Goal: Task Accomplishment & Management: Manage account settings

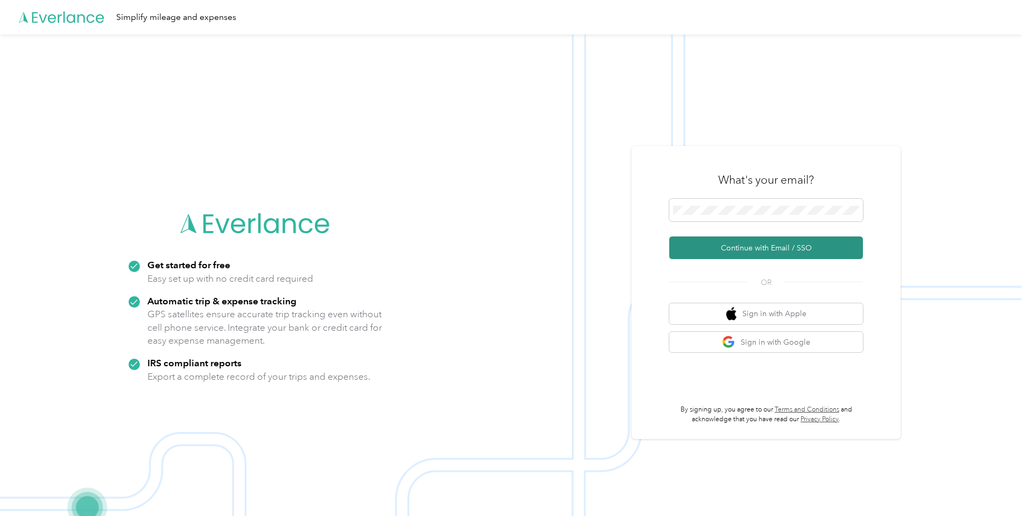
click at [766, 246] on button "Continue with Email / SSO" at bounding box center [766, 247] width 194 height 23
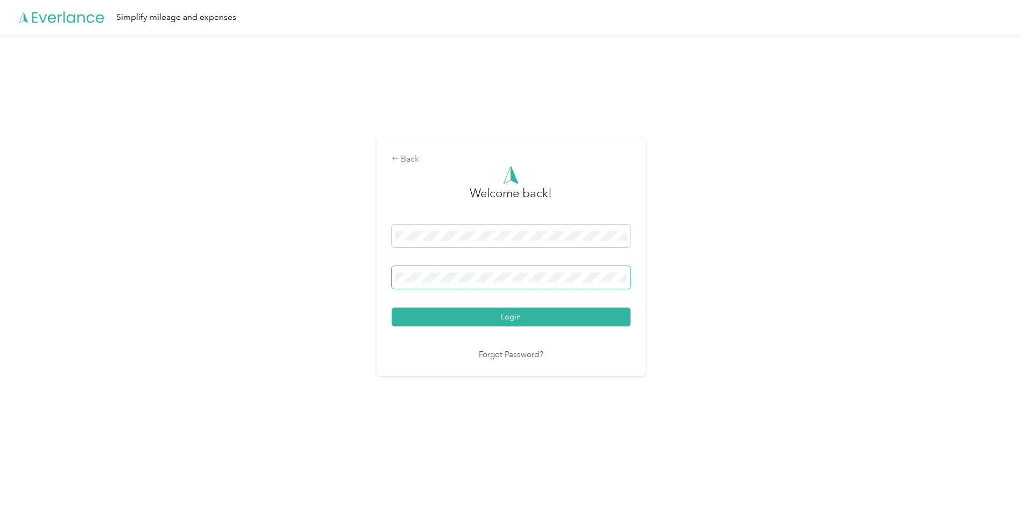
click at [392, 307] on button "Login" at bounding box center [511, 316] width 239 height 19
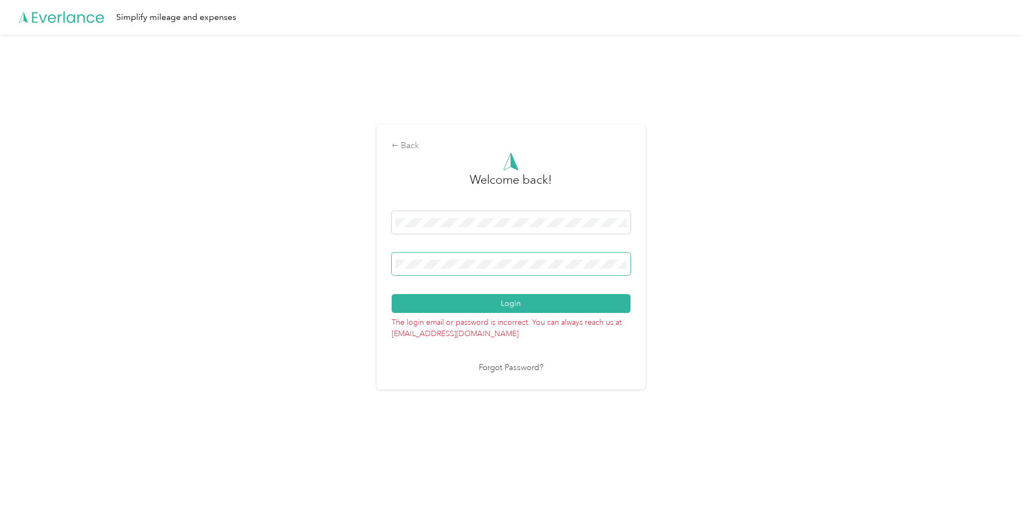
click at [392, 294] on button "Login" at bounding box center [511, 303] width 239 height 19
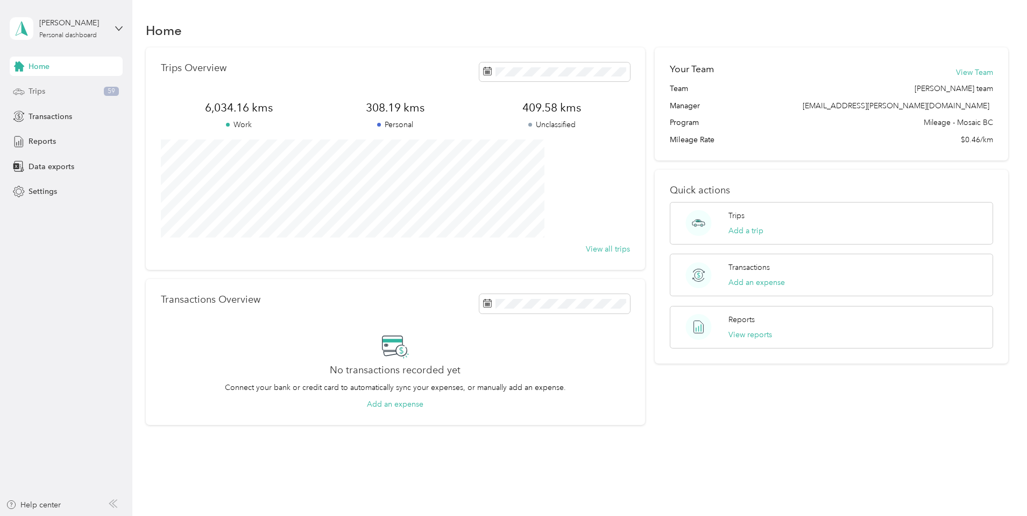
click at [44, 87] on span "Trips" at bounding box center [37, 91] width 17 height 11
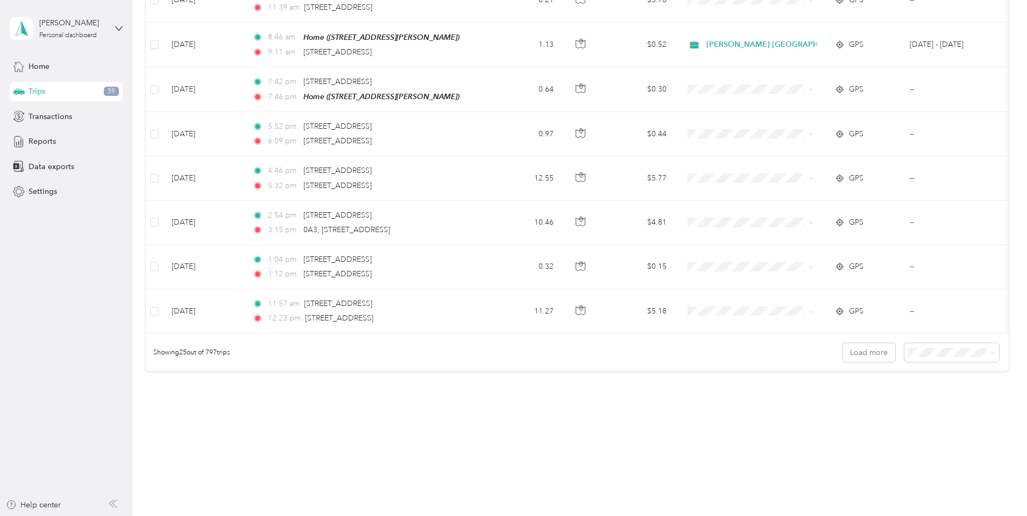
scroll to position [967, 0]
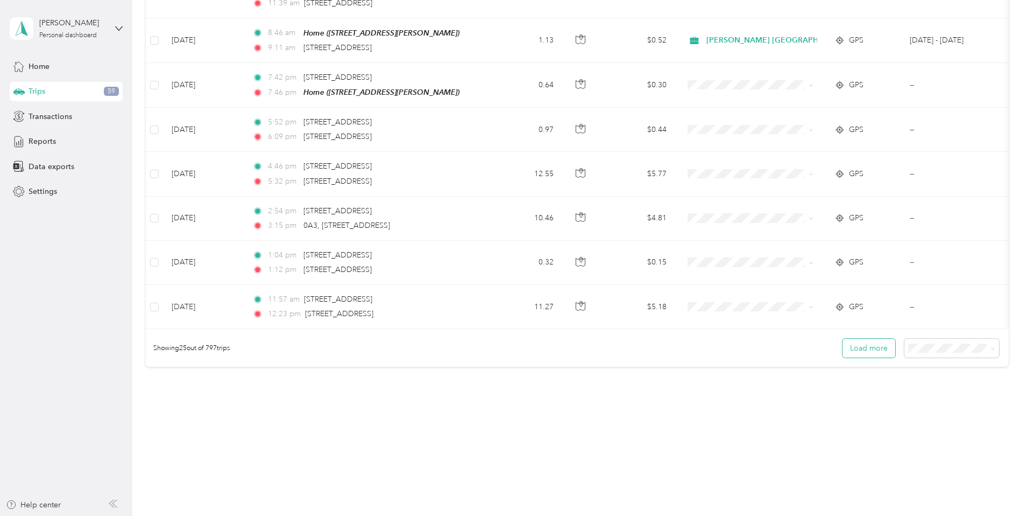
click at [843, 346] on button "Load more" at bounding box center [869, 347] width 53 height 19
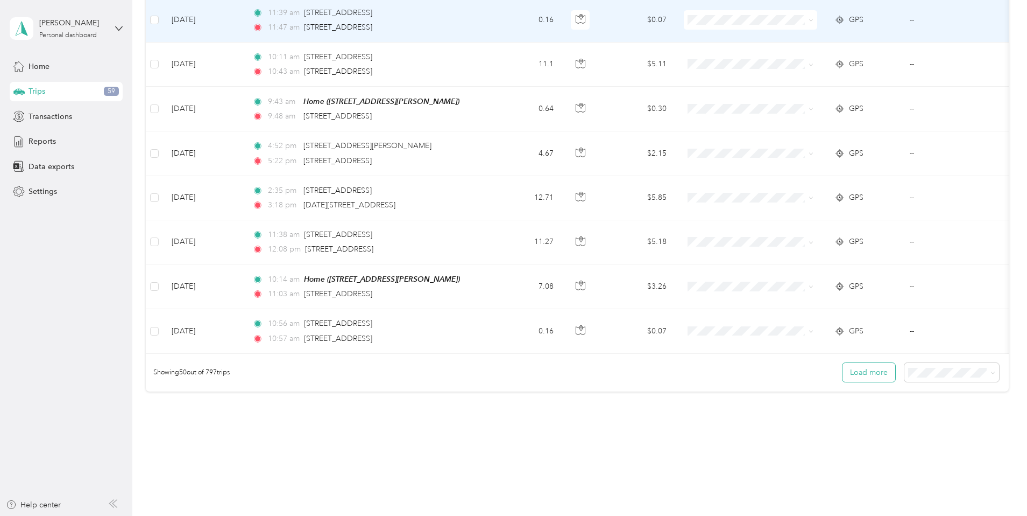
scroll to position [2073, 0]
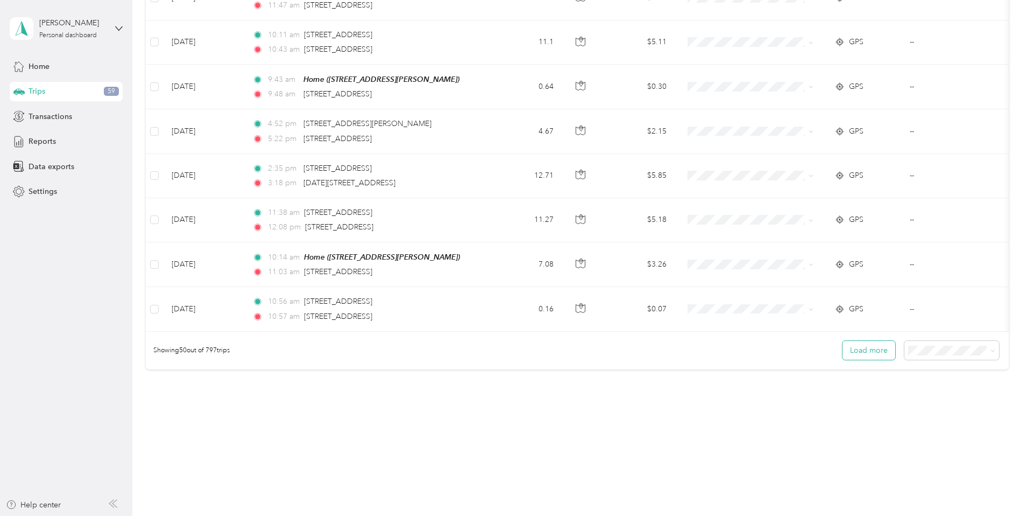
click at [843, 346] on button "Load more" at bounding box center [869, 350] width 53 height 19
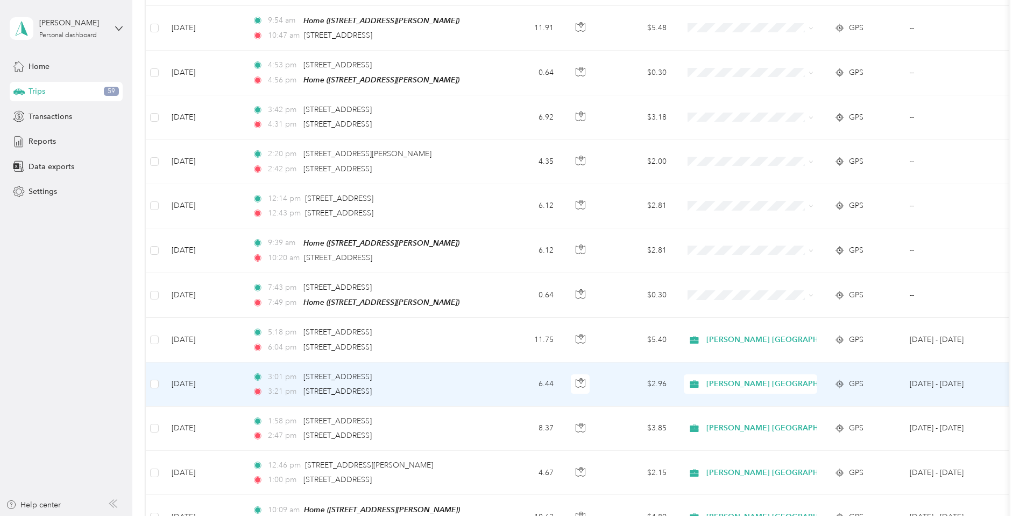
scroll to position [2397, 0]
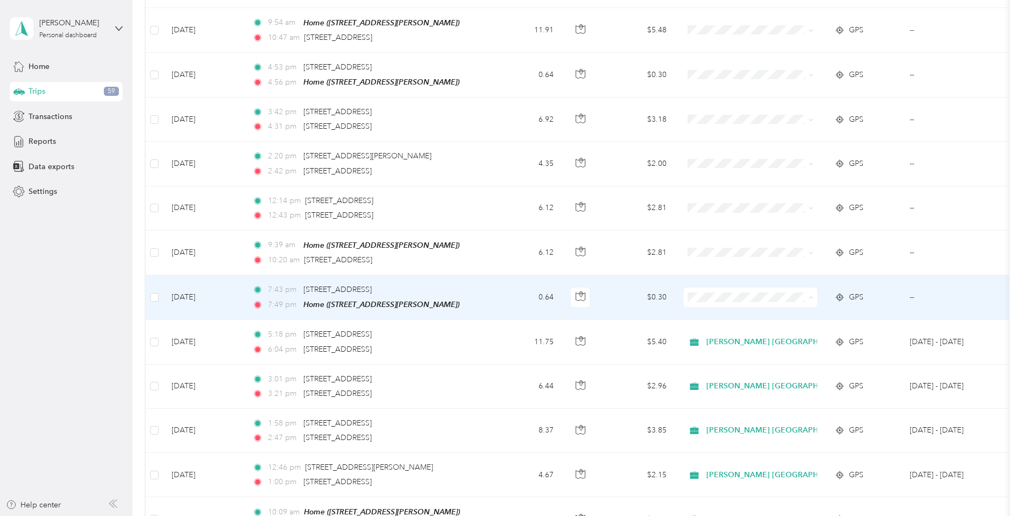
click at [807, 326] on li "Personal" at bounding box center [846, 324] width 180 height 19
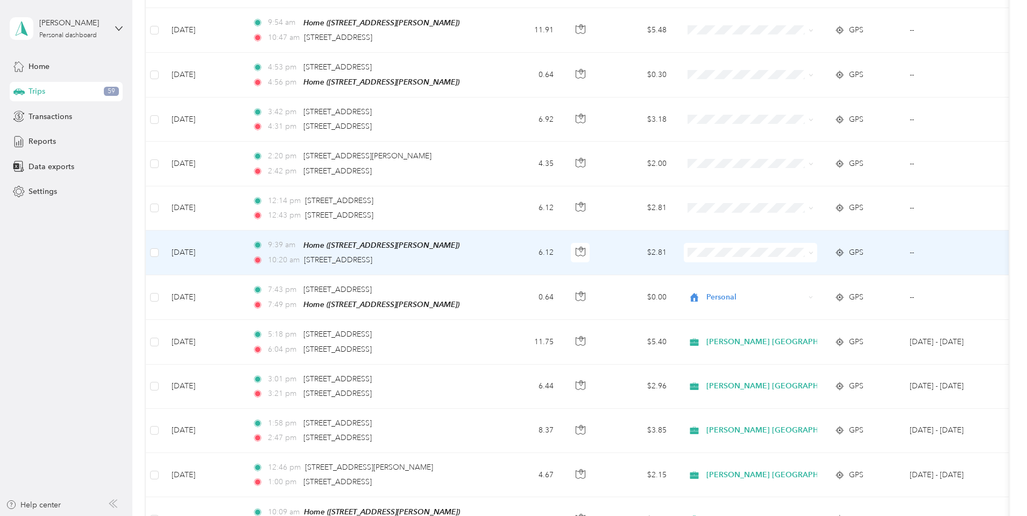
click at [829, 260] on span "[PERSON_NAME] [GEOGRAPHIC_DATA]" at bounding box center [855, 257] width 146 height 11
click at [562, 242] on td "6.12" at bounding box center [526, 252] width 71 height 45
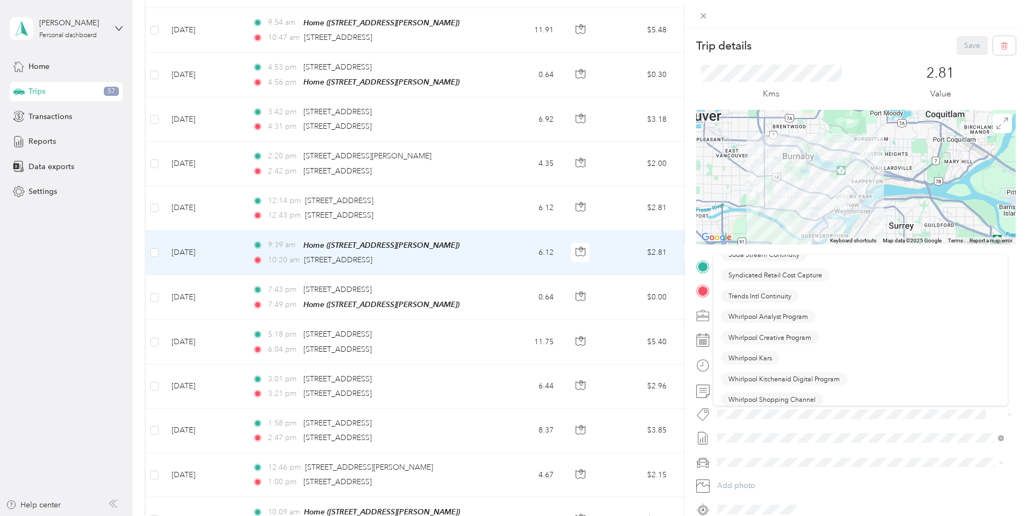
scroll to position [1108, 0]
click at [807, 273] on span "Syndicated Retail Cost Capture" at bounding box center [776, 271] width 94 height 10
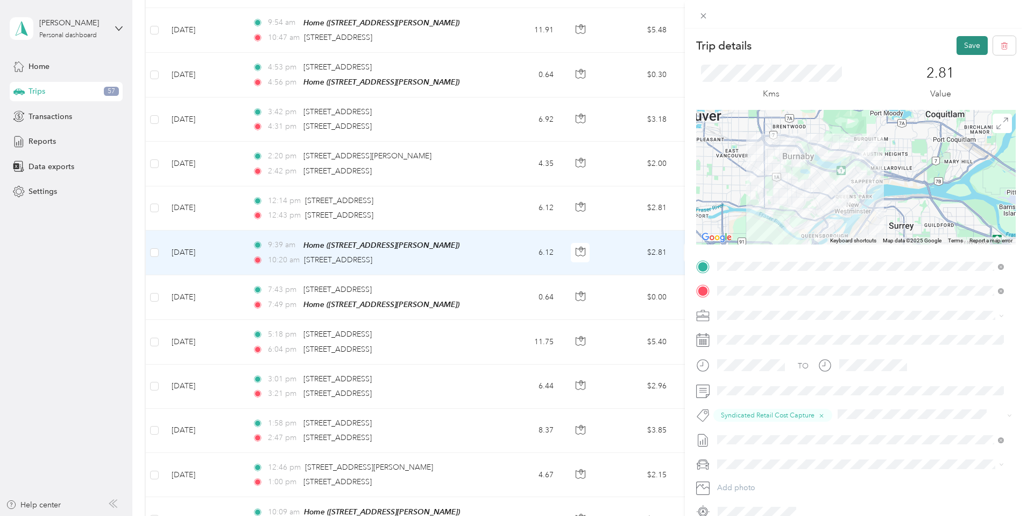
click at [959, 40] on button "Save" at bounding box center [972, 45] width 31 height 19
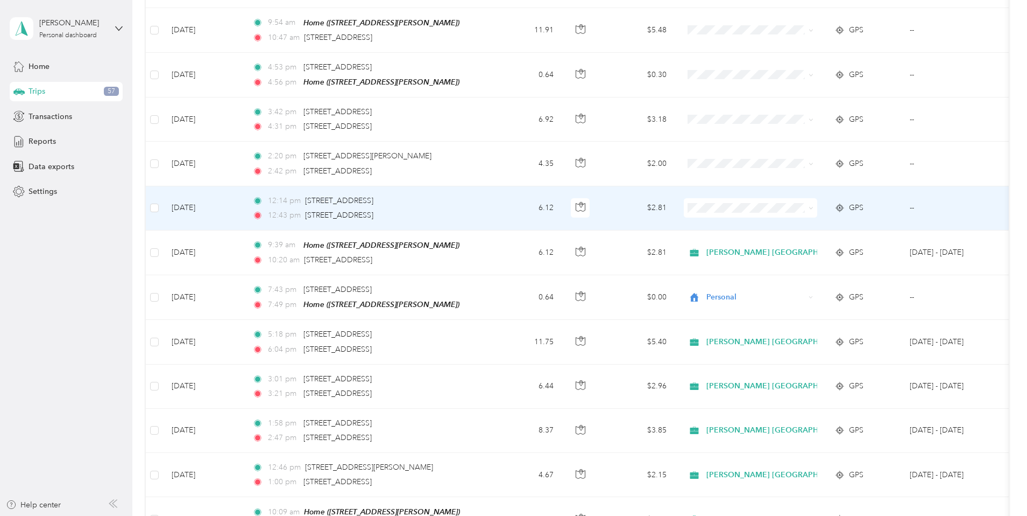
click at [792, 216] on span "[PERSON_NAME] [GEOGRAPHIC_DATA]" at bounding box center [855, 211] width 146 height 11
click at [675, 203] on td "$2.81" at bounding box center [637, 208] width 75 height 44
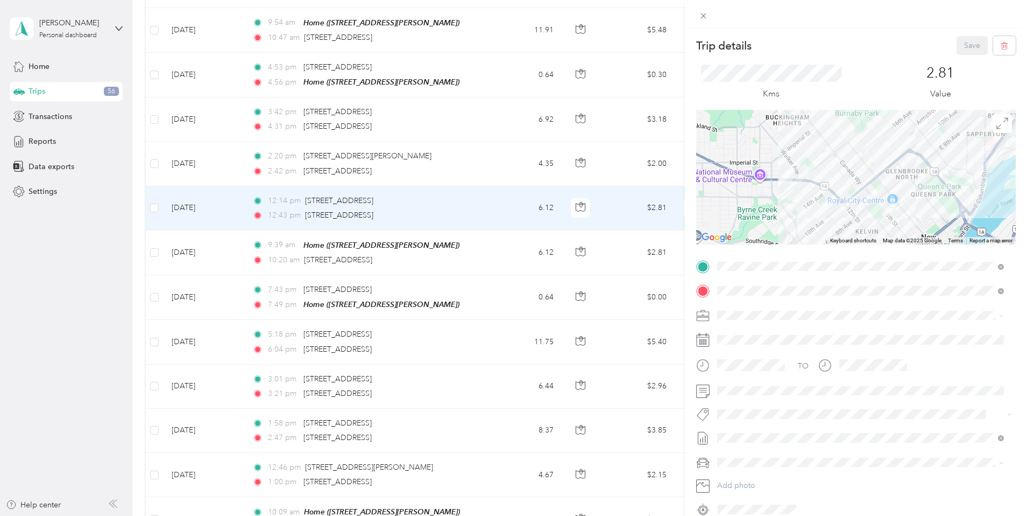
click at [763, 430] on span "Syndicated Retail Cost Capture" at bounding box center [776, 429] width 94 height 10
click at [961, 44] on button "Save" at bounding box center [972, 45] width 31 height 19
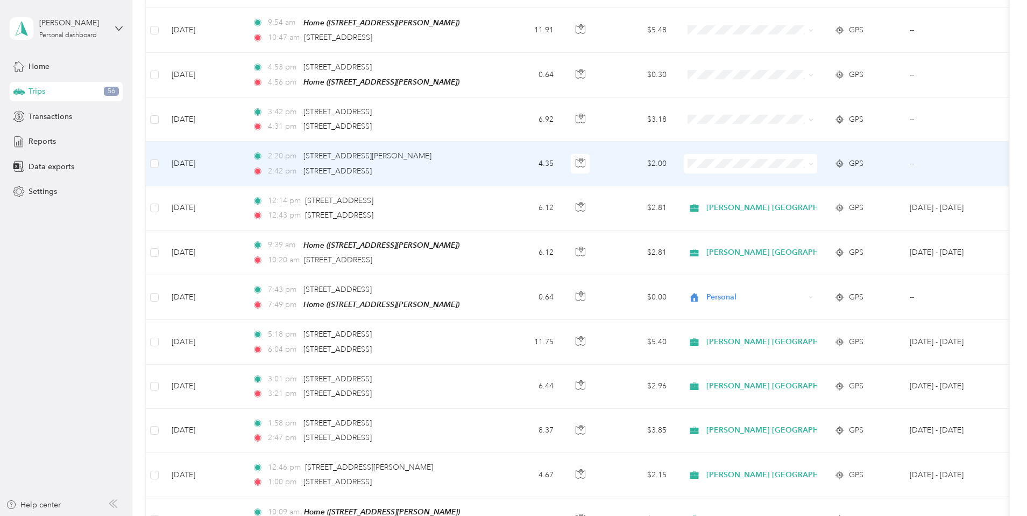
click at [824, 168] on span "[PERSON_NAME] [GEOGRAPHIC_DATA]" at bounding box center [855, 172] width 146 height 11
click at [675, 154] on td "$2.00" at bounding box center [637, 164] width 75 height 44
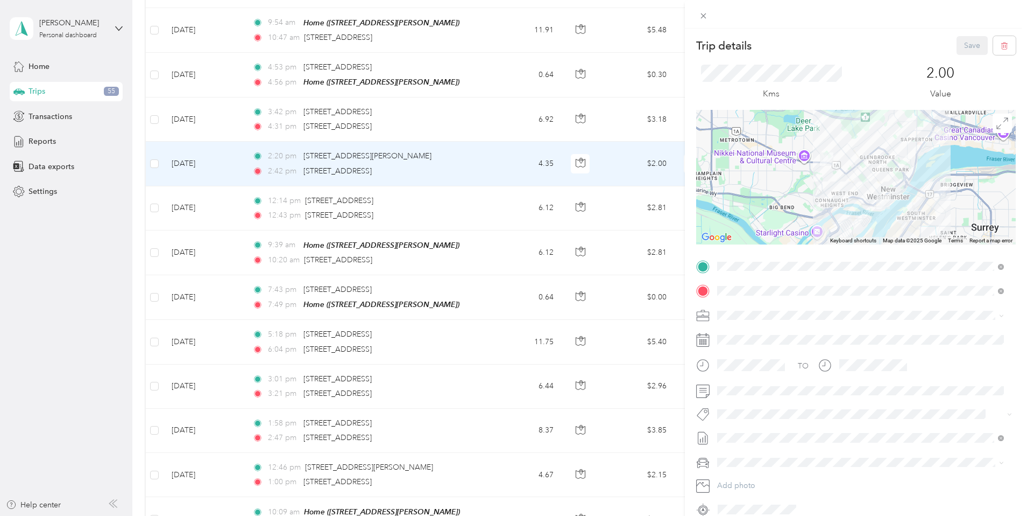
click at [770, 433] on button "Syndicated Retail Cost Capture" at bounding box center [775, 432] width 109 height 13
click at [966, 44] on button "Save" at bounding box center [972, 45] width 31 height 19
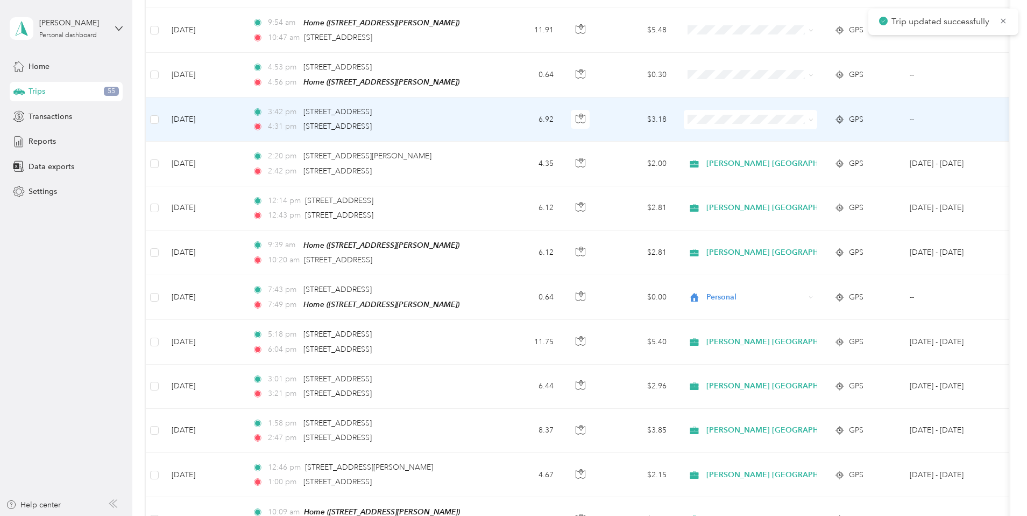
click at [675, 107] on td "$3.18" at bounding box center [637, 119] width 75 height 44
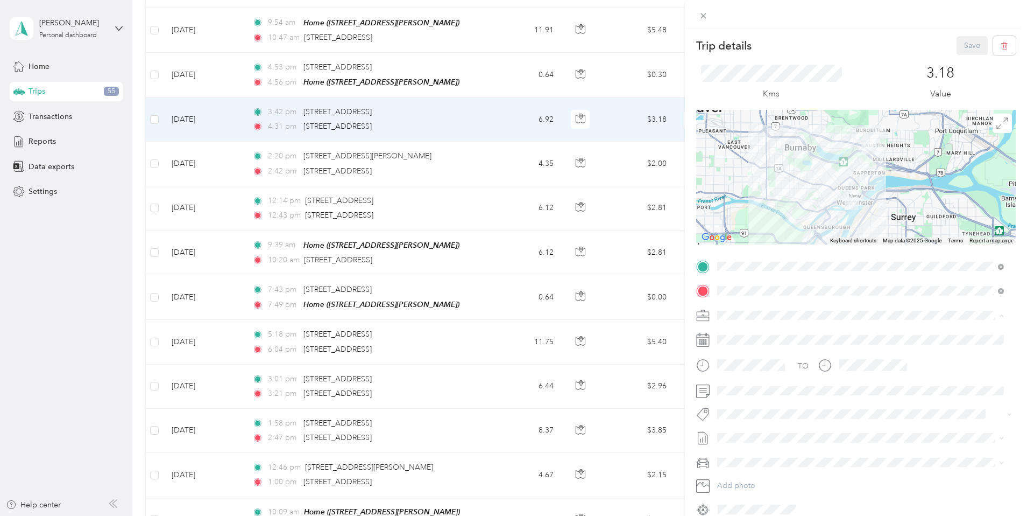
click at [743, 331] on span "[PERSON_NAME] [GEOGRAPHIC_DATA]" at bounding box center [790, 333] width 139 height 9
click at [768, 430] on span "Syndicated Retail Cost Capture" at bounding box center [776, 428] width 94 height 10
click at [959, 45] on button "Save" at bounding box center [972, 45] width 31 height 19
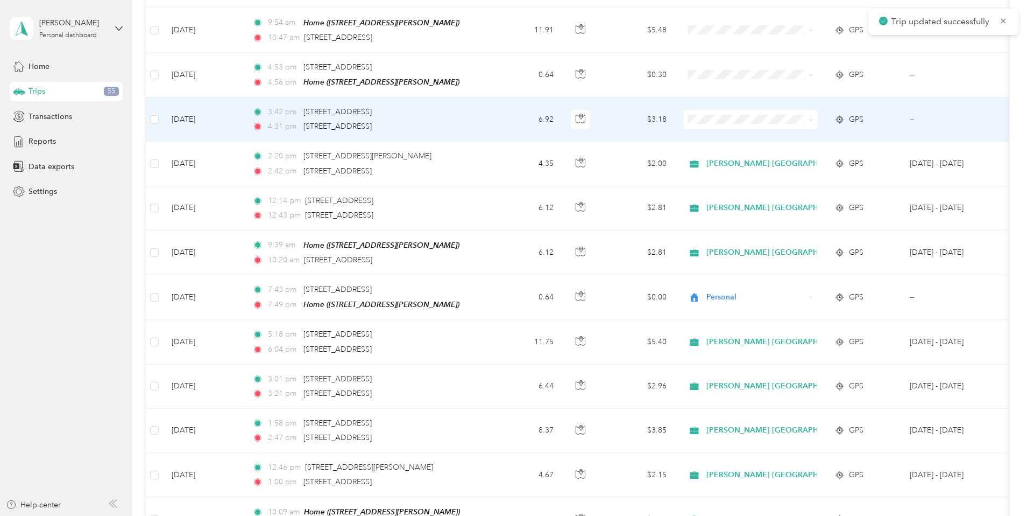
click at [675, 107] on td "$3.18" at bounding box center [637, 119] width 75 height 44
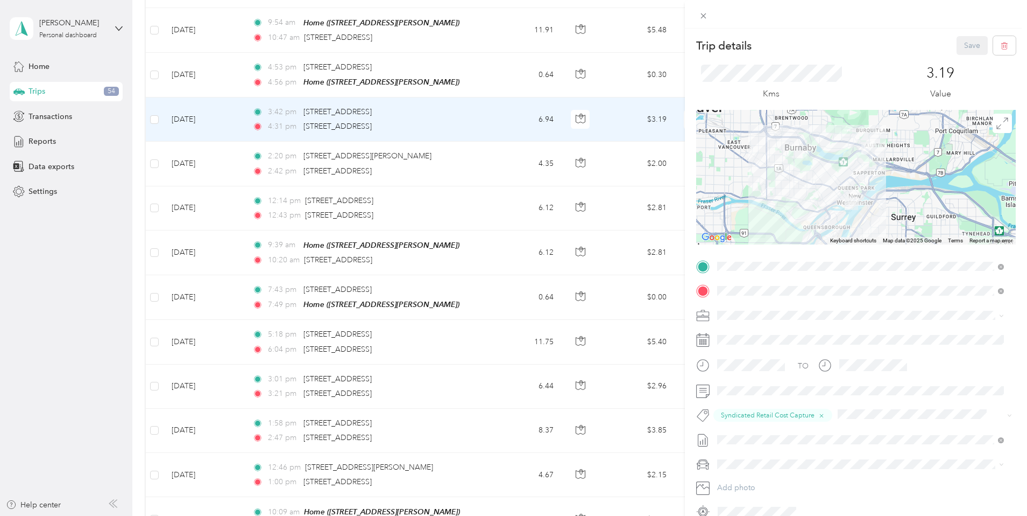
click at [585, 107] on div "Trip details Save This trip cannot be edited because it is either under review,…" at bounding box center [513, 258] width 1027 height 516
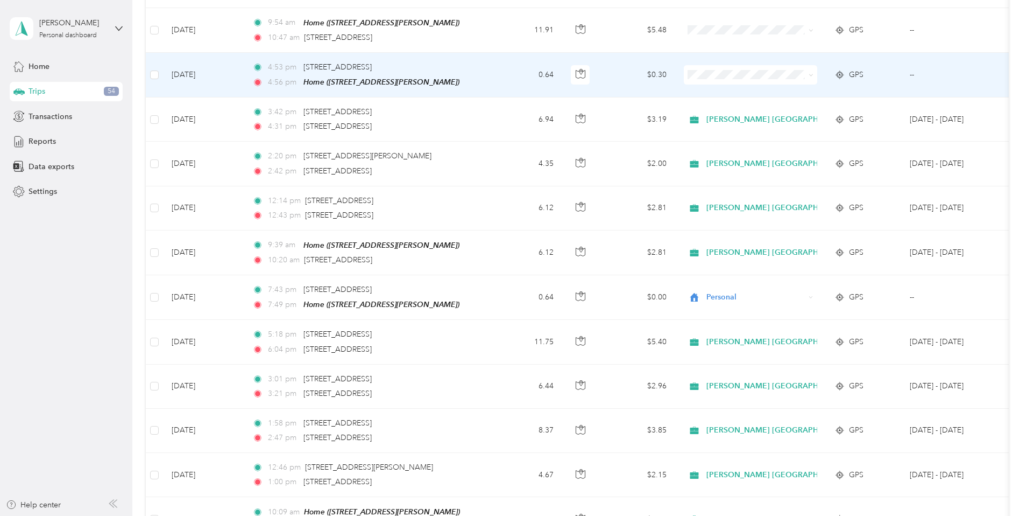
click at [813, 100] on span "Personal" at bounding box center [855, 99] width 146 height 11
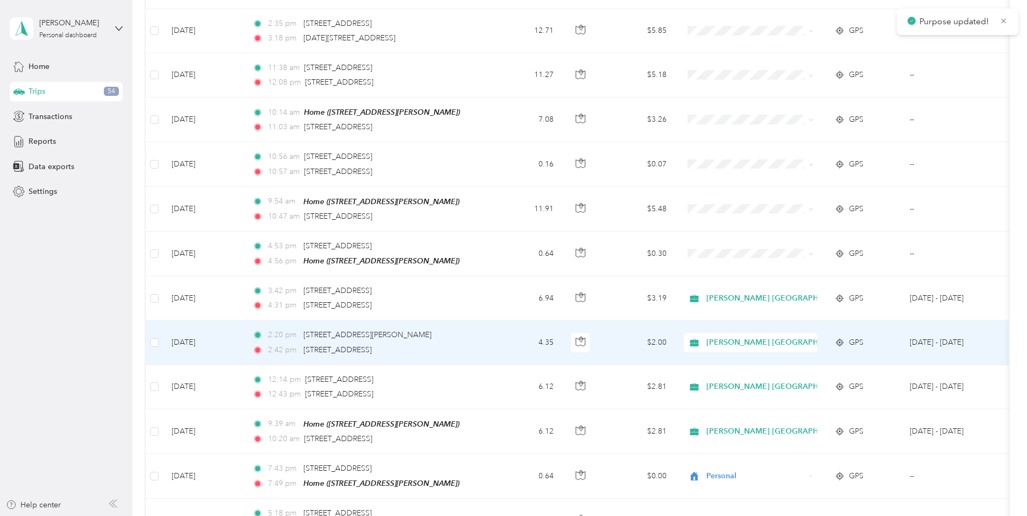
scroll to position [2211, 0]
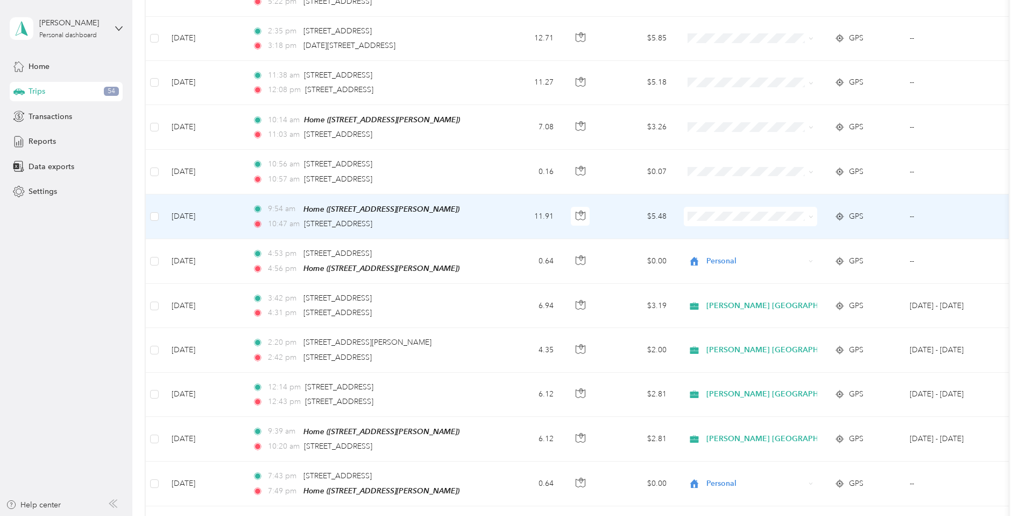
click at [675, 202] on td "$5.48" at bounding box center [637, 216] width 75 height 45
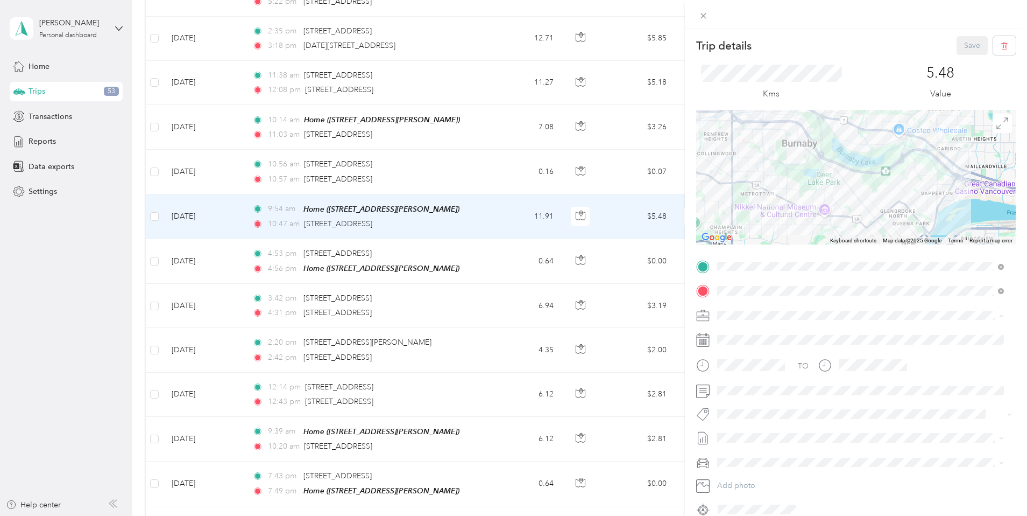
click at [731, 334] on li "[PERSON_NAME] [GEOGRAPHIC_DATA]" at bounding box center [861, 333] width 294 height 19
click at [750, 429] on span "Syndicated Retail Cost Capture" at bounding box center [776, 432] width 94 height 10
click at [961, 44] on button "Save" at bounding box center [972, 45] width 31 height 19
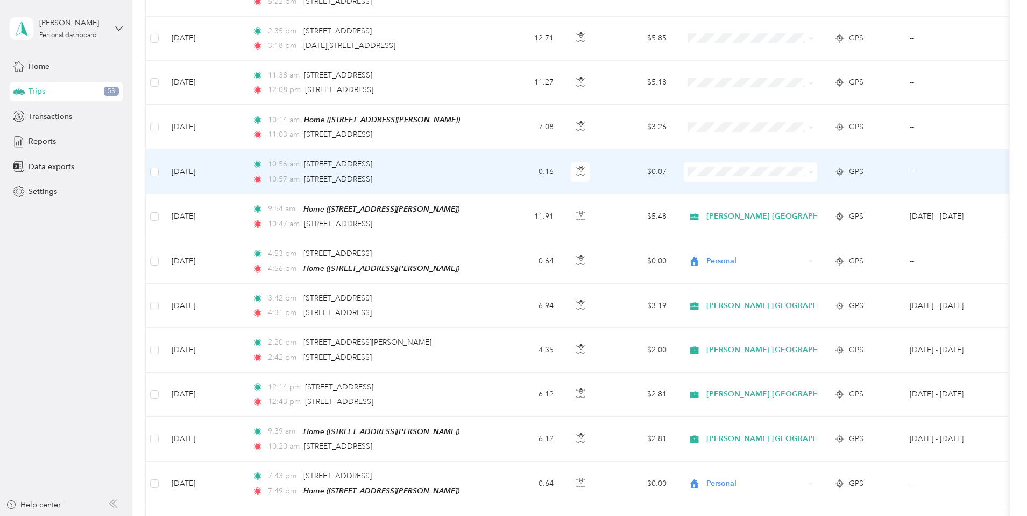
click at [675, 158] on td "$0.07" at bounding box center [637, 172] width 75 height 44
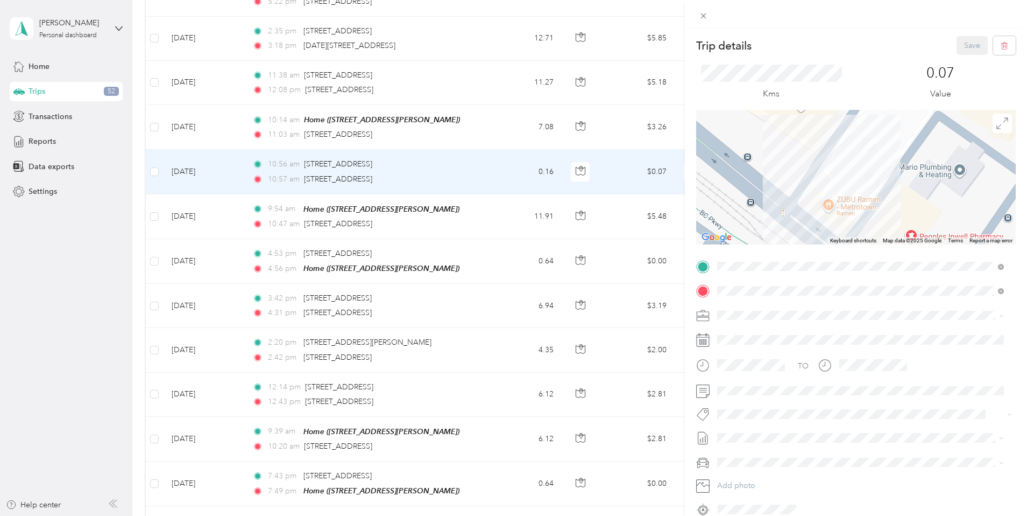
click at [745, 332] on span "[PERSON_NAME] [GEOGRAPHIC_DATA]" at bounding box center [790, 333] width 139 height 9
click at [764, 430] on span "Syndicated Retail Cost Capture" at bounding box center [776, 433] width 94 height 10
click at [968, 45] on button "Save" at bounding box center [972, 45] width 31 height 19
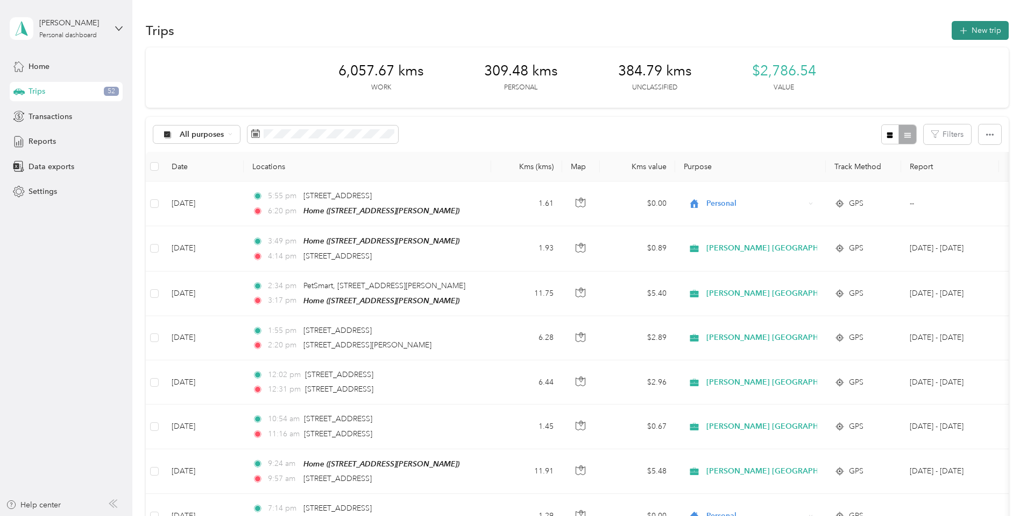
click at [952, 29] on button "New trip" at bounding box center [980, 30] width 57 height 19
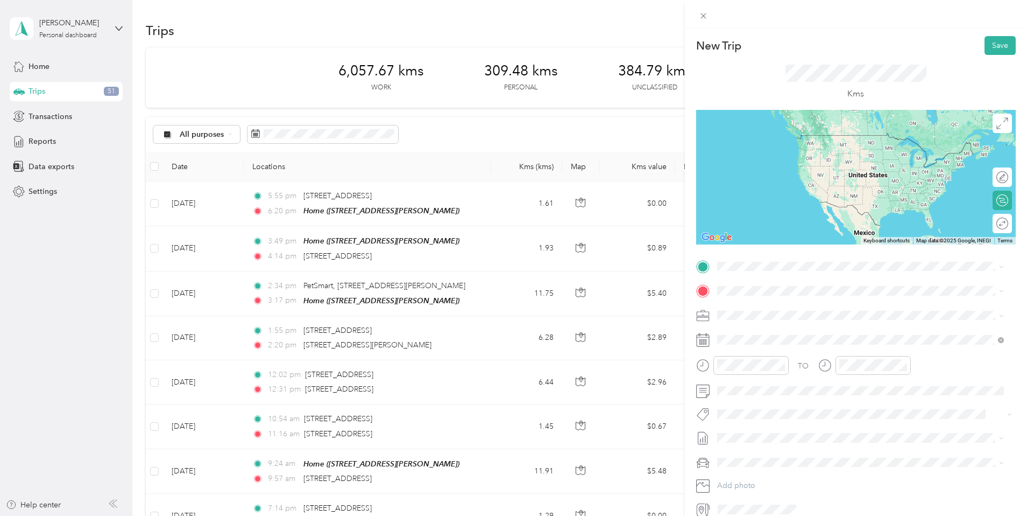
click at [806, 304] on span "[STREET_ADDRESS]" at bounding box center [771, 299] width 68 height 10
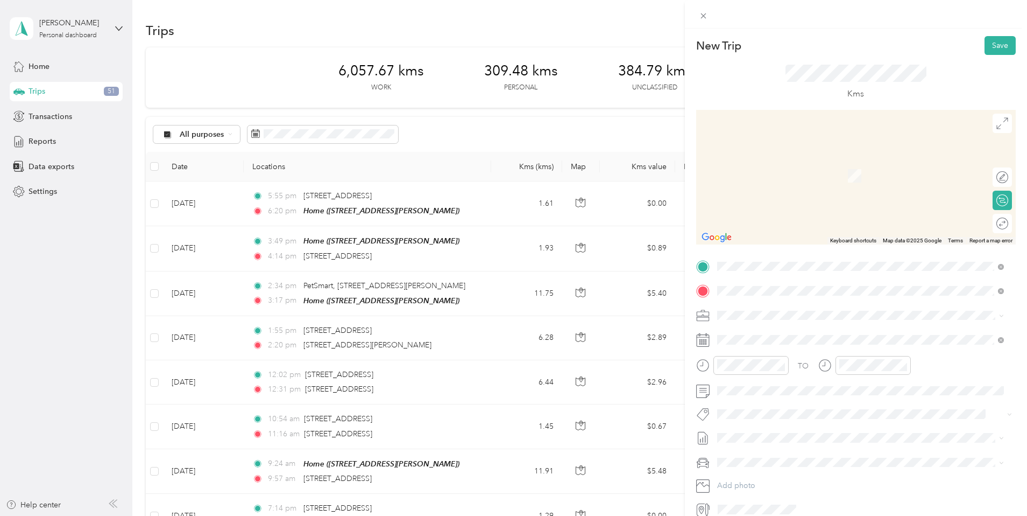
click at [755, 333] on span "[STREET_ADDRESS]" at bounding box center [771, 329] width 68 height 10
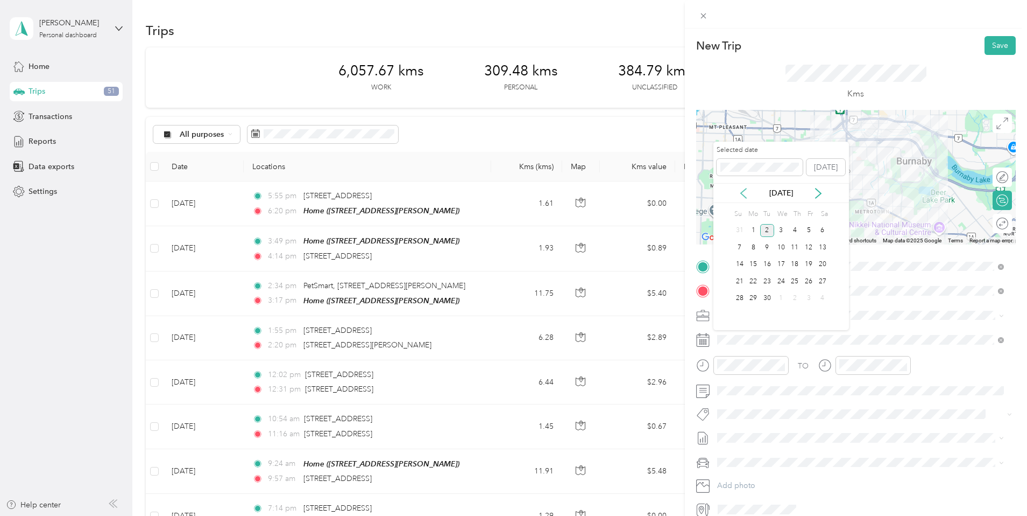
click at [742, 190] on icon at bounding box center [743, 193] width 11 height 11
click at [782, 262] on div "13" at bounding box center [781, 264] width 14 height 13
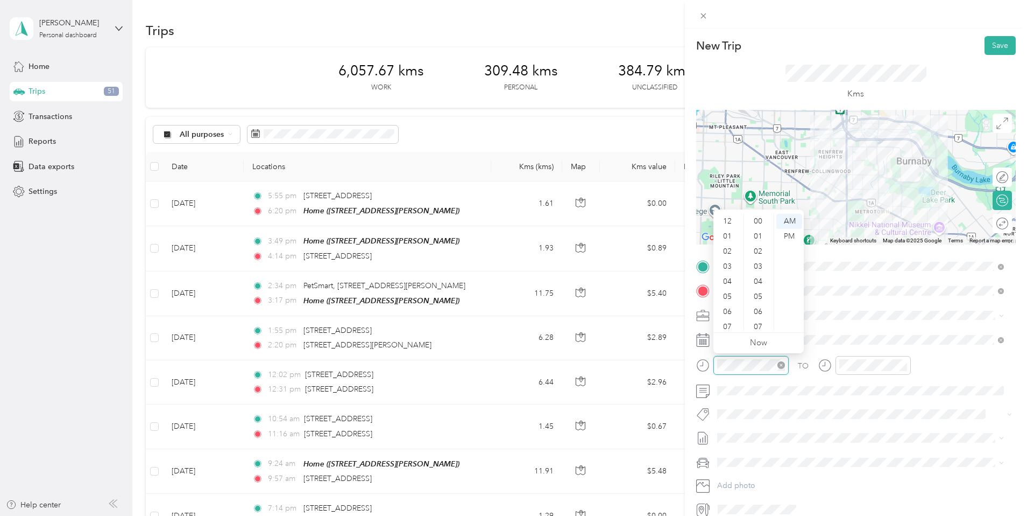
scroll to position [65, 0]
click at [733, 321] on div "11" at bounding box center [729, 322] width 26 height 15
click at [787, 269] on ul "AM PM" at bounding box center [789, 272] width 30 height 116
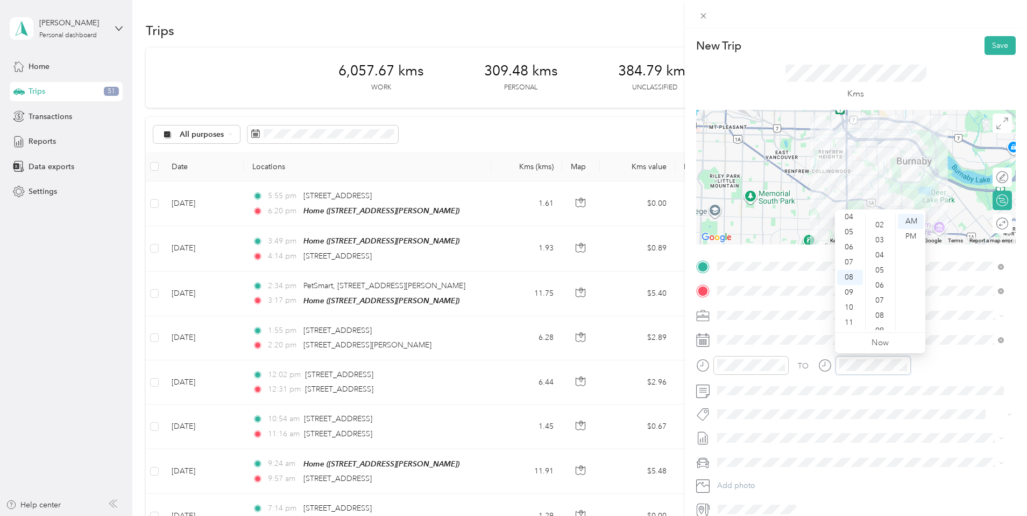
scroll to position [28, 0]
click at [912, 233] on div "PM" at bounding box center [911, 236] width 26 height 15
click at [852, 216] on div "12" at bounding box center [850, 221] width 26 height 15
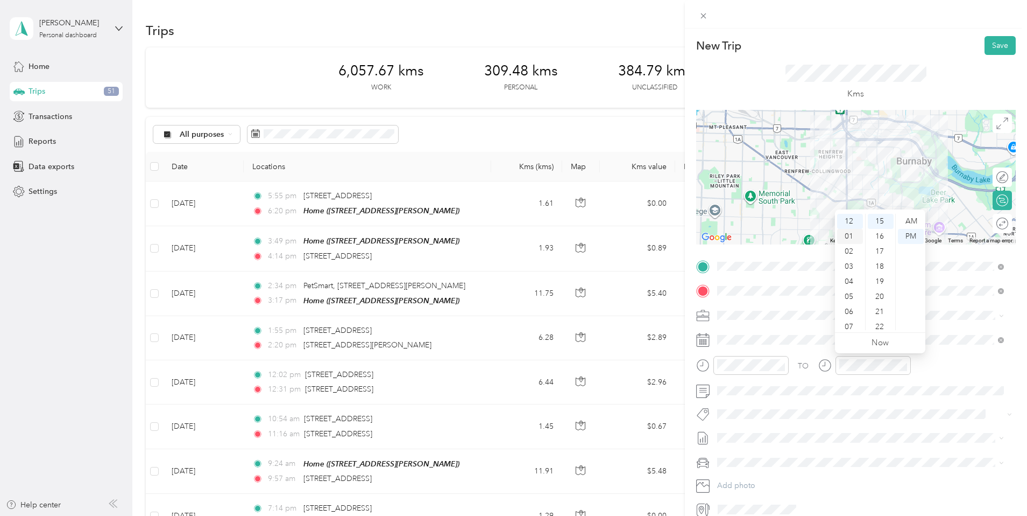
click at [850, 232] on div "01" at bounding box center [850, 236] width 26 height 15
click at [910, 273] on ul "AM PM" at bounding box center [910, 272] width 30 height 116
click at [757, 433] on button "Syndicated Retail Cost Capture" at bounding box center [775, 431] width 109 height 13
click at [991, 42] on button "Save" at bounding box center [1000, 45] width 31 height 19
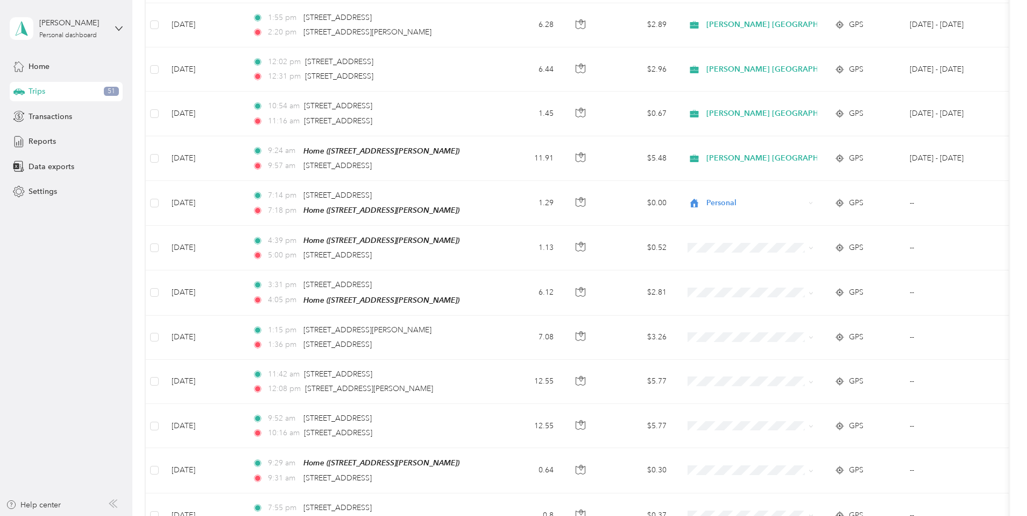
scroll to position [0, 0]
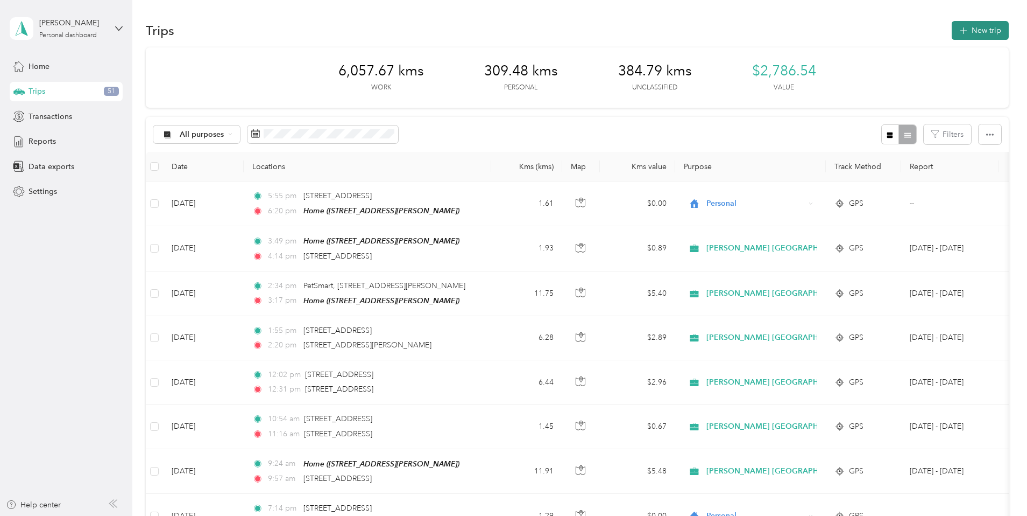
click at [952, 26] on button "New trip" at bounding box center [980, 30] width 57 height 19
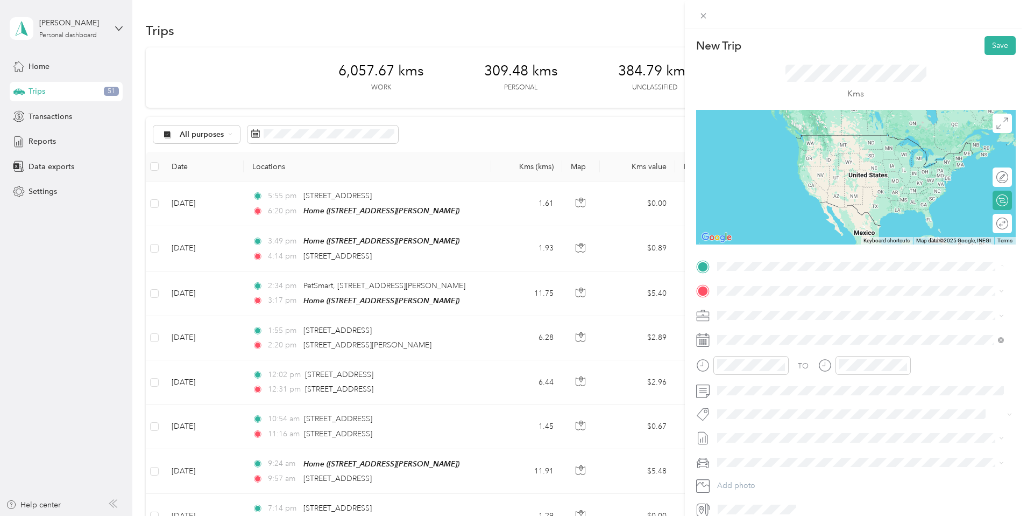
click at [787, 305] on span "[STREET_ADDRESS]" at bounding box center [771, 300] width 68 height 10
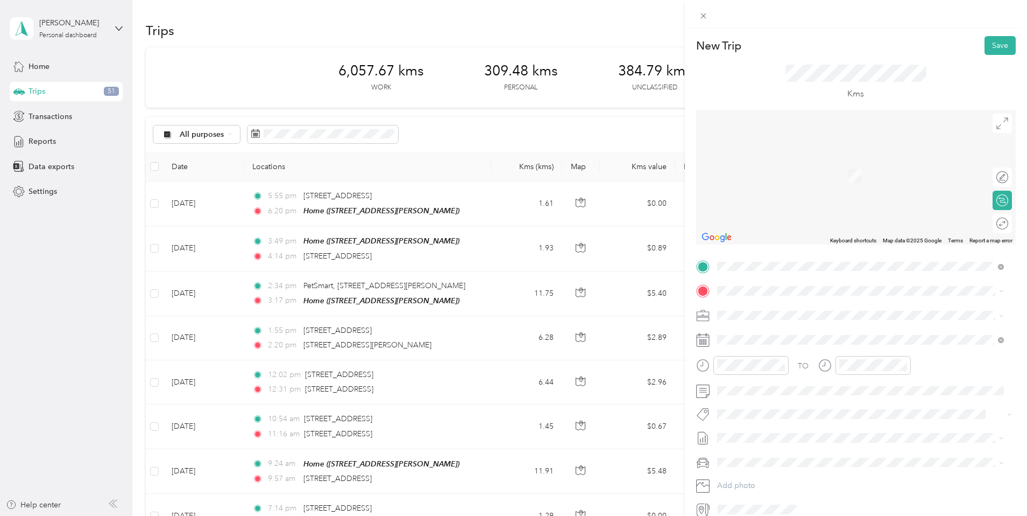
click at [789, 330] on span "[STREET_ADDRESS]" at bounding box center [771, 328] width 68 height 10
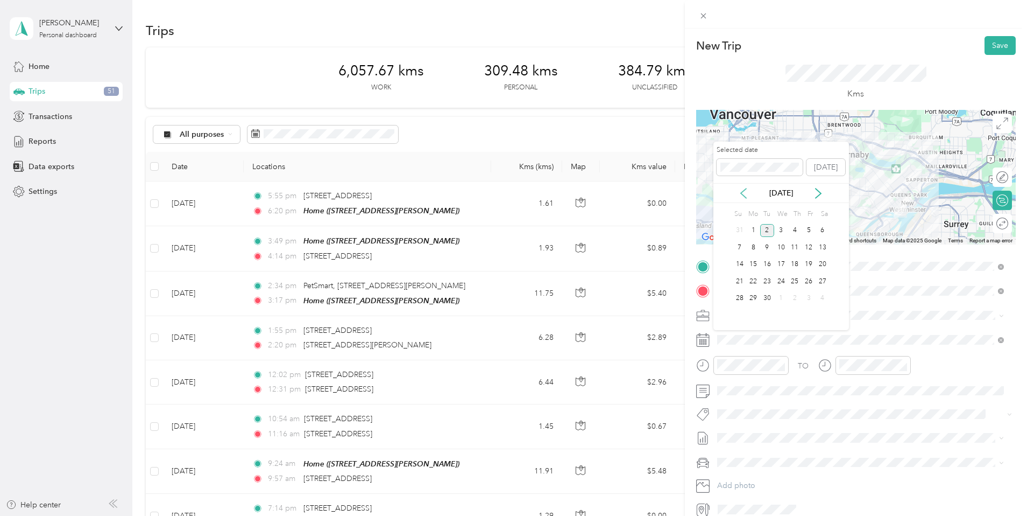
click at [742, 193] on icon at bounding box center [743, 193] width 11 height 11
click at [783, 262] on div "13" at bounding box center [781, 264] width 14 height 13
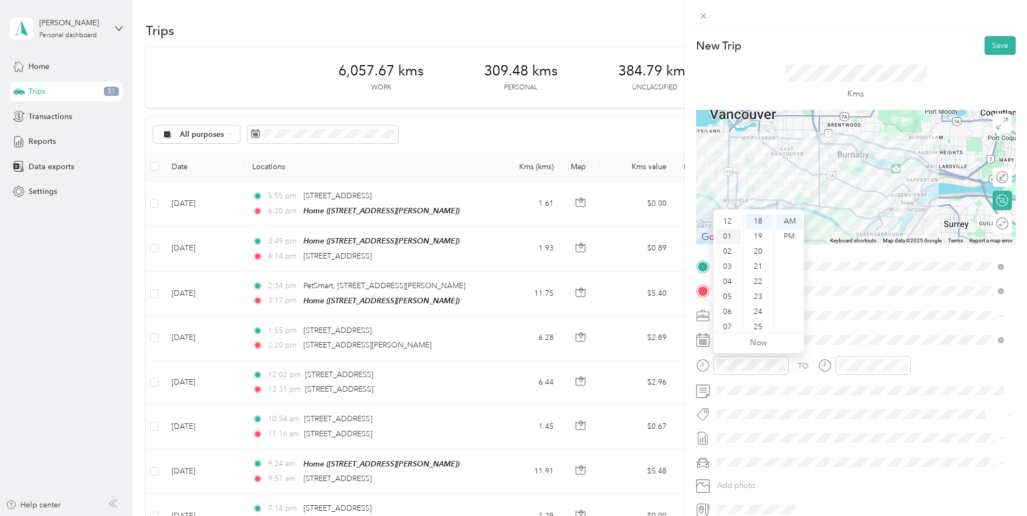
click at [727, 232] on div "01" at bounding box center [729, 236] width 26 height 15
click at [759, 239] on div "15" at bounding box center [759, 239] width 26 height 15
click at [790, 234] on div "PM" at bounding box center [789, 236] width 26 height 15
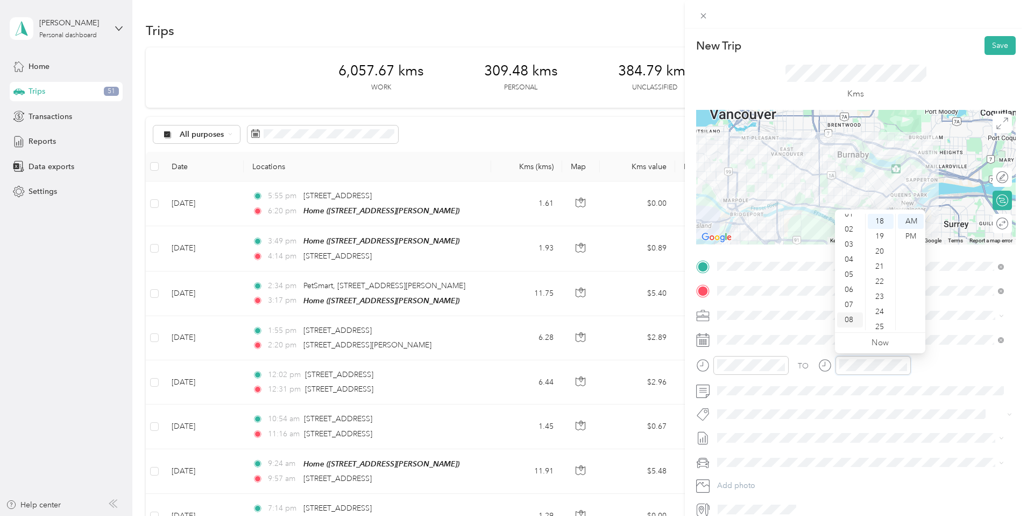
scroll to position [0, 0]
click at [851, 251] on div "02" at bounding box center [850, 251] width 26 height 15
click at [880, 231] on div "45" at bounding box center [881, 230] width 26 height 15
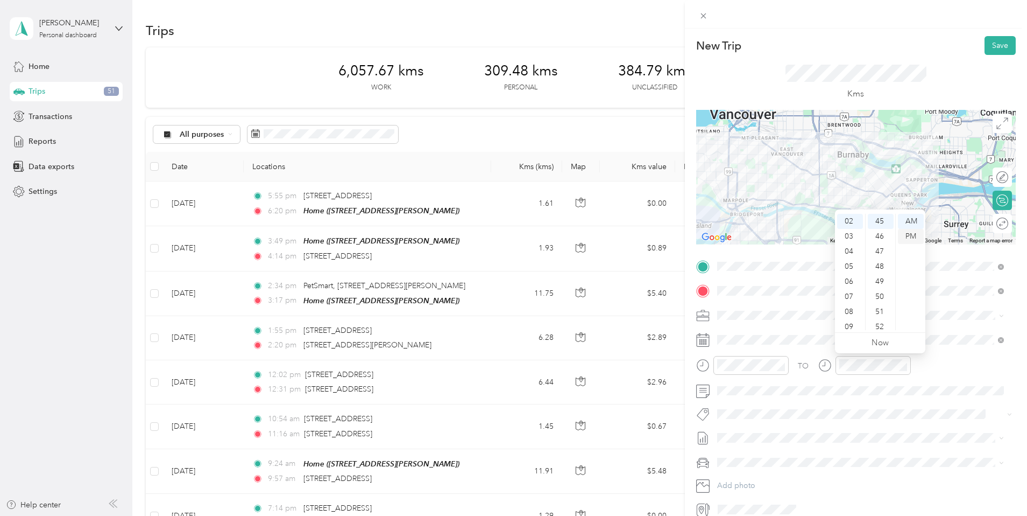
click at [912, 232] on div "PM" at bounding box center [911, 236] width 26 height 15
click at [800, 434] on li "Syndicated Retail Cost Capture" at bounding box center [861, 430] width 294 height 21
click at [991, 46] on button "Save" at bounding box center [1000, 45] width 31 height 19
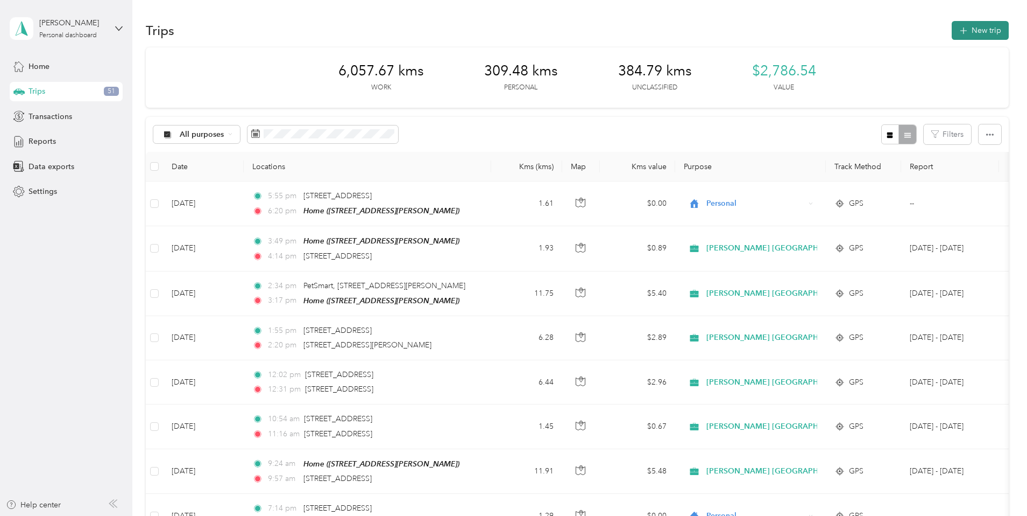
click at [952, 30] on button "New trip" at bounding box center [980, 30] width 57 height 19
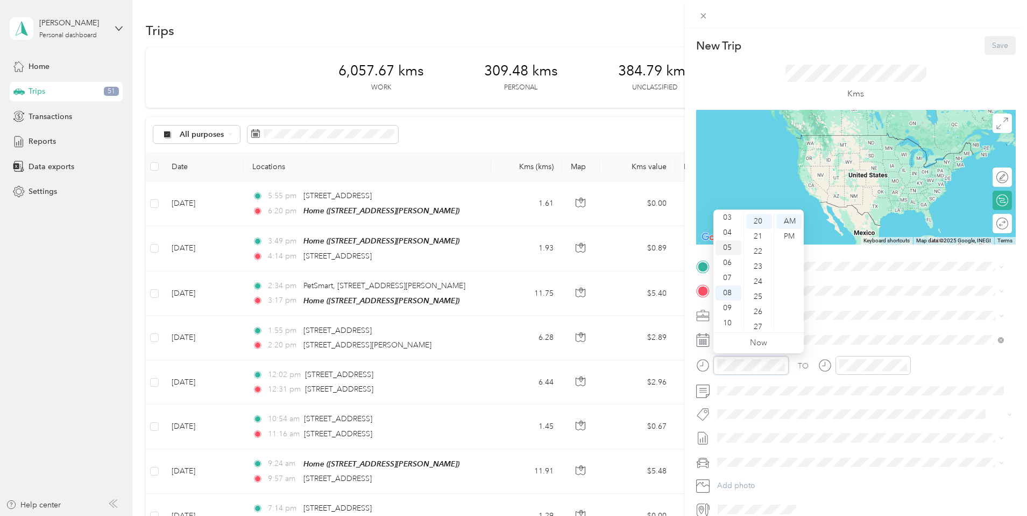
scroll to position [45, 0]
click at [731, 223] on div "03" at bounding box center [729, 221] width 26 height 15
click at [754, 268] on div "30" at bounding box center [759, 266] width 26 height 15
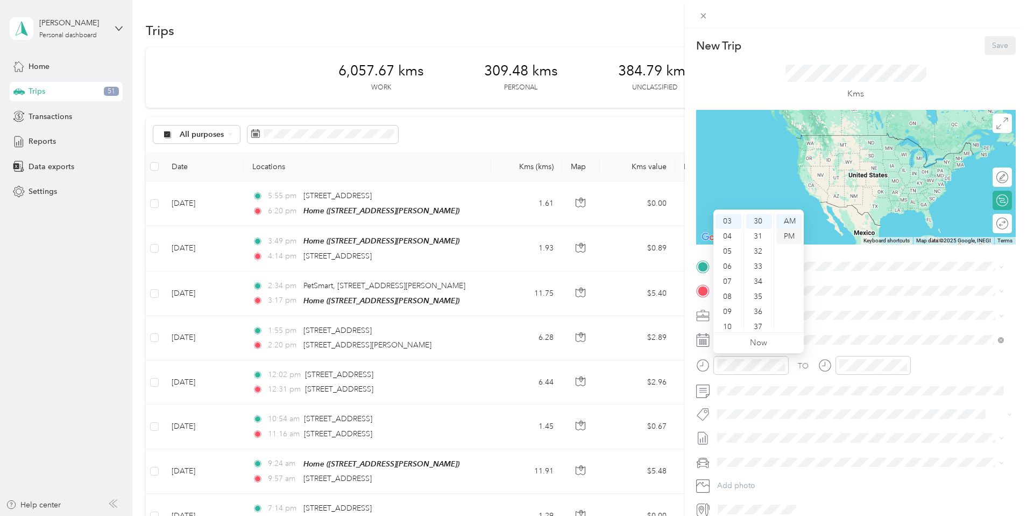
click at [784, 232] on div "PM" at bounding box center [789, 236] width 26 height 15
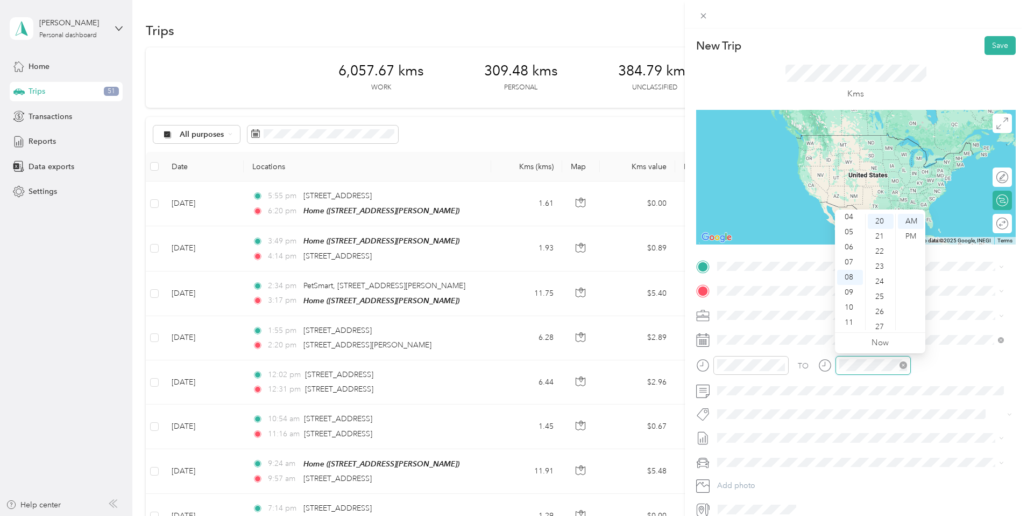
scroll to position [301, 0]
click at [850, 216] on div "04" at bounding box center [850, 216] width 26 height 15
click at [908, 234] on div "PM" at bounding box center [911, 236] width 26 height 15
click at [809, 397] on span at bounding box center [865, 390] width 302 height 17
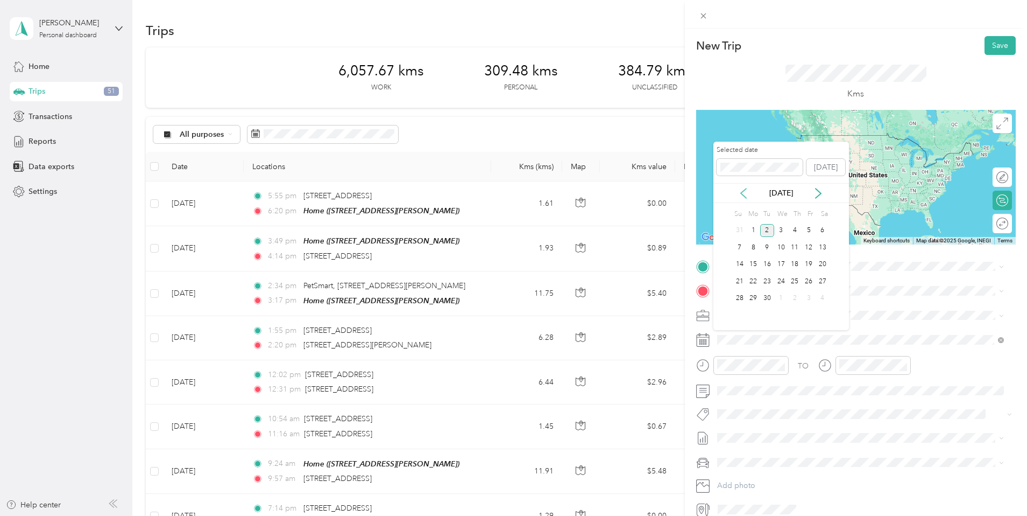
click at [741, 191] on icon at bounding box center [743, 193] width 11 height 11
click at [782, 260] on div "13" at bounding box center [781, 264] width 14 height 13
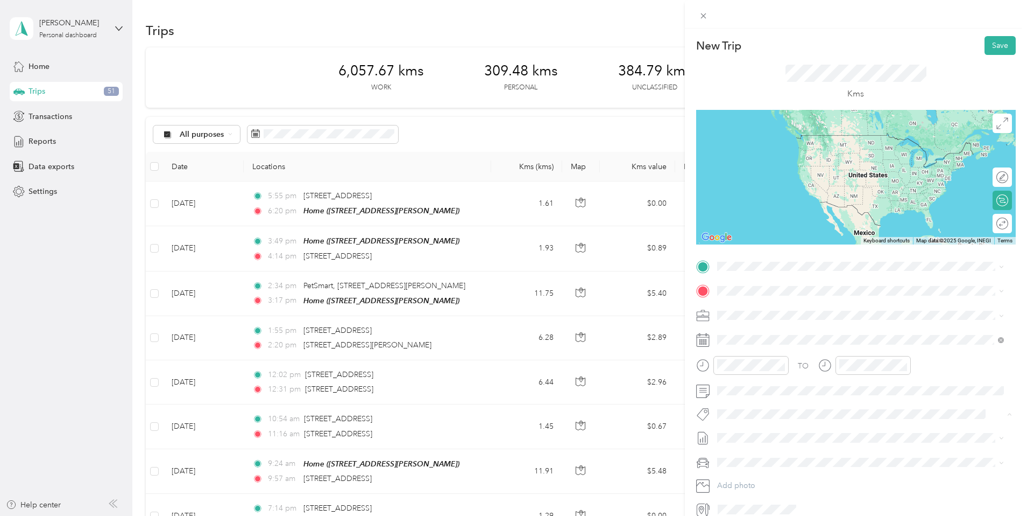
click at [775, 430] on span "Syndicated Retail Cost Capture" at bounding box center [776, 433] width 94 height 10
click at [797, 327] on span "[STREET_ADDRESS]" at bounding box center [771, 322] width 68 height 10
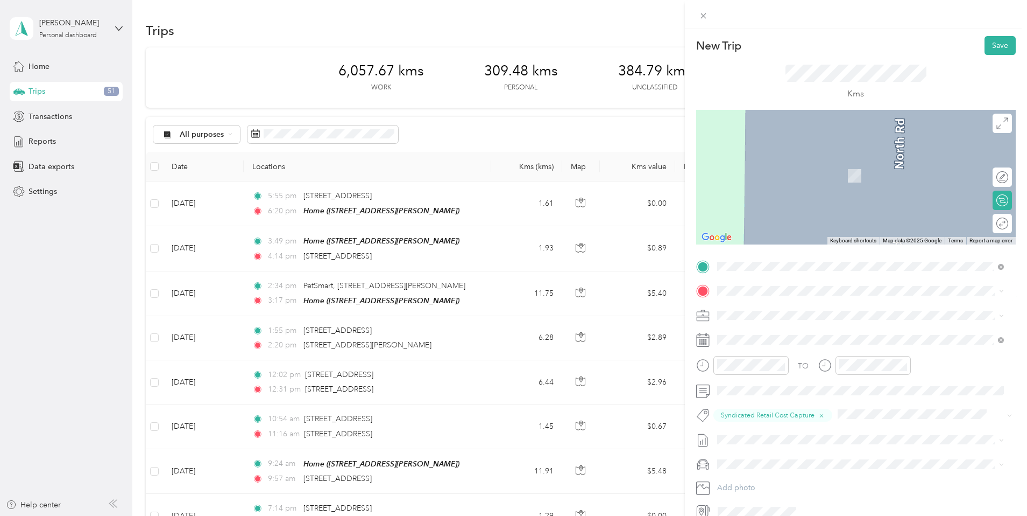
click at [768, 340] on div "Home [STREET_ADDRESS][PERSON_NAME]" at bounding box center [801, 333] width 128 height 23
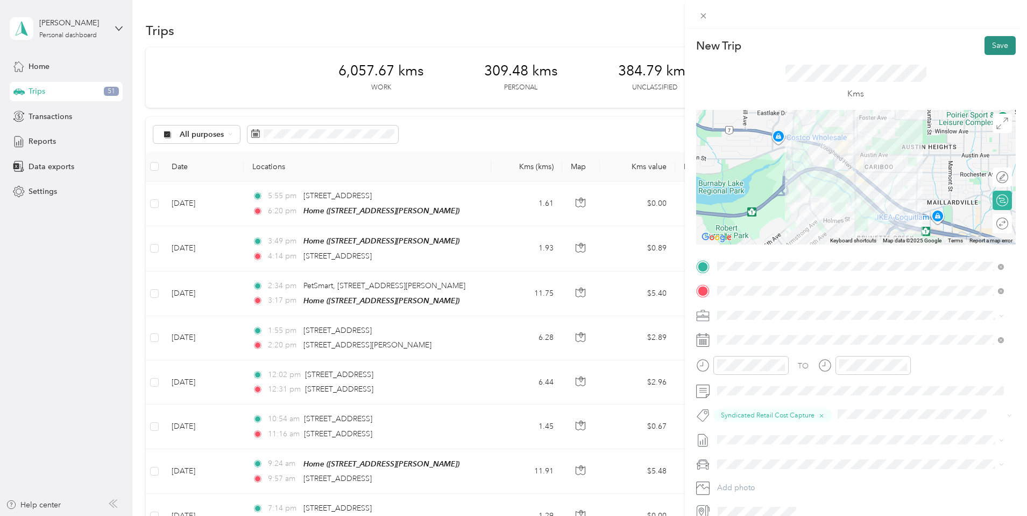
click at [989, 41] on button "Save" at bounding box center [1000, 45] width 31 height 19
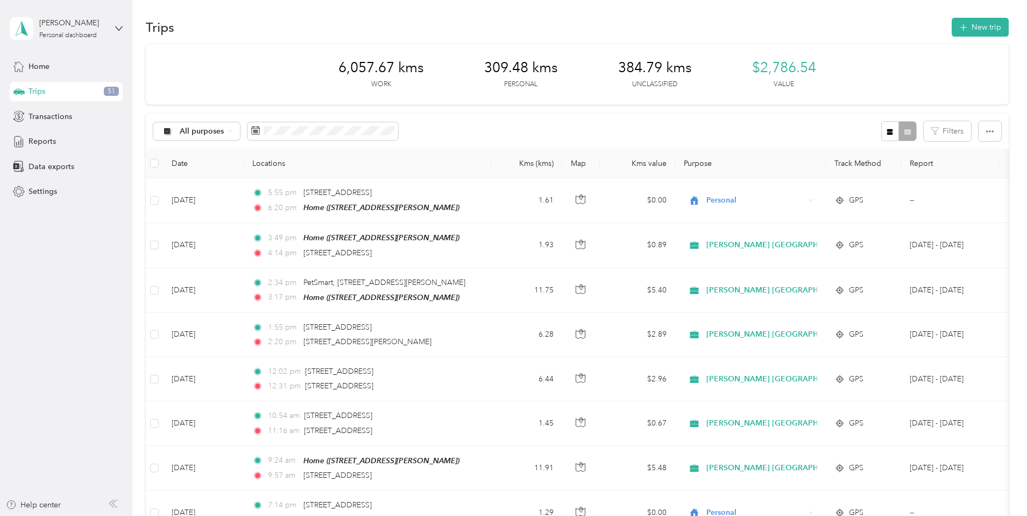
scroll to position [0, 0]
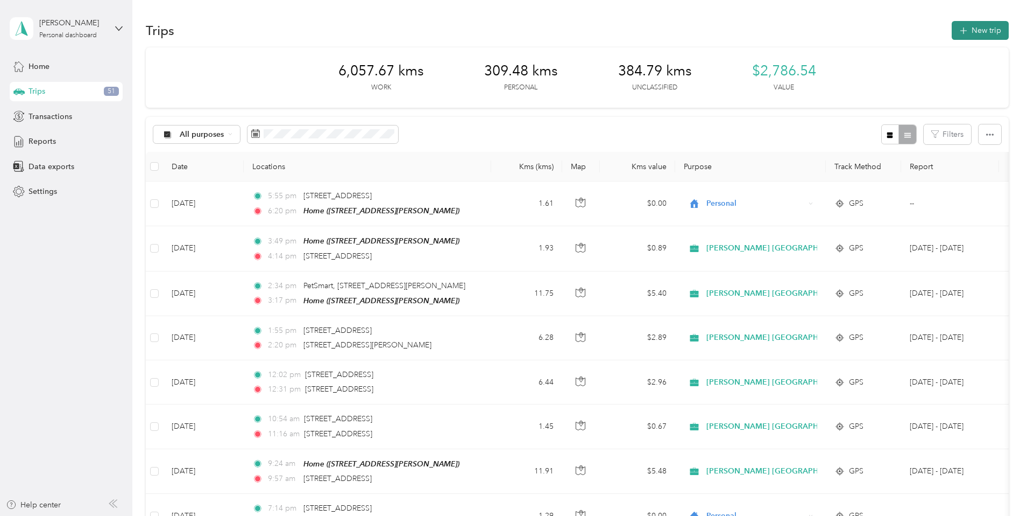
click at [952, 26] on button "New trip" at bounding box center [980, 30] width 57 height 19
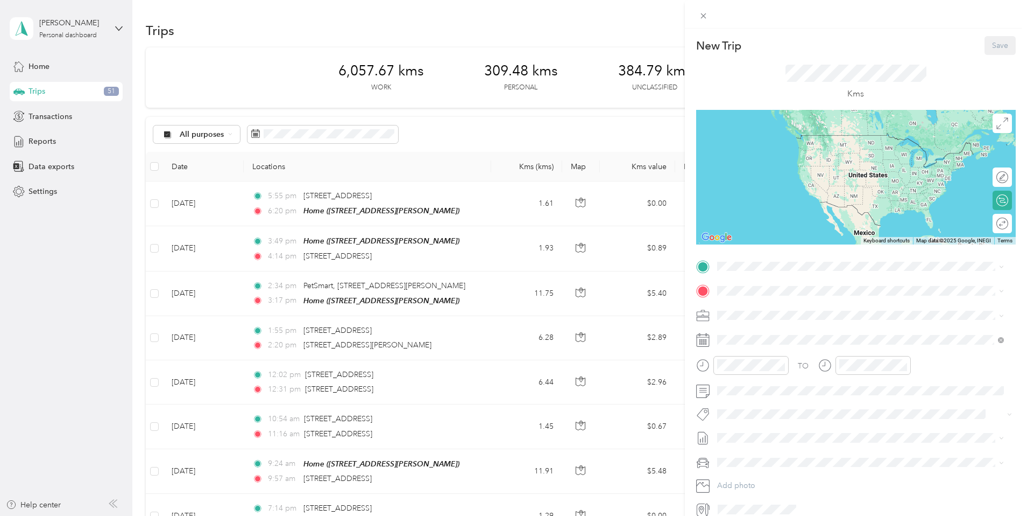
click at [781, 316] on span "[STREET_ADDRESS][PERSON_NAME]" at bounding box center [801, 320] width 128 height 9
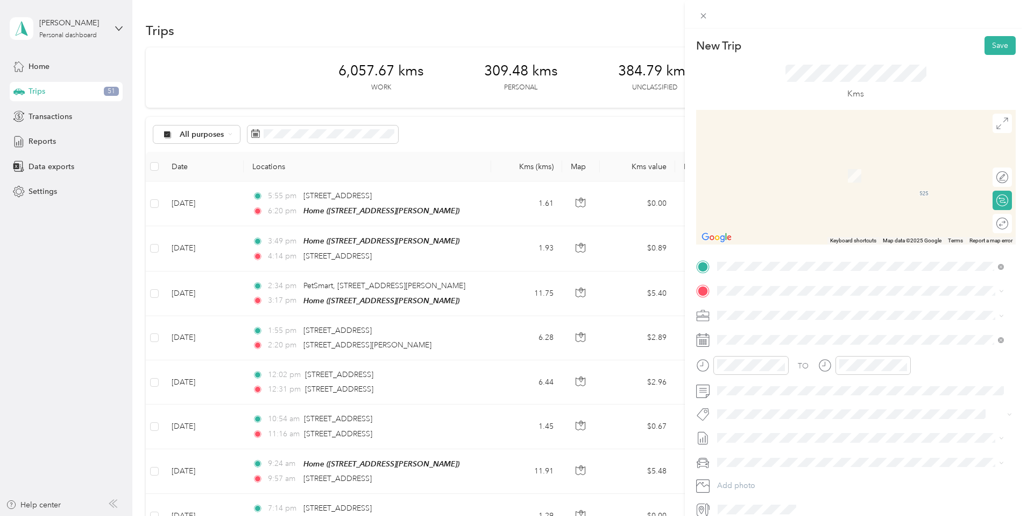
click at [775, 330] on span "[STREET_ADDRESS]" at bounding box center [771, 326] width 68 height 10
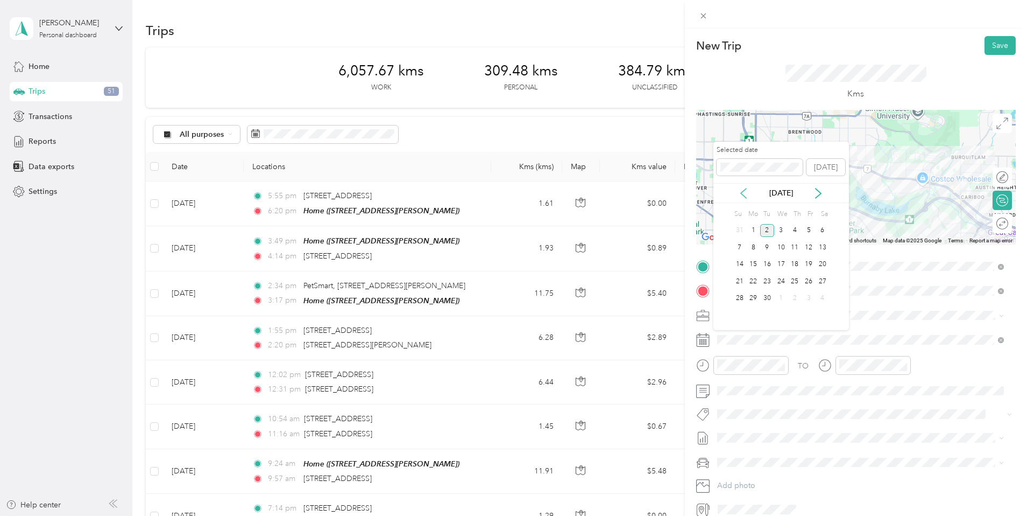
click at [742, 193] on icon at bounding box center [743, 193] width 5 height 10
click at [793, 263] on div "14" at bounding box center [795, 264] width 14 height 13
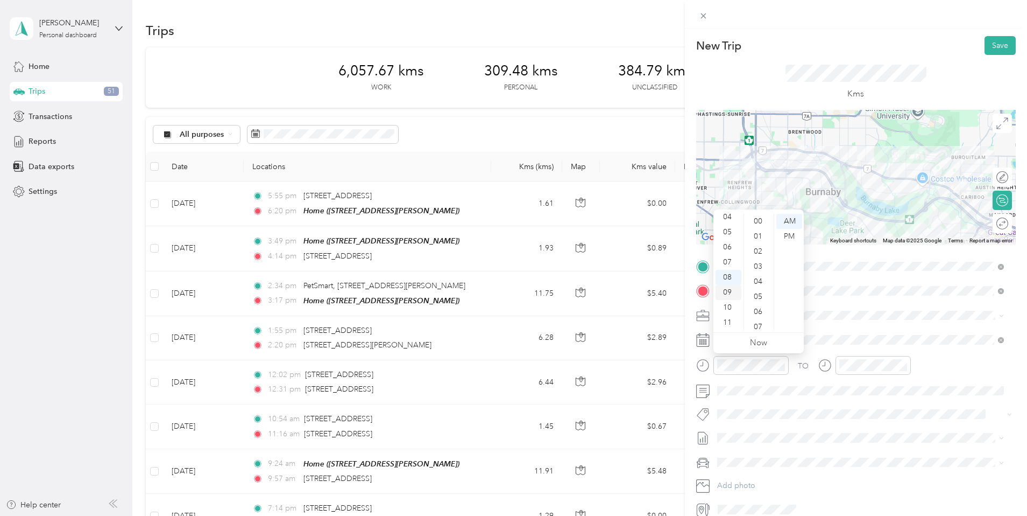
click at [723, 288] on div "09" at bounding box center [729, 292] width 26 height 15
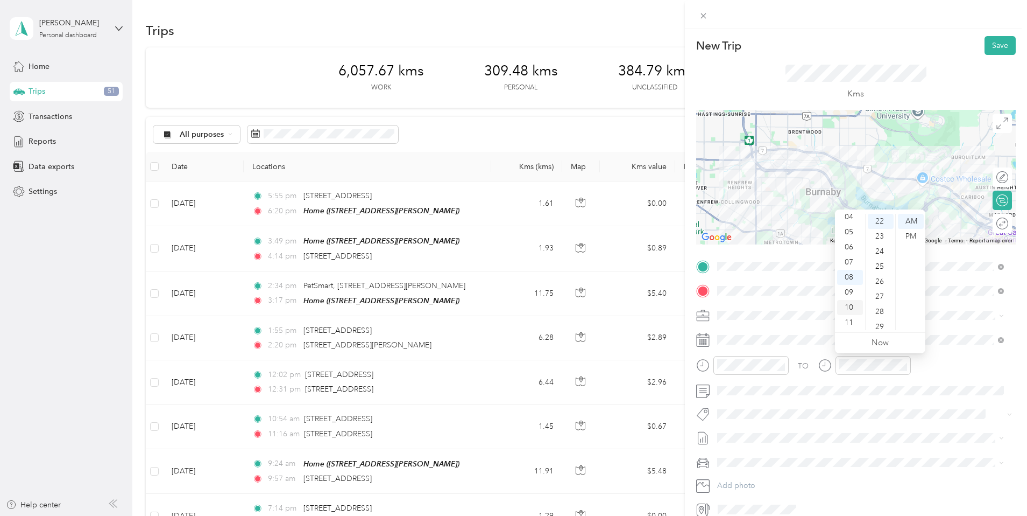
click at [853, 306] on div "10" at bounding box center [850, 307] width 26 height 15
click at [880, 324] on div "29" at bounding box center [881, 326] width 26 height 15
click at [777, 433] on button "Syndicated Retail Cost Capture" at bounding box center [775, 429] width 109 height 13
click at [993, 44] on button "Save" at bounding box center [1000, 45] width 31 height 19
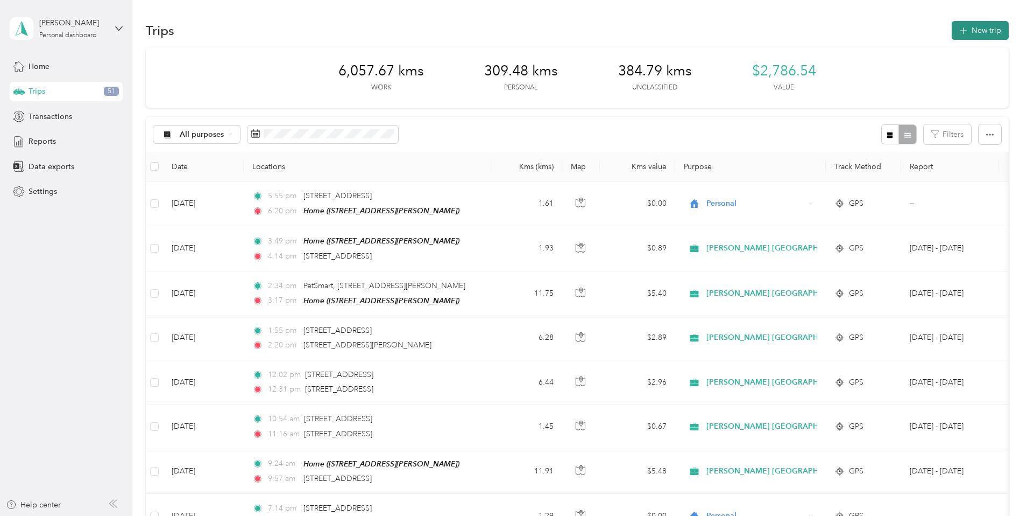
click at [952, 30] on button "New trip" at bounding box center [980, 30] width 57 height 19
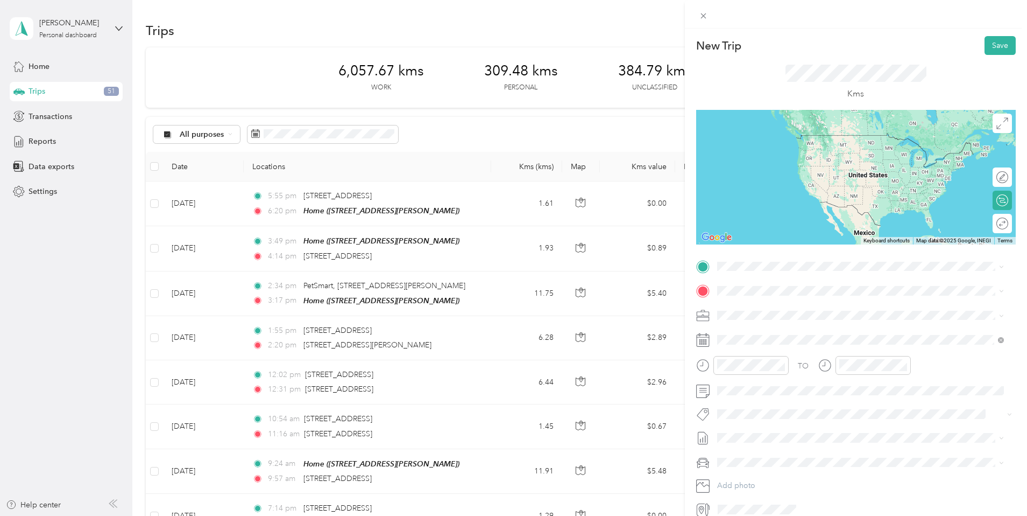
click at [797, 306] on span "[STREET_ADDRESS]" at bounding box center [771, 301] width 68 height 10
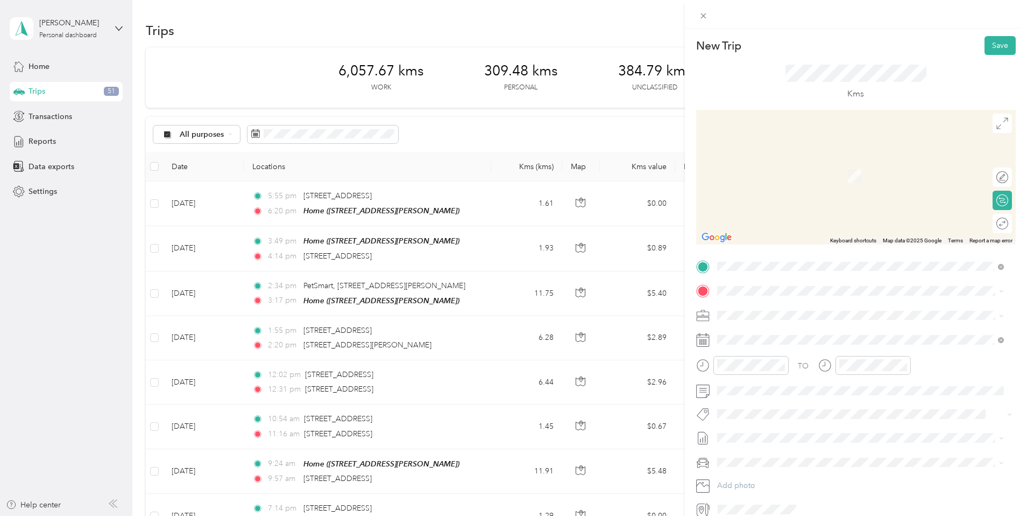
click at [777, 329] on span "[STREET_ADDRESS]" at bounding box center [771, 328] width 68 height 10
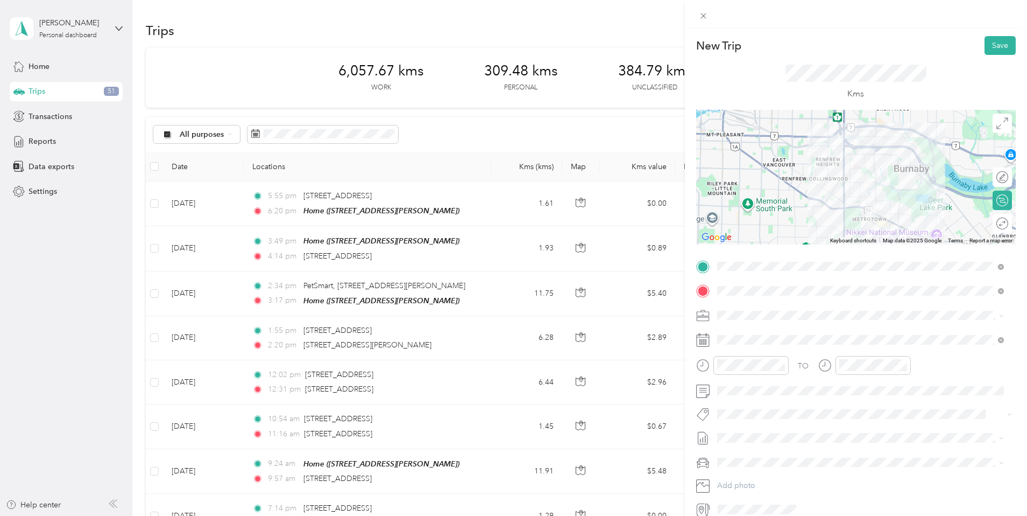
click at [807, 432] on button "Syndicated Retail Cost Capture" at bounding box center [775, 432] width 109 height 13
click at [724, 303] on div "10" at bounding box center [729, 307] width 26 height 15
click at [758, 326] on div "30" at bounding box center [759, 326] width 26 height 15
click at [852, 320] on div "11" at bounding box center [850, 322] width 26 height 15
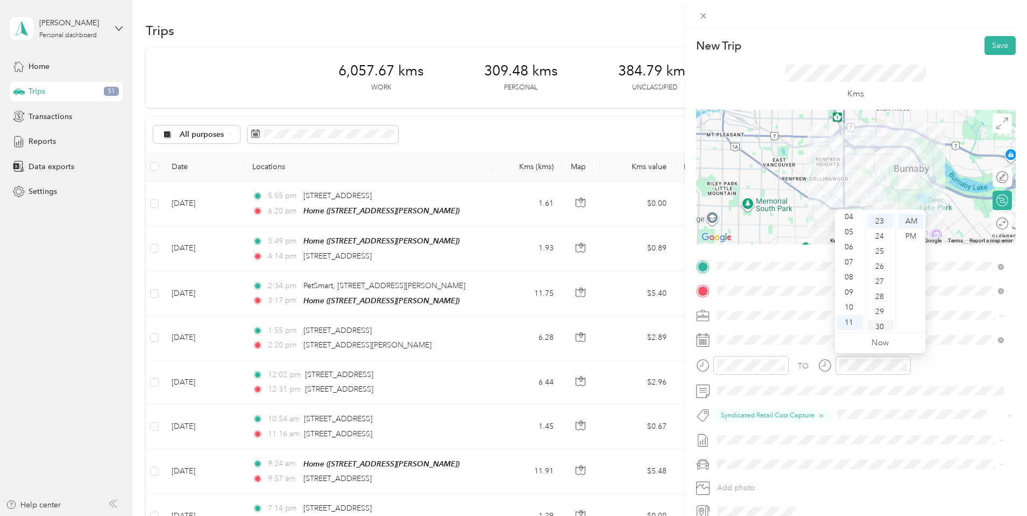
click at [878, 322] on div "30" at bounding box center [881, 326] width 26 height 15
click at [990, 42] on button "Save" at bounding box center [1000, 45] width 31 height 19
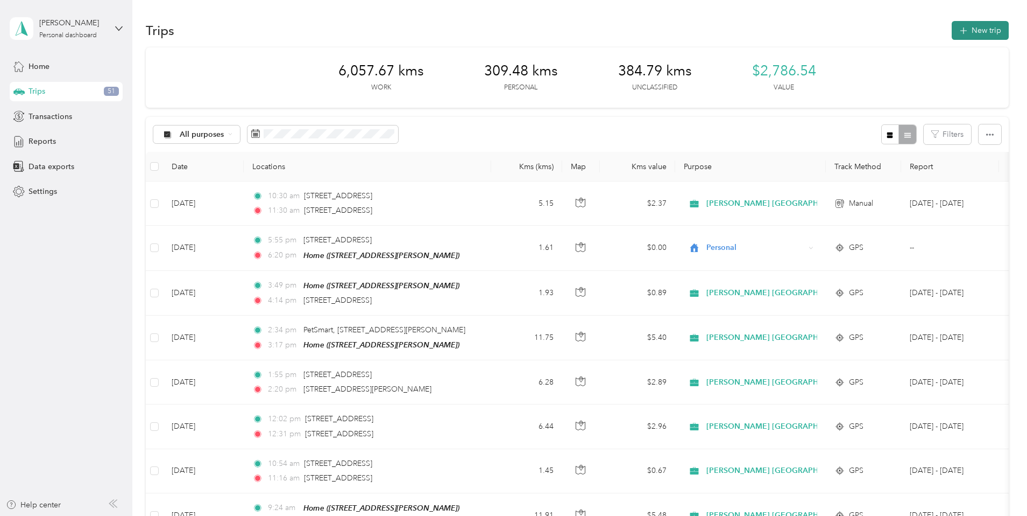
click at [952, 30] on button "New trip" at bounding box center [980, 30] width 57 height 19
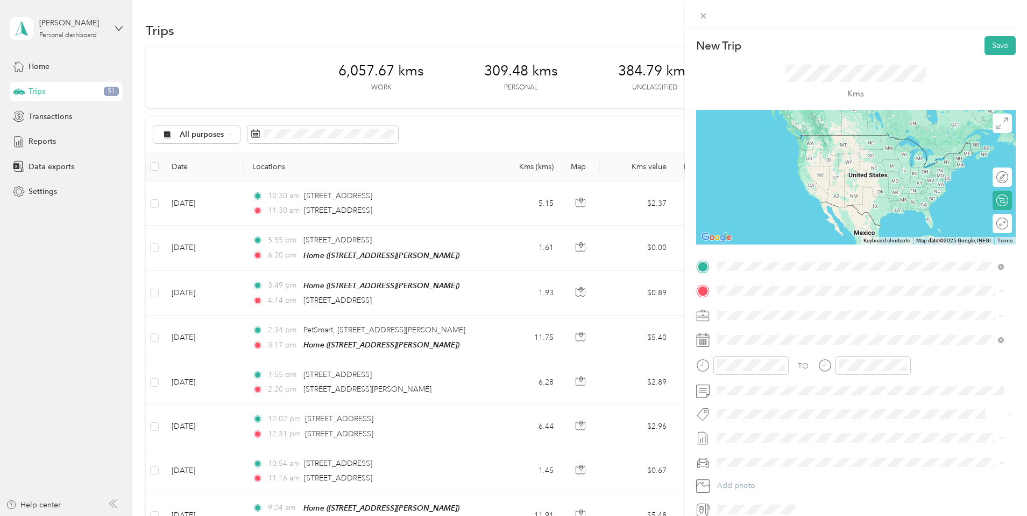
click at [758, 306] on span "[STREET_ADDRESS]" at bounding box center [771, 305] width 68 height 10
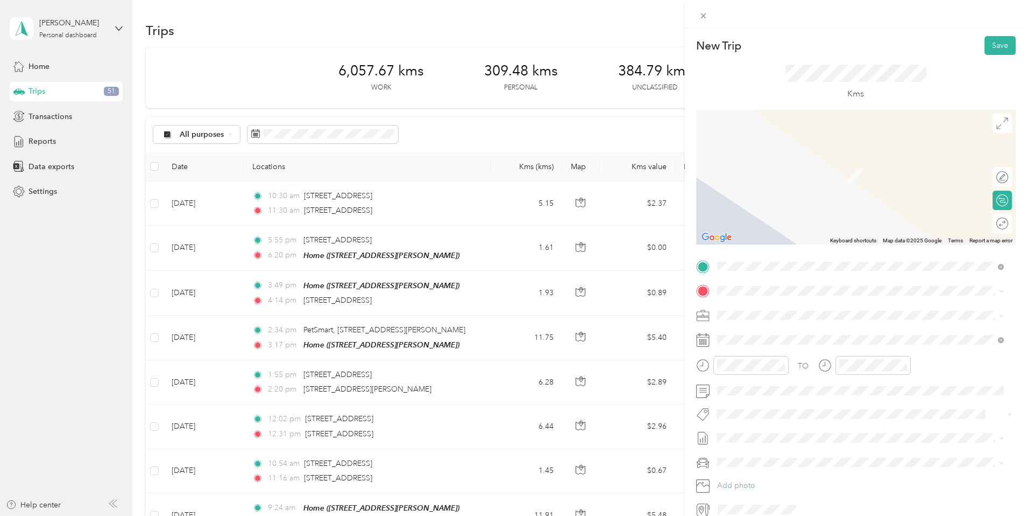
click at [766, 328] on span "[STREET_ADDRESS]" at bounding box center [771, 325] width 68 height 10
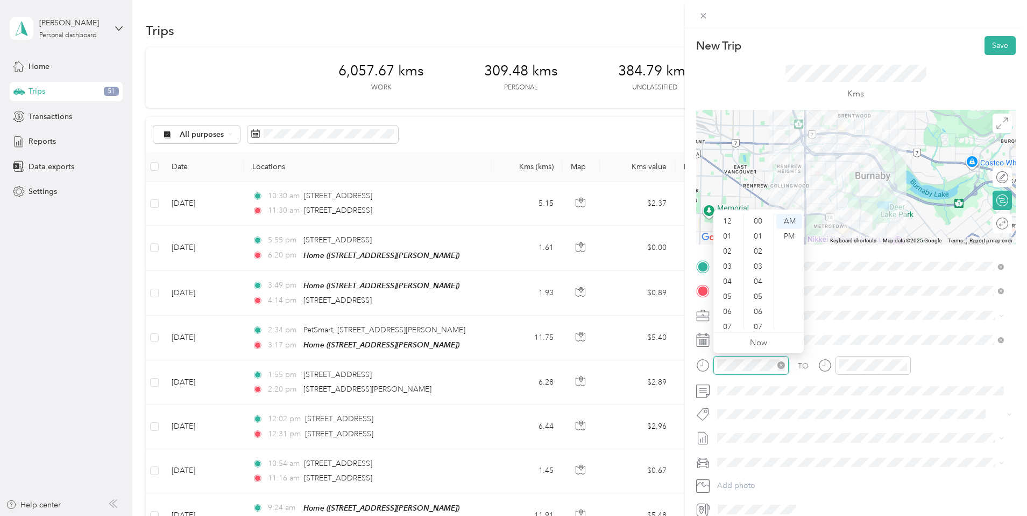
scroll to position [65, 0]
click at [729, 322] on div "11" at bounding box center [729, 322] width 26 height 15
click at [757, 322] on div "44" at bounding box center [759, 327] width 26 height 15
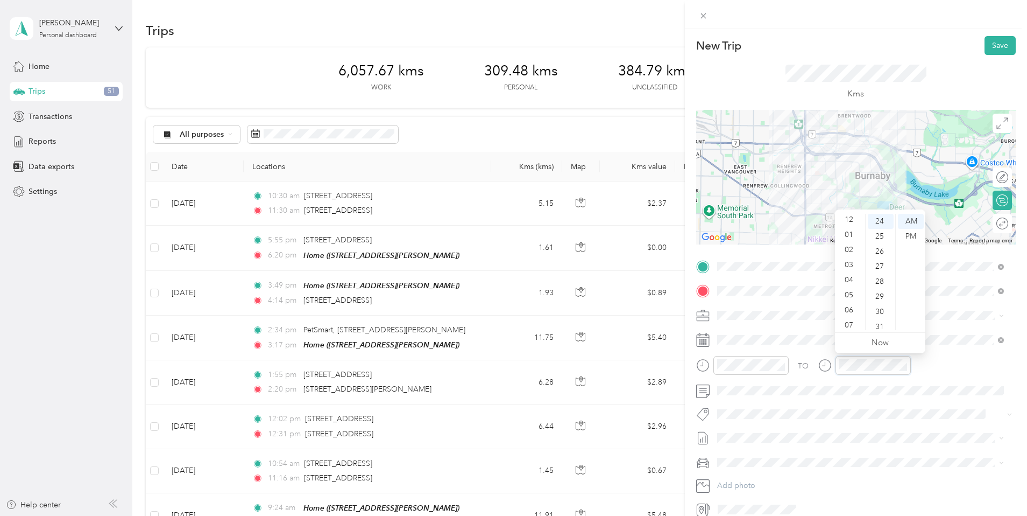
scroll to position [0, 0]
click at [850, 218] on div "12" at bounding box center [850, 221] width 26 height 15
click at [879, 260] on div "55" at bounding box center [881, 262] width 26 height 15
click at [914, 236] on div "PM" at bounding box center [911, 236] width 26 height 15
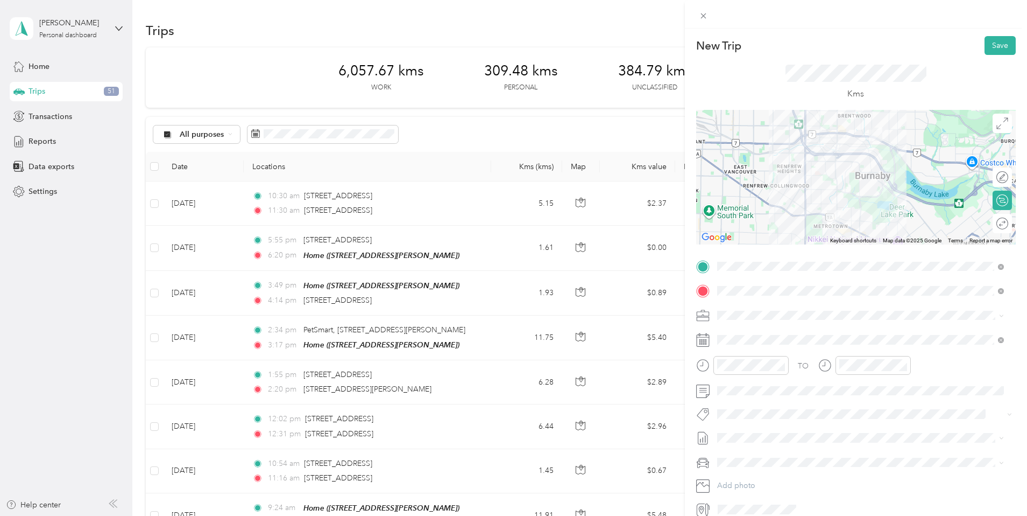
click at [813, 432] on button "Syndicated Retail Cost Capture" at bounding box center [775, 429] width 109 height 13
click at [992, 43] on button "Save" at bounding box center [1000, 45] width 31 height 19
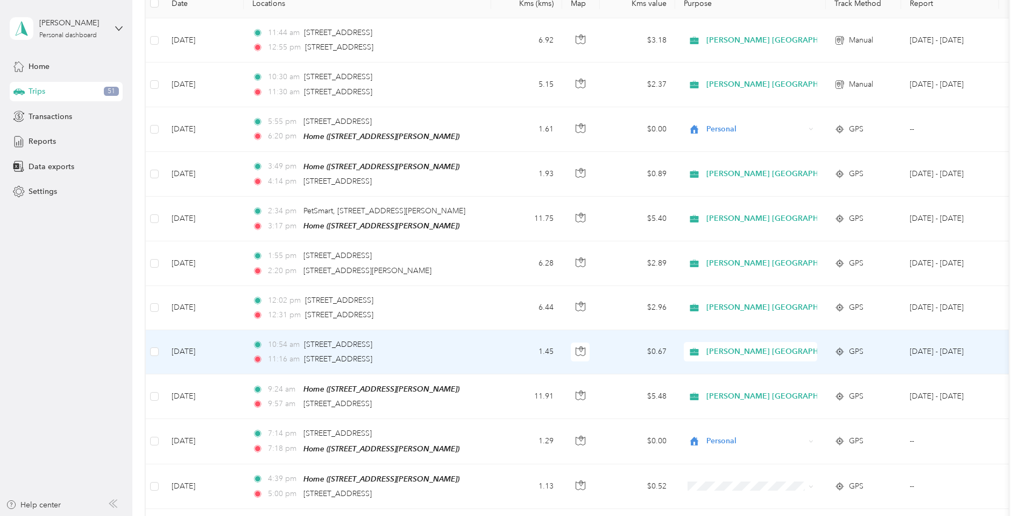
scroll to position [134, 0]
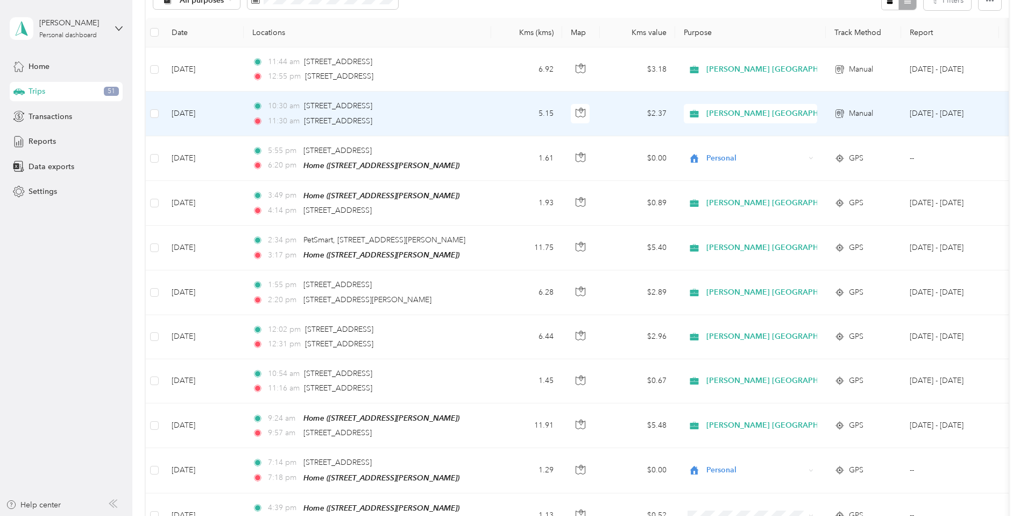
click at [562, 112] on td "5.15" at bounding box center [526, 113] width 71 height 44
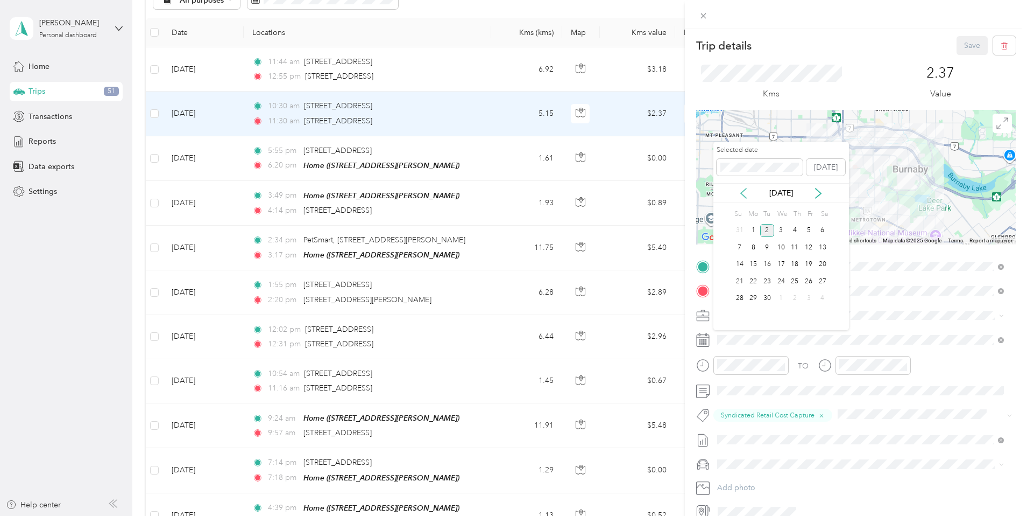
click at [743, 190] on icon at bounding box center [743, 193] width 11 height 11
click at [793, 261] on div "14" at bounding box center [795, 264] width 14 height 13
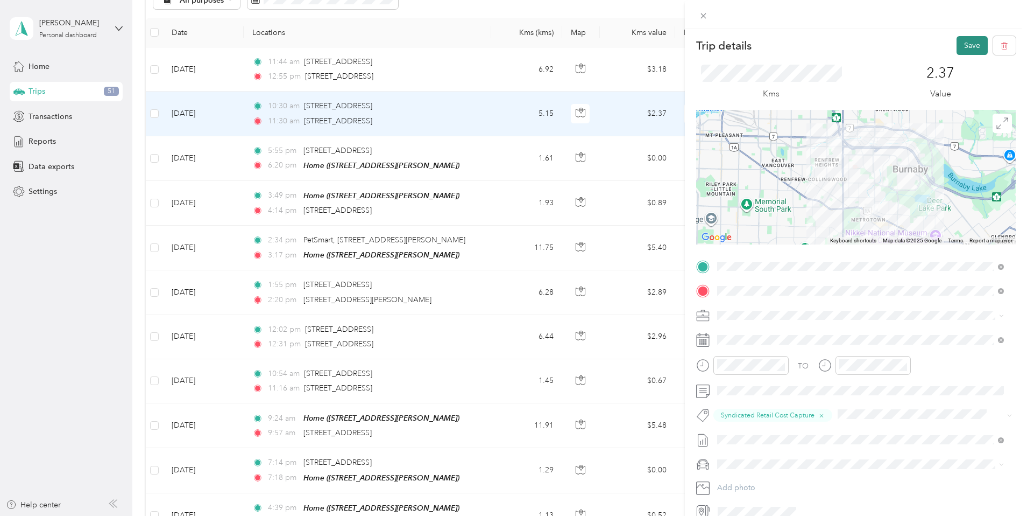
click at [961, 45] on button "Save" at bounding box center [972, 45] width 31 height 19
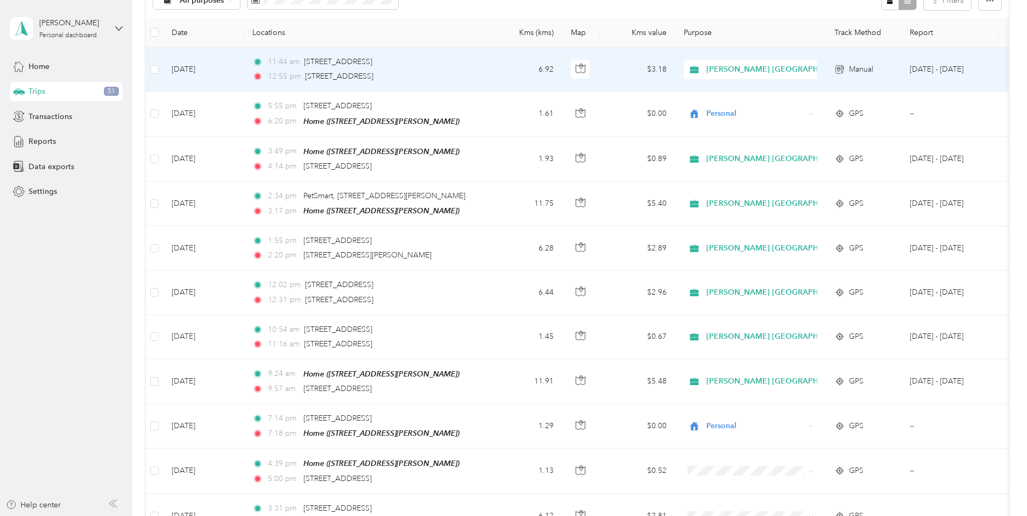
click at [478, 72] on div "12:55 pm [STREET_ADDRESS]" at bounding box center [365, 76] width 226 height 12
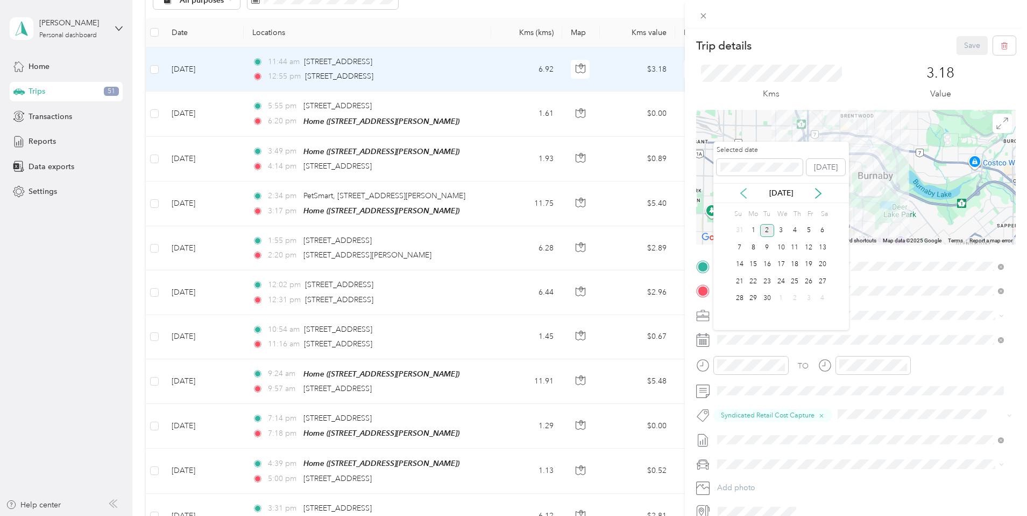
click at [743, 193] on icon at bounding box center [743, 193] width 5 height 10
click at [797, 265] on div "14" at bounding box center [795, 264] width 14 height 13
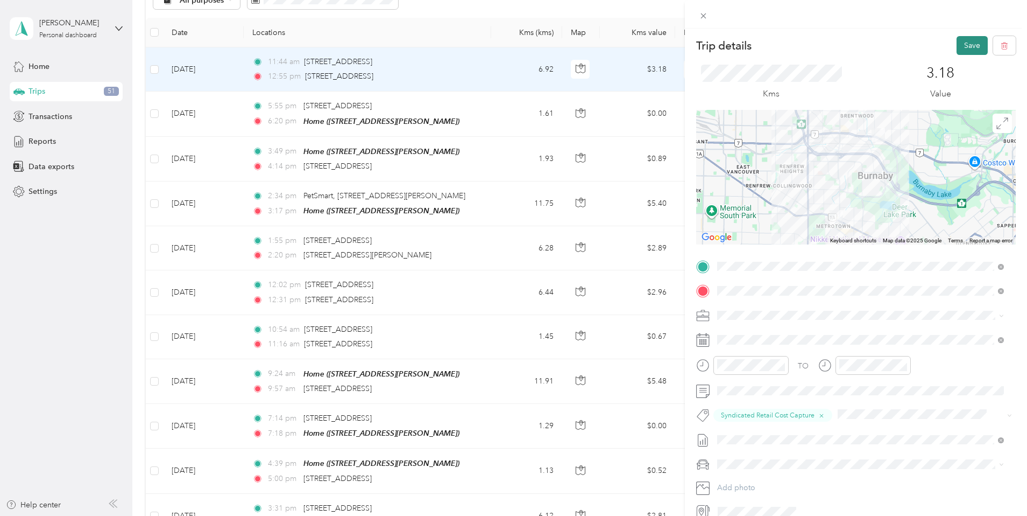
click at [965, 44] on button "Save" at bounding box center [972, 45] width 31 height 19
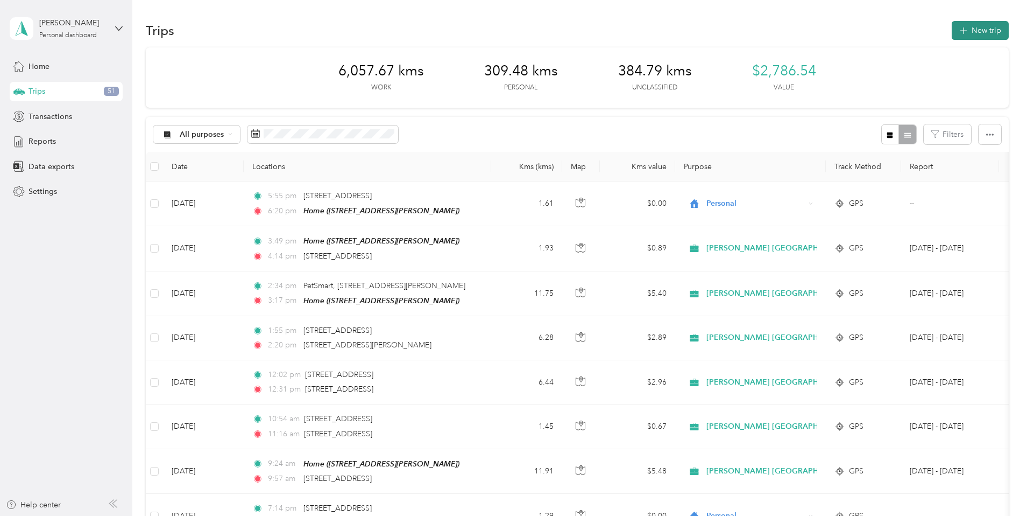
click at [952, 32] on button "New trip" at bounding box center [980, 30] width 57 height 19
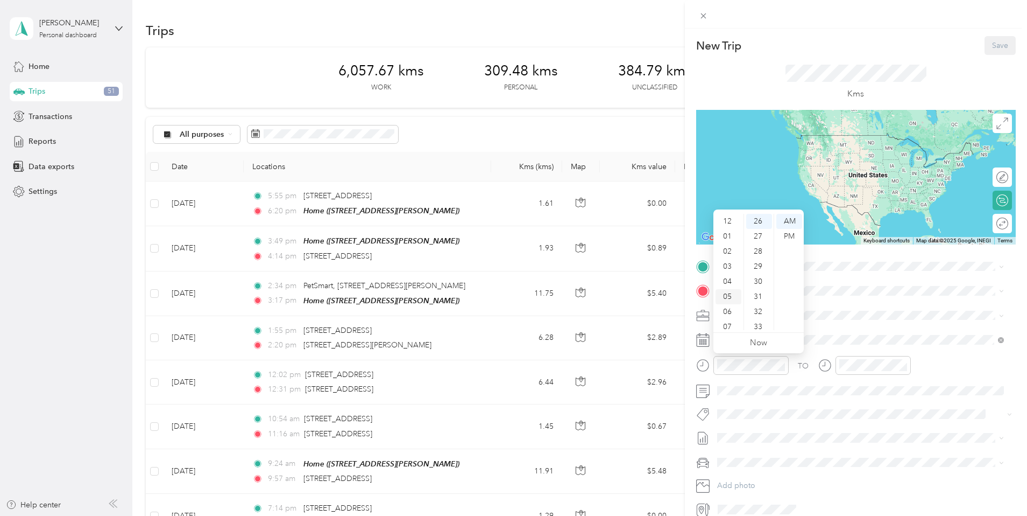
click at [728, 232] on div "01" at bounding box center [729, 236] width 26 height 15
click at [790, 234] on div "PM" at bounding box center [789, 236] width 26 height 15
click at [789, 234] on div "PM" at bounding box center [789, 236] width 26 height 15
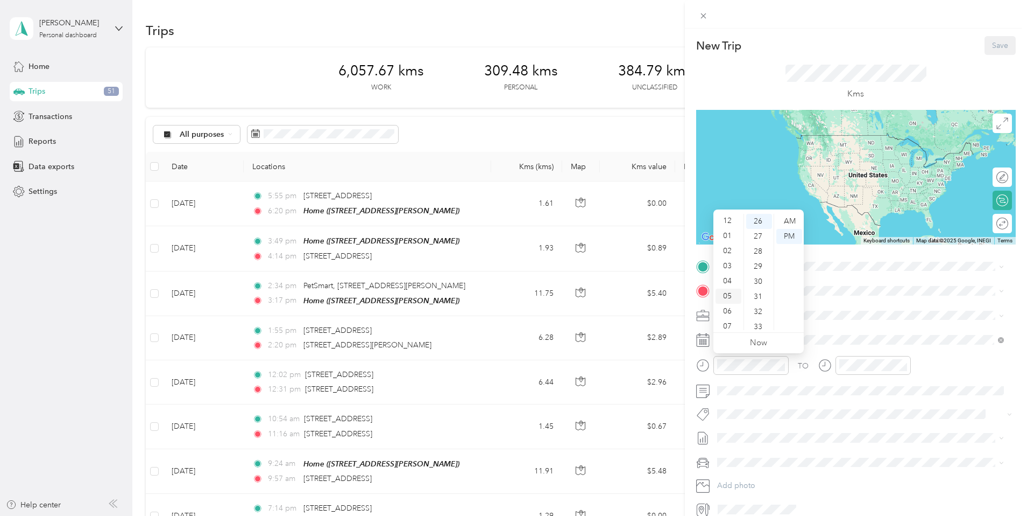
scroll to position [0, 0]
click at [727, 234] on div "01" at bounding box center [729, 236] width 26 height 15
click at [758, 273] on div "10" at bounding box center [759, 277] width 26 height 15
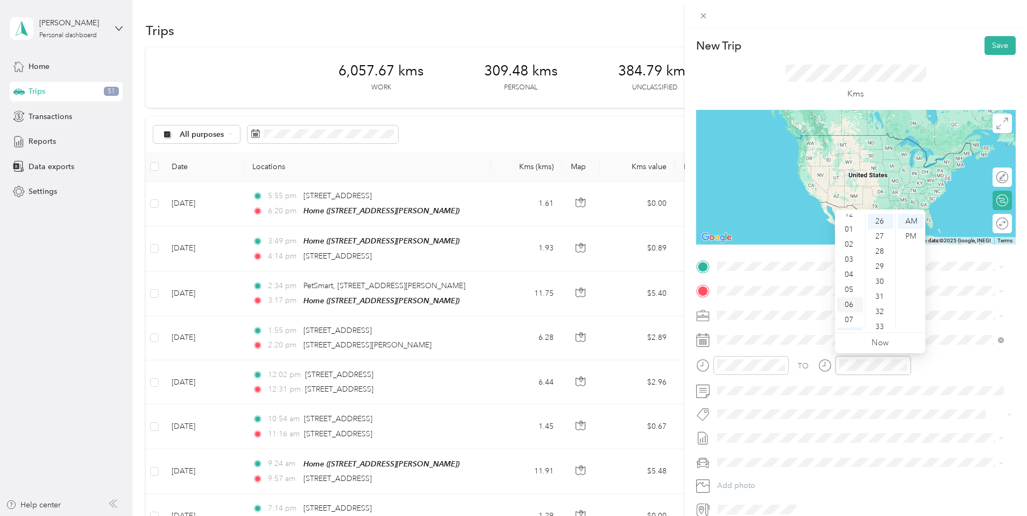
scroll to position [0, 0]
click at [847, 251] on div "02" at bounding box center [850, 251] width 26 height 15
click at [884, 221] on div "26" at bounding box center [881, 221] width 26 height 15
click at [909, 235] on div "PM" at bounding box center [911, 236] width 26 height 15
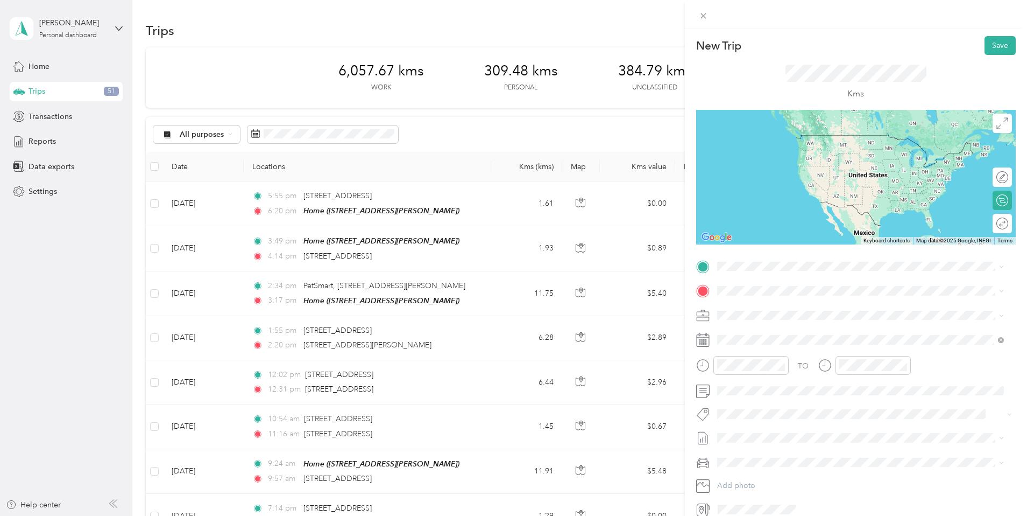
click at [790, 432] on button "Syndicated Retail Cost Capture" at bounding box center [775, 432] width 109 height 13
click at [776, 304] on span "[STREET_ADDRESS]" at bounding box center [771, 299] width 68 height 10
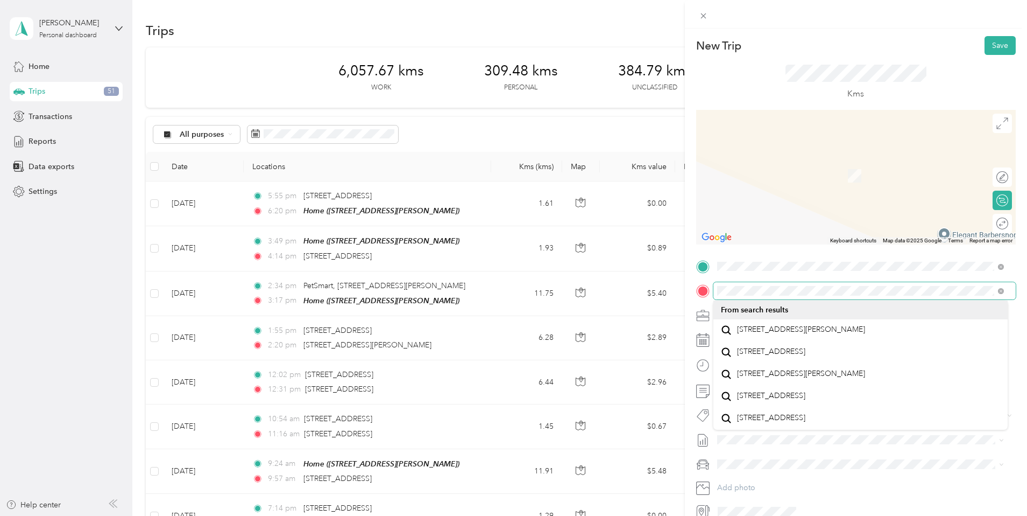
scroll to position [2, 0]
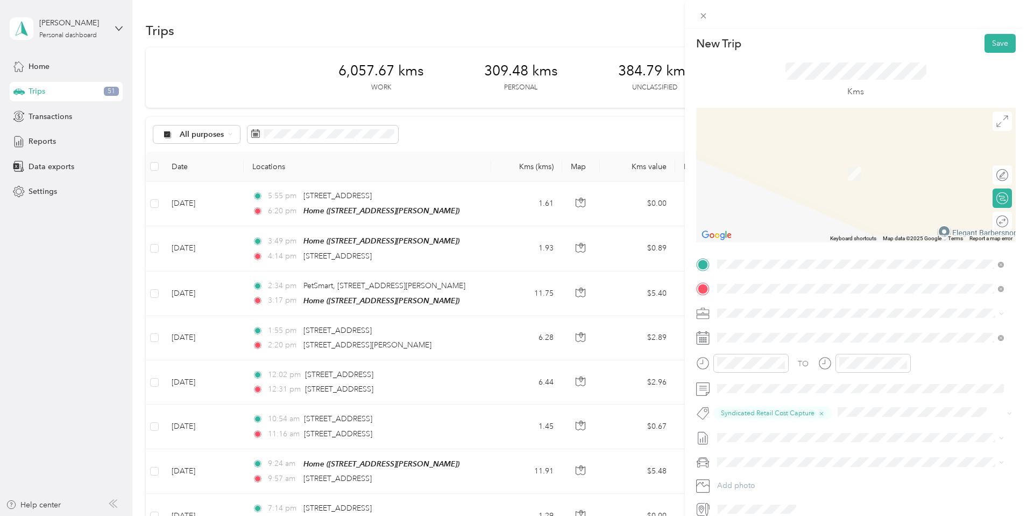
click at [783, 328] on span "[STREET_ADDRESS][PERSON_NAME]" at bounding box center [801, 327] width 128 height 10
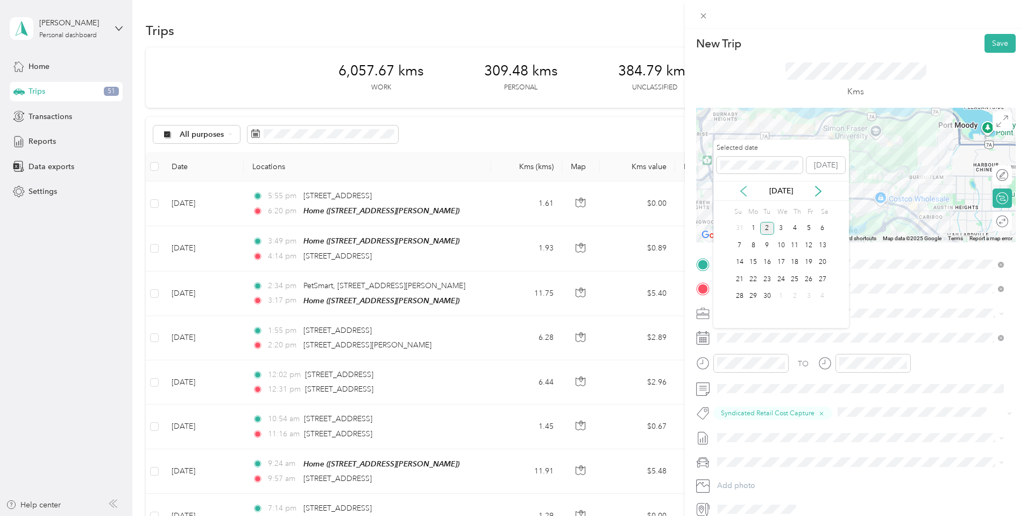
click at [744, 189] on icon at bounding box center [743, 191] width 11 height 11
click at [794, 263] on div "14" at bounding box center [795, 262] width 14 height 13
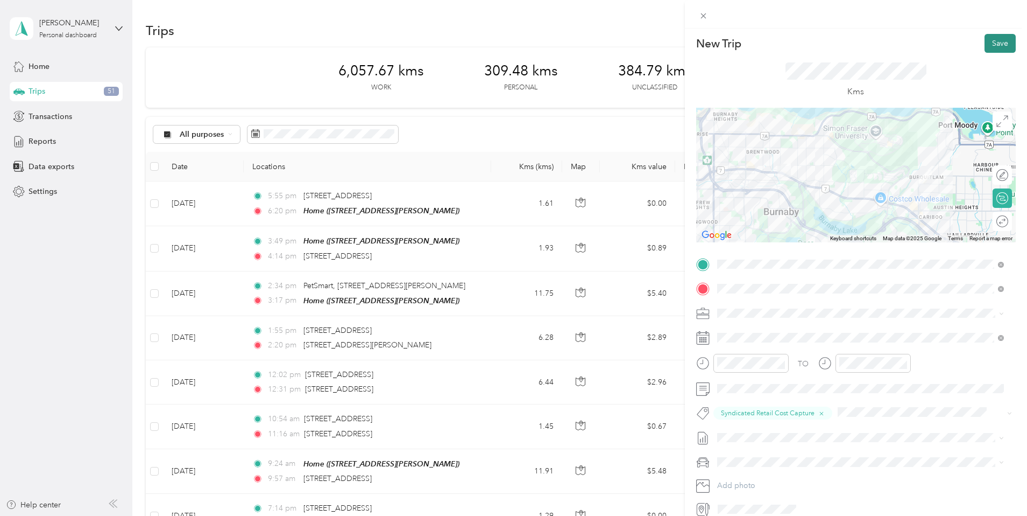
click at [990, 42] on button "Save" at bounding box center [1000, 43] width 31 height 19
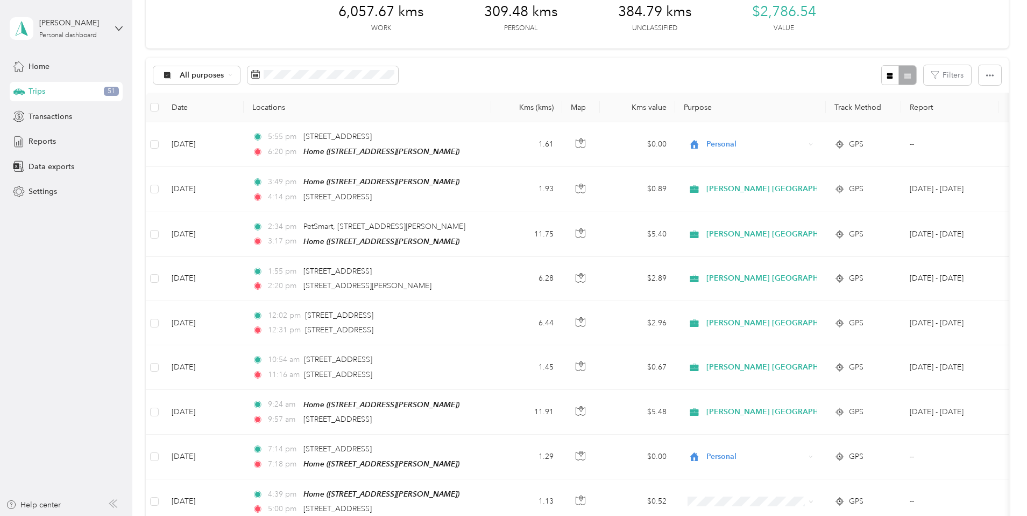
scroll to position [0, 0]
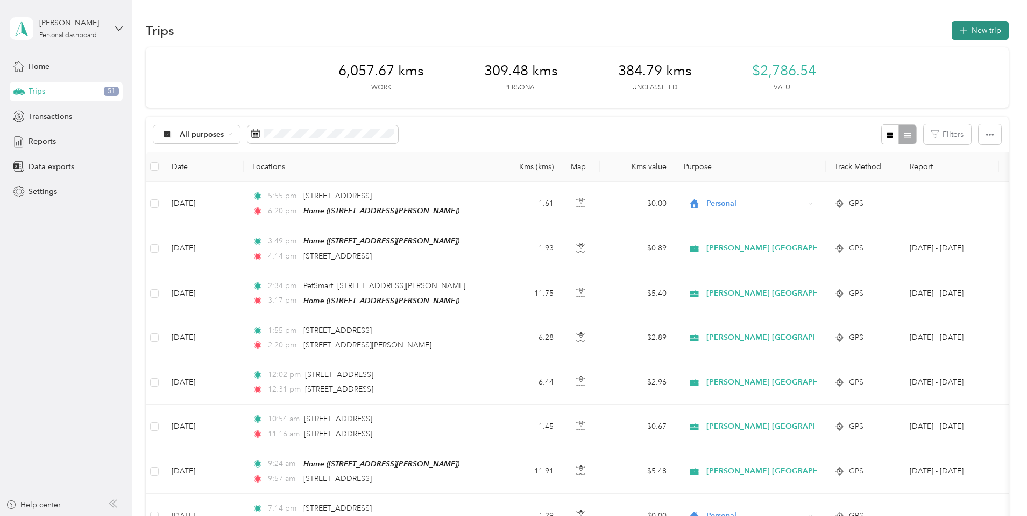
click at [952, 27] on button "New trip" at bounding box center [980, 30] width 57 height 19
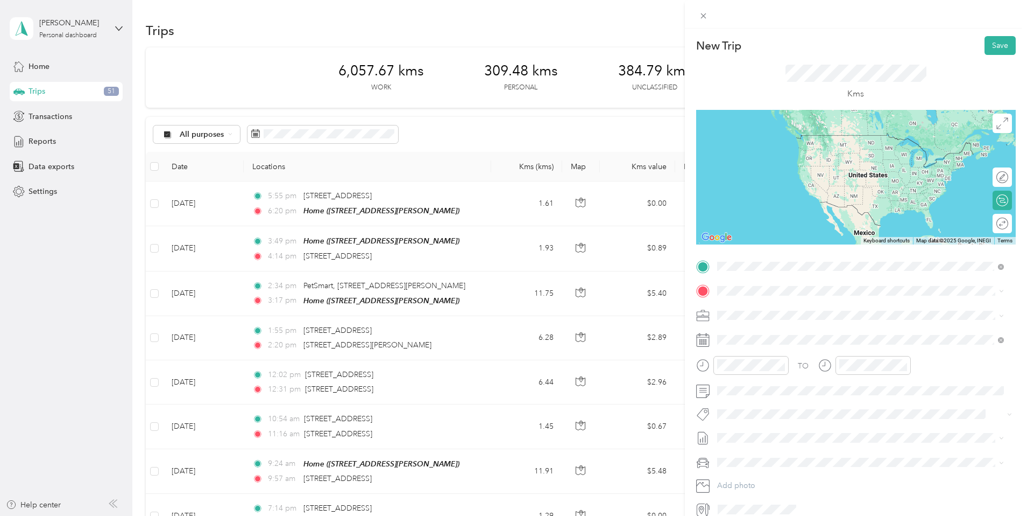
click at [775, 304] on span "[STREET_ADDRESS][PERSON_NAME]" at bounding box center [801, 305] width 128 height 10
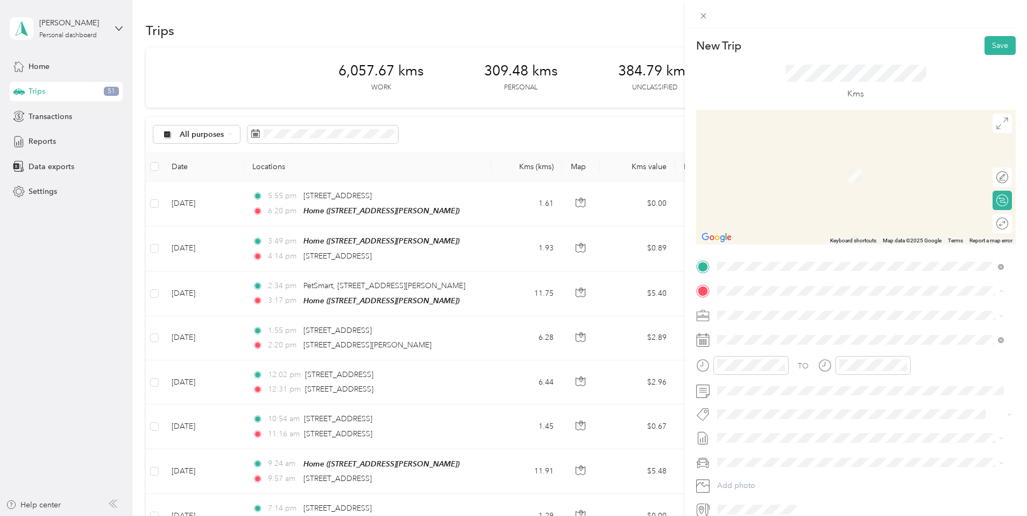
click at [758, 334] on div "Home [STREET_ADDRESS][PERSON_NAME]" at bounding box center [801, 339] width 128 height 23
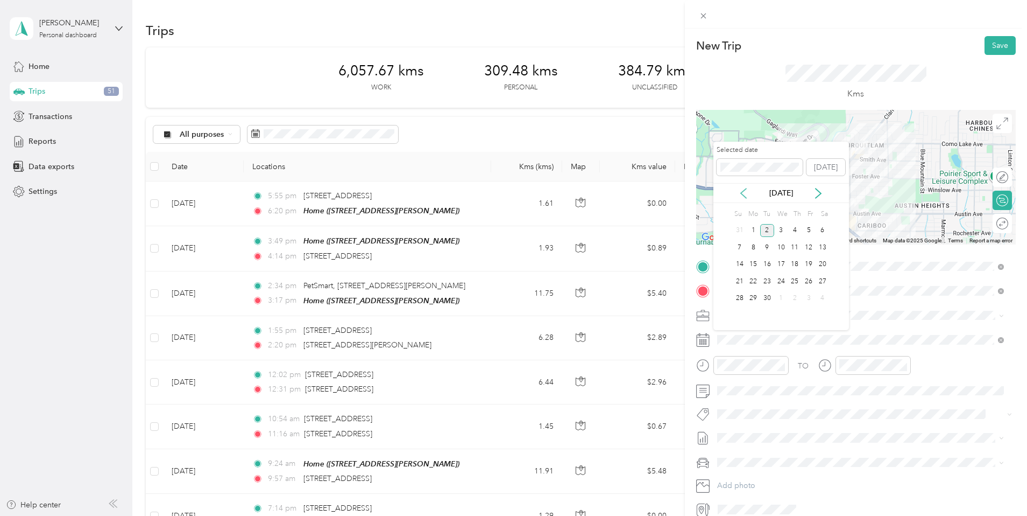
click at [744, 194] on icon at bounding box center [743, 193] width 11 height 11
click at [795, 263] on div "14" at bounding box center [795, 264] width 14 height 13
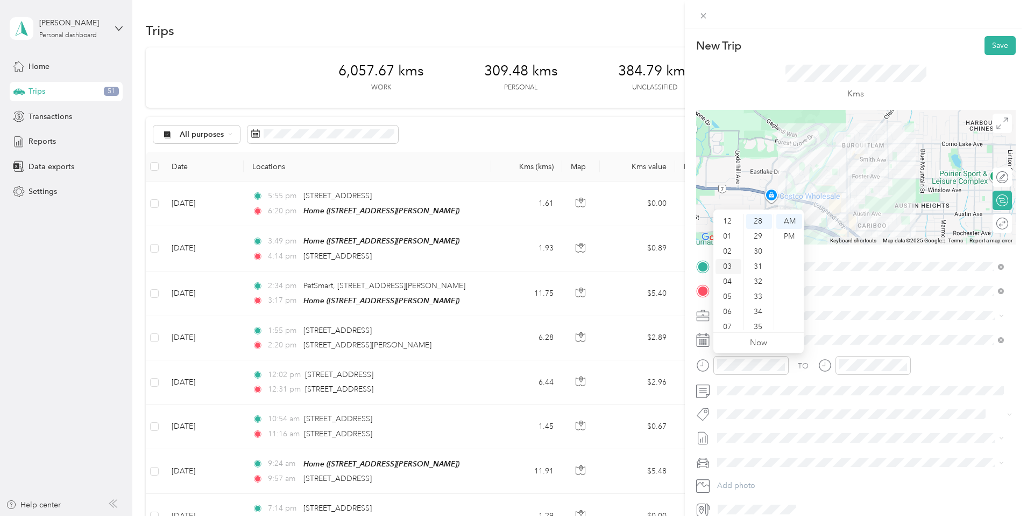
click at [725, 262] on div "03" at bounding box center [729, 266] width 26 height 15
click at [791, 235] on div "PM" at bounding box center [789, 236] width 26 height 15
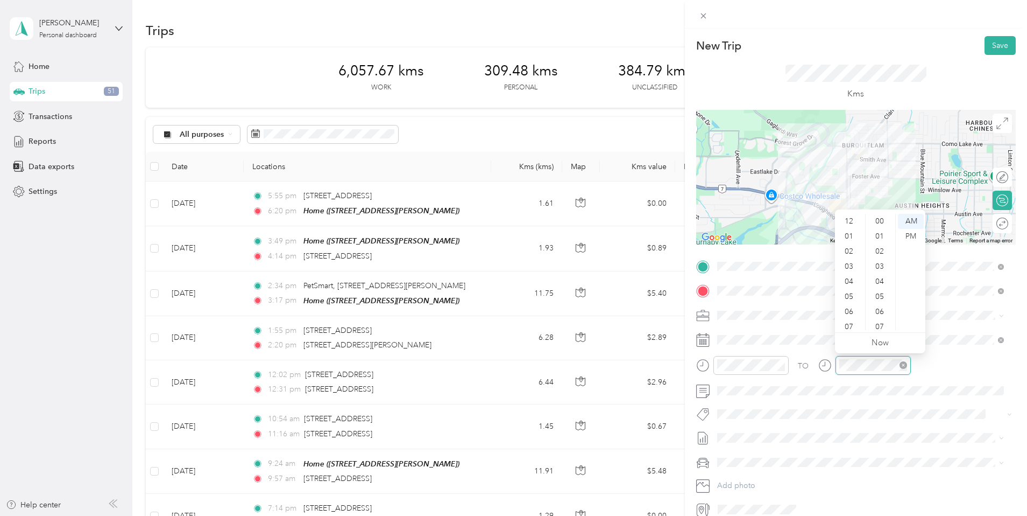
scroll to position [65, 0]
click at [849, 233] on div "05" at bounding box center [850, 231] width 26 height 15
click at [906, 236] on div "PM" at bounding box center [911, 236] width 26 height 15
click at [790, 433] on button "Syndicated Retail Cost Capture" at bounding box center [775, 432] width 109 height 13
click at [991, 47] on button "Save" at bounding box center [1000, 45] width 31 height 19
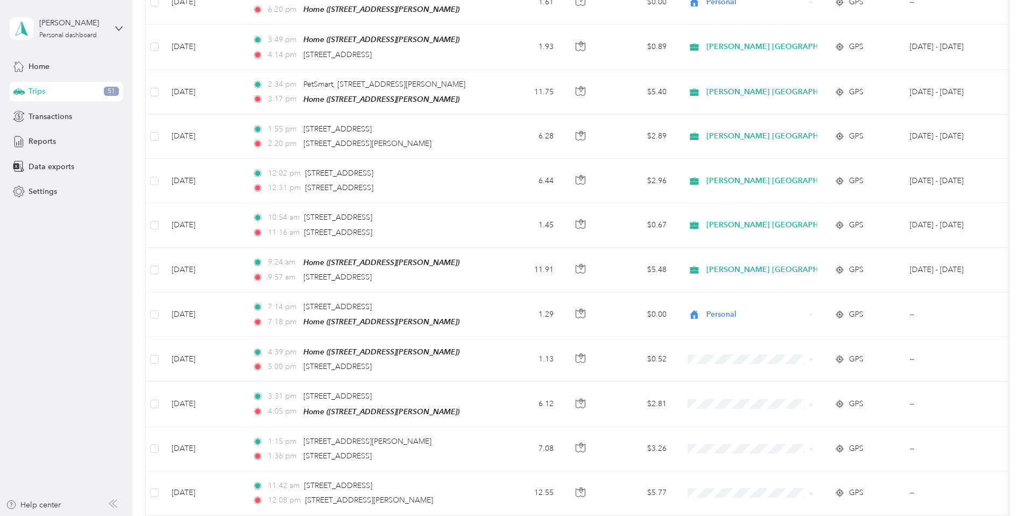
scroll to position [0, 0]
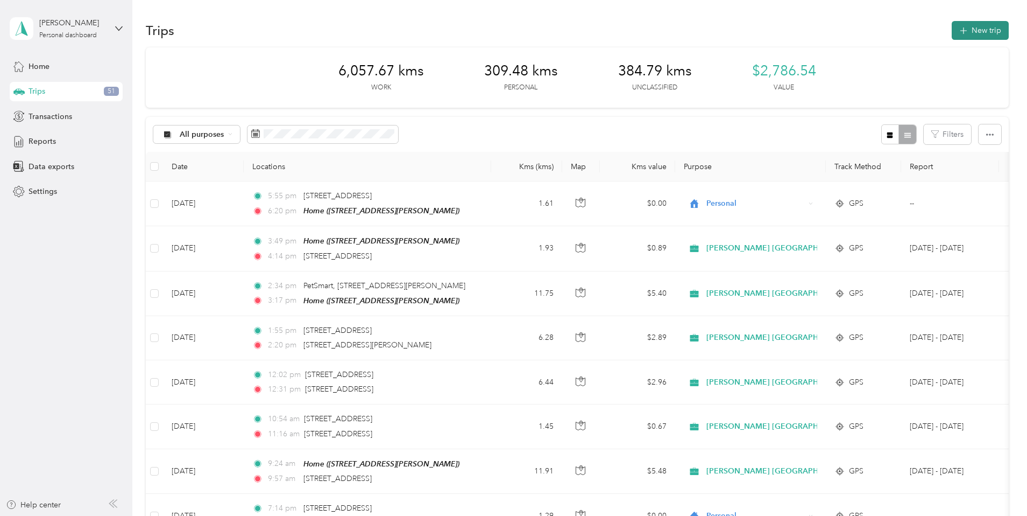
click at [952, 30] on button "New trip" at bounding box center [980, 30] width 57 height 19
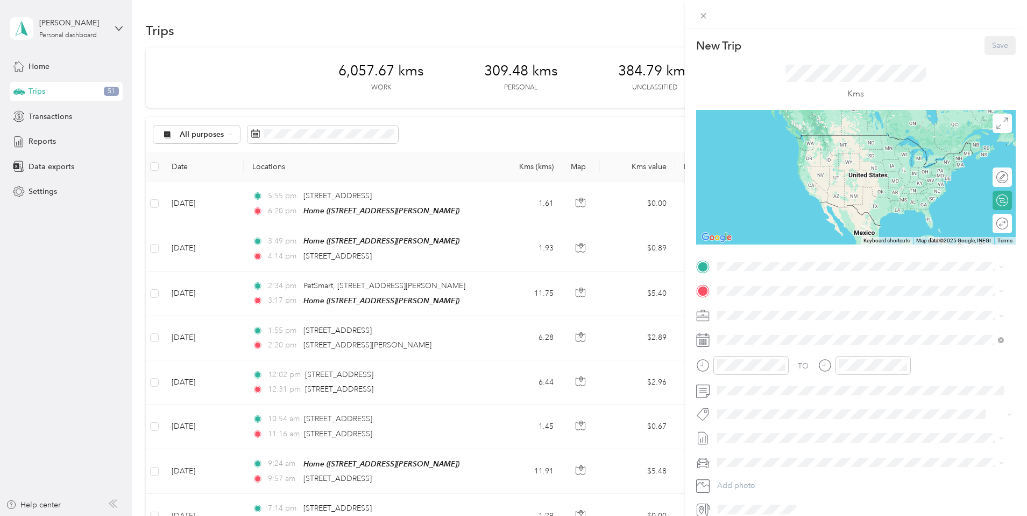
click at [779, 315] on div "Home [STREET_ADDRESS][PERSON_NAME]" at bounding box center [801, 314] width 128 height 23
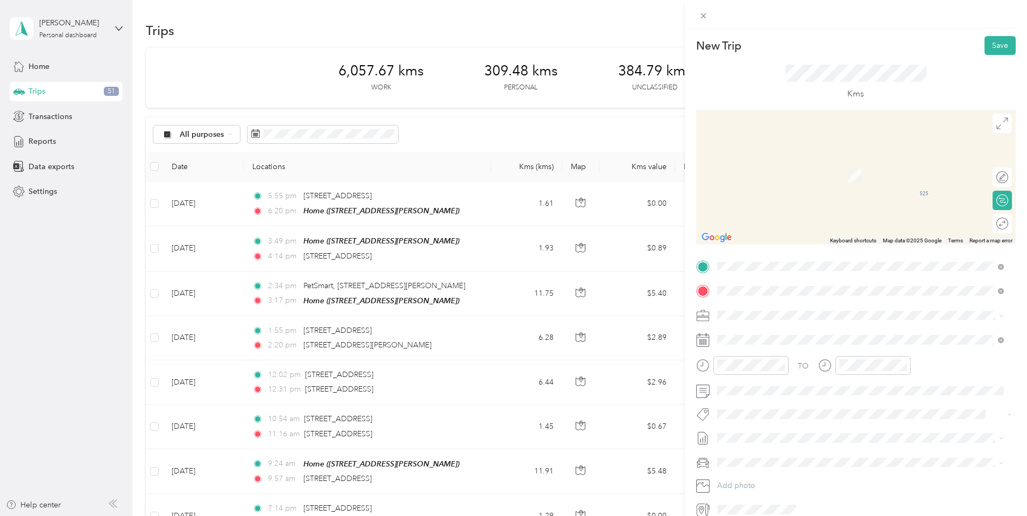
click at [774, 330] on span "[STREET_ADDRESS]" at bounding box center [771, 329] width 68 height 10
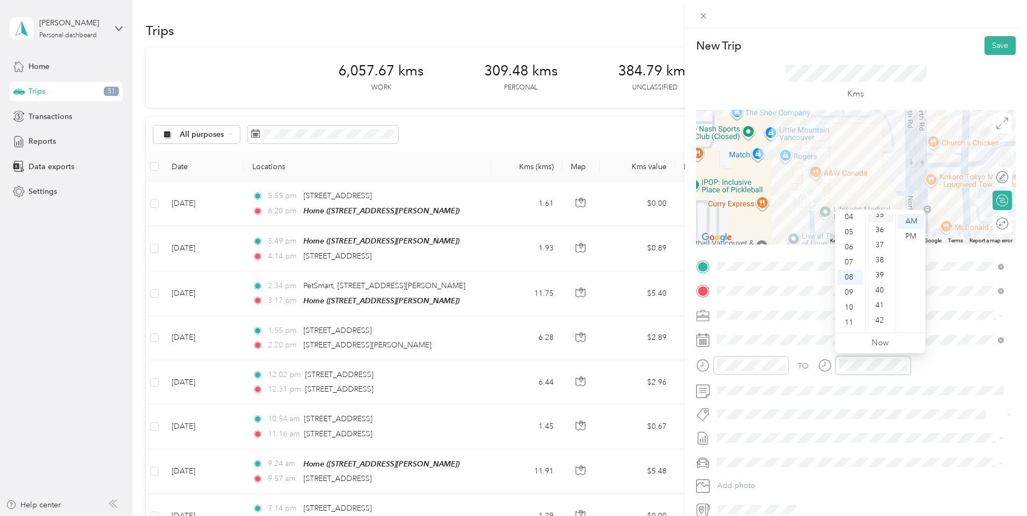
scroll to position [493, 0]
click at [880, 298] on div "38" at bounding box center [881, 300] width 26 height 15
click at [799, 428] on span "Syndicated Retail Cost Capture" at bounding box center [776, 429] width 94 height 10
click at [994, 43] on button "Save" at bounding box center [1000, 45] width 31 height 19
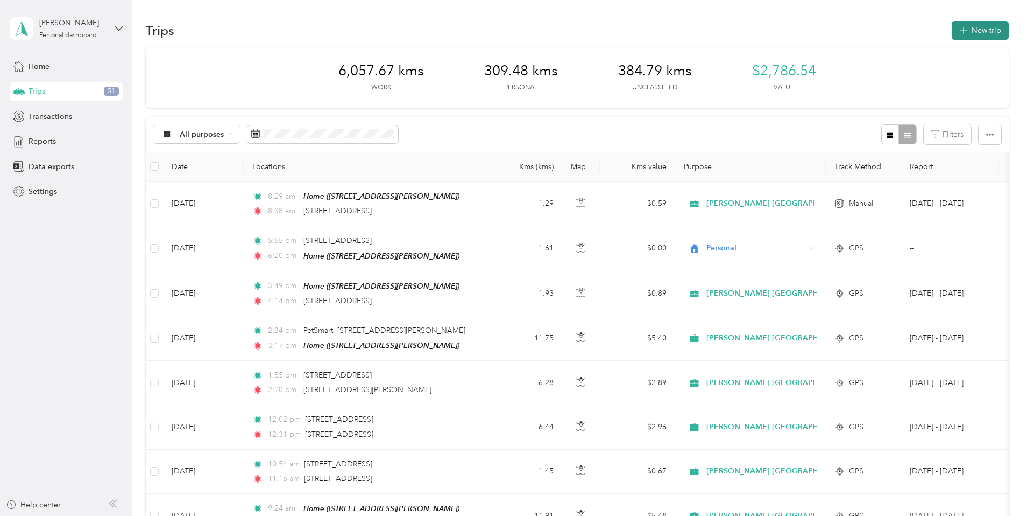
click at [952, 31] on button "New trip" at bounding box center [980, 30] width 57 height 19
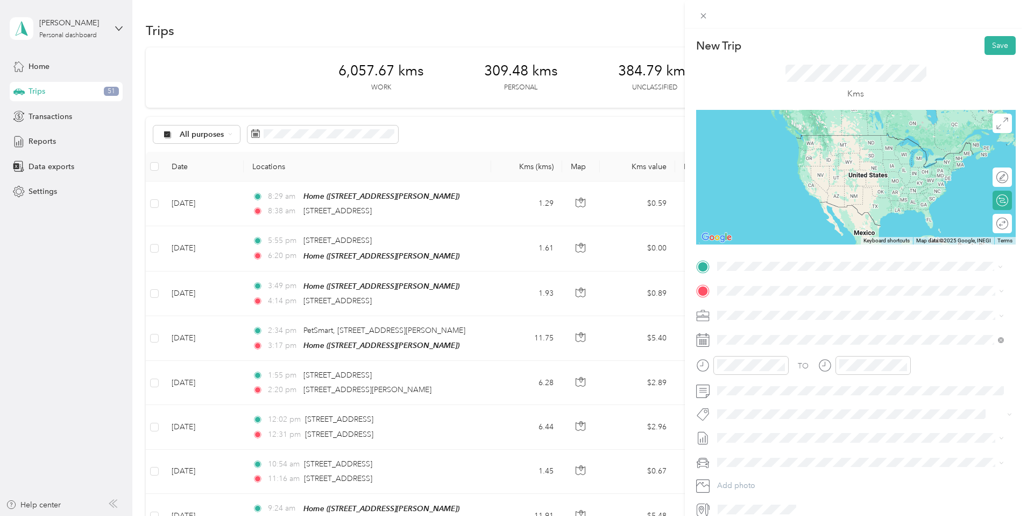
click at [780, 303] on span "[STREET_ADDRESS]" at bounding box center [771, 305] width 68 height 10
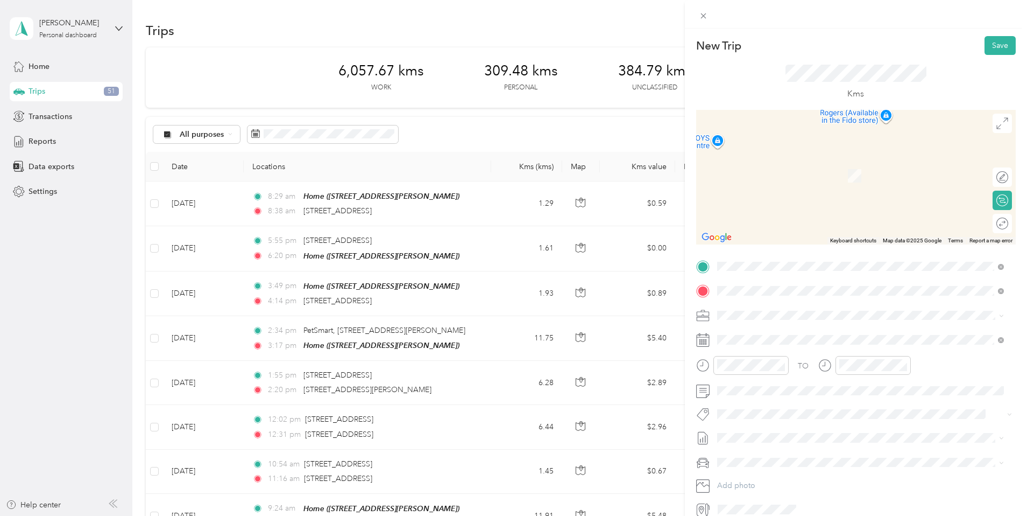
click at [760, 356] on span "[STREET_ADDRESS]" at bounding box center [771, 352] width 68 height 10
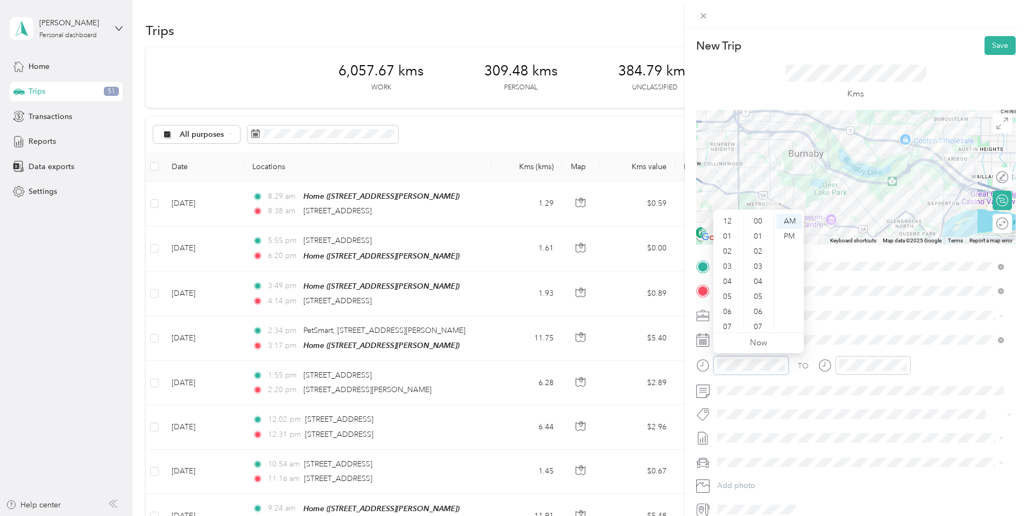
scroll to position [65, 0]
click at [729, 306] on div "10" at bounding box center [729, 307] width 26 height 15
click at [754, 294] on div "35" at bounding box center [759, 296] width 26 height 15
click at [851, 306] on div "10" at bounding box center [850, 307] width 26 height 15
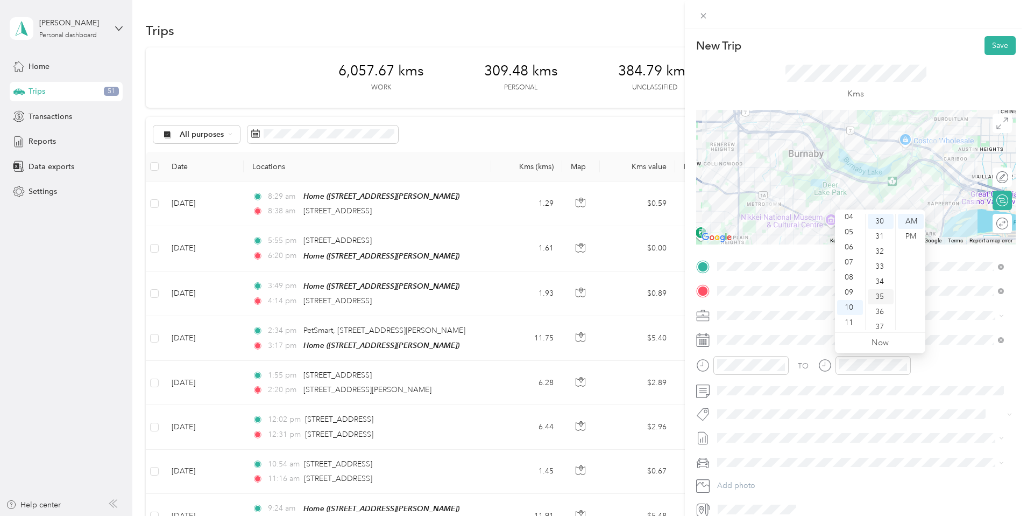
scroll to position [788, 0]
click at [880, 304] on div "58" at bounding box center [881, 307] width 26 height 15
click at [789, 433] on li "Syndicated Retail Cost Capture" at bounding box center [861, 427] width 294 height 21
click at [995, 40] on button "Save" at bounding box center [1000, 45] width 31 height 19
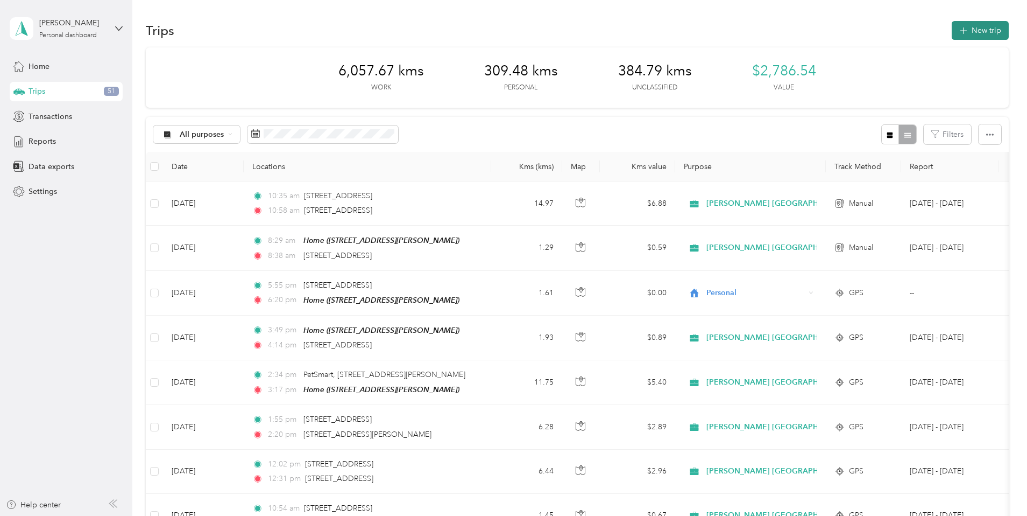
click at [952, 30] on button "New trip" at bounding box center [980, 30] width 57 height 19
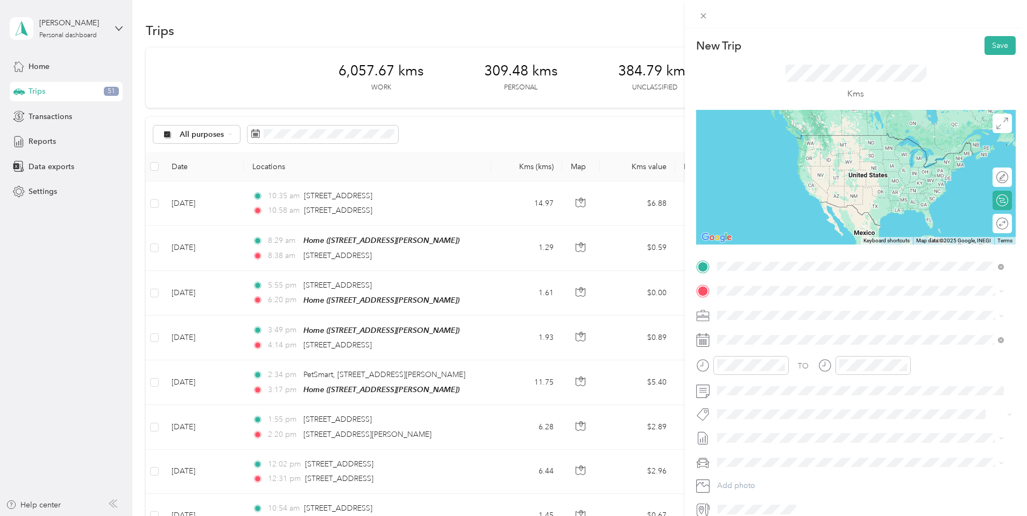
click at [784, 332] on span "[STREET_ADDRESS]" at bounding box center [771, 327] width 68 height 10
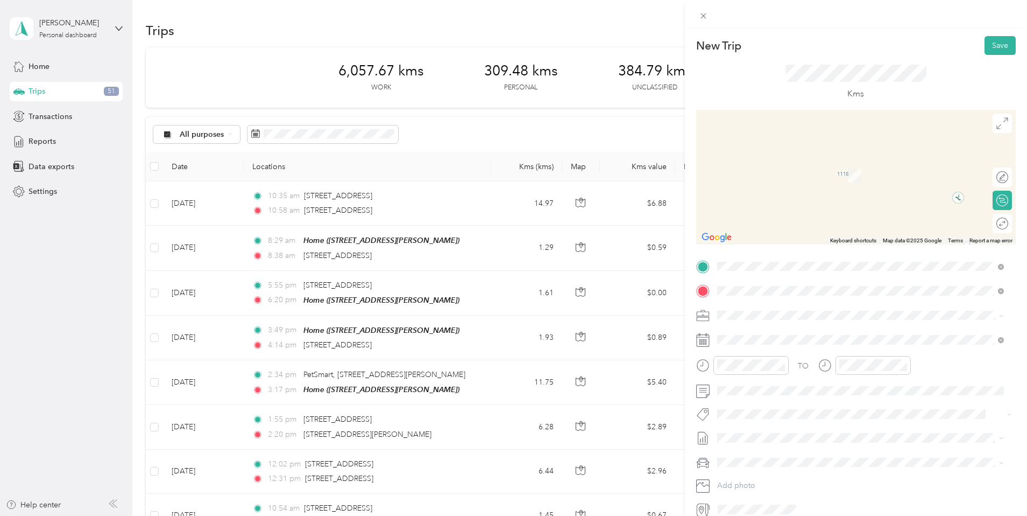
click at [778, 332] on span "[STREET_ADDRESS]" at bounding box center [771, 329] width 68 height 10
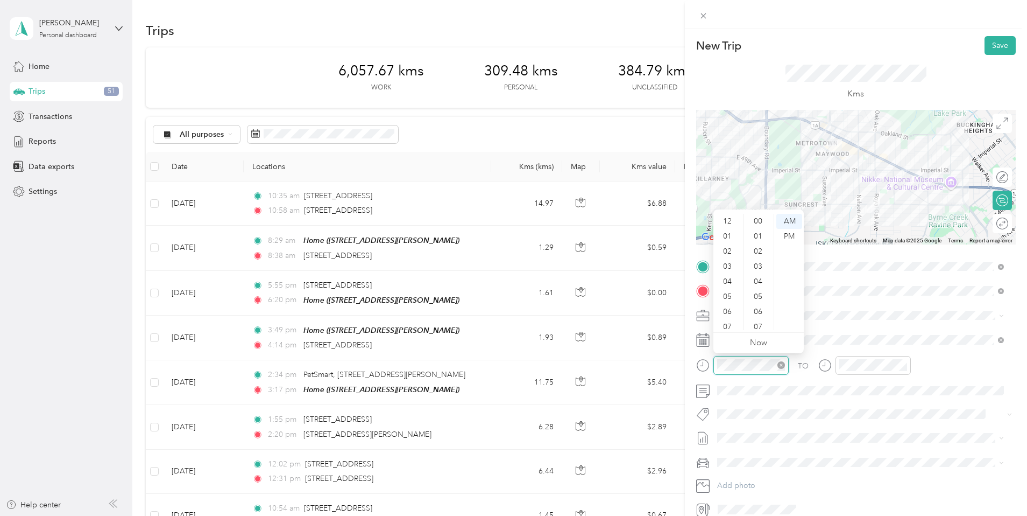
scroll to position [467, 0]
click at [732, 322] on div "11" at bounding box center [729, 322] width 26 height 15
click at [760, 264] on div "09" at bounding box center [759, 263] width 26 height 15
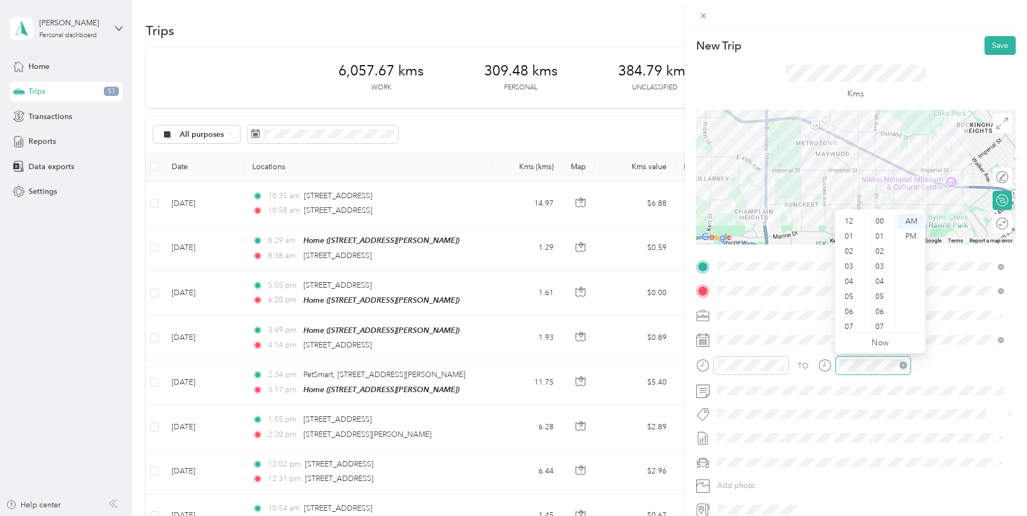
scroll to position [65, 0]
click at [849, 319] on div "11" at bounding box center [850, 322] width 26 height 15
click at [880, 242] on div "24" at bounding box center [881, 242] width 26 height 15
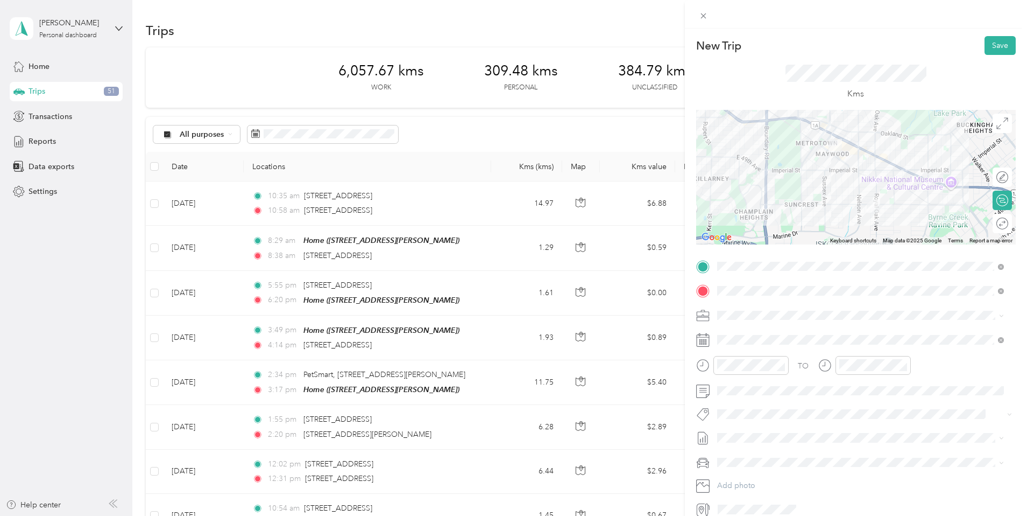
click at [773, 432] on button "Syndicated Retail Cost Capture" at bounding box center [775, 432] width 109 height 13
click at [993, 44] on button "Save" at bounding box center [1000, 45] width 31 height 19
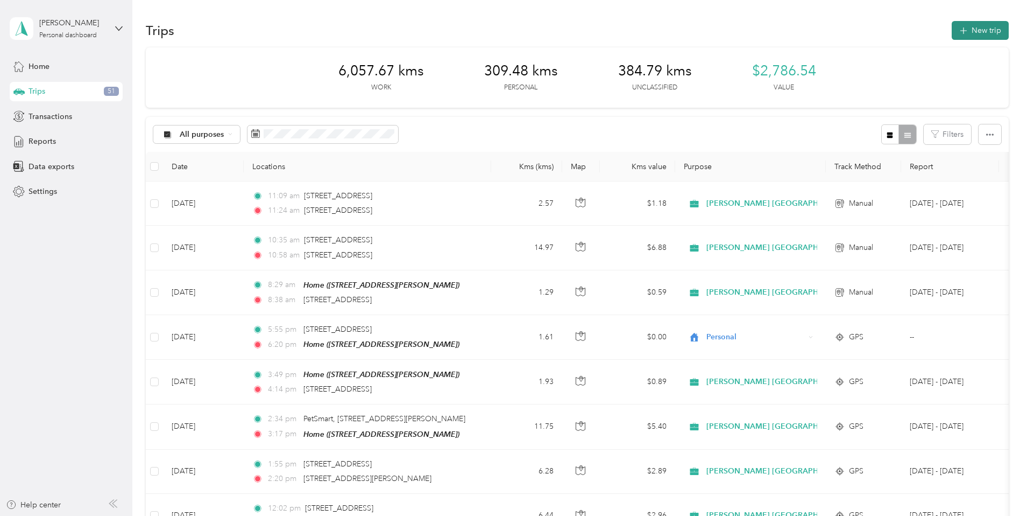
click at [952, 31] on button "New trip" at bounding box center [980, 30] width 57 height 19
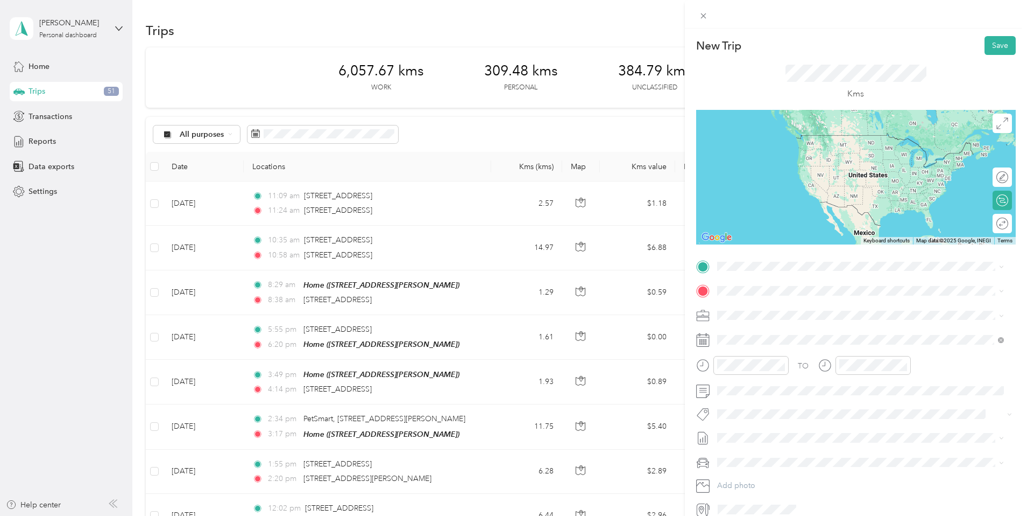
click at [780, 307] on span "[STREET_ADDRESS]" at bounding box center [771, 304] width 68 height 10
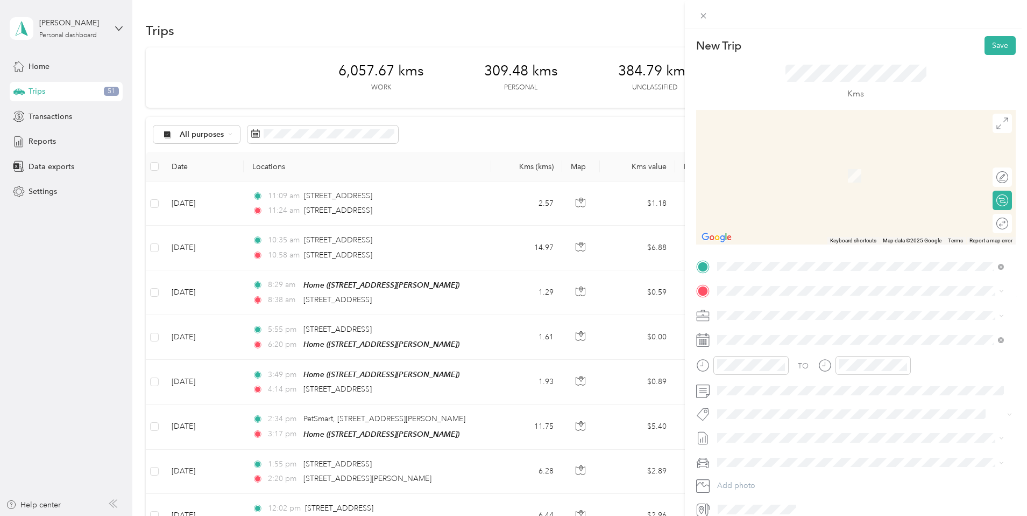
click at [770, 338] on div "Home [STREET_ADDRESS][PERSON_NAME]" at bounding box center [801, 334] width 128 height 23
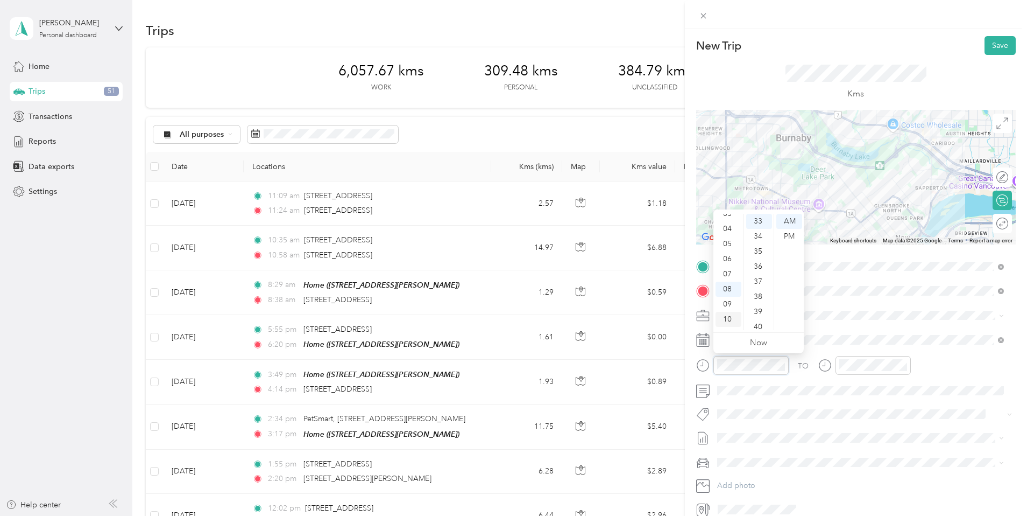
scroll to position [50, 0]
click at [730, 227] on div "04" at bounding box center [729, 231] width 26 height 15
click at [760, 324] on div "07" at bounding box center [759, 326] width 26 height 15
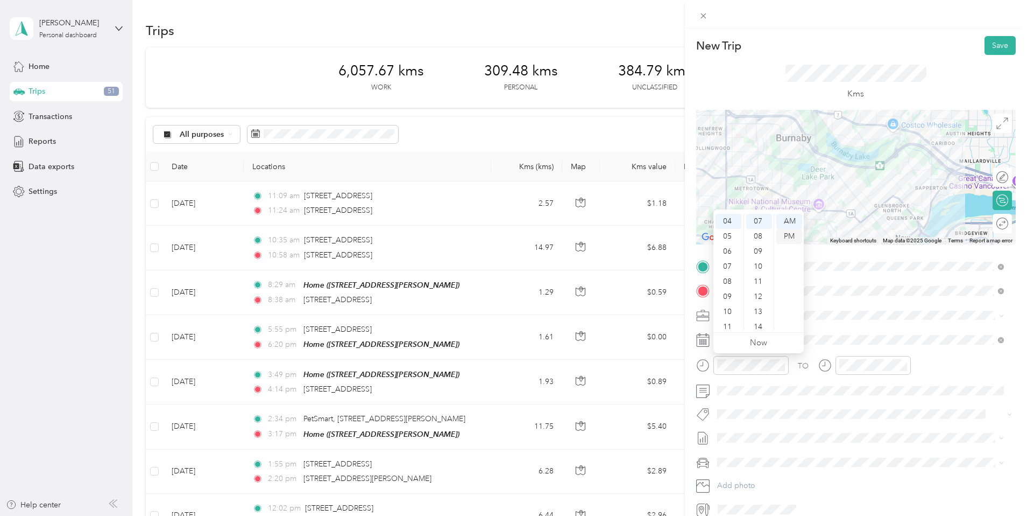
click at [790, 236] on div "PM" at bounding box center [789, 236] width 26 height 15
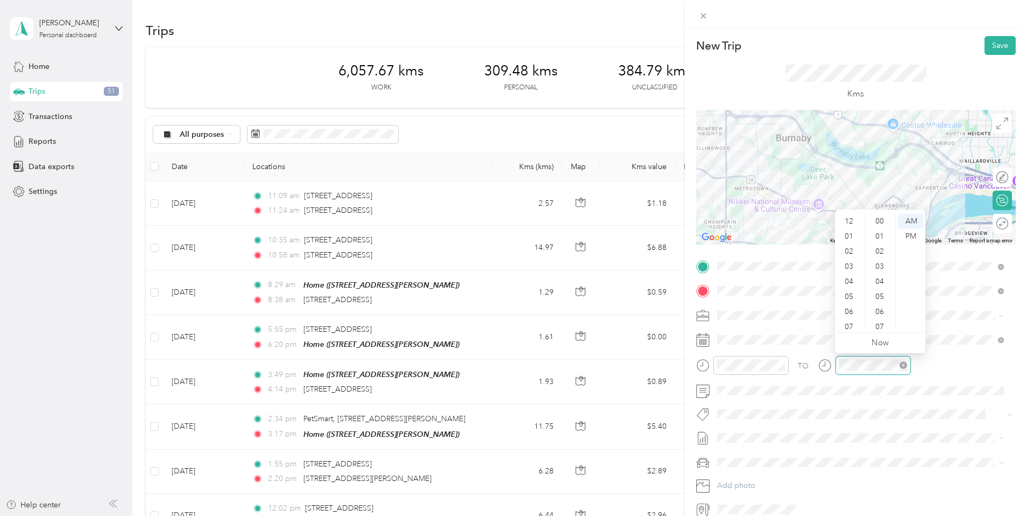
scroll to position [65, 0]
click at [847, 215] on div "04" at bounding box center [850, 216] width 26 height 15
click at [885, 298] on div "38" at bounding box center [881, 296] width 26 height 15
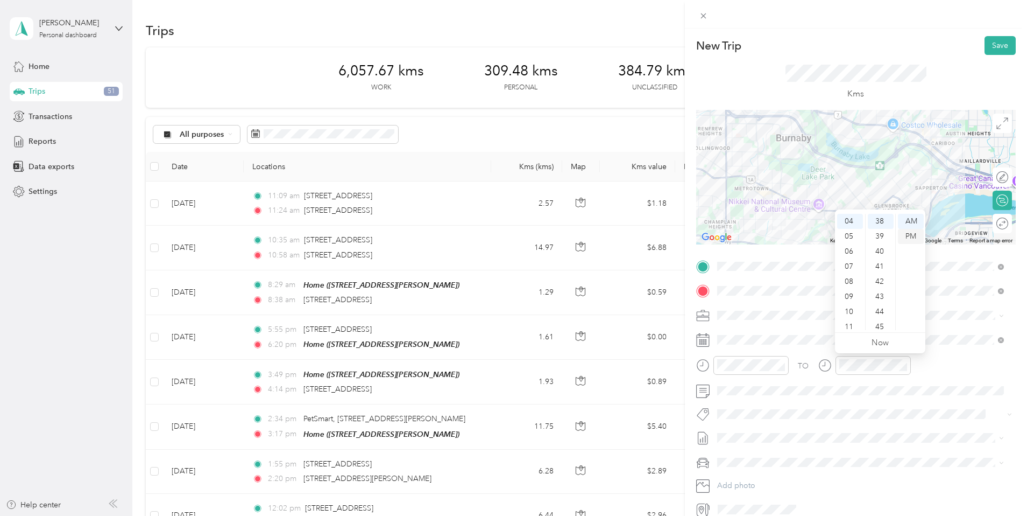
click at [907, 235] on div "PM" at bounding box center [911, 236] width 26 height 15
click at [793, 432] on button "Syndicated Retail Cost Capture" at bounding box center [775, 432] width 109 height 13
click at [989, 40] on button "Save" at bounding box center [1000, 45] width 31 height 19
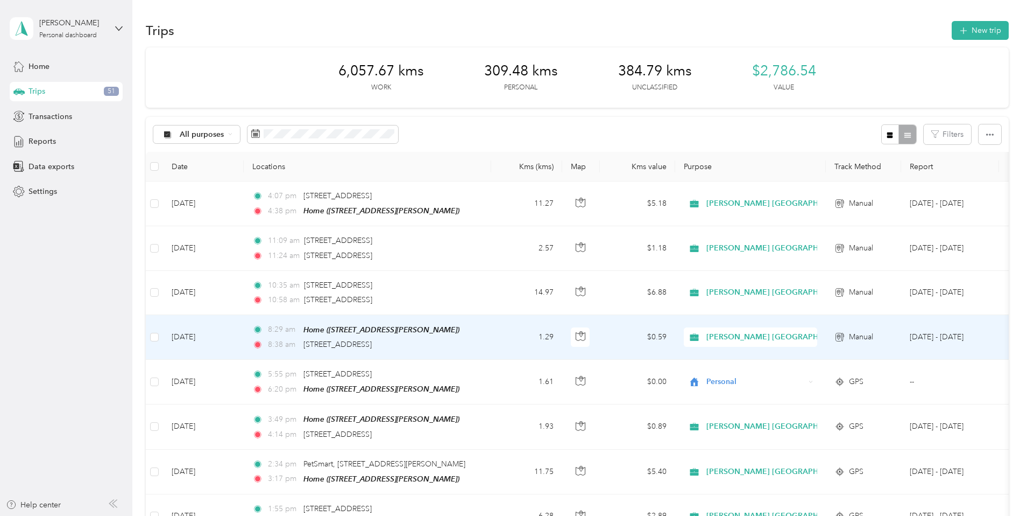
click at [562, 340] on td "1.29" at bounding box center [526, 337] width 71 height 45
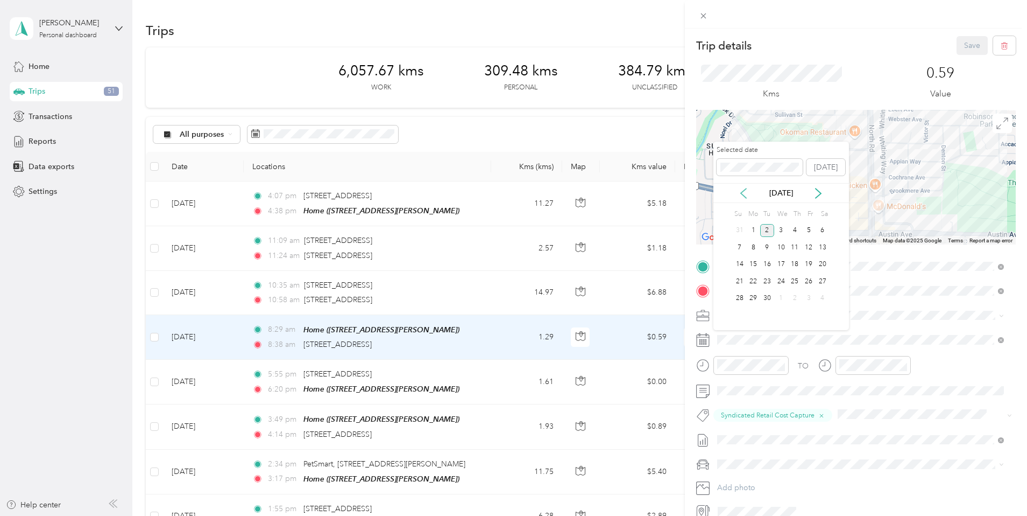
click at [744, 193] on icon at bounding box center [743, 193] width 11 height 11
click at [809, 263] on div "15" at bounding box center [809, 264] width 14 height 13
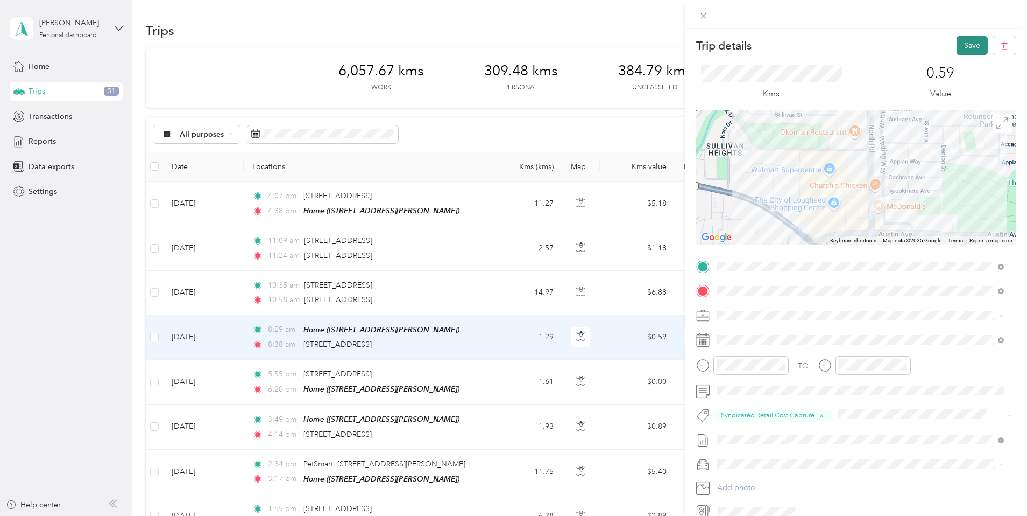
click at [957, 43] on button "Save" at bounding box center [972, 45] width 31 height 19
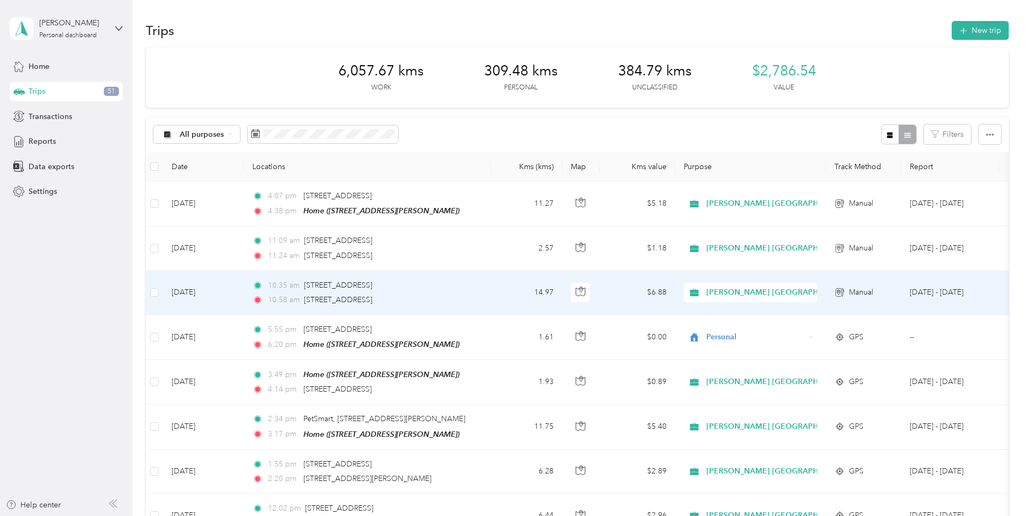
click at [562, 291] on td "14.97" at bounding box center [526, 293] width 71 height 44
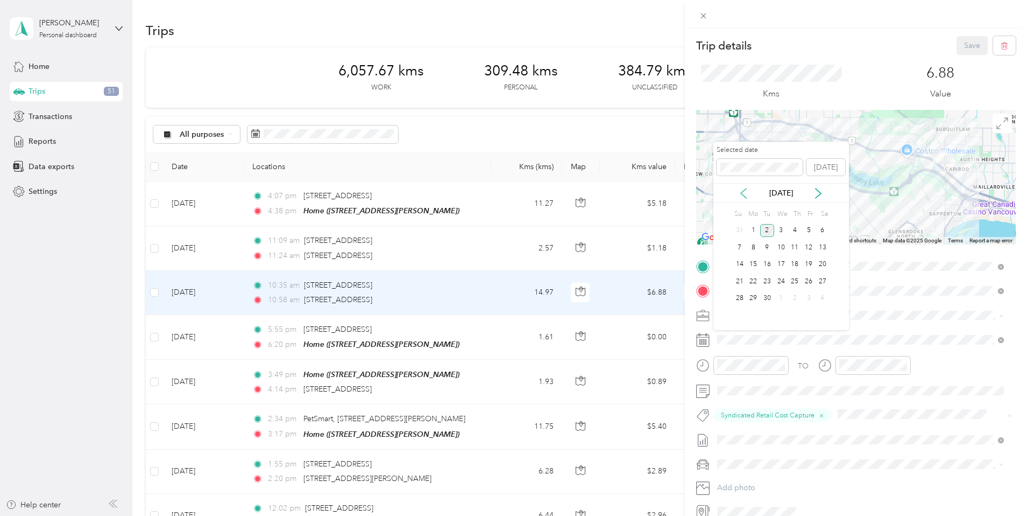
click at [744, 189] on icon at bounding box center [743, 193] width 5 height 10
click at [808, 262] on div "15" at bounding box center [809, 264] width 14 height 13
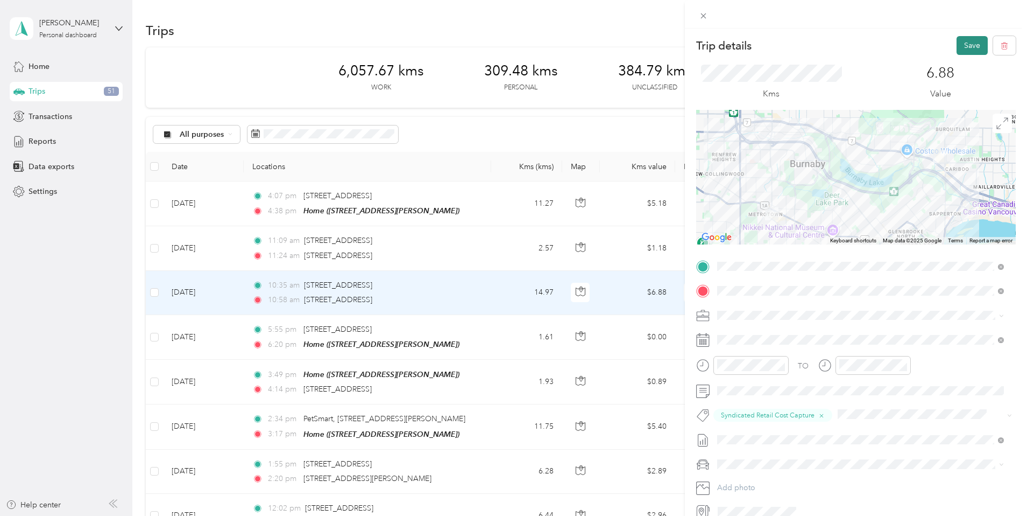
click at [957, 41] on button "Save" at bounding box center [972, 45] width 31 height 19
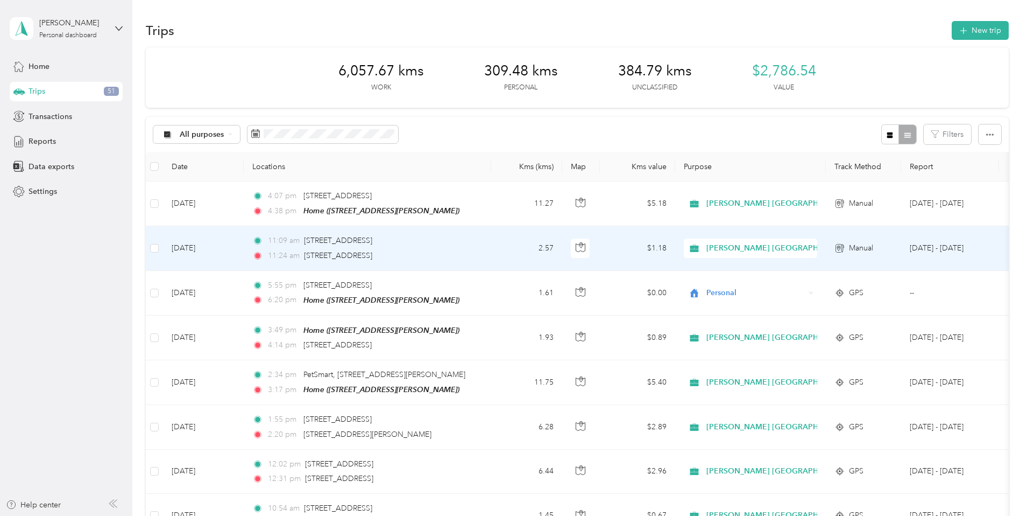
click at [562, 248] on td "2.57" at bounding box center [526, 248] width 71 height 44
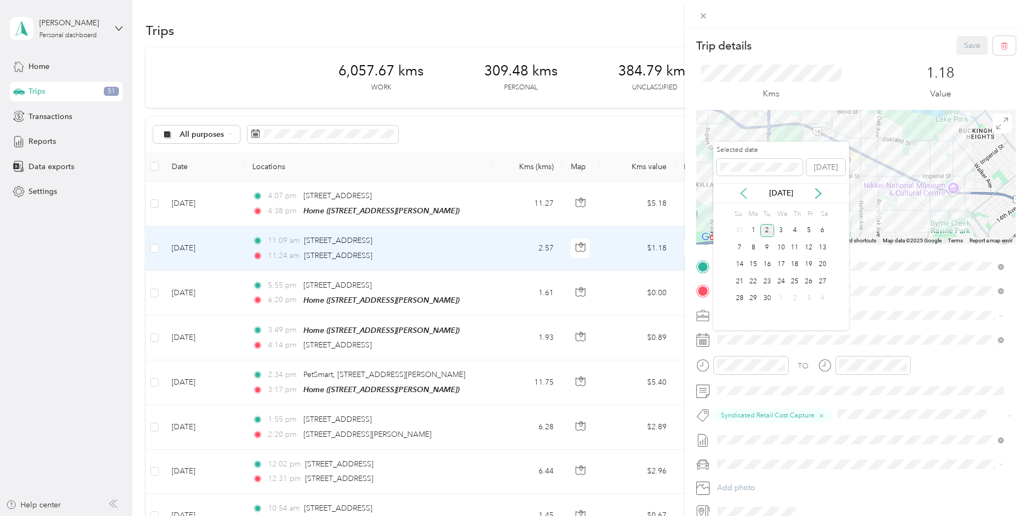
click at [744, 193] on icon at bounding box center [743, 193] width 11 height 11
click at [807, 263] on div "15" at bounding box center [809, 264] width 14 height 13
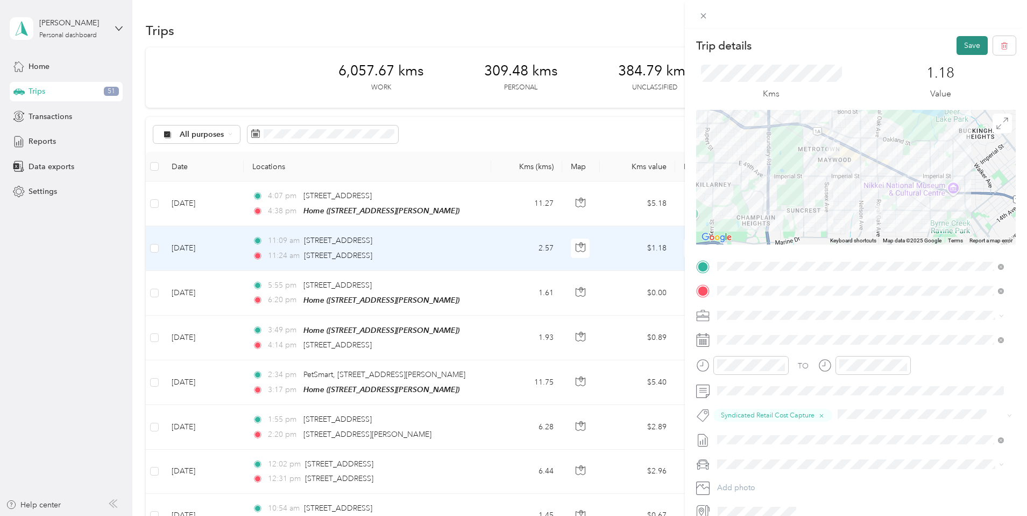
click at [962, 45] on button "Save" at bounding box center [972, 45] width 31 height 19
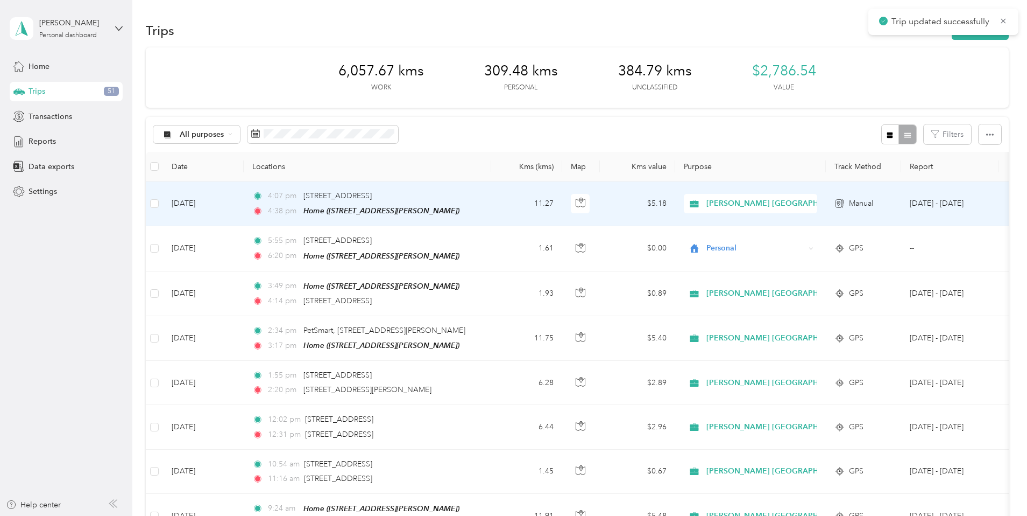
click at [562, 207] on td "11.27" at bounding box center [526, 203] width 71 height 45
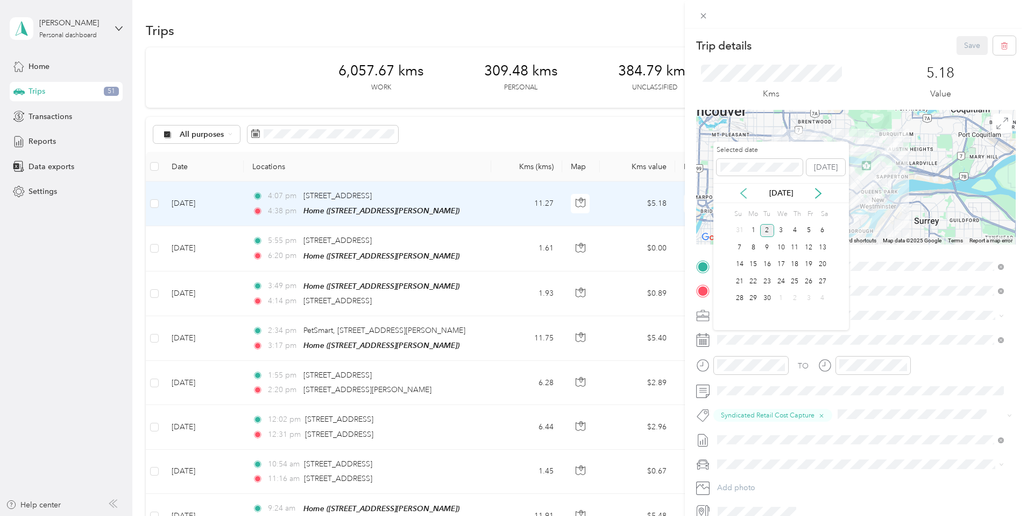
click at [743, 191] on icon at bounding box center [743, 193] width 5 height 10
click at [810, 263] on div "15" at bounding box center [809, 264] width 14 height 13
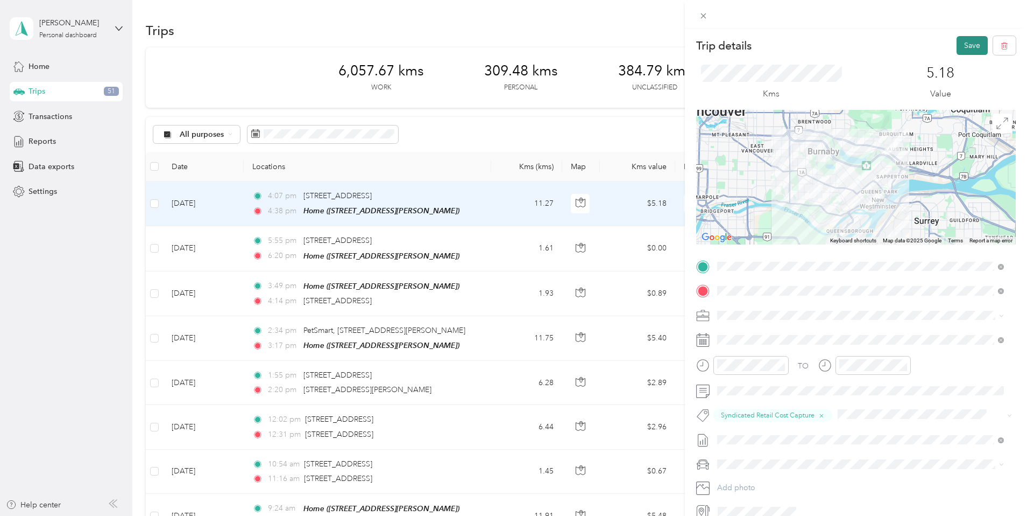
click at [966, 44] on button "Save" at bounding box center [972, 45] width 31 height 19
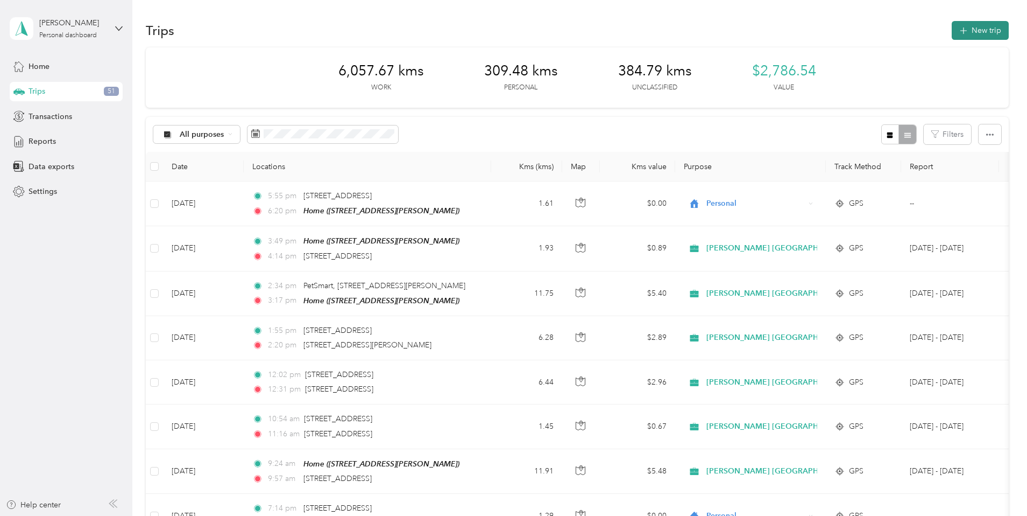
click at [952, 30] on button "New trip" at bounding box center [980, 30] width 57 height 19
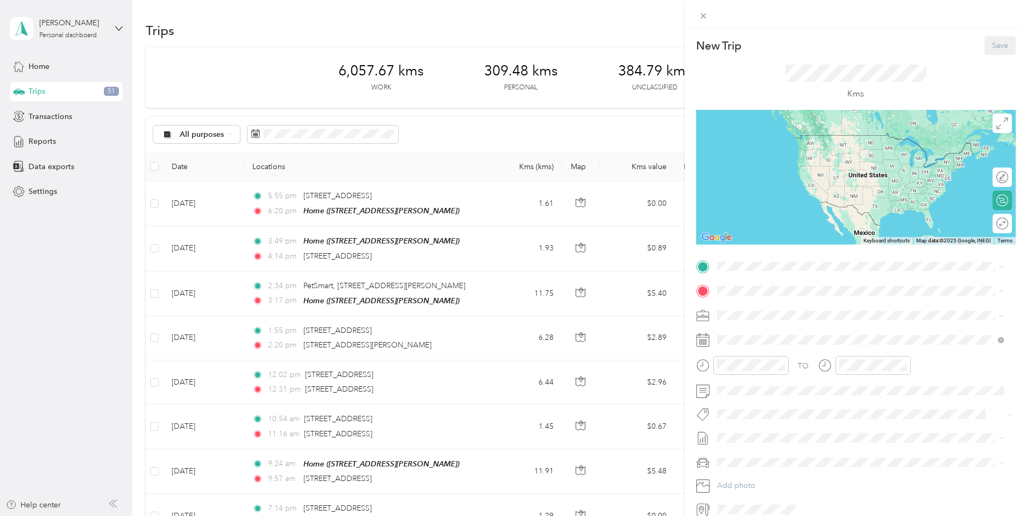
click at [774, 312] on div "Home [STREET_ADDRESS][PERSON_NAME]" at bounding box center [801, 315] width 128 height 23
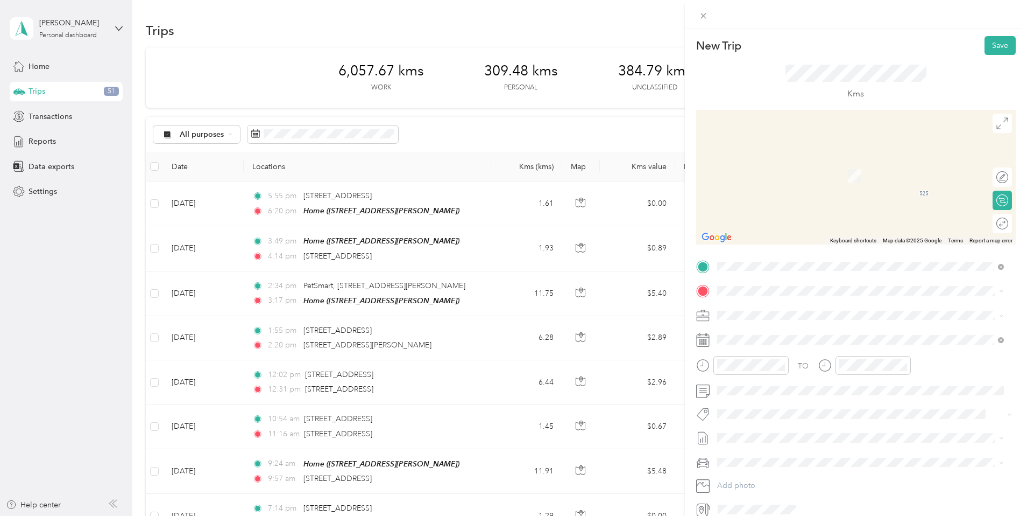
click at [768, 331] on span "[PERSON_NAME][STREET_ADDRESS]" at bounding box center [801, 326] width 128 height 10
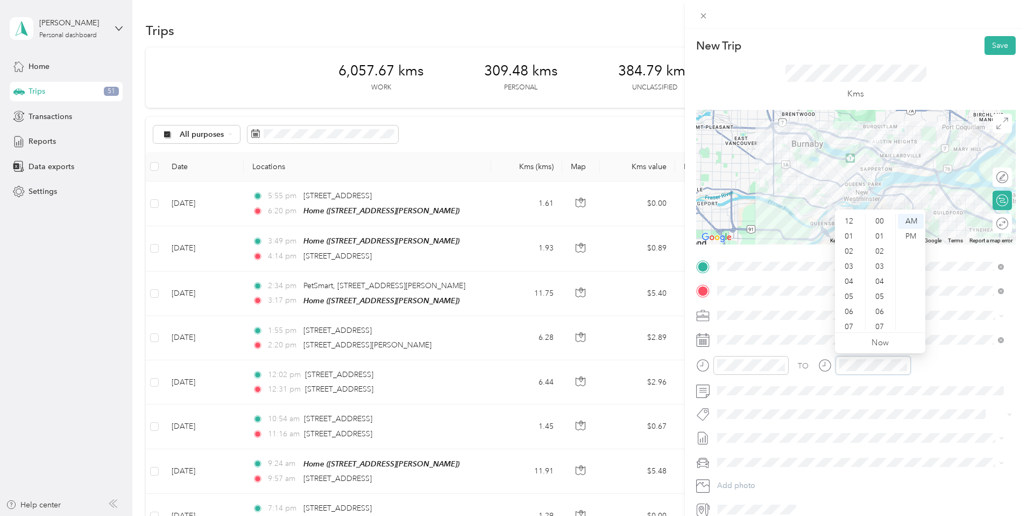
scroll to position [65, 0]
click at [851, 290] on div "09" at bounding box center [850, 292] width 26 height 15
click at [886, 327] on div "07" at bounding box center [881, 326] width 26 height 15
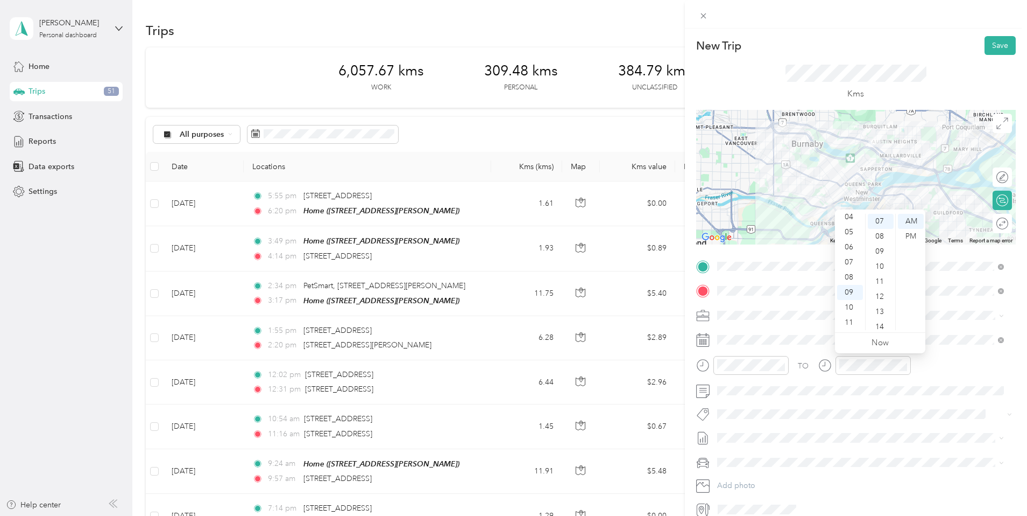
click at [877, 401] on div "TO Add photo" at bounding box center [856, 388] width 320 height 260
click at [780, 433] on li "Syndicated Retail Cost Capture" at bounding box center [861, 430] width 294 height 21
click at [996, 45] on button "Save" at bounding box center [1000, 45] width 31 height 19
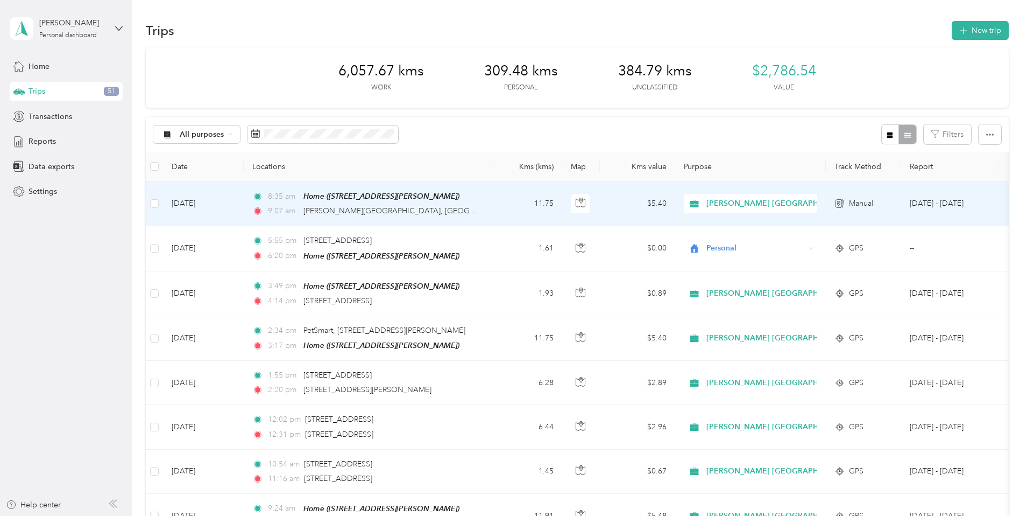
click at [491, 204] on td "8:35 am Home ([STREET_ADDRESS][PERSON_NAME]) 9:07 am [PERSON_NAME][GEOGRAPHIC_D…" at bounding box center [368, 203] width 248 height 45
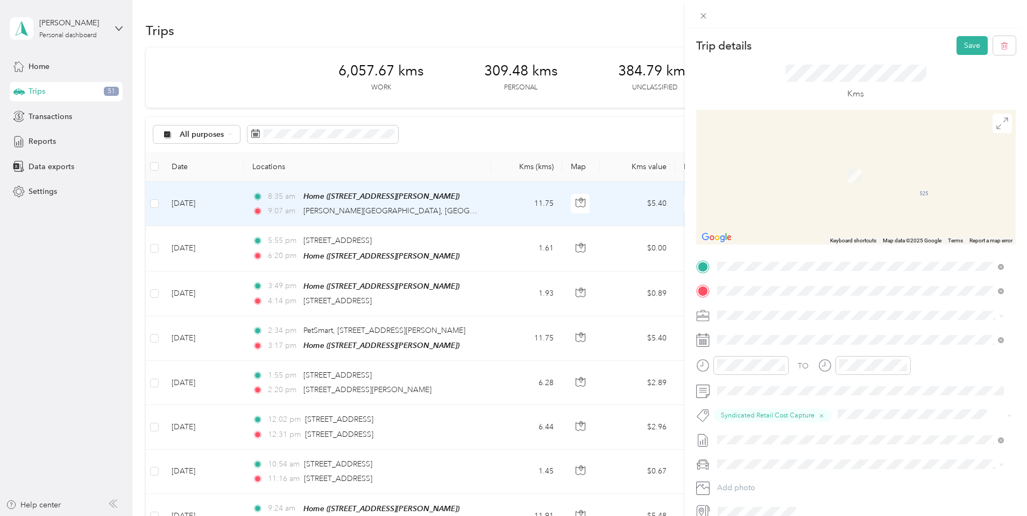
click at [831, 330] on span "[PERSON_NAME][STREET_ADDRESS]" at bounding box center [801, 329] width 128 height 10
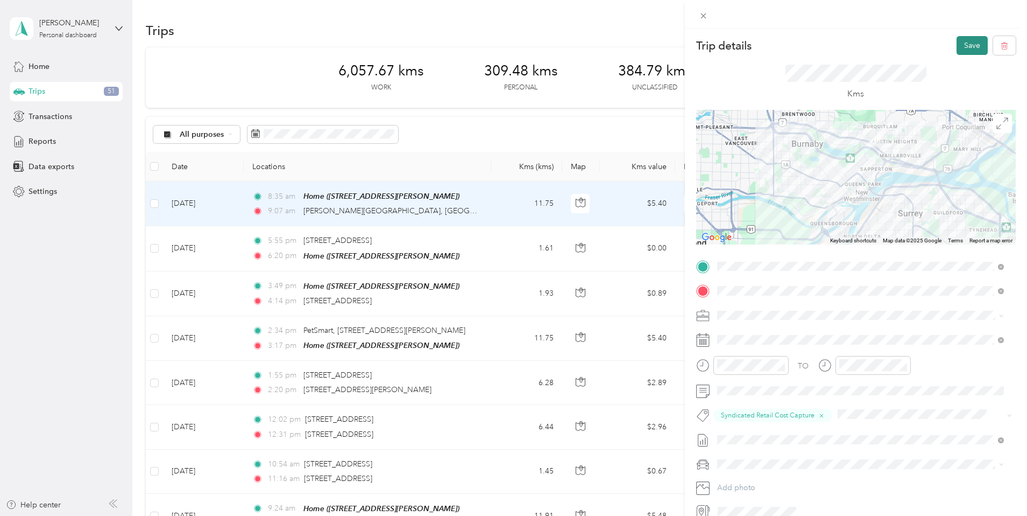
click at [964, 44] on button "Save" at bounding box center [972, 45] width 31 height 19
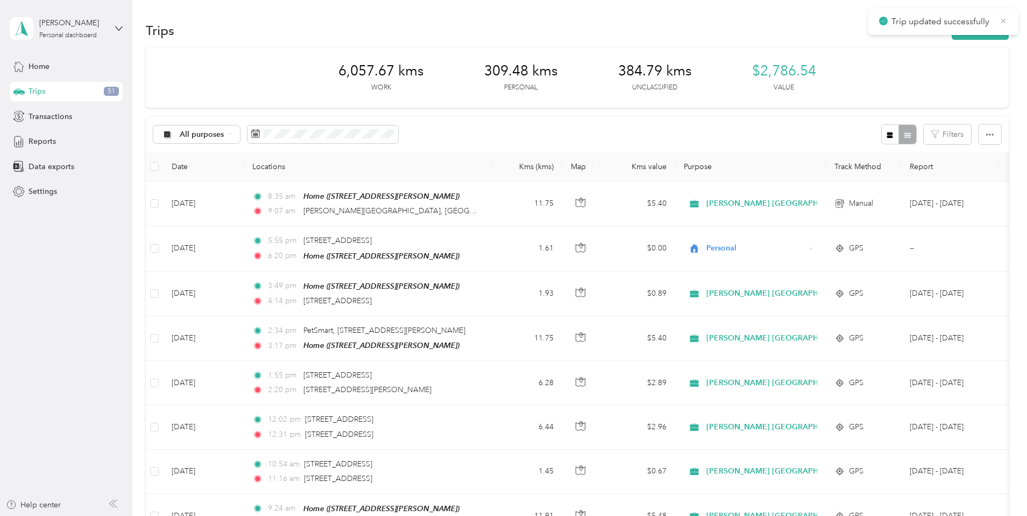
click at [1002, 19] on icon at bounding box center [1003, 21] width 9 height 10
click at [952, 28] on button "New trip" at bounding box center [980, 30] width 57 height 19
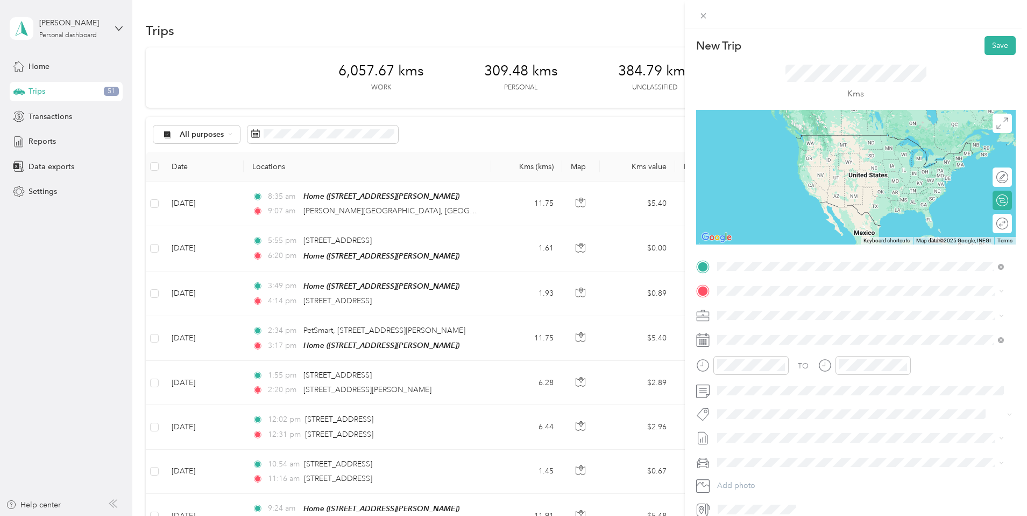
click at [773, 309] on span "[PERSON_NAME][STREET_ADDRESS]" at bounding box center [801, 305] width 128 height 10
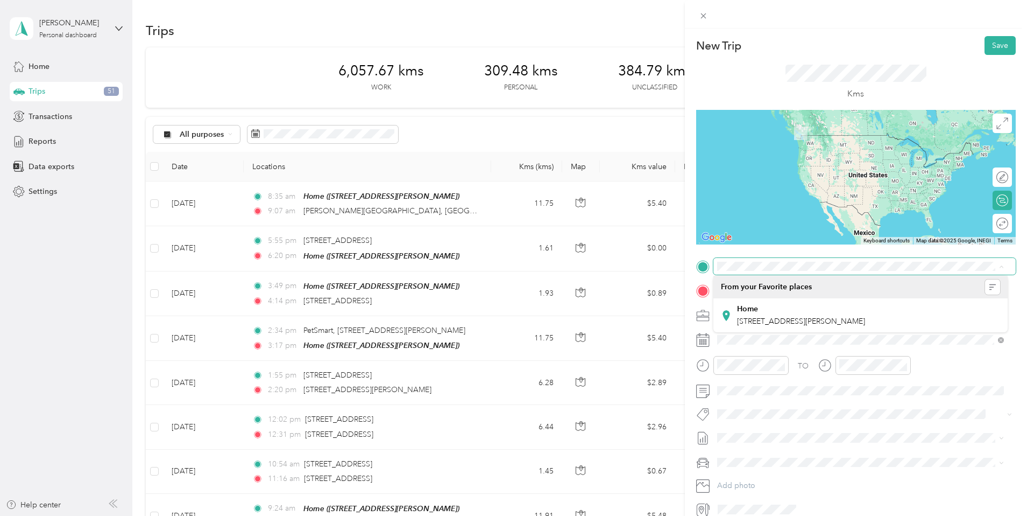
click at [538, 211] on div "New Trip Save This trip cannot be edited because it is either under review, app…" at bounding box center [513, 258] width 1027 height 516
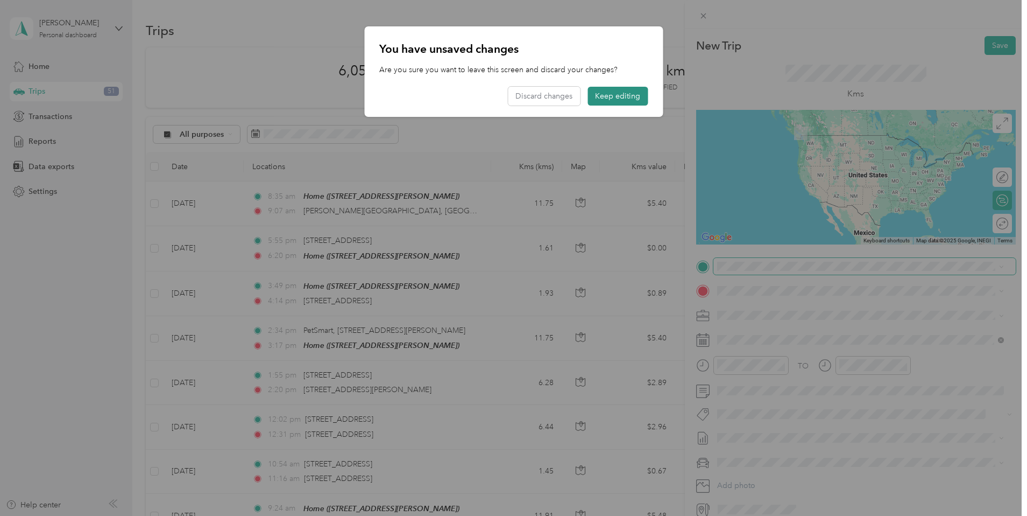
click at [617, 94] on button "Keep editing" at bounding box center [618, 96] width 60 height 19
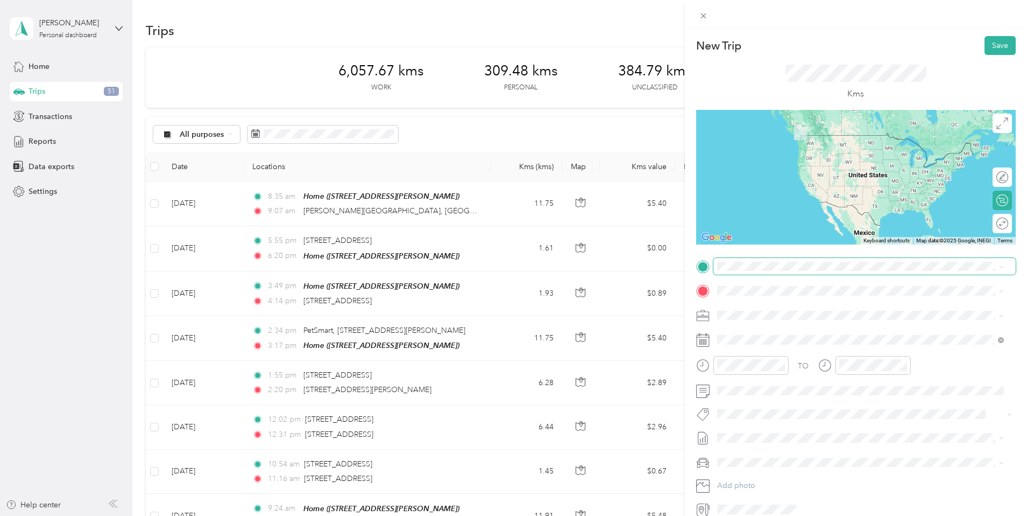
click at [543, 209] on div "New Trip Save This trip cannot be edited because it is either under review, app…" at bounding box center [513, 258] width 1027 height 516
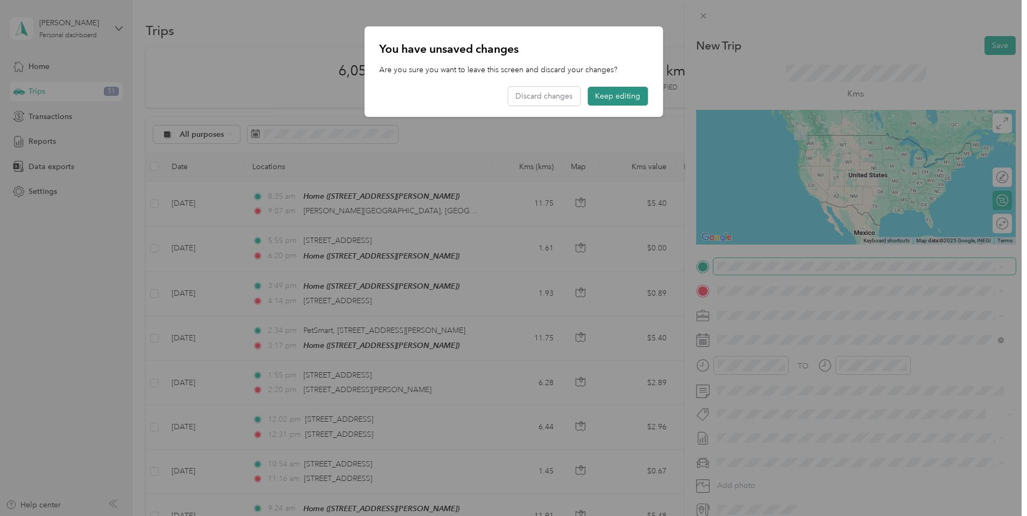
click at [632, 95] on button "Keep editing" at bounding box center [618, 96] width 60 height 19
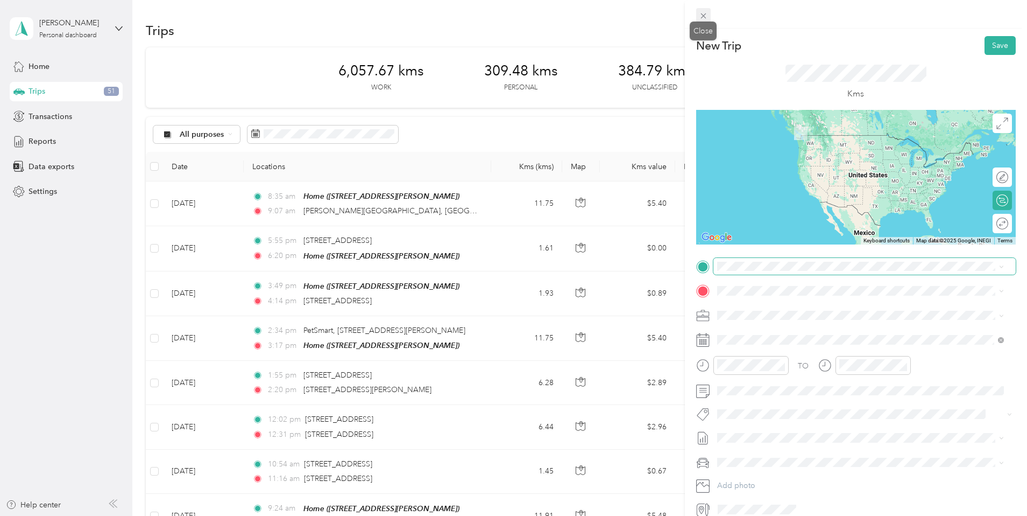
click at [704, 12] on icon at bounding box center [703, 15] width 9 height 9
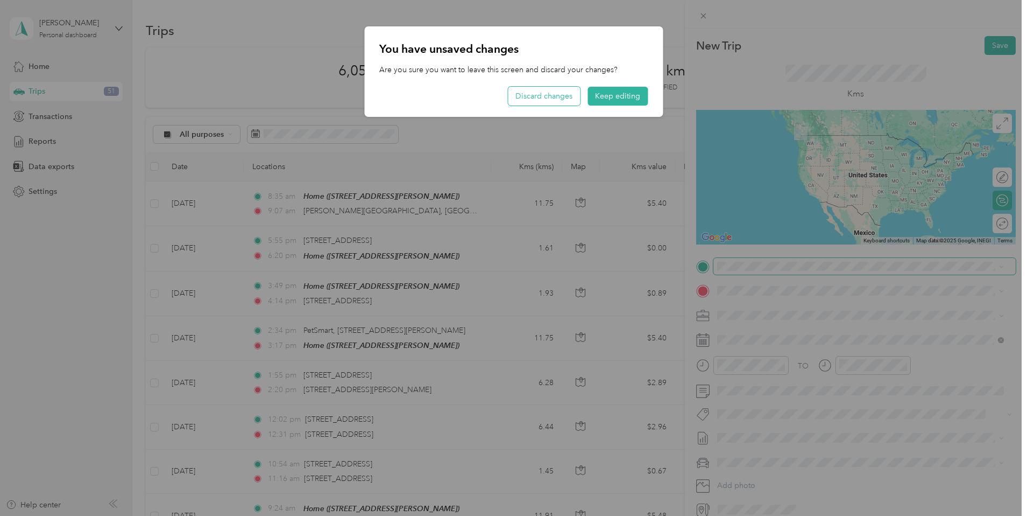
click at [555, 94] on button "Discard changes" at bounding box center [544, 96] width 72 height 19
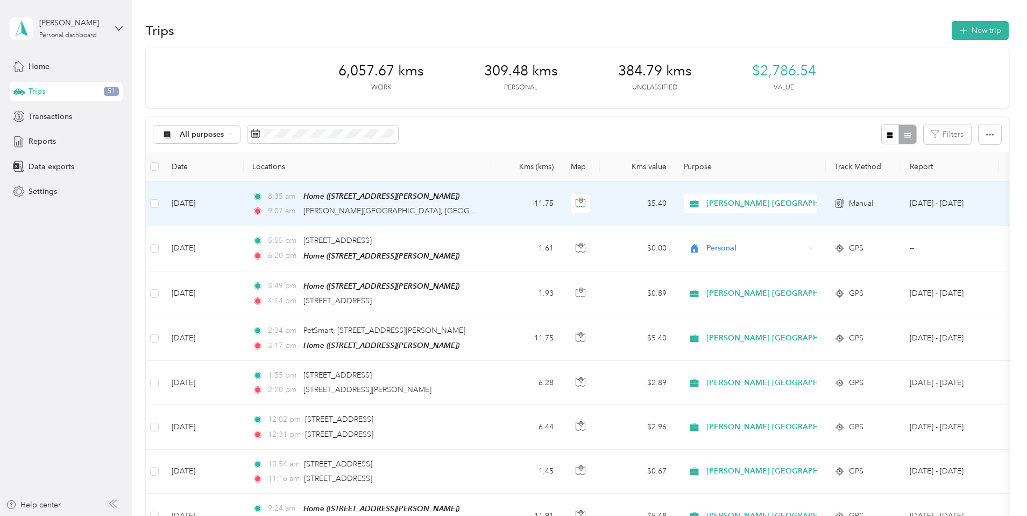
click at [562, 206] on td "11.75" at bounding box center [526, 203] width 71 height 45
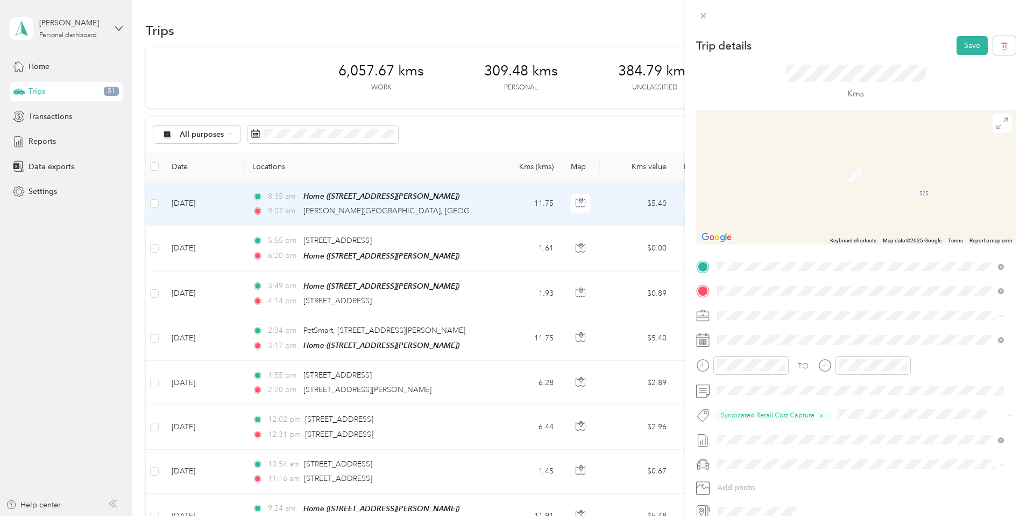
click at [768, 331] on span "[STREET_ADDRESS][PERSON_NAME]" at bounding box center [801, 329] width 128 height 10
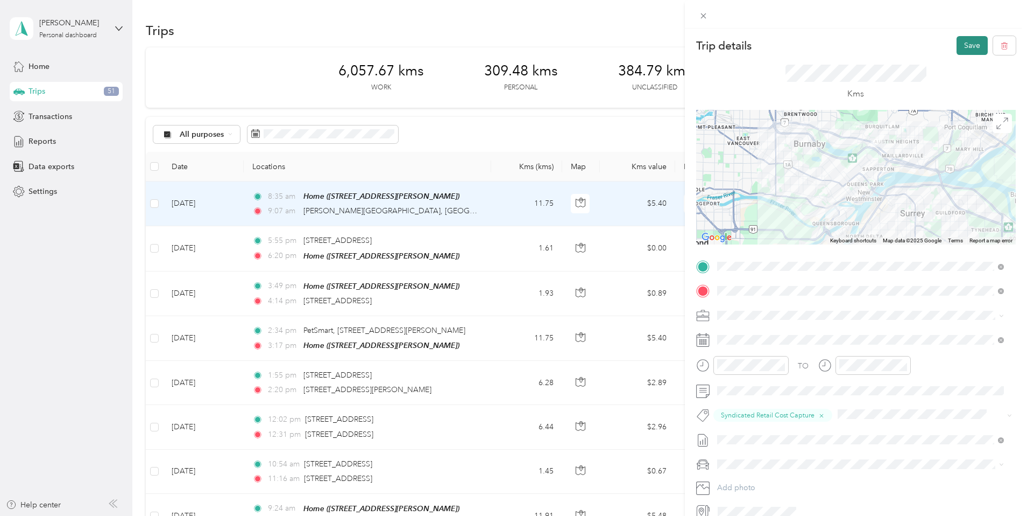
click at [965, 43] on button "Save" at bounding box center [972, 45] width 31 height 19
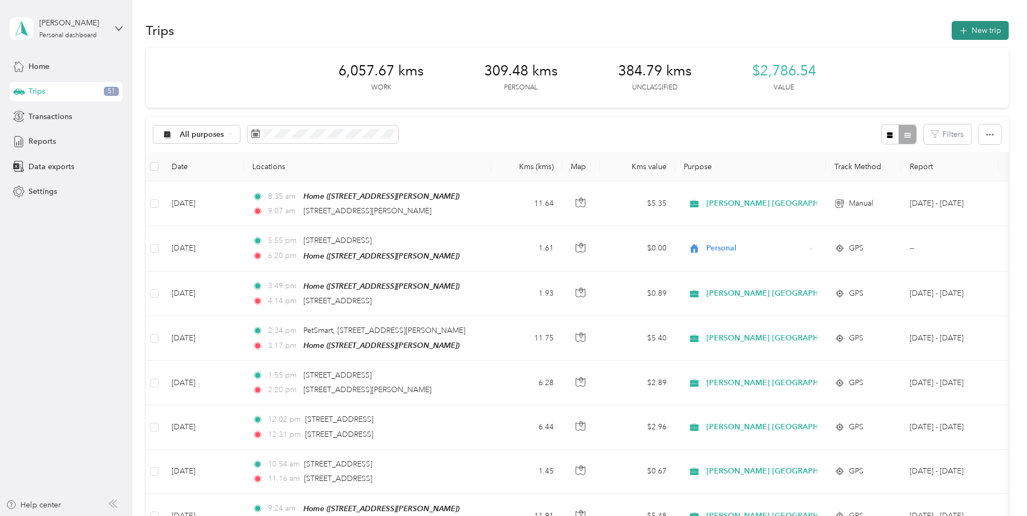
click at [952, 29] on button "New trip" at bounding box center [980, 30] width 57 height 19
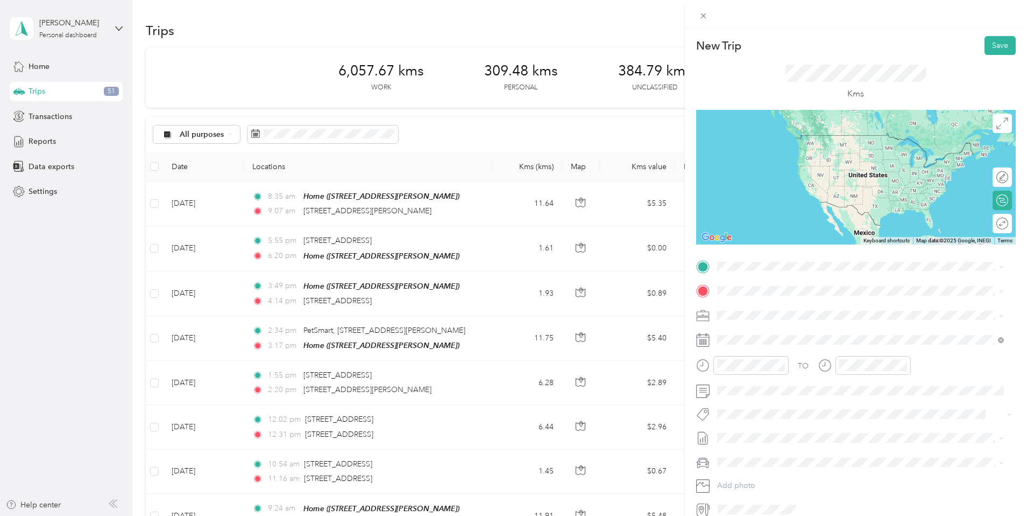
click at [801, 306] on span "[STREET_ADDRESS][PERSON_NAME]" at bounding box center [801, 304] width 128 height 10
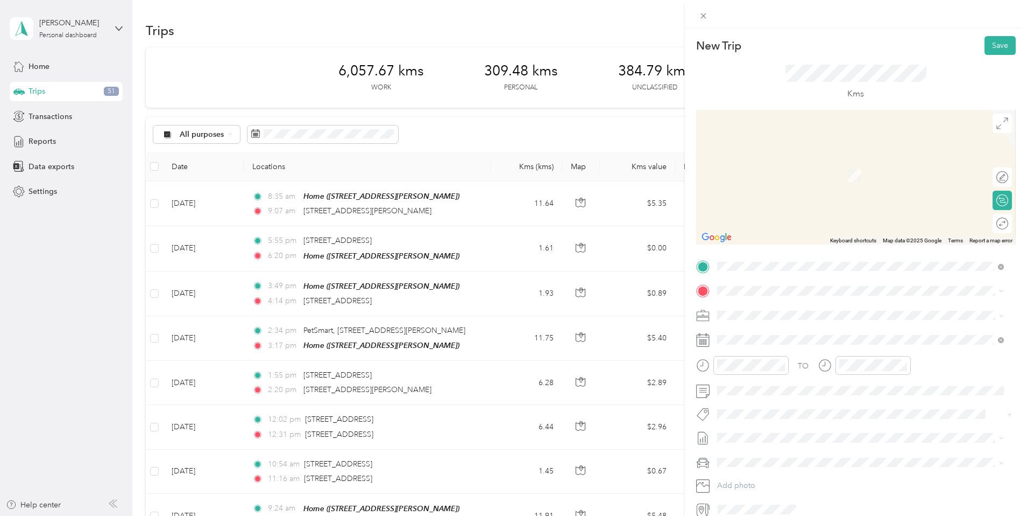
click at [776, 328] on span "[STREET_ADDRESS]" at bounding box center [771, 325] width 68 height 10
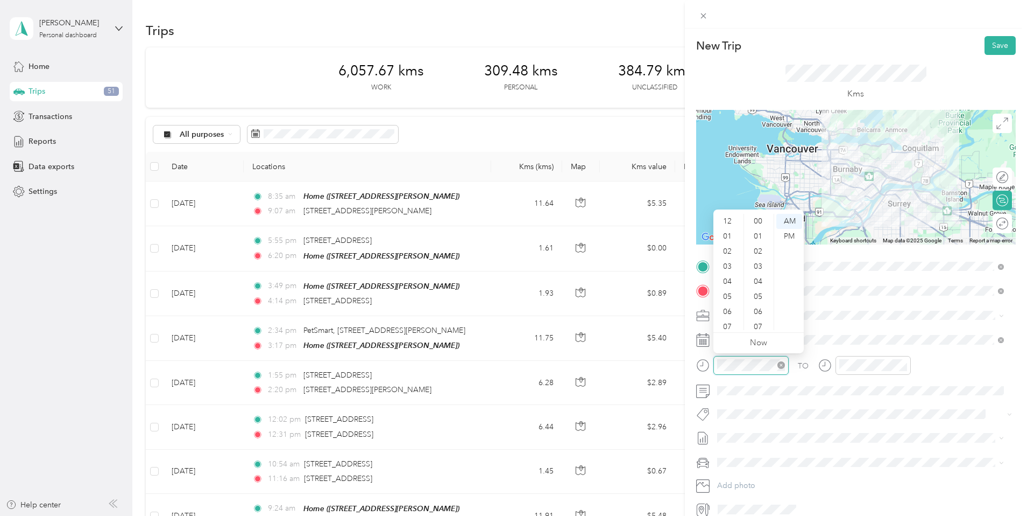
scroll to position [65, 0]
click at [732, 309] on div "10" at bounding box center [729, 307] width 26 height 15
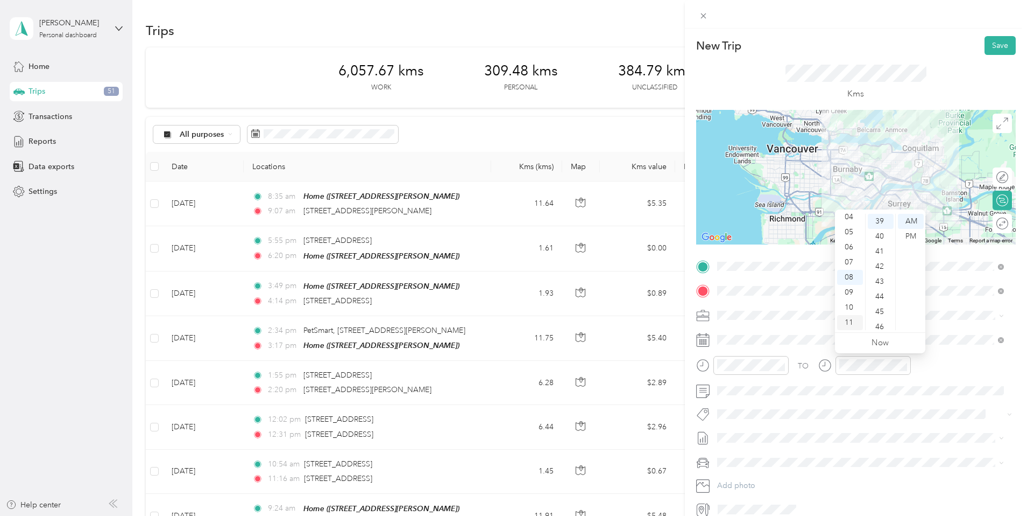
click at [853, 319] on div "11" at bounding box center [850, 322] width 26 height 15
click at [880, 309] on div "12" at bounding box center [881, 312] width 26 height 15
click at [780, 429] on span "Syndicated Retail Cost Capture" at bounding box center [776, 433] width 94 height 10
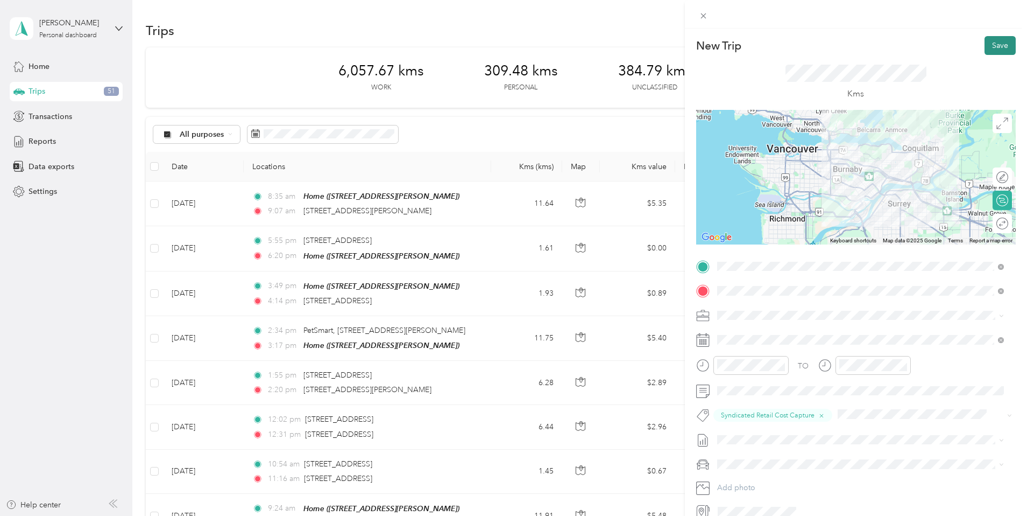
click at [995, 45] on button "Save" at bounding box center [1000, 45] width 31 height 19
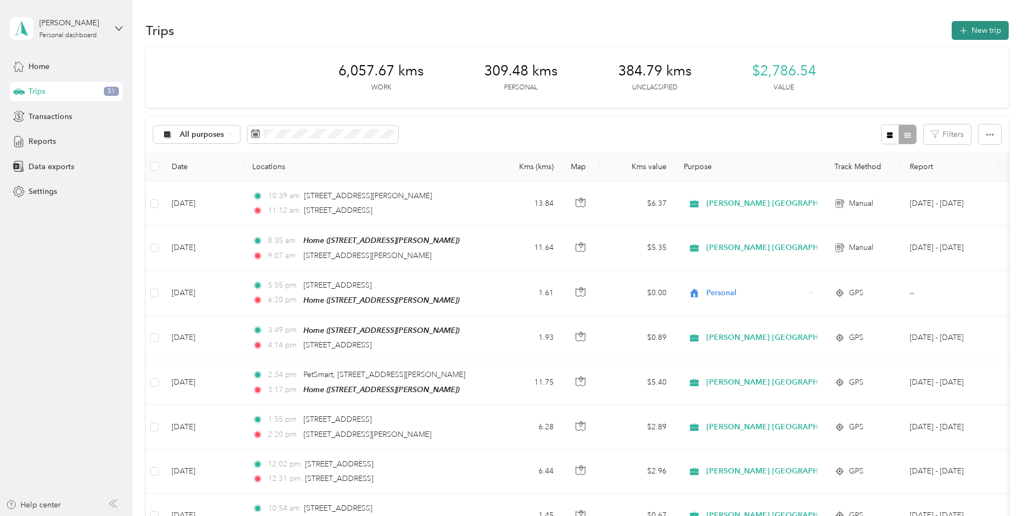
click at [952, 30] on button "New trip" at bounding box center [980, 30] width 57 height 19
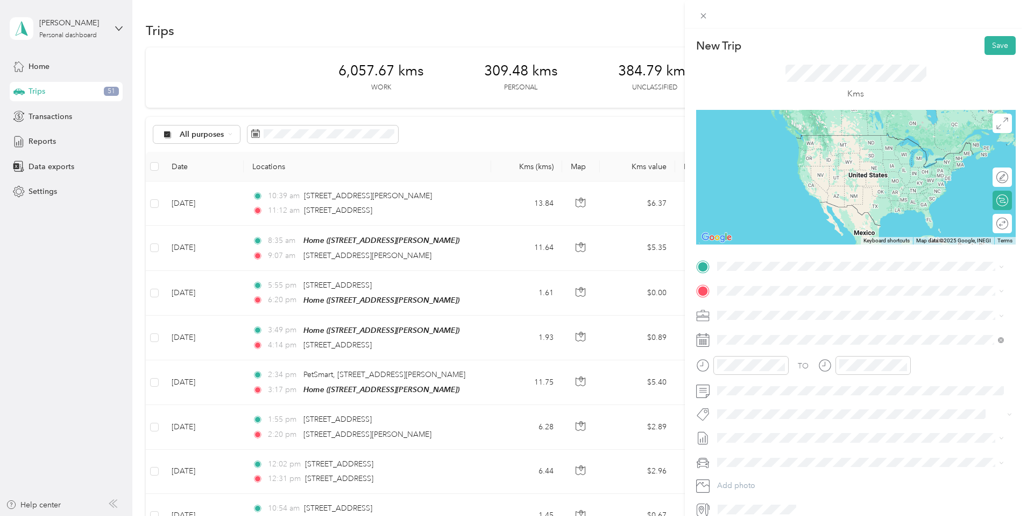
click at [794, 304] on span "[STREET_ADDRESS]" at bounding box center [771, 299] width 68 height 10
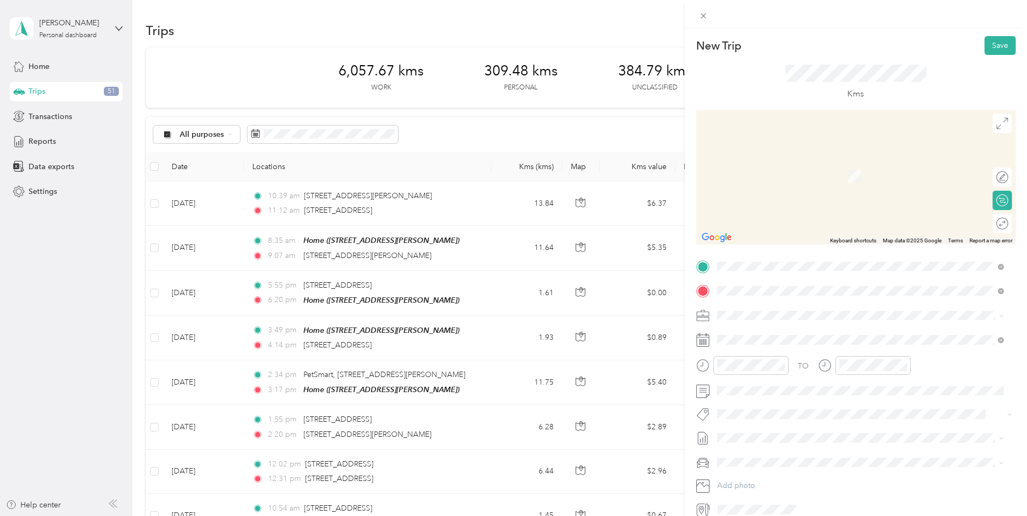
click at [787, 331] on span "[STREET_ADDRESS]" at bounding box center [771, 329] width 68 height 10
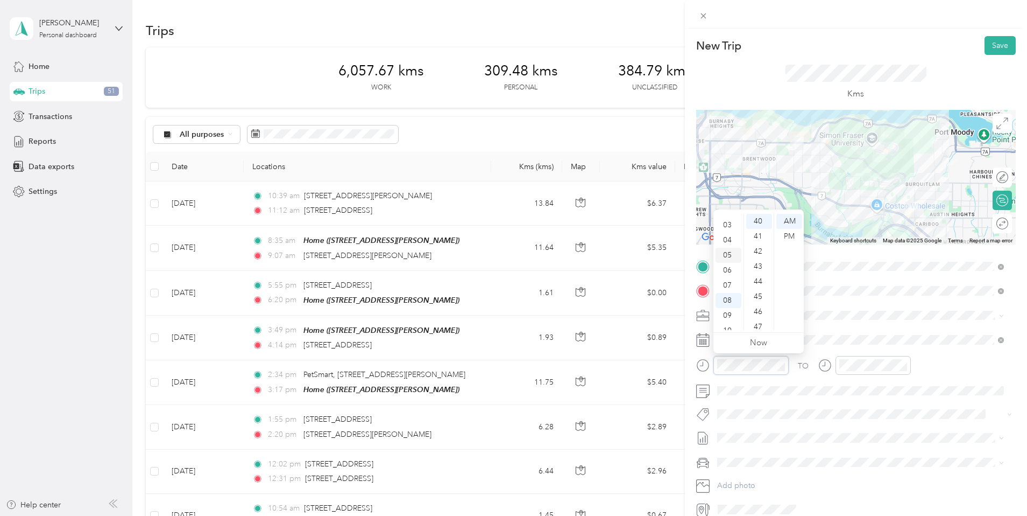
scroll to position [19, 0]
click at [729, 243] on div "03" at bounding box center [729, 247] width 26 height 15
click at [787, 237] on div "PM" at bounding box center [789, 236] width 26 height 15
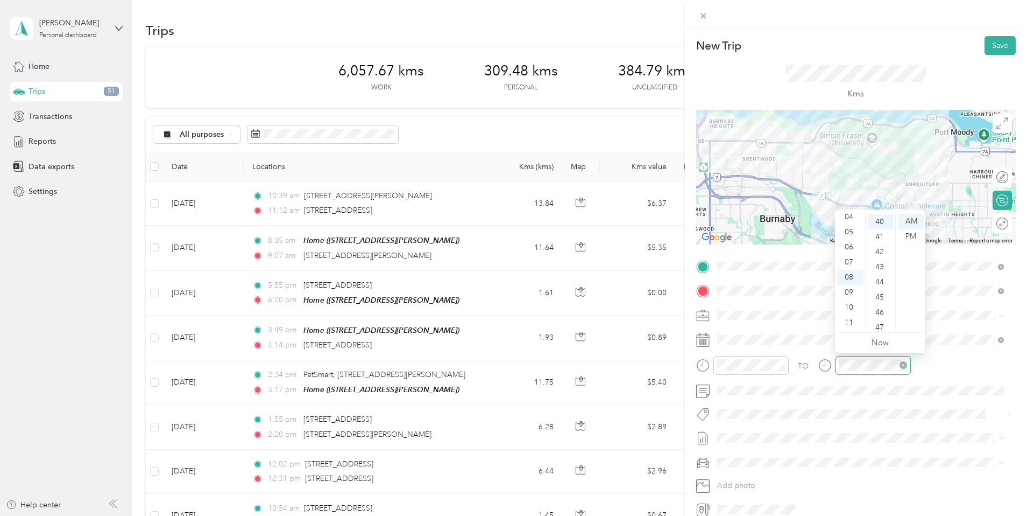
scroll to position [603, 0]
drag, startPoint x: 846, startPoint y: 276, endPoint x: 850, endPoint y: 250, distance: 26.0
click at [850, 250] on ul "12 01 02 03 04 05 06 07 08 09 10 11" at bounding box center [850, 272] width 30 height 116
click at [852, 277] on div "08" at bounding box center [850, 277] width 26 height 15
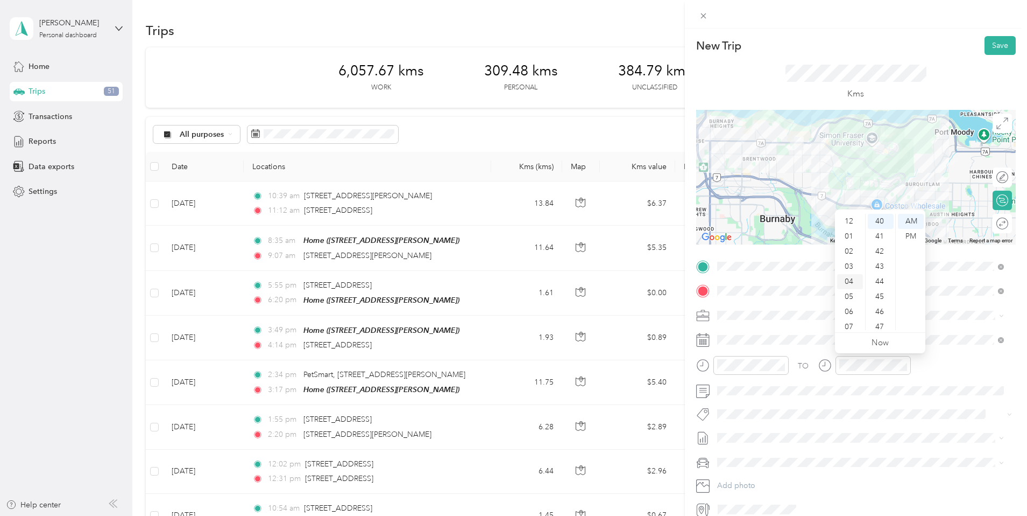
click at [848, 280] on div "04" at bounding box center [850, 281] width 26 height 15
click at [879, 221] on div "13" at bounding box center [881, 220] width 26 height 15
click at [912, 237] on div "PM" at bounding box center [911, 236] width 26 height 15
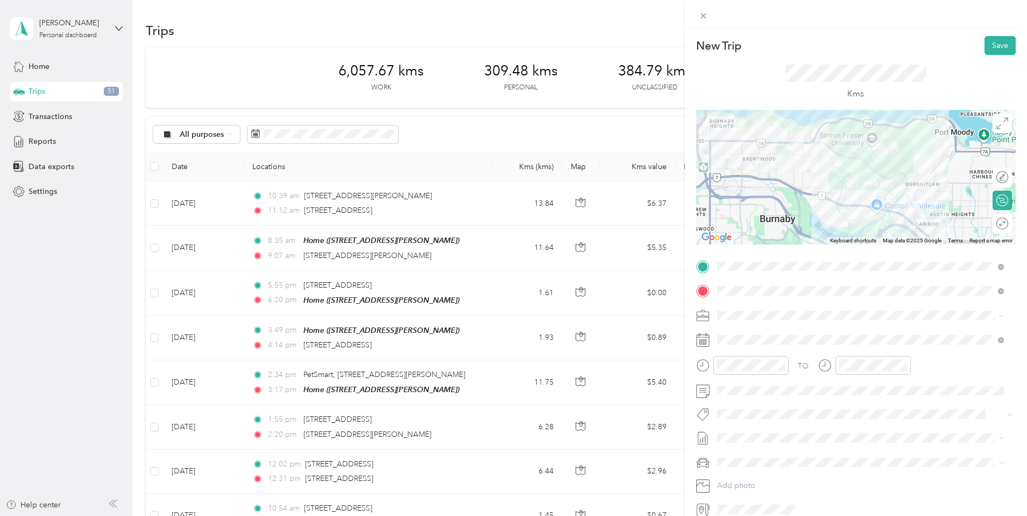
click at [782, 433] on li "Syndicated Retail Cost Capture" at bounding box center [861, 426] width 294 height 21
click at [989, 45] on button "Save" at bounding box center [1000, 45] width 31 height 19
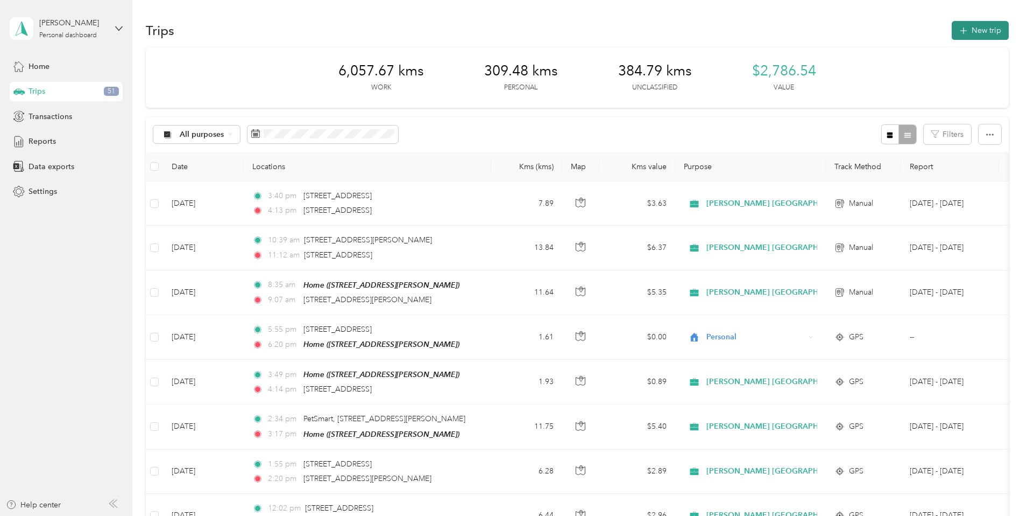
click at [952, 29] on button "New trip" at bounding box center [980, 30] width 57 height 19
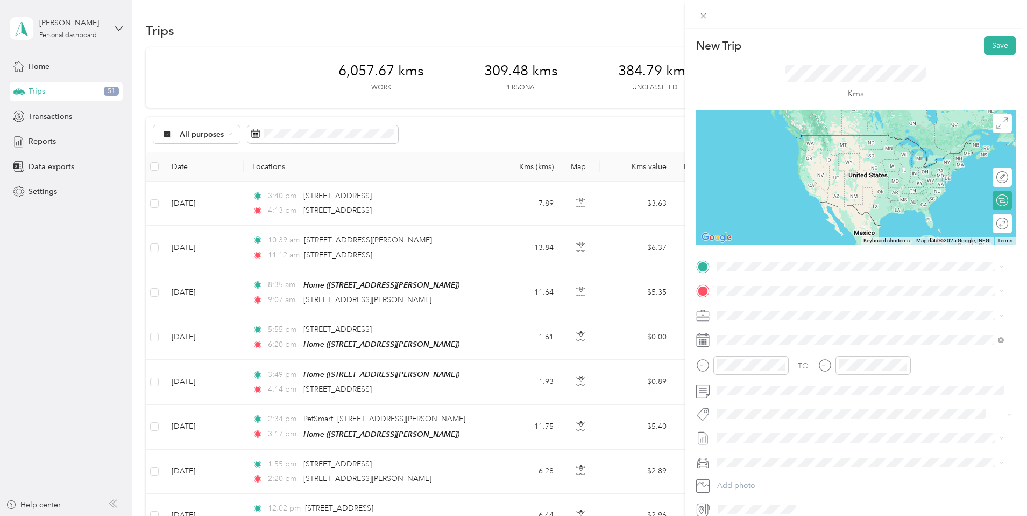
click at [752, 305] on span "[STREET_ADDRESS]" at bounding box center [771, 300] width 68 height 10
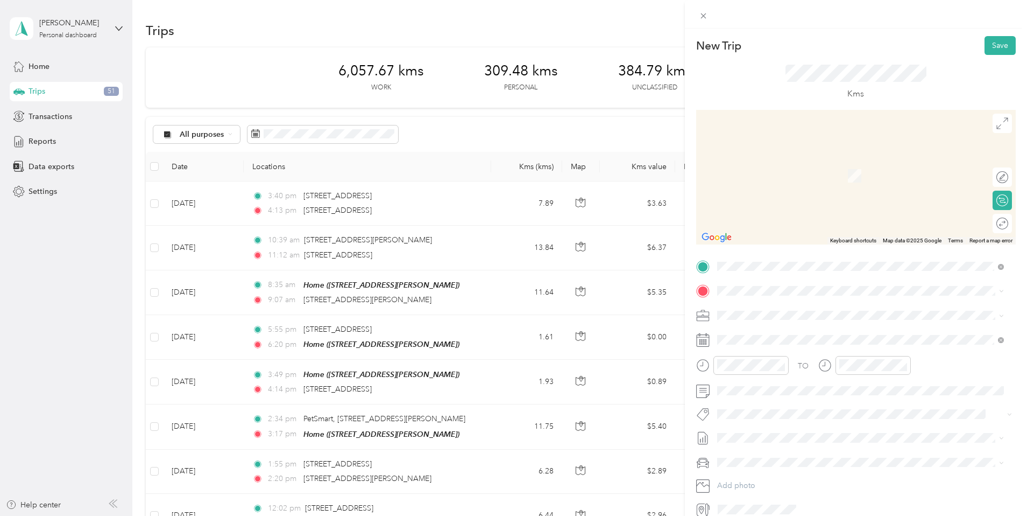
click at [781, 343] on span "[STREET_ADDRESS][PERSON_NAME]" at bounding box center [801, 343] width 128 height 9
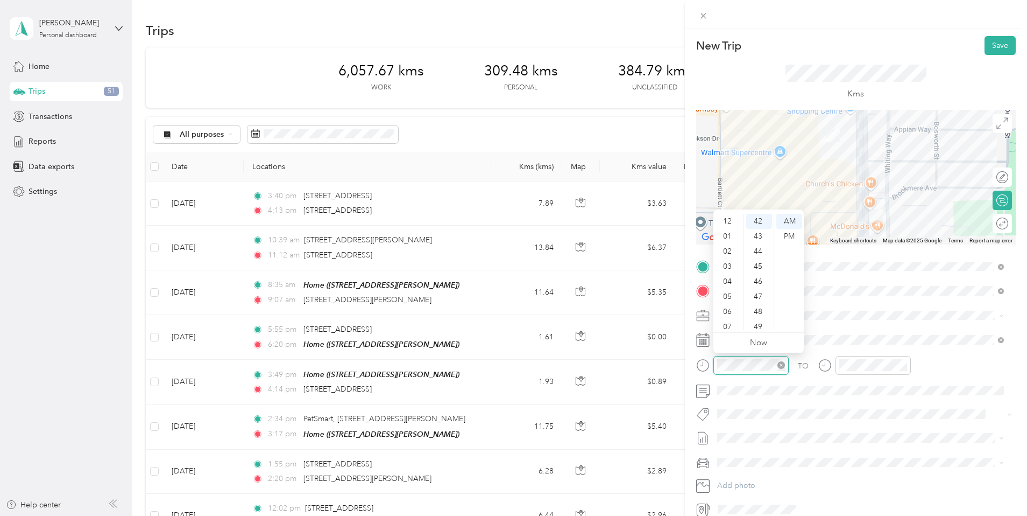
scroll to position [65, 0]
click at [730, 218] on div "04" at bounding box center [729, 216] width 26 height 15
click at [765, 323] on div "49" at bounding box center [759, 326] width 26 height 15
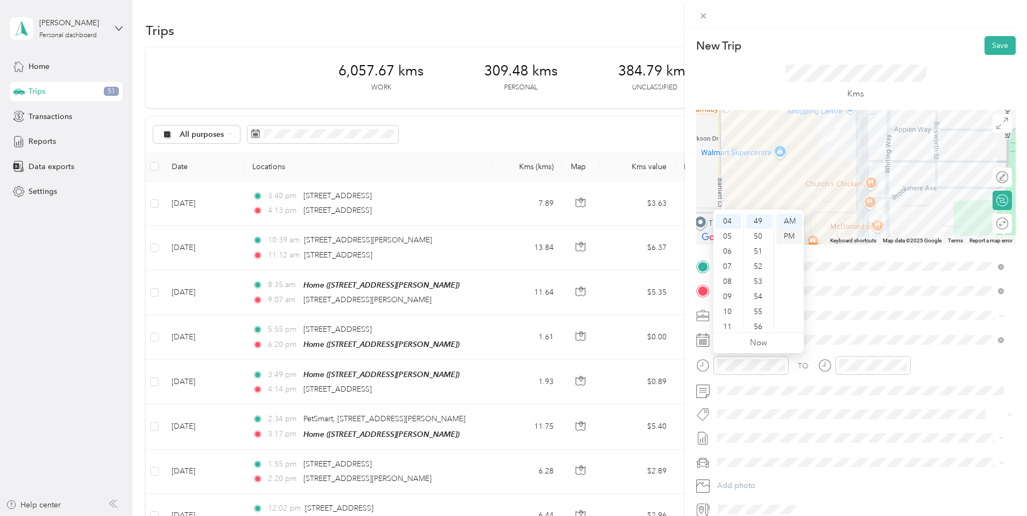
click at [788, 234] on div "PM" at bounding box center [789, 236] width 26 height 15
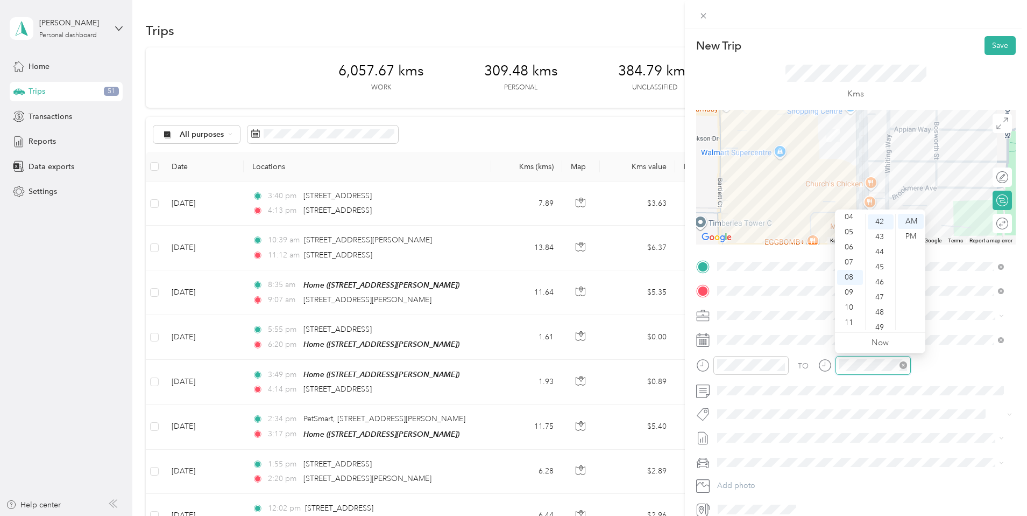
scroll to position [633, 0]
click at [852, 231] on div "05" at bounding box center [850, 231] width 26 height 15
click at [882, 292] on div "05" at bounding box center [881, 296] width 26 height 15
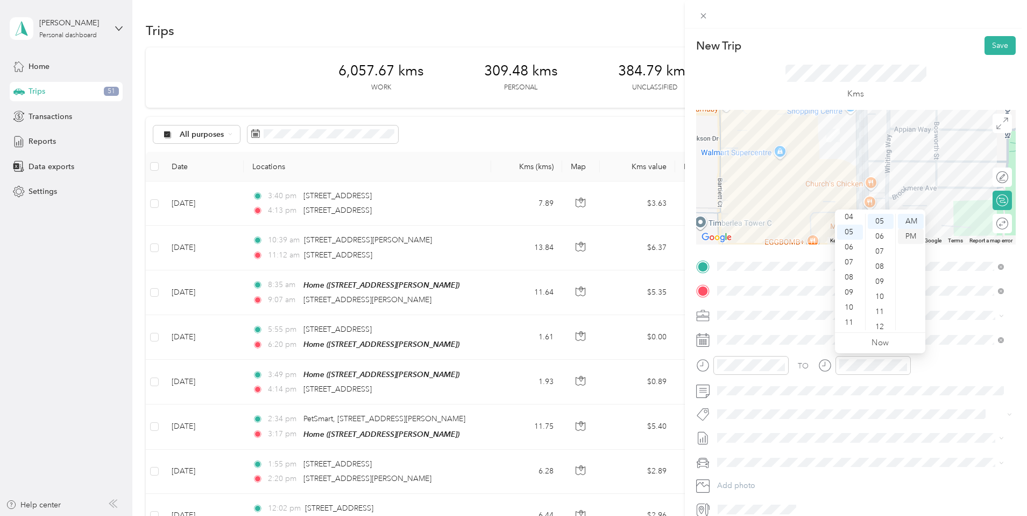
click at [912, 235] on div "PM" at bounding box center [911, 236] width 26 height 15
click at [780, 430] on span "Syndicated Retail Cost Capture" at bounding box center [776, 430] width 94 height 10
click at [992, 40] on button "Save" at bounding box center [1000, 45] width 31 height 19
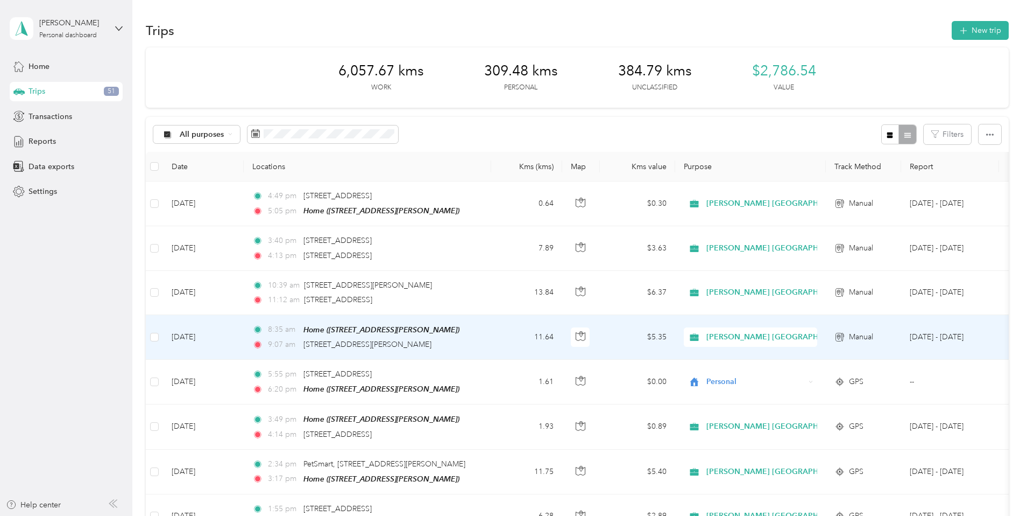
click at [675, 333] on td "$5.35" at bounding box center [637, 337] width 75 height 45
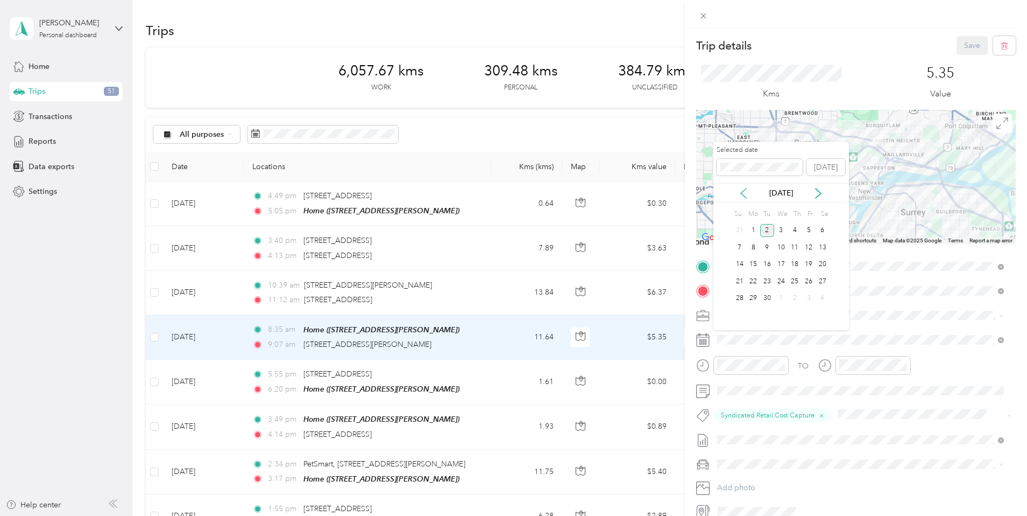
click at [743, 190] on icon at bounding box center [743, 193] width 5 height 10
click at [754, 279] on div "18" at bounding box center [753, 280] width 14 height 13
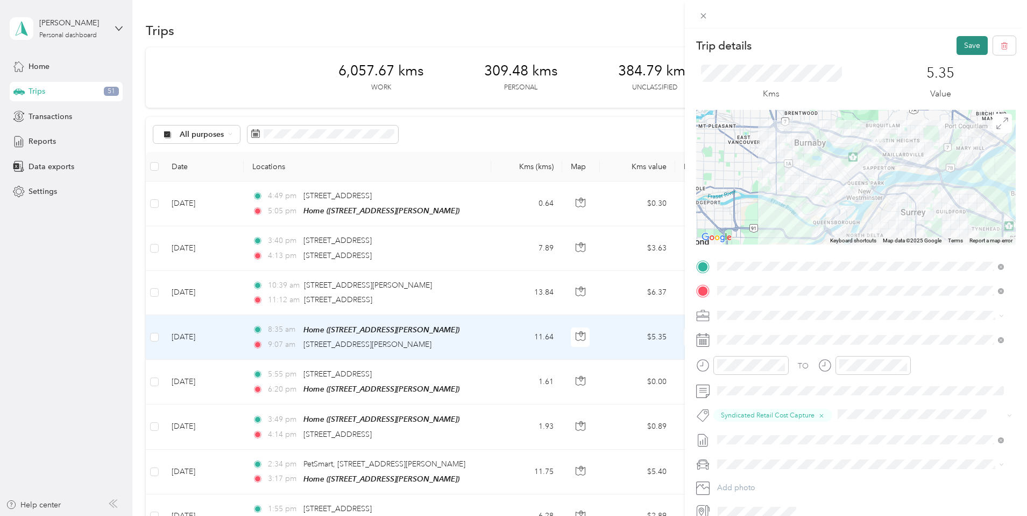
click at [964, 43] on button "Save" at bounding box center [972, 45] width 31 height 19
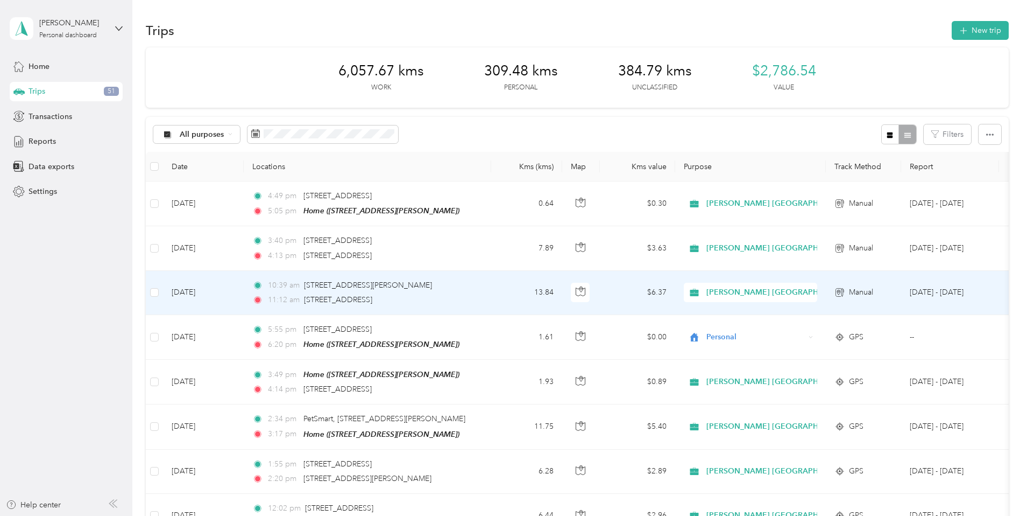
click at [562, 293] on td "13.84" at bounding box center [526, 293] width 71 height 44
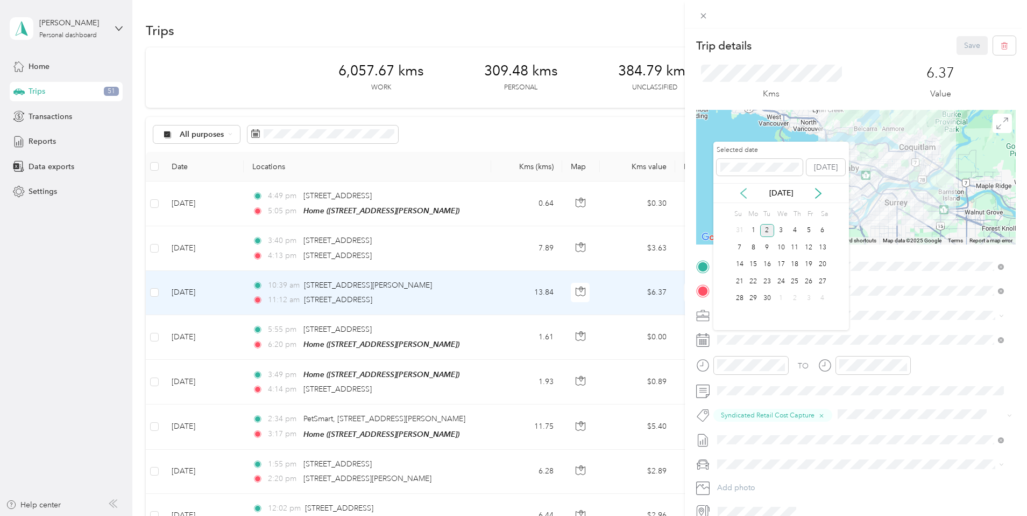
click at [746, 193] on icon at bounding box center [743, 193] width 11 height 11
click at [755, 280] on div "18" at bounding box center [753, 280] width 14 height 13
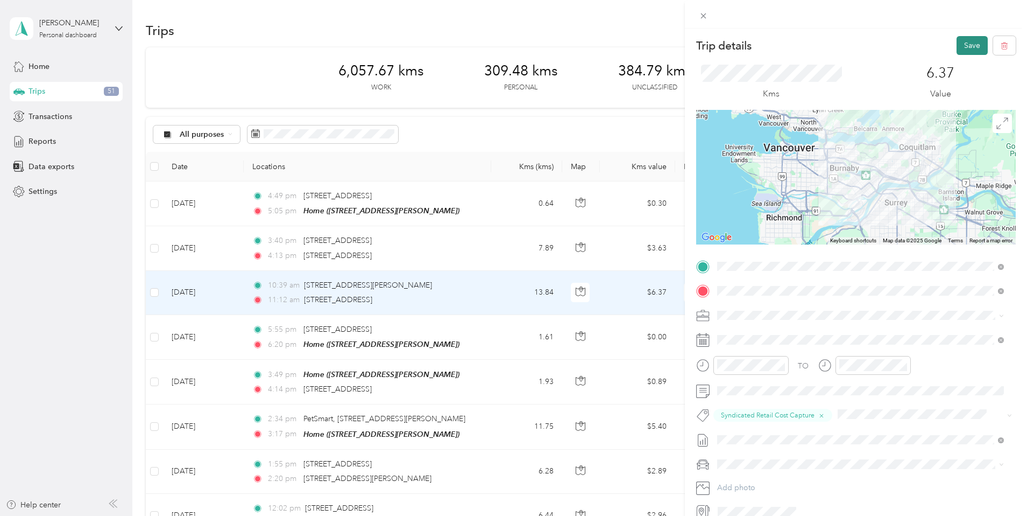
click at [965, 46] on button "Save" at bounding box center [972, 45] width 31 height 19
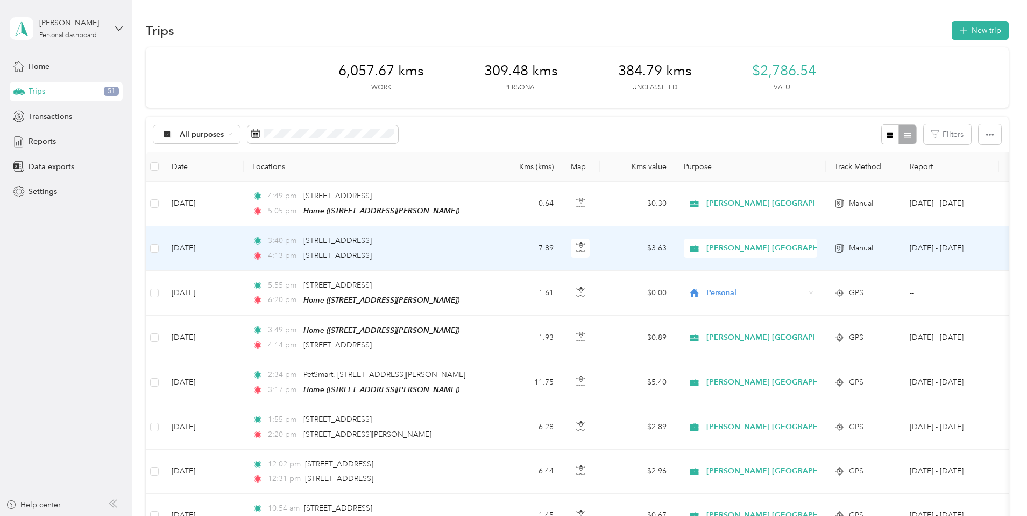
click at [562, 247] on td "7.89" at bounding box center [526, 248] width 71 height 44
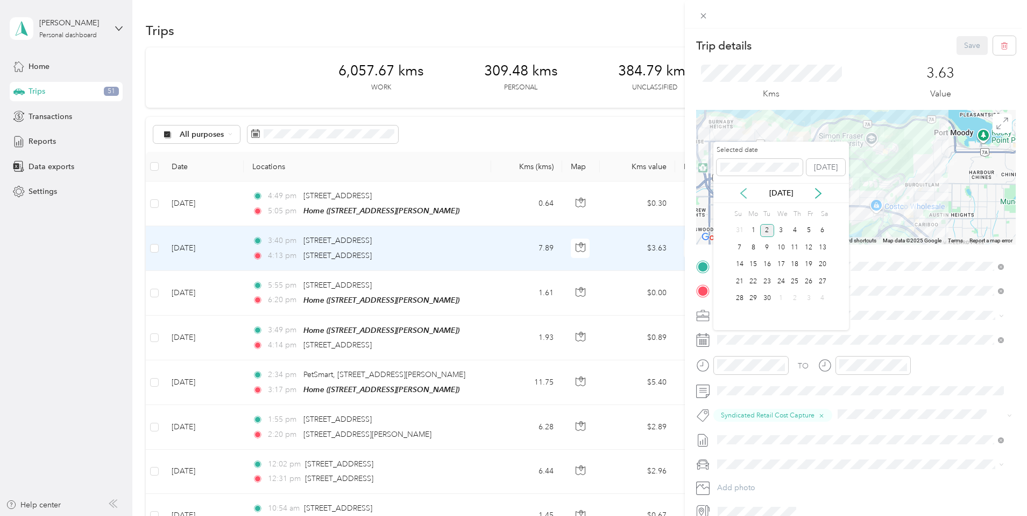
click at [743, 193] on icon at bounding box center [743, 193] width 11 height 11
click at [751, 278] on div "18" at bounding box center [753, 280] width 14 height 13
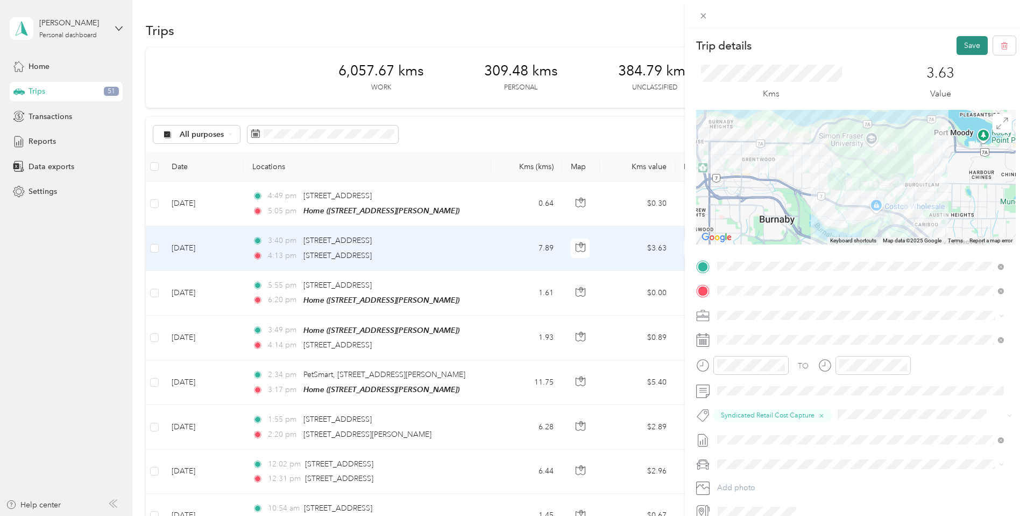
click at [963, 48] on button "Save" at bounding box center [972, 45] width 31 height 19
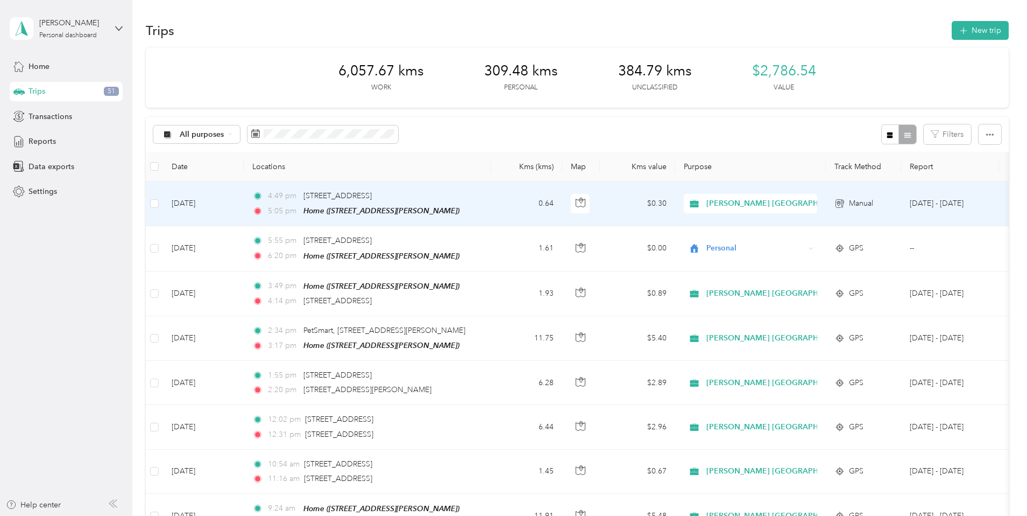
click at [675, 208] on td "$0.30" at bounding box center [637, 203] width 75 height 45
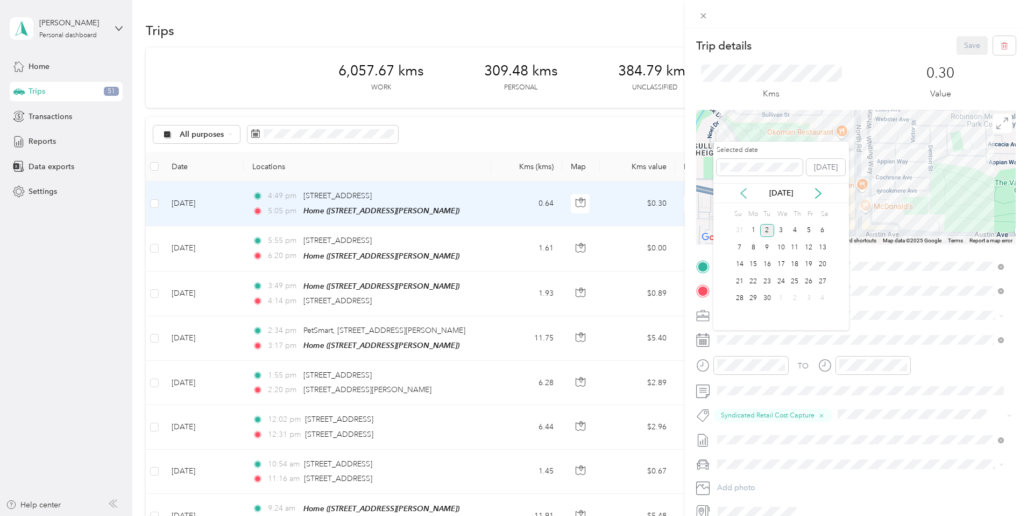
click at [744, 195] on icon at bounding box center [743, 193] width 5 height 10
click at [755, 281] on div "18" at bounding box center [753, 280] width 14 height 13
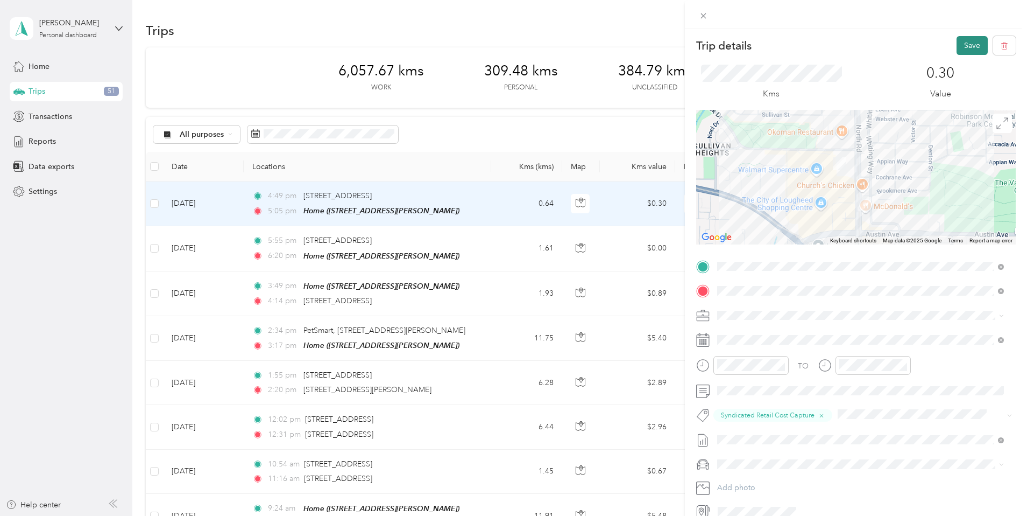
click at [965, 46] on button "Save" at bounding box center [972, 45] width 31 height 19
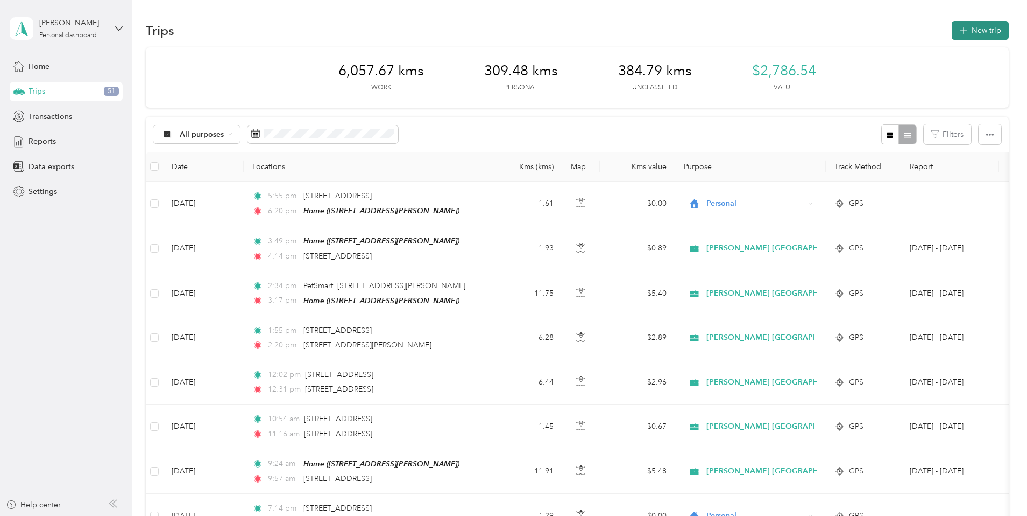
click at [952, 32] on button "New trip" at bounding box center [980, 30] width 57 height 19
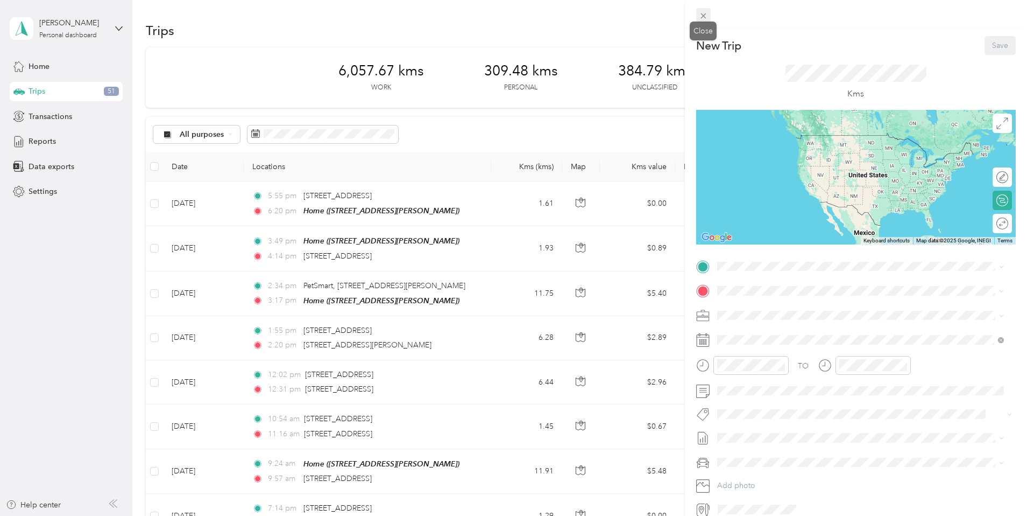
click at [703, 11] on icon at bounding box center [703, 15] width 9 height 9
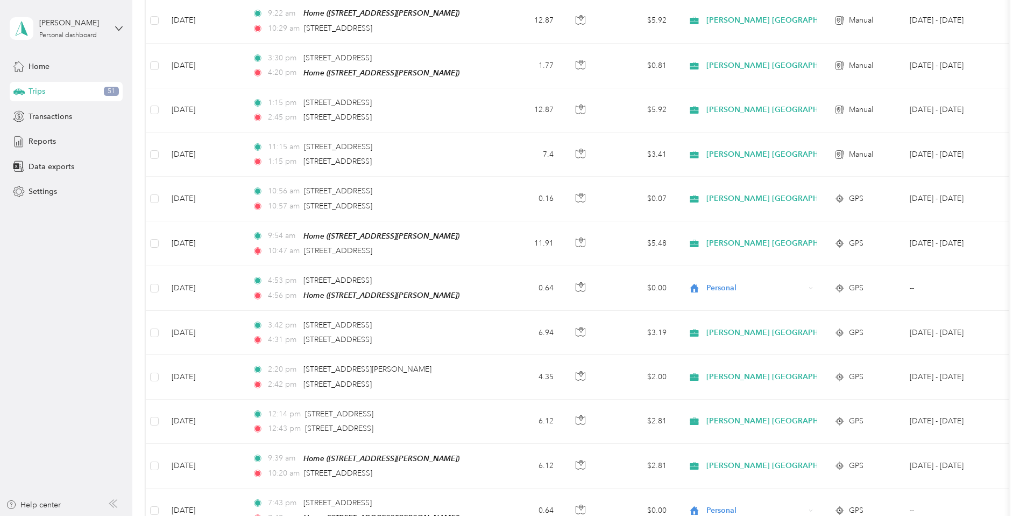
scroll to position [3180, 0]
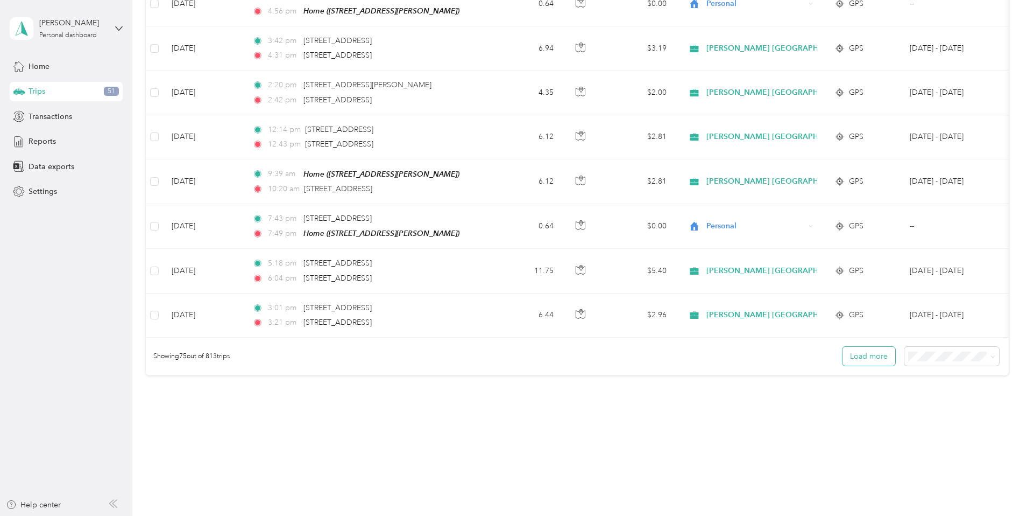
click at [843, 347] on button "Load more" at bounding box center [869, 356] width 53 height 19
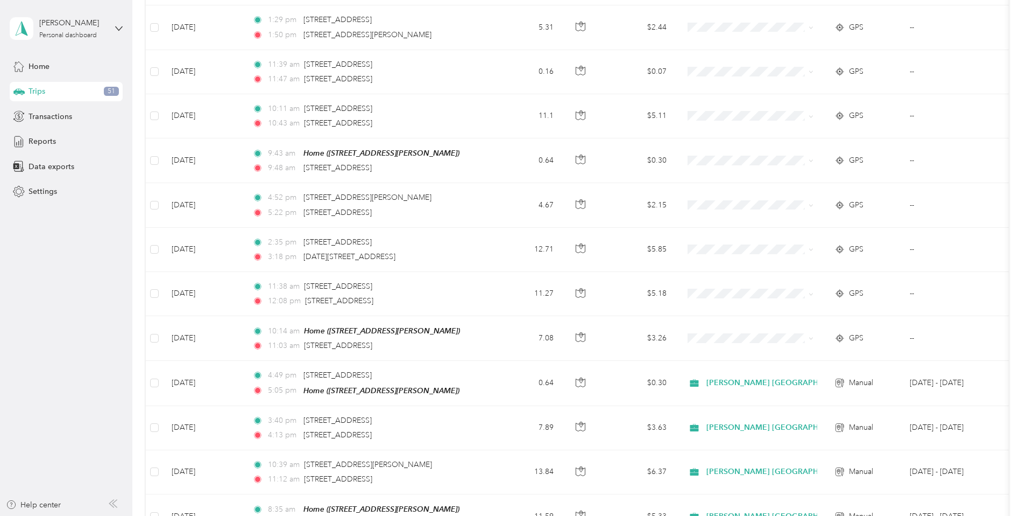
scroll to position [1986, 0]
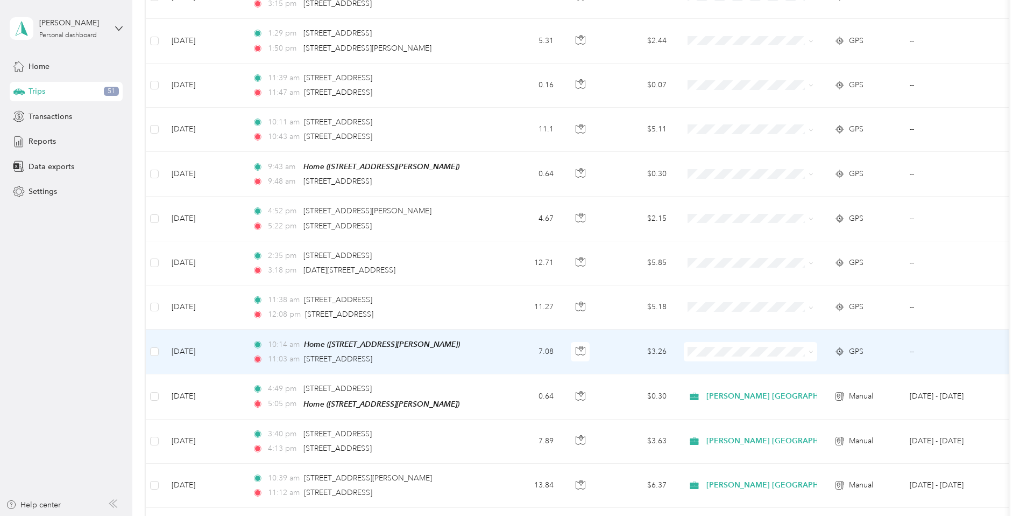
click at [675, 341] on td "$3.26" at bounding box center [637, 351] width 75 height 45
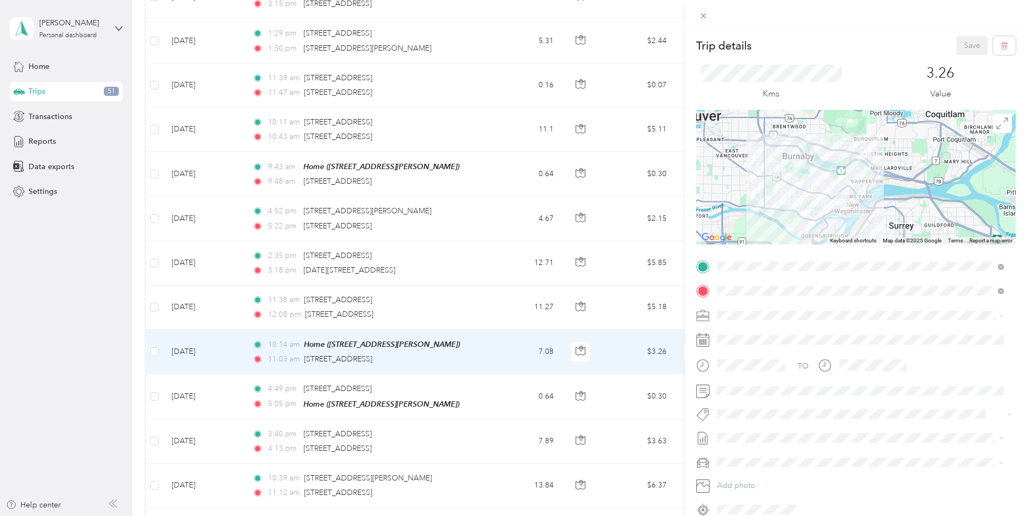
click at [744, 329] on span "[PERSON_NAME] [GEOGRAPHIC_DATA]" at bounding box center [790, 327] width 139 height 9
click at [753, 429] on span "Syndicated Retail Cost Capture" at bounding box center [776, 433] width 94 height 10
click at [958, 44] on button "Save" at bounding box center [972, 45] width 31 height 19
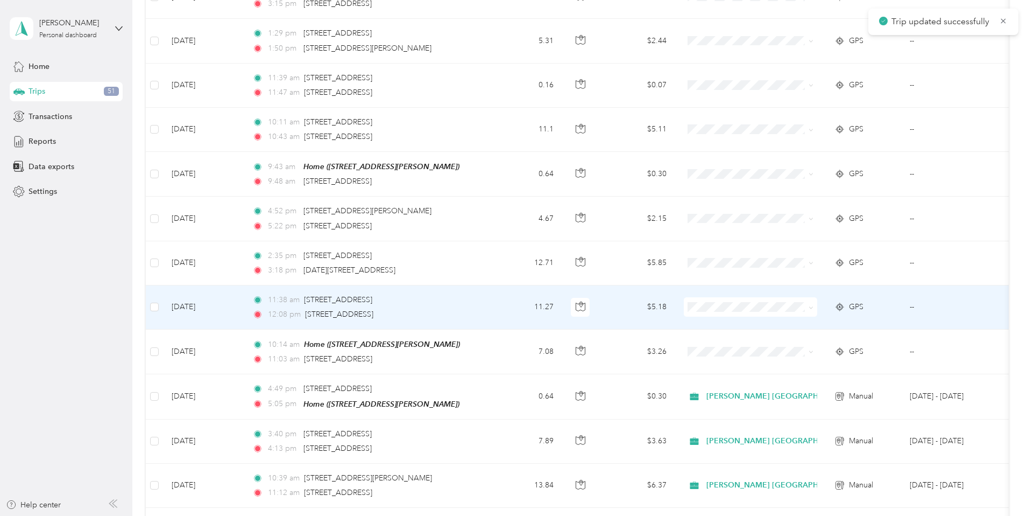
click at [675, 290] on td "$5.18" at bounding box center [637, 307] width 75 height 44
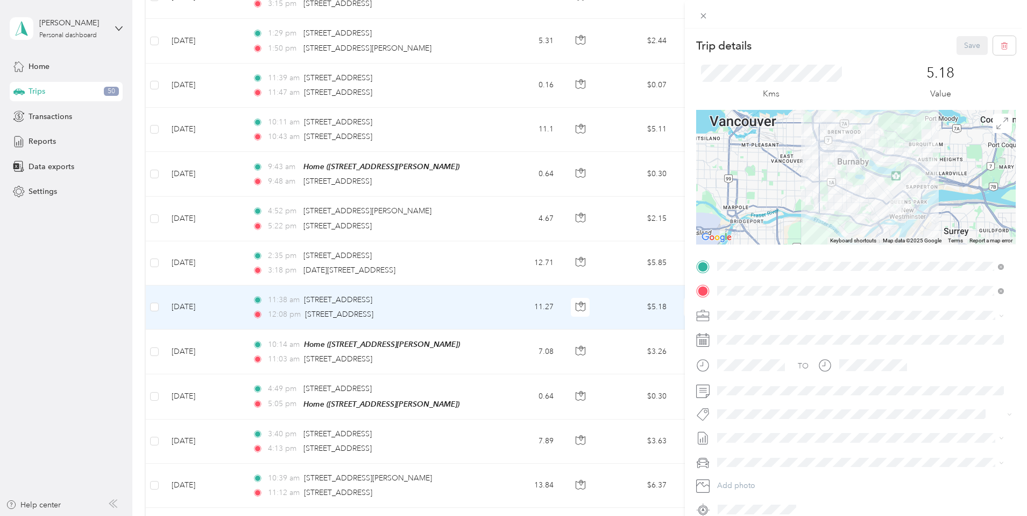
click at [745, 332] on span "[PERSON_NAME] [GEOGRAPHIC_DATA]" at bounding box center [790, 333] width 139 height 9
click at [758, 430] on span "Syndicated Retail Cost Capture" at bounding box center [776, 431] width 94 height 10
click at [963, 41] on button "Save" at bounding box center [972, 45] width 31 height 19
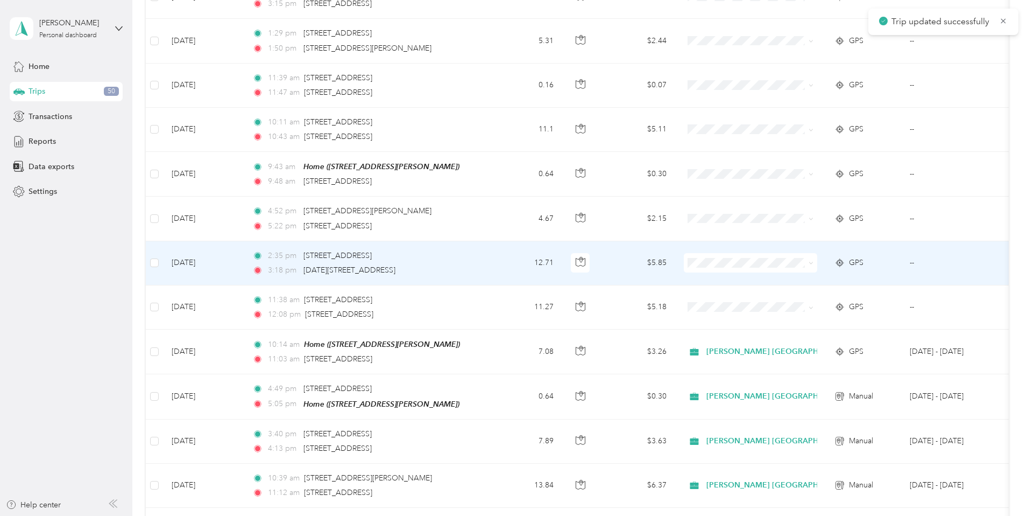
click at [675, 256] on td "$5.85" at bounding box center [637, 263] width 75 height 44
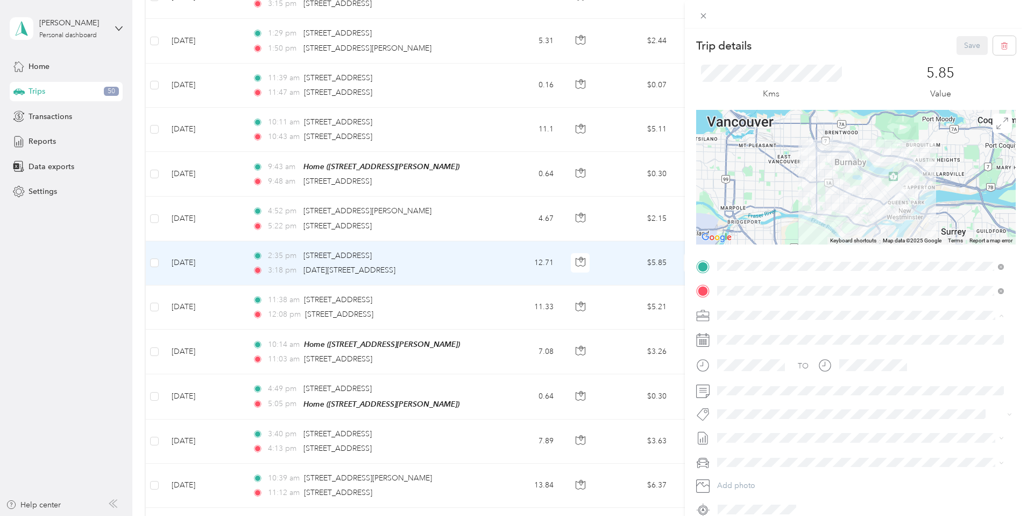
click at [743, 333] on div "[PERSON_NAME] [GEOGRAPHIC_DATA]" at bounding box center [860, 333] width 279 height 11
click at [758, 432] on button "Syndicated Retail Cost Capture" at bounding box center [775, 432] width 109 height 13
click at [957, 46] on button "Save" at bounding box center [972, 45] width 31 height 19
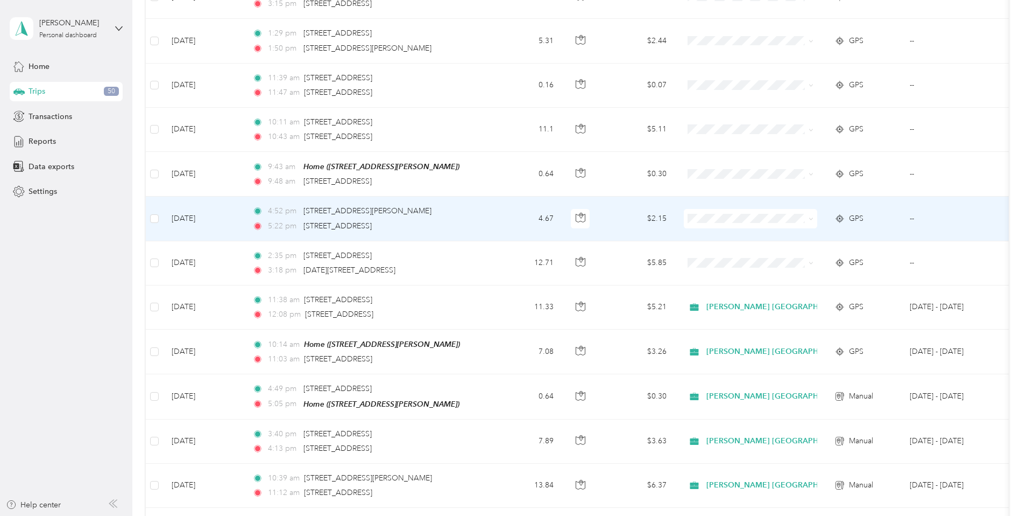
click at [675, 208] on td "$2.15" at bounding box center [637, 218] width 75 height 44
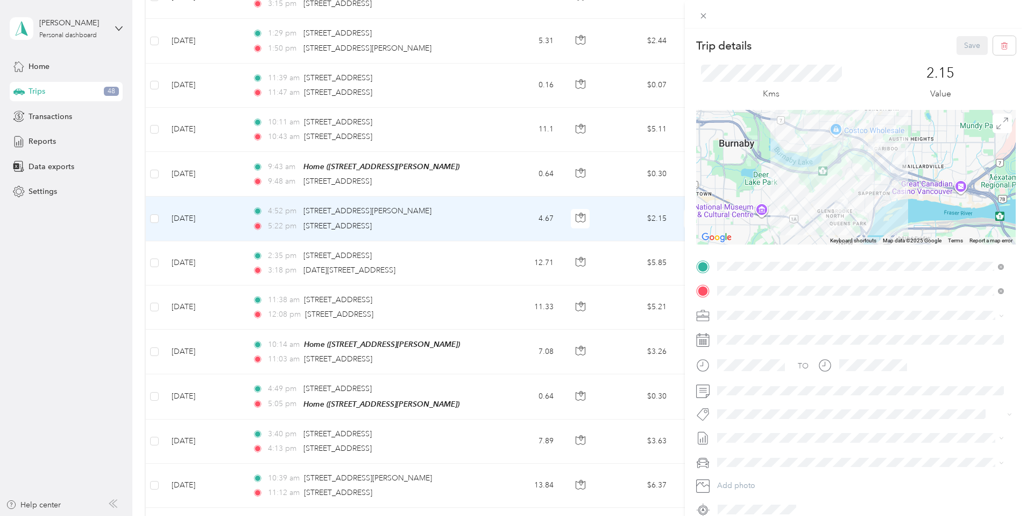
click at [740, 335] on li "[PERSON_NAME] [GEOGRAPHIC_DATA]" at bounding box center [861, 333] width 294 height 19
click at [782, 432] on button "Syndicated Retail Cost Capture" at bounding box center [775, 432] width 109 height 13
click at [965, 43] on button "Save" at bounding box center [972, 45] width 31 height 19
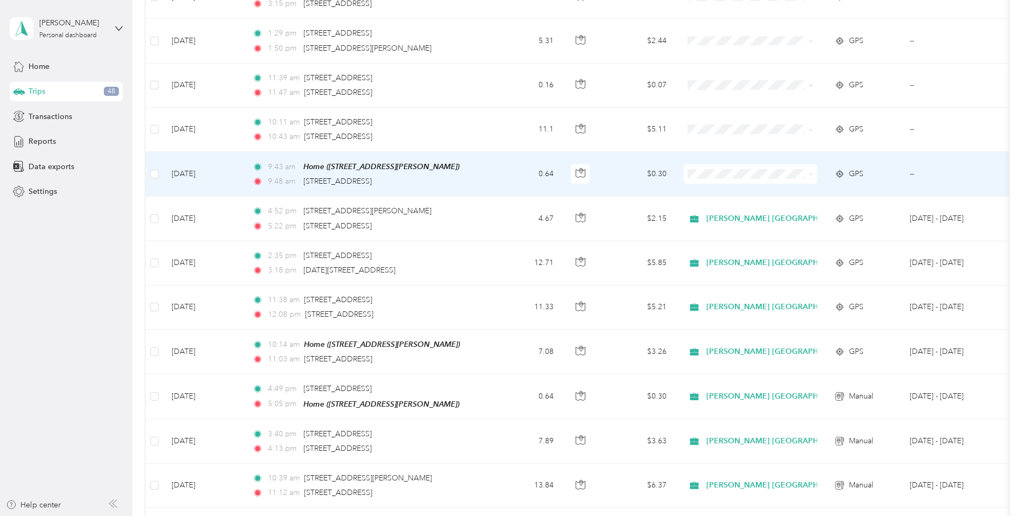
click at [793, 202] on span "Personal" at bounding box center [855, 203] width 146 height 11
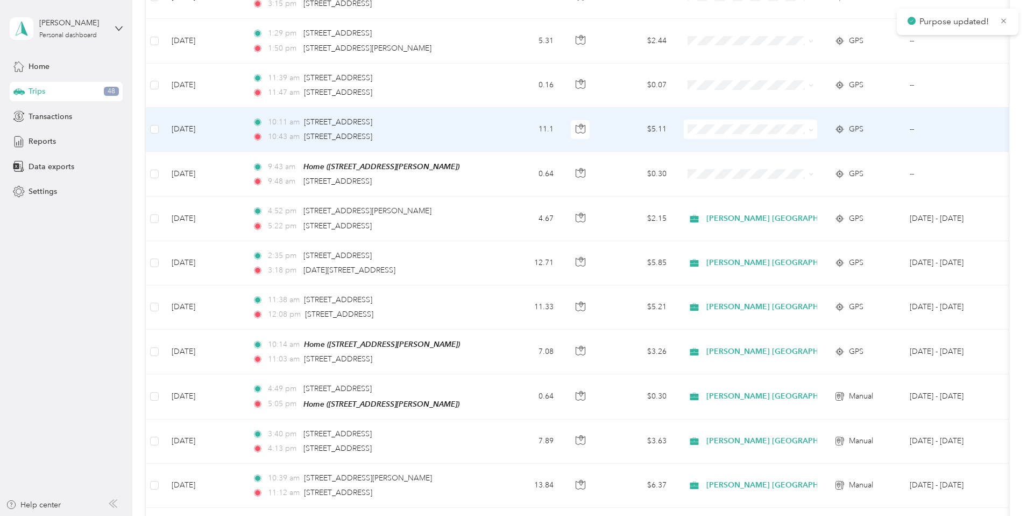
click at [675, 122] on td "$5.11" at bounding box center [637, 130] width 75 height 44
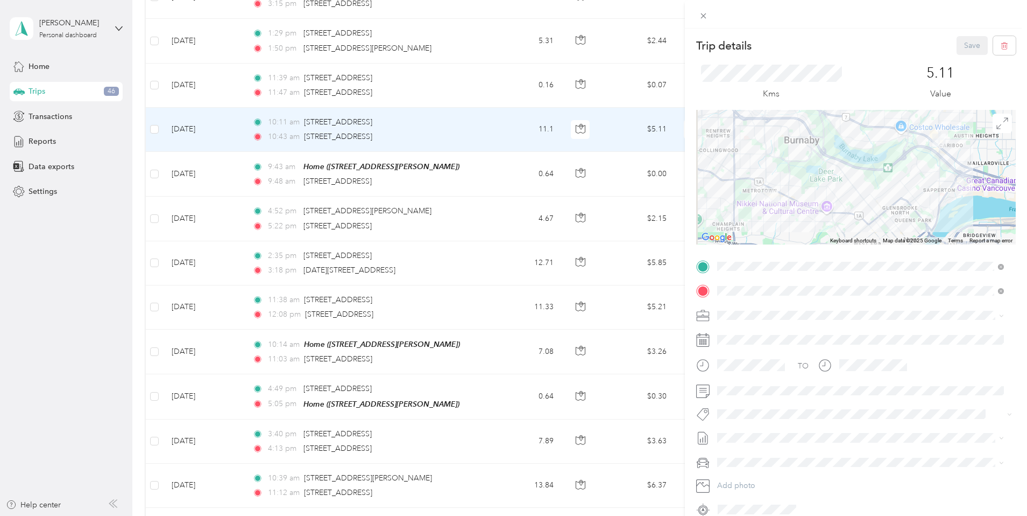
click at [757, 331] on span "[PERSON_NAME] [GEOGRAPHIC_DATA]" at bounding box center [790, 330] width 139 height 9
click at [758, 429] on span "Syndicated Retail Cost Capture" at bounding box center [776, 433] width 94 height 10
click at [965, 41] on button "Save" at bounding box center [972, 45] width 31 height 19
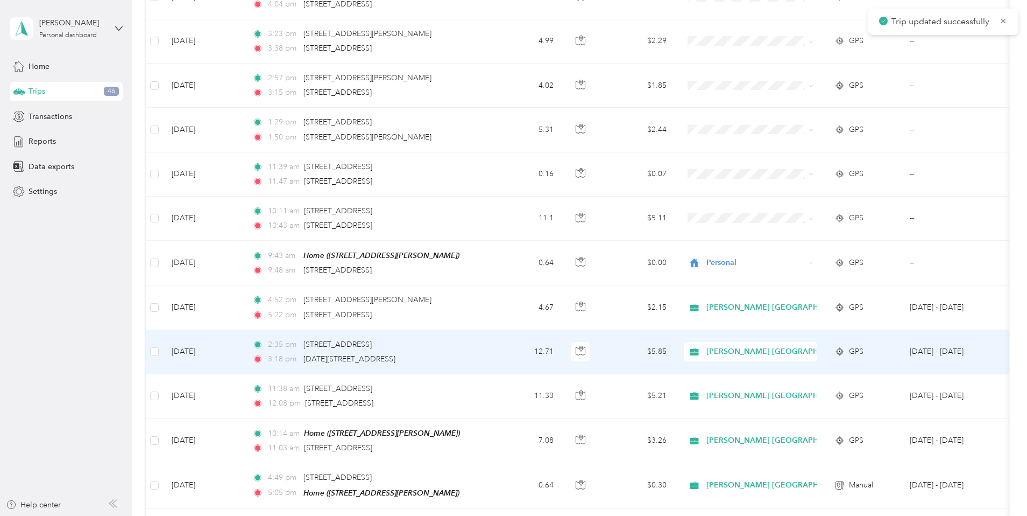
scroll to position [1896, 0]
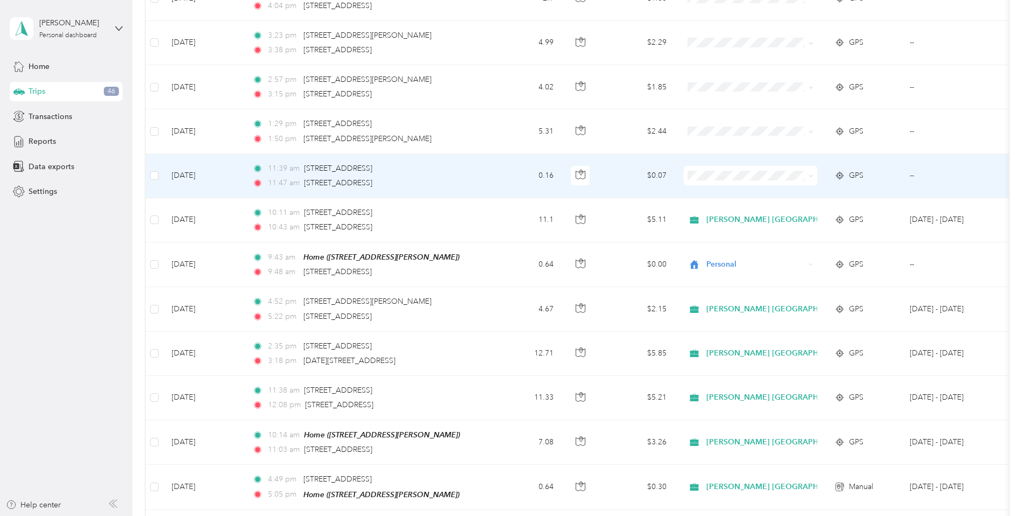
click at [675, 170] on td "$0.07" at bounding box center [637, 176] width 75 height 44
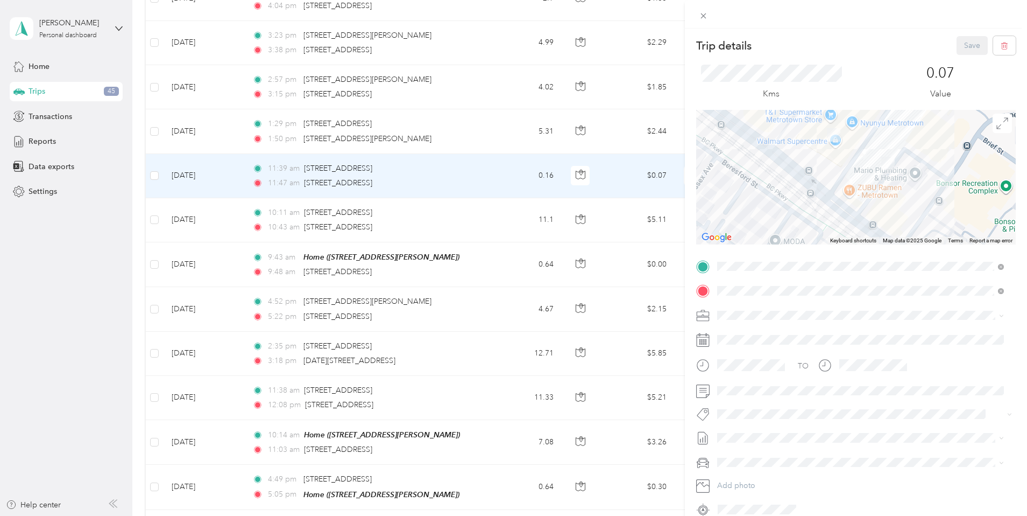
click at [744, 334] on li "[PERSON_NAME] [GEOGRAPHIC_DATA]" at bounding box center [861, 330] width 294 height 19
click at [759, 430] on span "Syndicated Retail Cost Capture" at bounding box center [776, 433] width 94 height 10
click at [966, 43] on button "Save" at bounding box center [972, 45] width 31 height 19
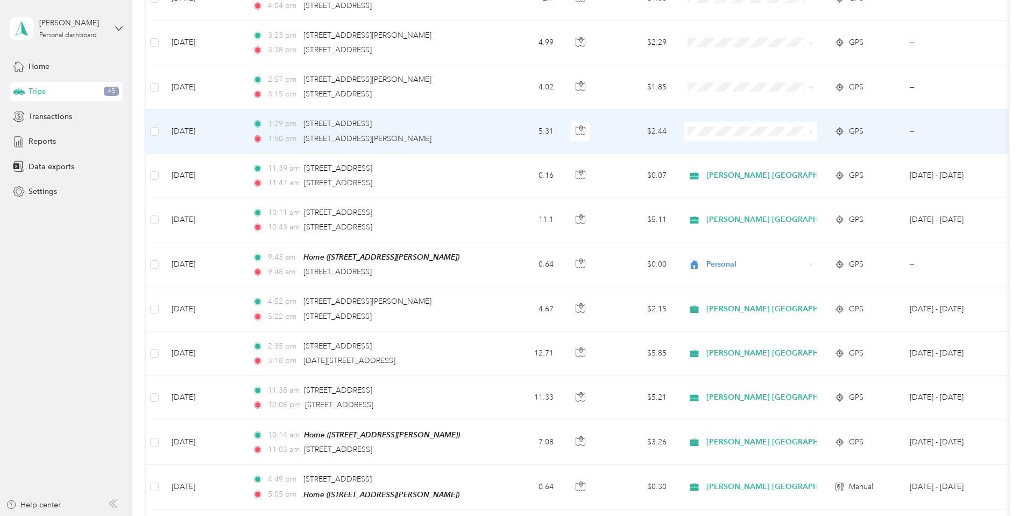
click at [675, 122] on td "$2.44" at bounding box center [637, 131] width 75 height 44
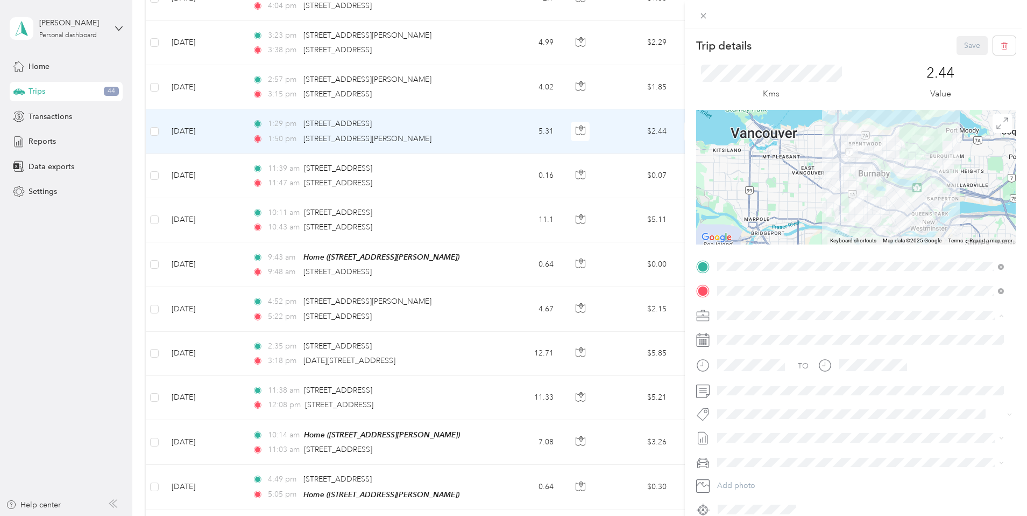
click at [739, 334] on li "[PERSON_NAME] [GEOGRAPHIC_DATA]" at bounding box center [861, 333] width 294 height 19
click at [760, 428] on span "Syndicated Retail Cost Capture" at bounding box center [776, 433] width 94 height 10
click at [962, 46] on button "Save" at bounding box center [972, 45] width 31 height 19
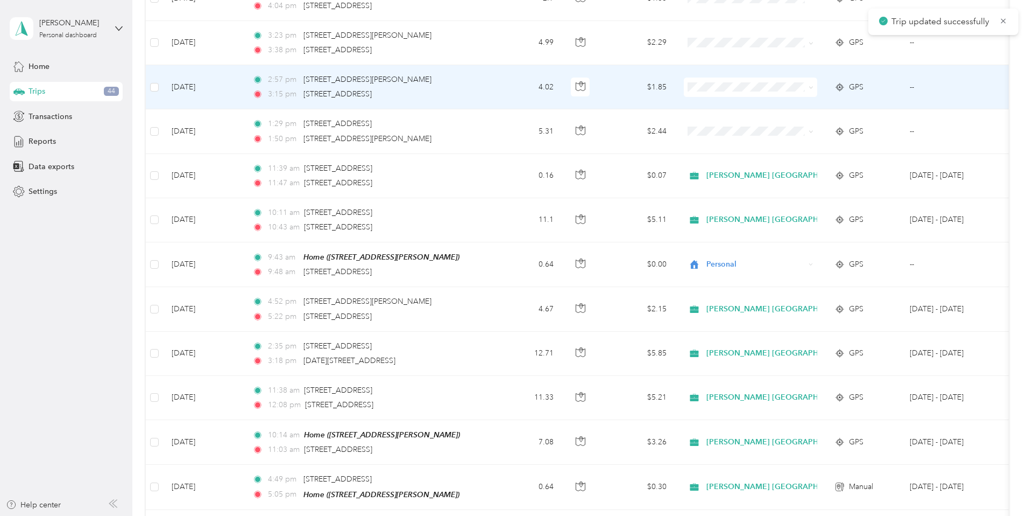
click at [675, 77] on td "$1.85" at bounding box center [637, 87] width 75 height 44
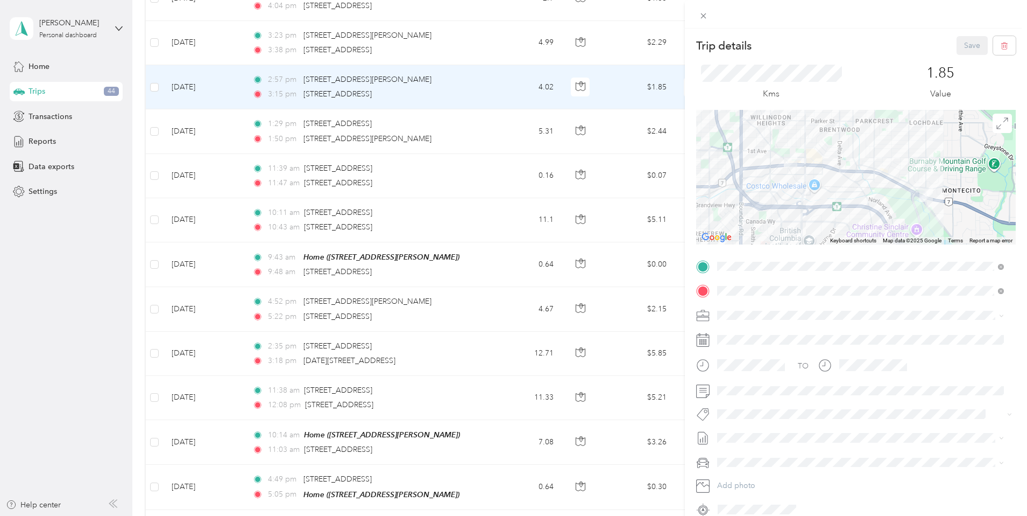
click at [744, 335] on li "[PERSON_NAME] [GEOGRAPHIC_DATA]" at bounding box center [861, 333] width 294 height 19
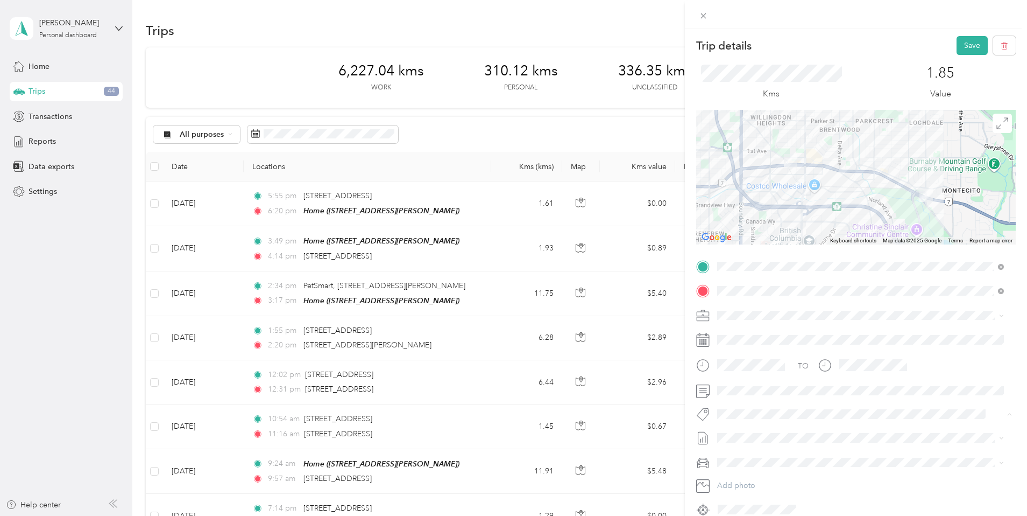
scroll to position [1896, 0]
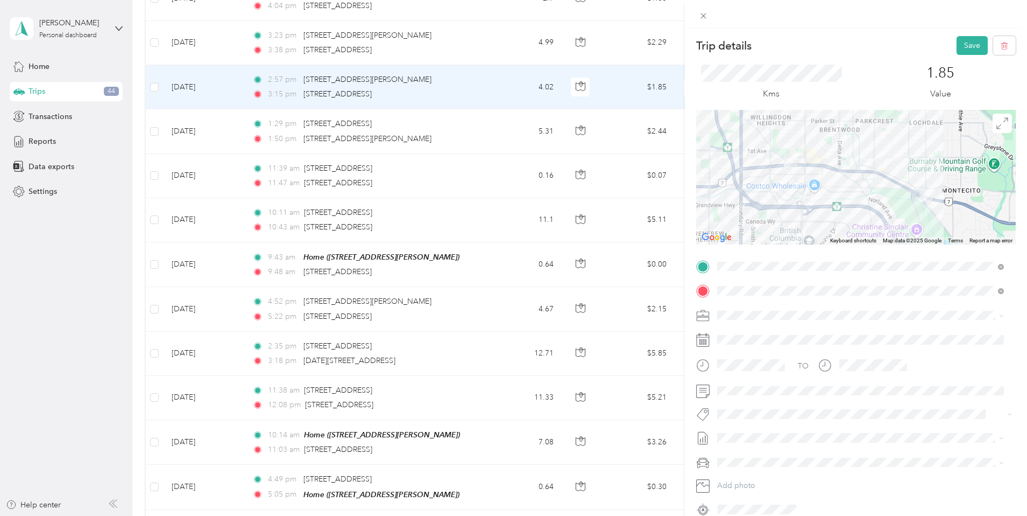
click at [752, 429] on span "Syndicated Retail Cost Capture" at bounding box center [776, 433] width 94 height 10
click at [962, 46] on button "Save" at bounding box center [972, 45] width 31 height 19
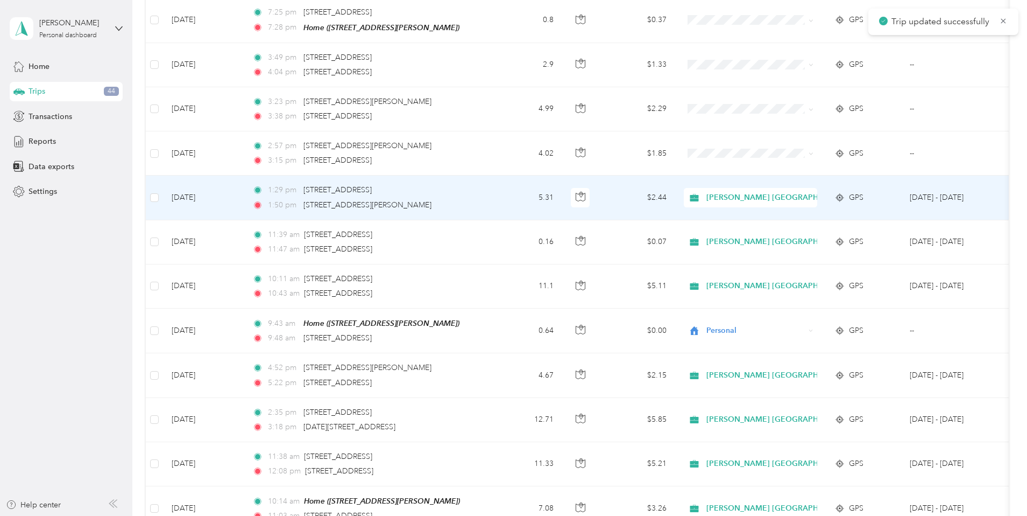
scroll to position [1799, 0]
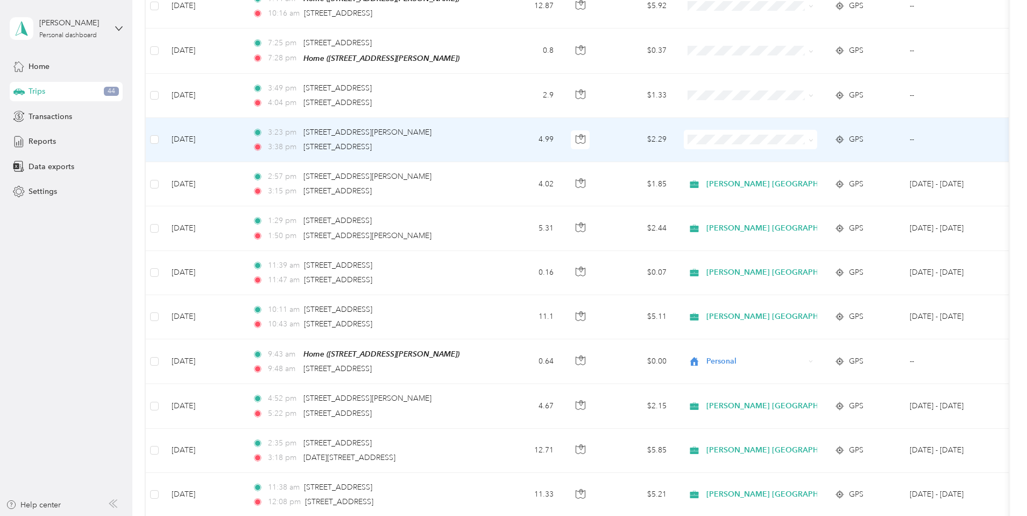
click at [675, 137] on td "$2.29" at bounding box center [637, 140] width 75 height 44
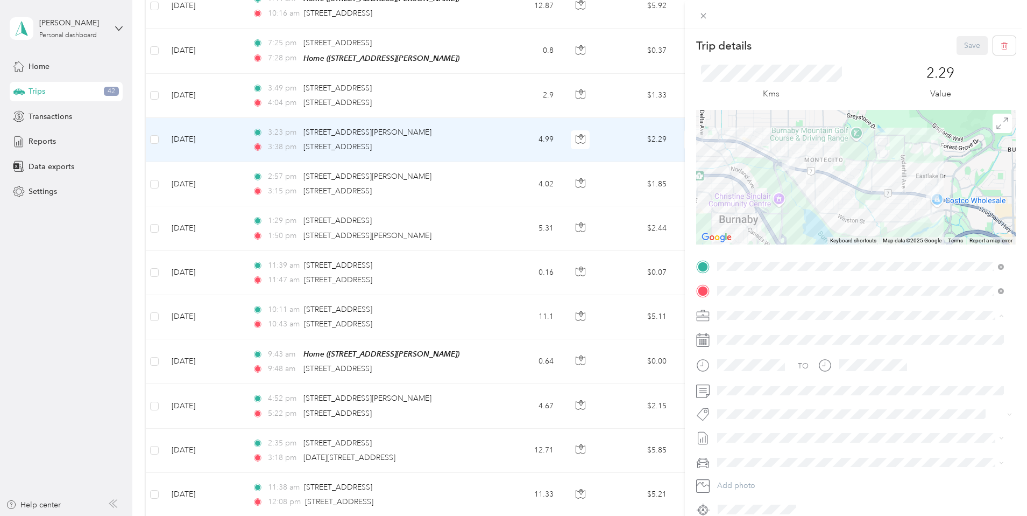
click at [765, 333] on div "[PERSON_NAME] [GEOGRAPHIC_DATA]" at bounding box center [860, 333] width 279 height 11
click at [762, 435] on li "Syndicated Retail Cost Capture" at bounding box center [861, 429] width 294 height 21
click at [958, 38] on button "Save" at bounding box center [972, 45] width 31 height 19
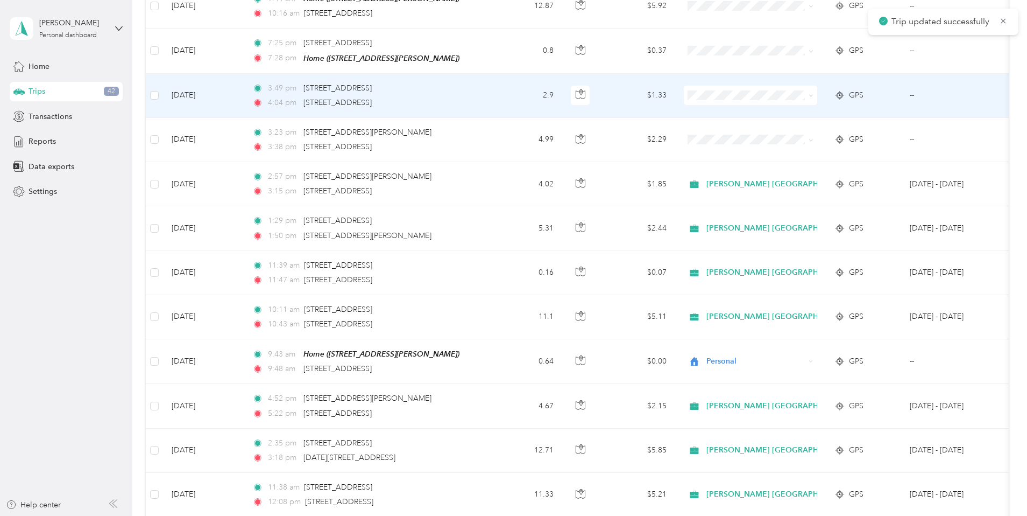
click at [675, 85] on td "$1.33" at bounding box center [637, 96] width 75 height 44
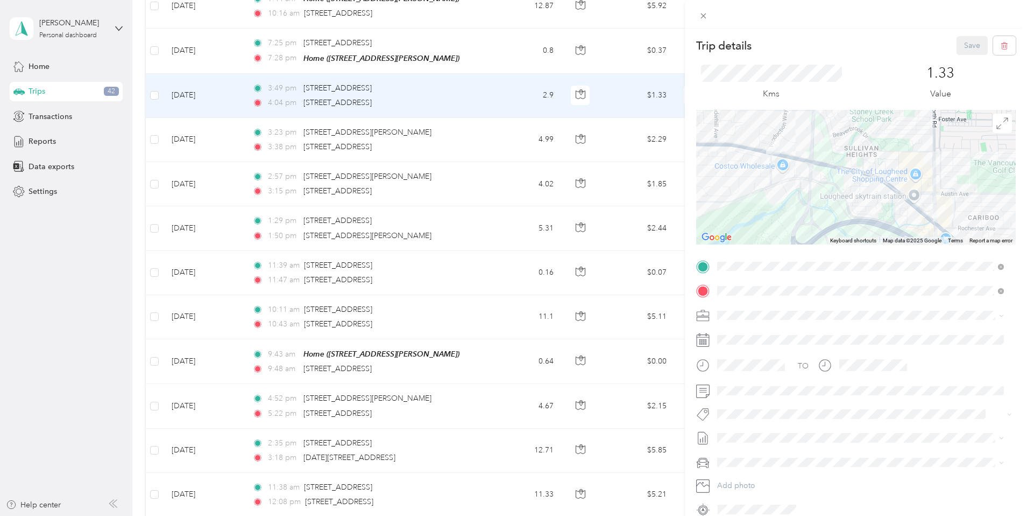
click at [751, 335] on li "[PERSON_NAME] [GEOGRAPHIC_DATA]" at bounding box center [861, 333] width 294 height 19
click at [768, 430] on span "Syndicated Retail Cost Capture" at bounding box center [776, 433] width 94 height 10
click at [958, 43] on button "Save" at bounding box center [972, 45] width 31 height 19
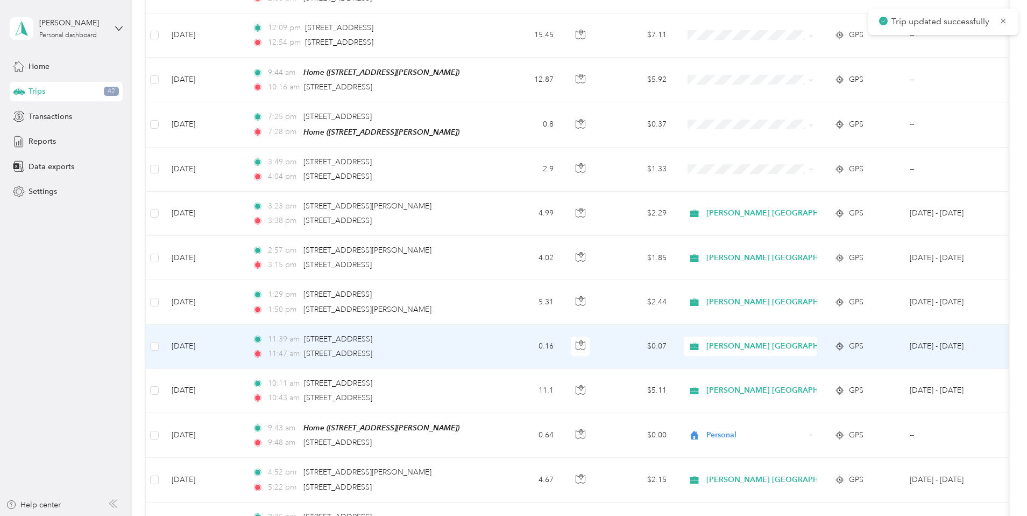
scroll to position [1636, 0]
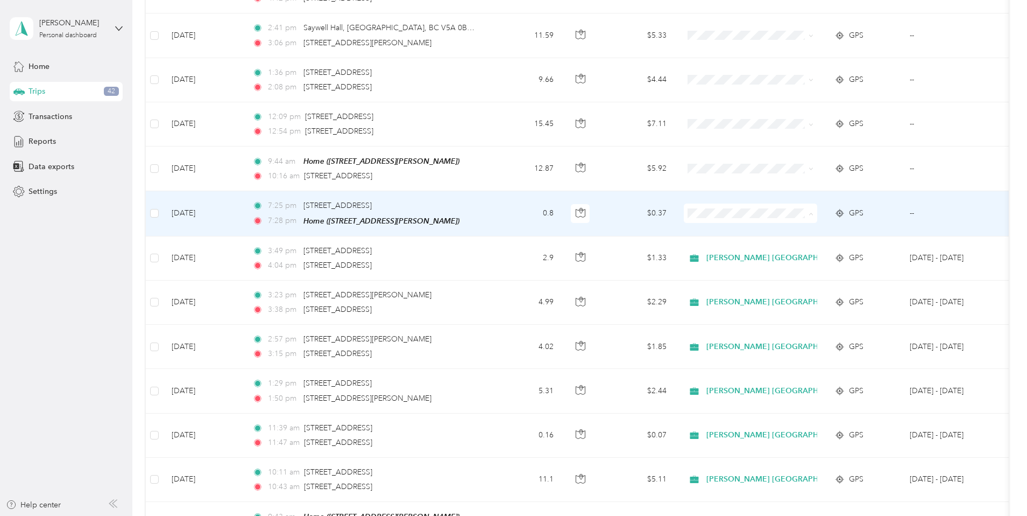
click at [788, 243] on li "Personal" at bounding box center [846, 243] width 180 height 19
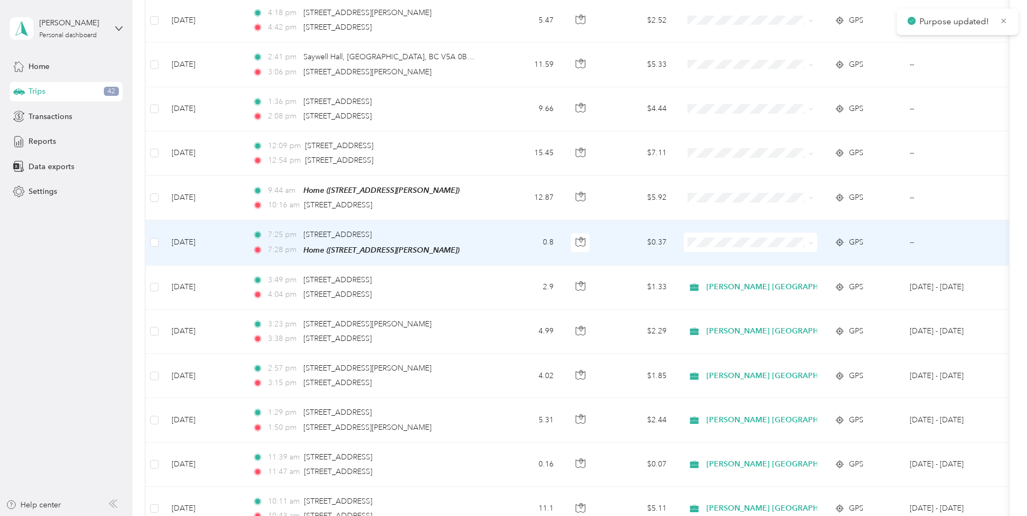
scroll to position [1605, 0]
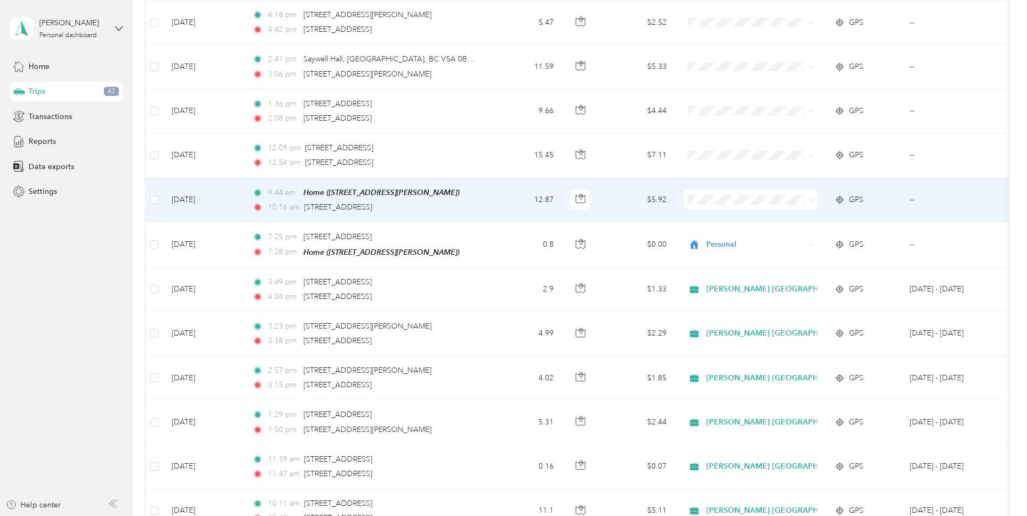
click at [675, 189] on td "$5.92" at bounding box center [637, 200] width 75 height 45
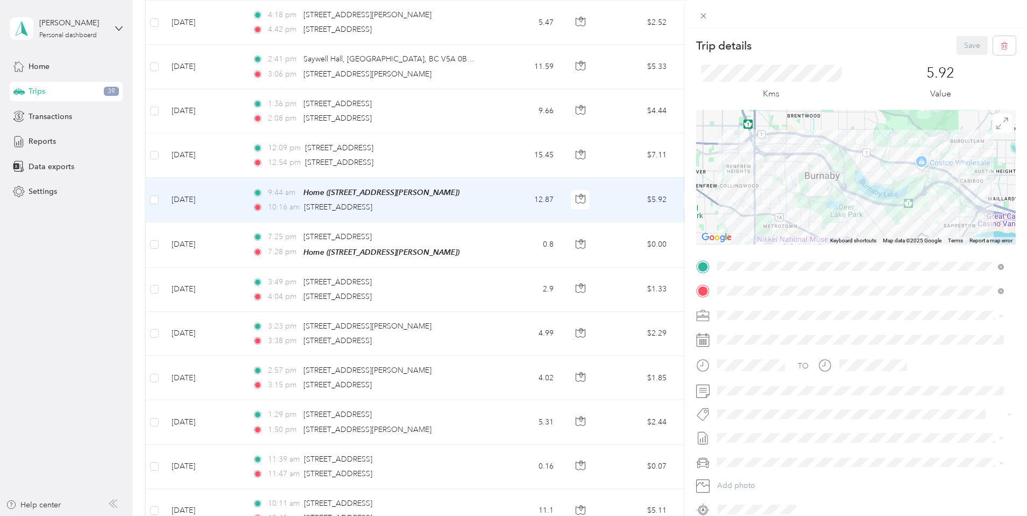
click at [751, 331] on span "[PERSON_NAME] [GEOGRAPHIC_DATA]" at bounding box center [790, 331] width 139 height 9
click at [763, 431] on span "Syndicated Retail Cost Capture" at bounding box center [776, 430] width 94 height 10
click at [965, 43] on button "Save" at bounding box center [972, 45] width 31 height 19
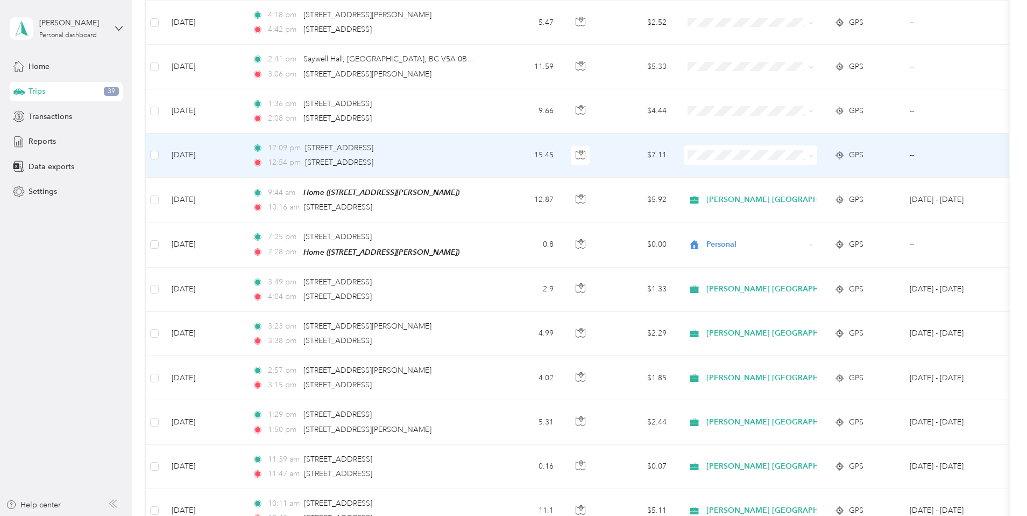
click at [675, 144] on td "$7.11" at bounding box center [637, 155] width 75 height 44
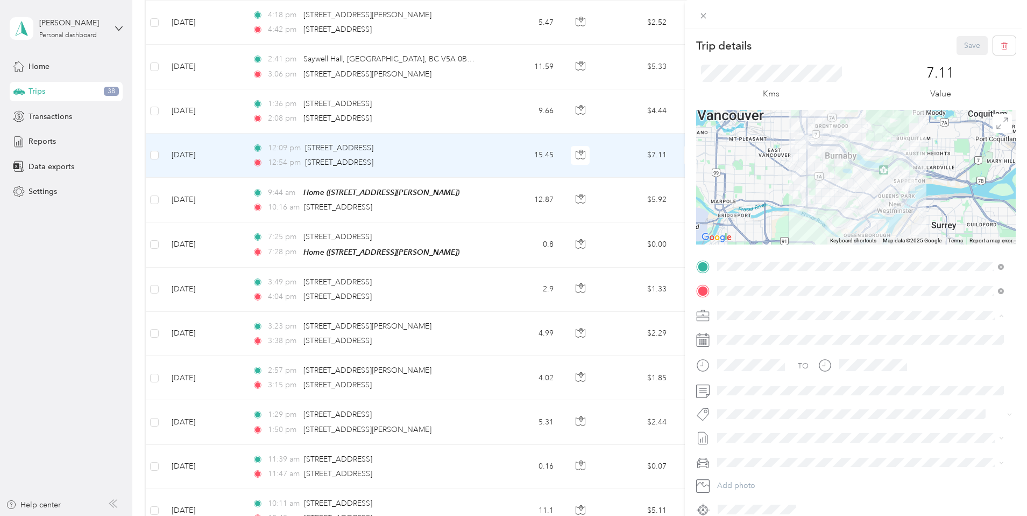
click at [754, 330] on span "[PERSON_NAME] [GEOGRAPHIC_DATA]" at bounding box center [790, 333] width 139 height 9
click at [754, 429] on span "Syndicated Retail Cost Capture" at bounding box center [776, 432] width 94 height 10
click at [957, 44] on button "Save" at bounding box center [972, 45] width 31 height 19
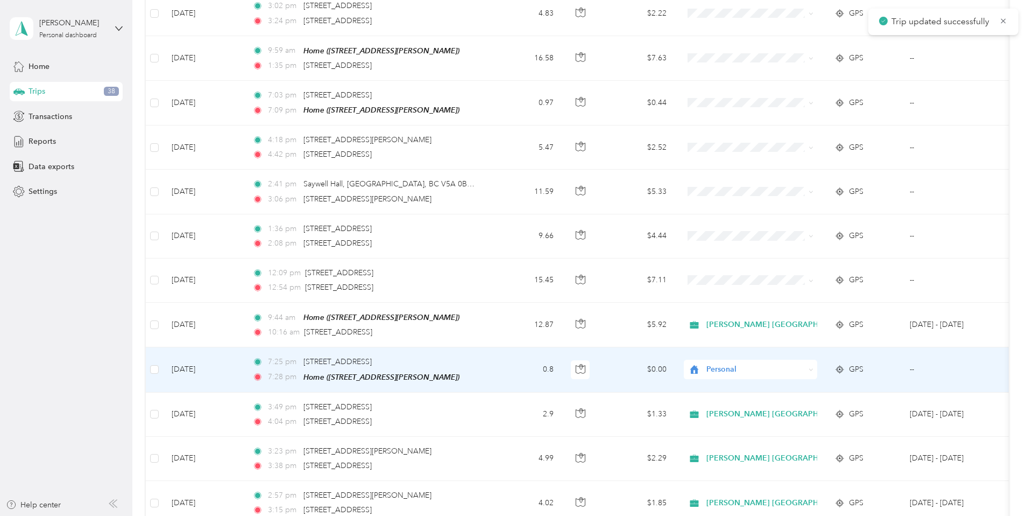
scroll to position [1455, 0]
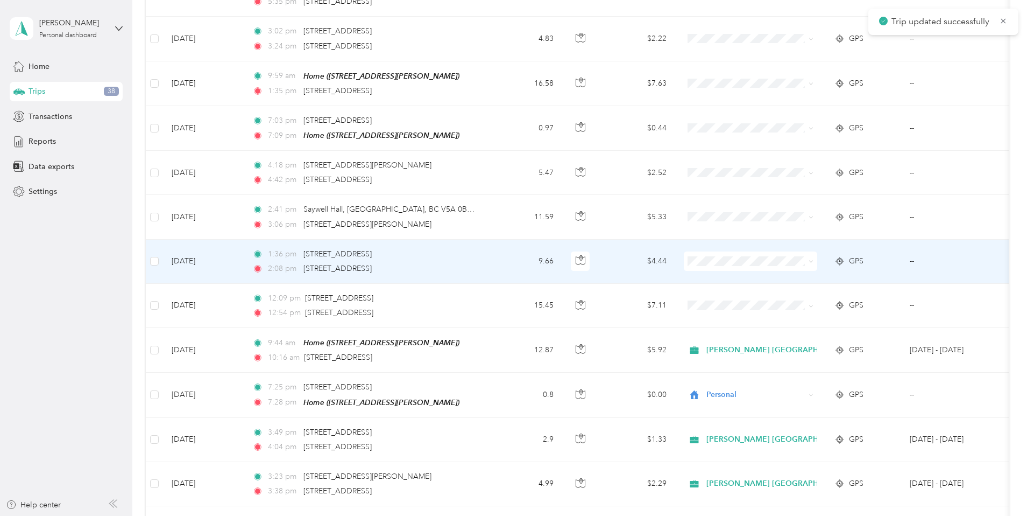
click at [675, 254] on td "$4.44" at bounding box center [637, 261] width 75 height 44
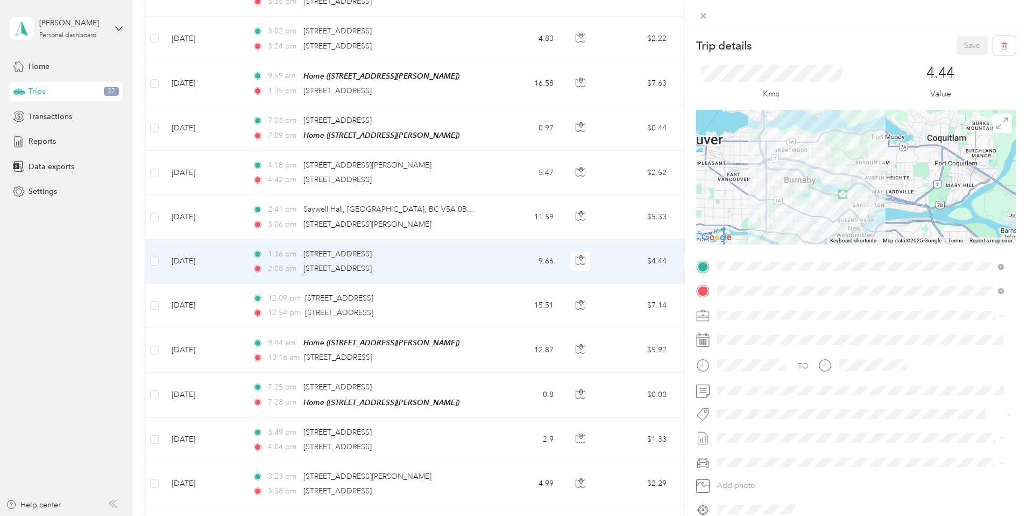
click at [753, 333] on div "[PERSON_NAME] [GEOGRAPHIC_DATA]" at bounding box center [860, 331] width 279 height 11
click at [772, 428] on span "Syndicated Retail Cost Capture" at bounding box center [776, 427] width 94 height 10
click at [957, 43] on button "Save" at bounding box center [972, 45] width 31 height 19
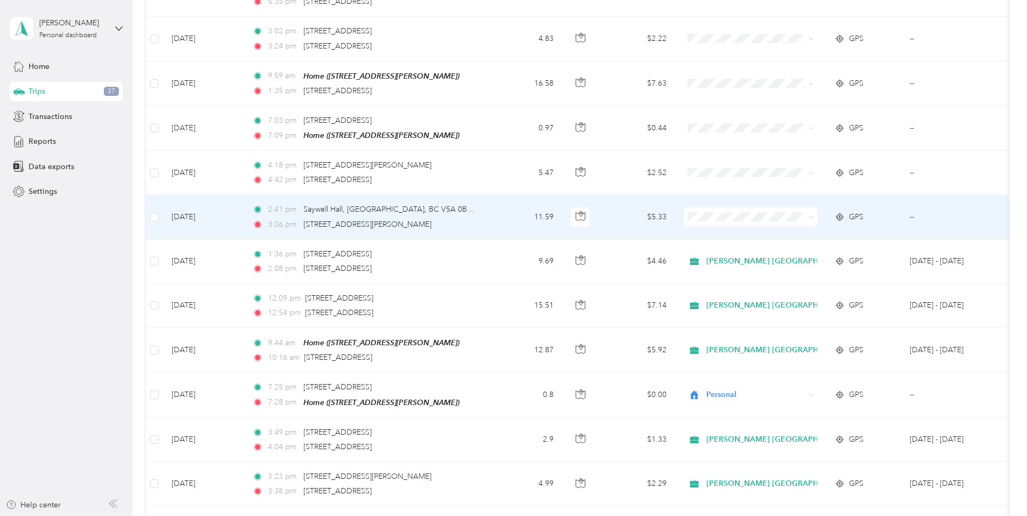
click at [675, 206] on td "$5.33" at bounding box center [637, 217] width 75 height 44
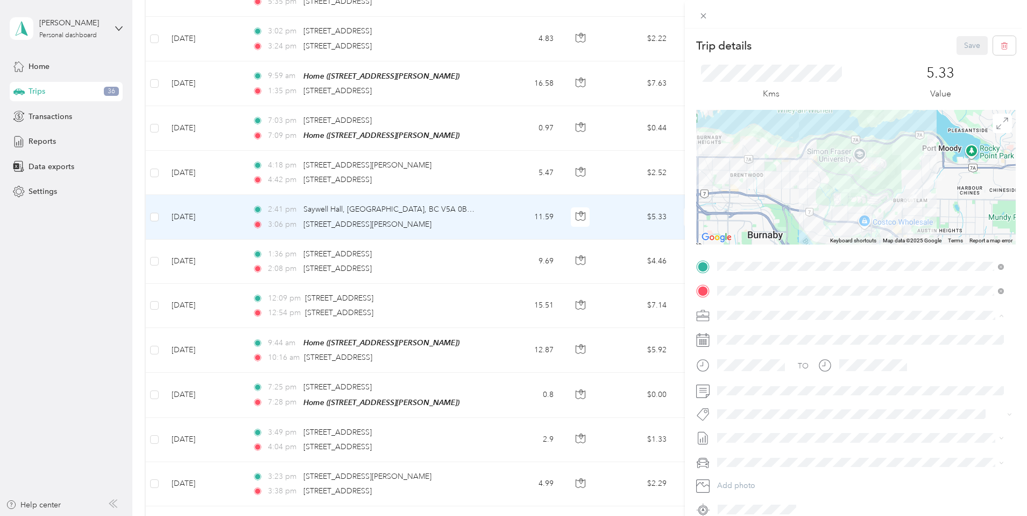
click at [746, 334] on div "[PERSON_NAME] [GEOGRAPHIC_DATA]" at bounding box center [860, 333] width 279 height 11
click at [766, 429] on span "Syndicated Retail Cost Capture" at bounding box center [776, 433] width 94 height 10
click at [962, 44] on button "Save" at bounding box center [972, 45] width 31 height 19
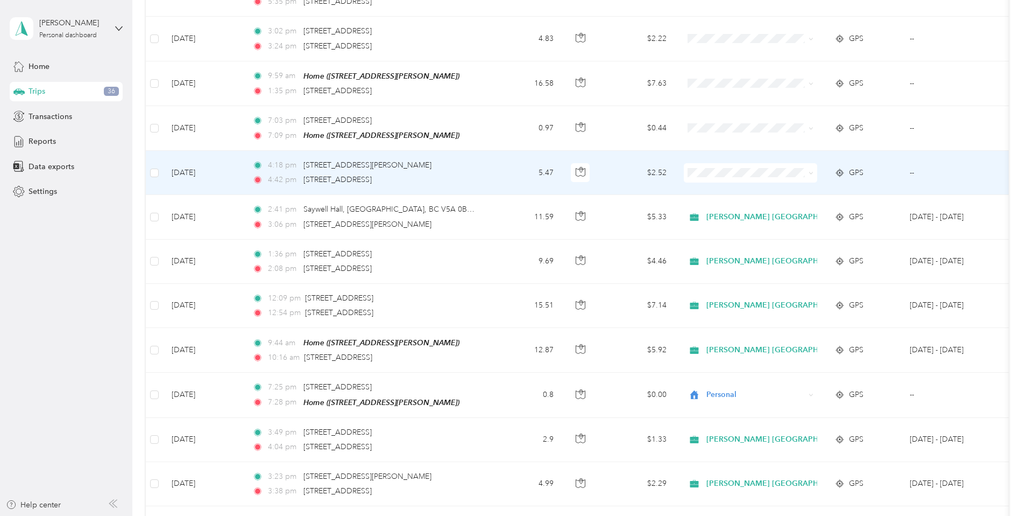
click at [675, 165] on td "$2.52" at bounding box center [637, 173] width 75 height 44
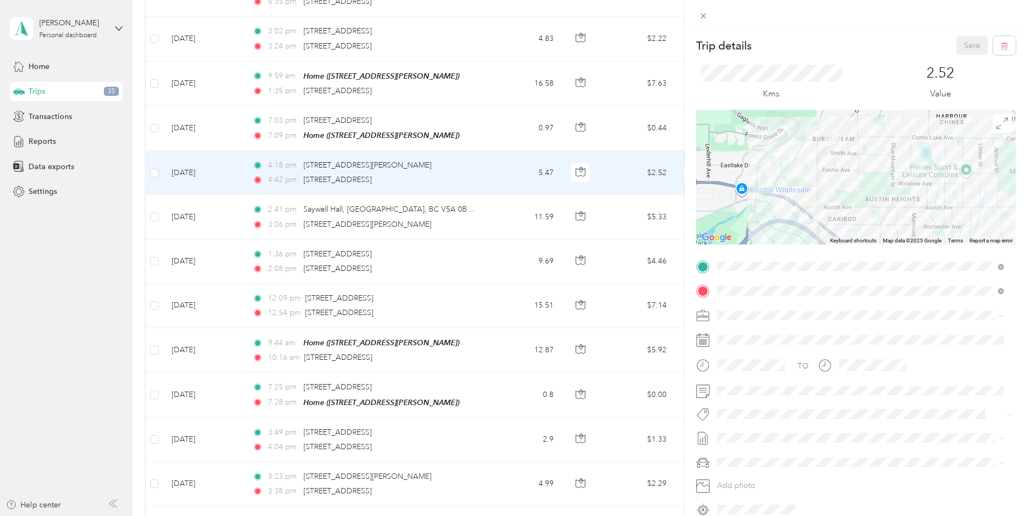
click at [755, 336] on li "[PERSON_NAME] [GEOGRAPHIC_DATA]" at bounding box center [861, 331] width 294 height 19
click at [779, 432] on span "Syndicated Retail Cost Capture" at bounding box center [776, 433] width 94 height 10
click at [961, 47] on button "Save" at bounding box center [972, 45] width 31 height 19
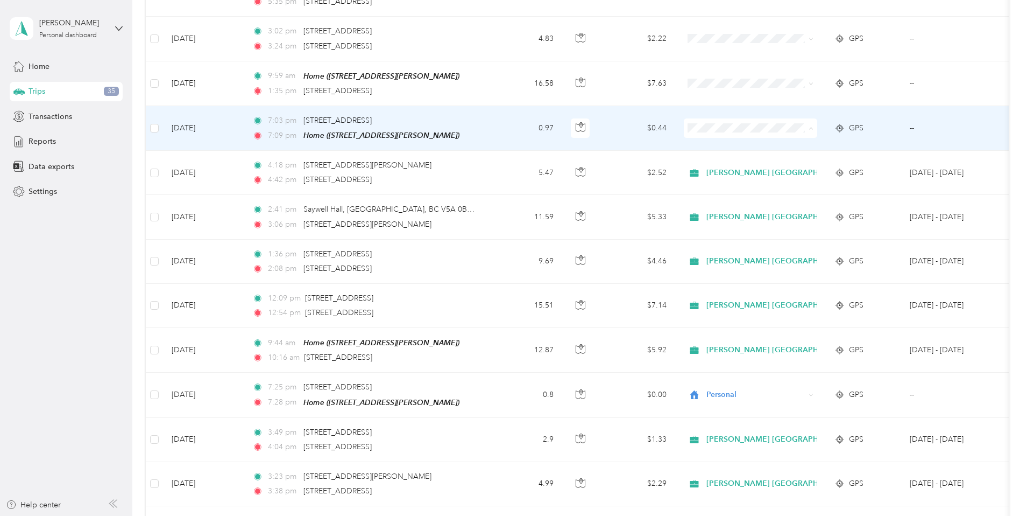
click at [799, 156] on span "Personal" at bounding box center [855, 158] width 146 height 11
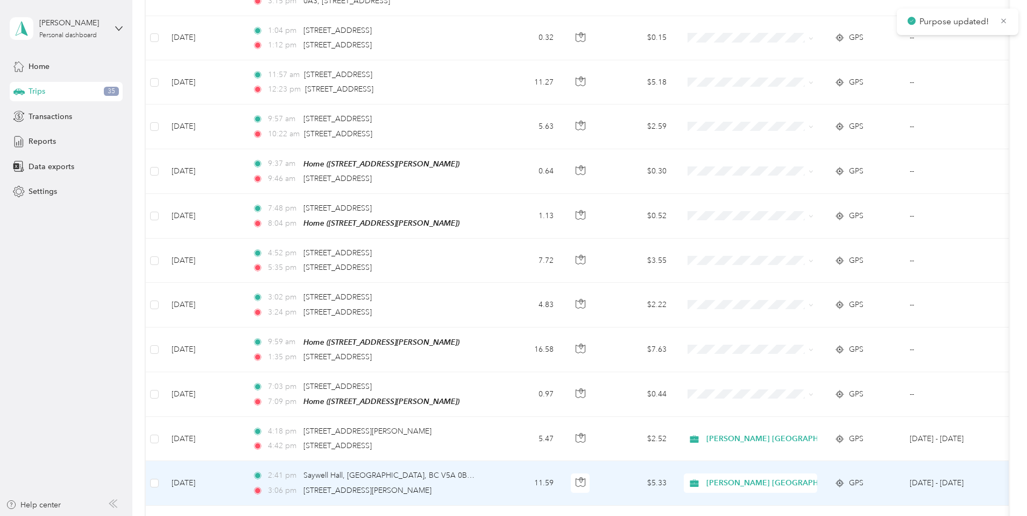
scroll to position [1188, 0]
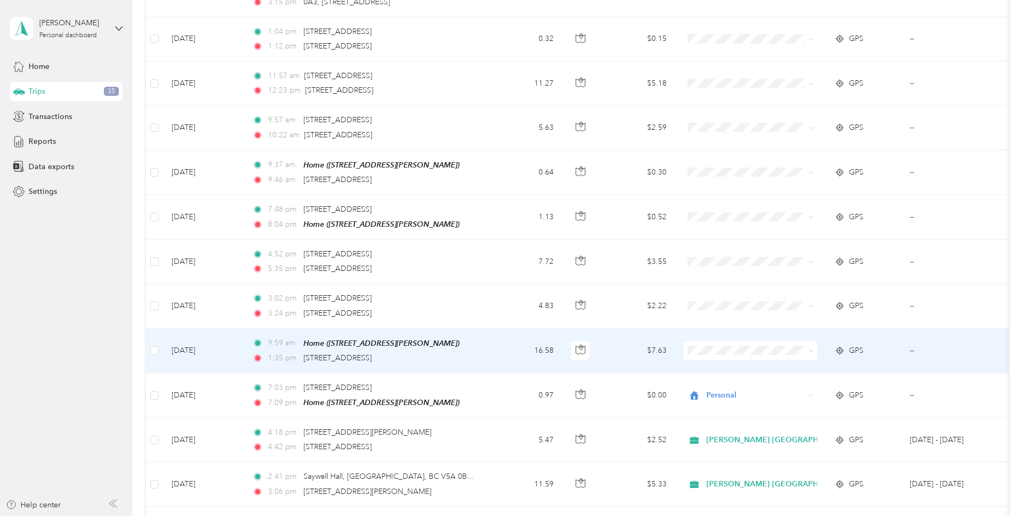
click at [675, 333] on td "$7.63" at bounding box center [637, 350] width 75 height 45
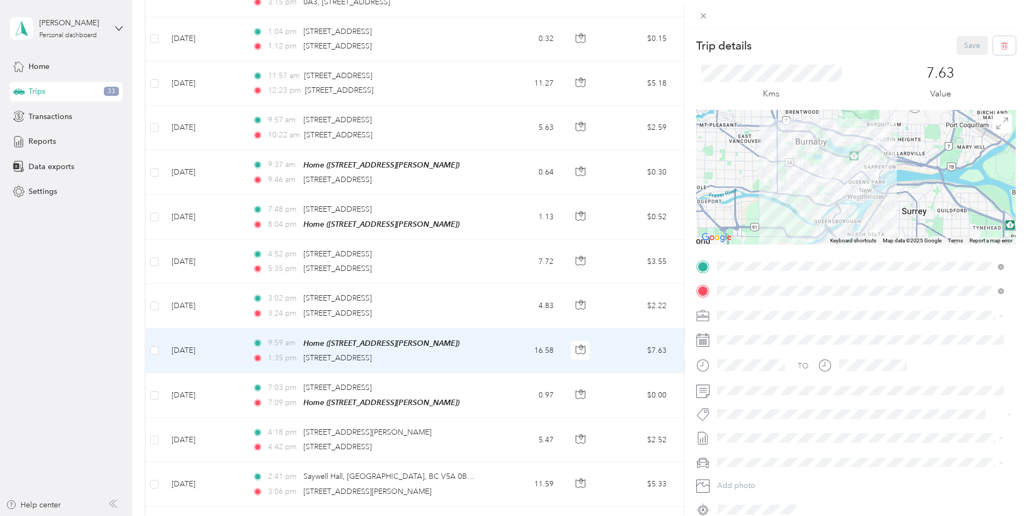
click at [751, 329] on span "[PERSON_NAME] [GEOGRAPHIC_DATA]" at bounding box center [790, 332] width 139 height 9
click at [761, 429] on span "Syndicated Retail Cost Capture" at bounding box center [776, 433] width 94 height 10
click at [957, 41] on button "Save" at bounding box center [972, 45] width 31 height 19
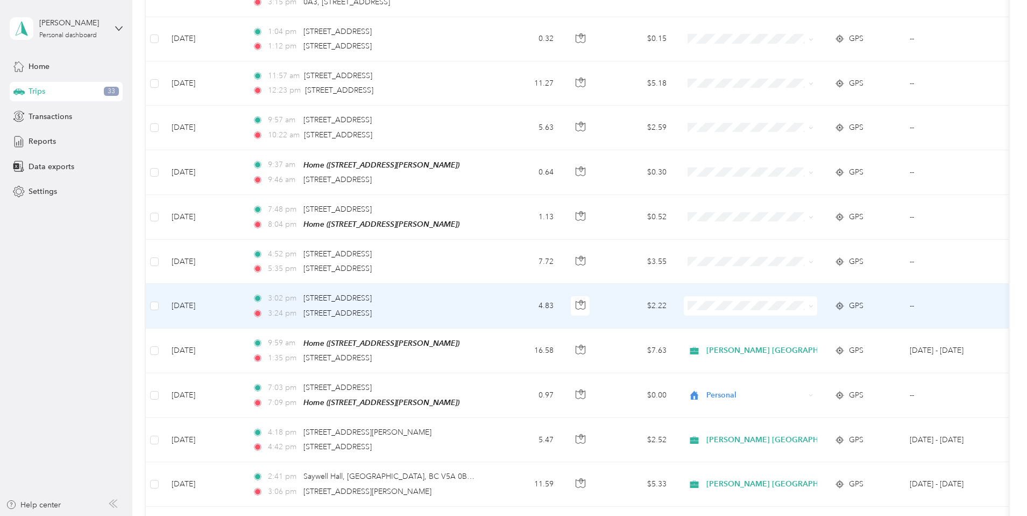
click at [675, 298] on td "$2.22" at bounding box center [637, 306] width 75 height 44
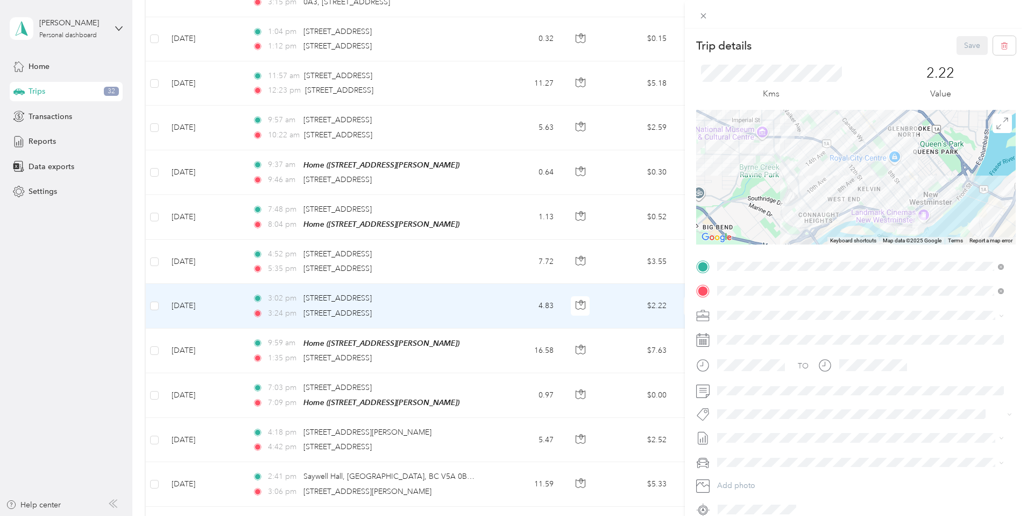
click at [750, 332] on span "[PERSON_NAME] [GEOGRAPHIC_DATA]" at bounding box center [790, 328] width 139 height 9
click at [786, 429] on span "Syndicated Retail Cost Capture" at bounding box center [776, 433] width 94 height 10
click at [961, 46] on button "Save" at bounding box center [972, 45] width 31 height 19
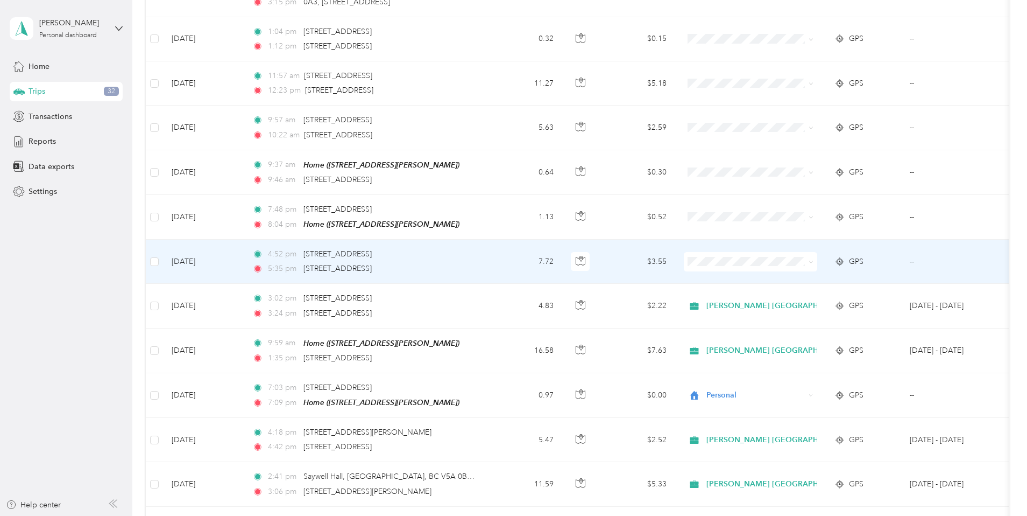
click at [675, 256] on td "$3.55" at bounding box center [637, 261] width 75 height 44
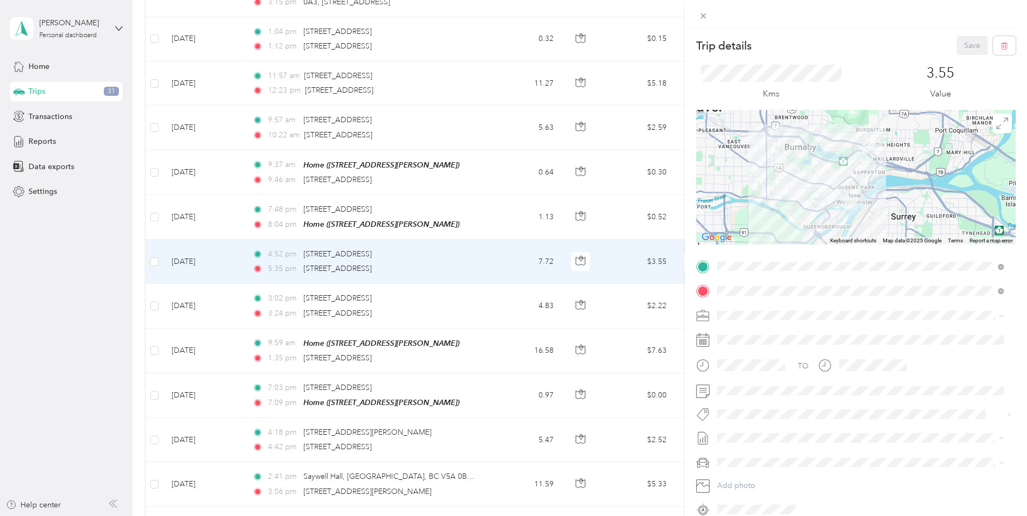
click at [743, 334] on li "[PERSON_NAME] [GEOGRAPHIC_DATA]" at bounding box center [861, 333] width 294 height 19
click at [767, 432] on button "Syndicated Retail Cost Capture" at bounding box center [775, 432] width 109 height 13
click at [958, 42] on button "Save" at bounding box center [972, 45] width 31 height 19
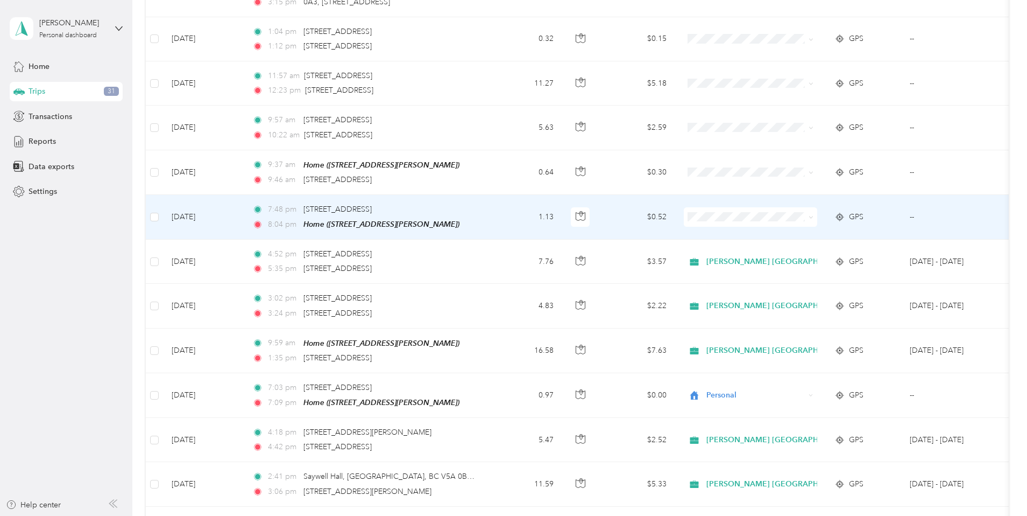
click at [793, 249] on li "Personal" at bounding box center [846, 244] width 180 height 19
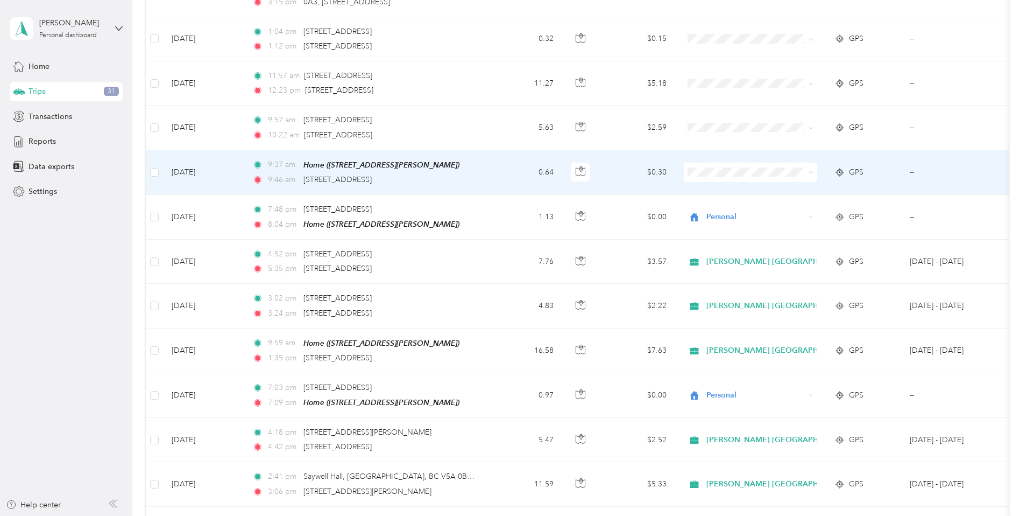
click at [790, 201] on span "Personal" at bounding box center [855, 204] width 146 height 11
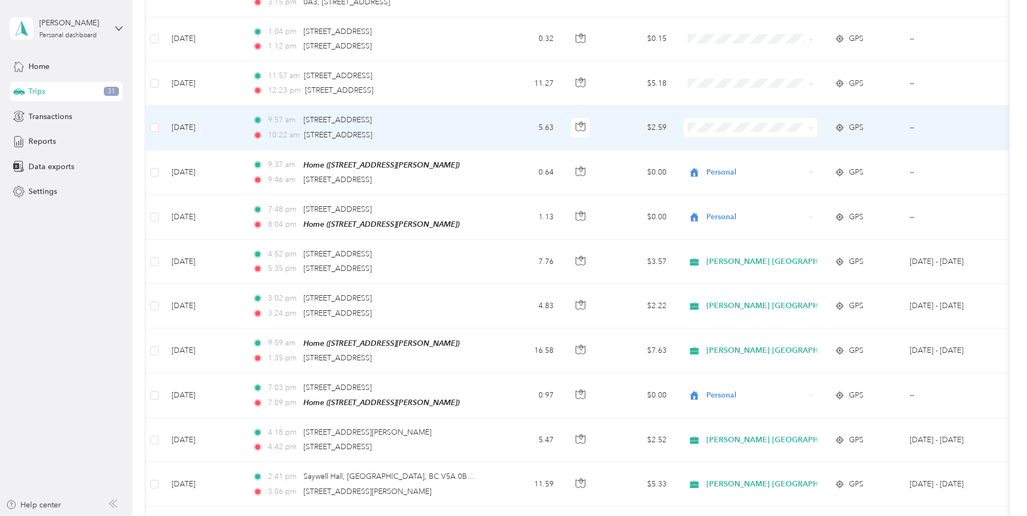
click at [675, 120] on td "$2.59" at bounding box center [637, 127] width 75 height 44
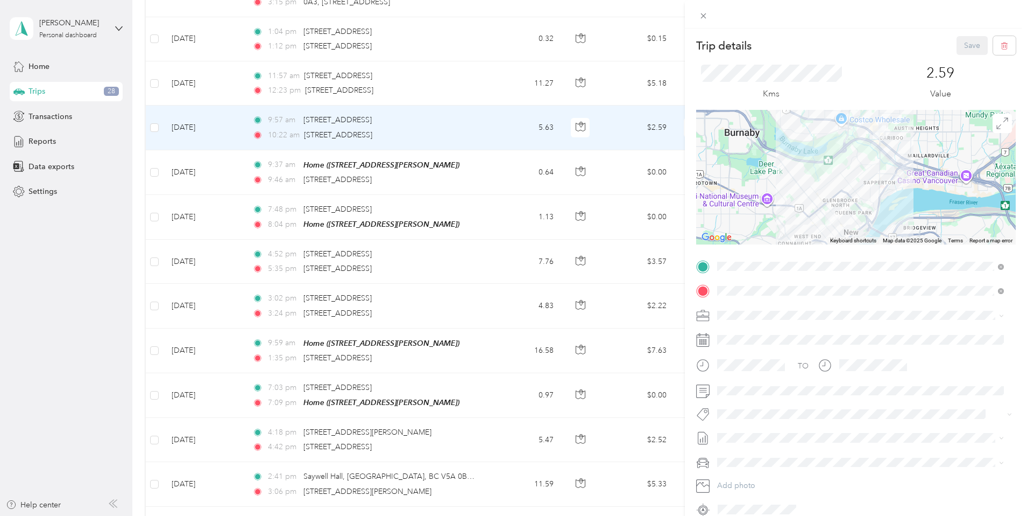
click at [747, 330] on span "[PERSON_NAME] [GEOGRAPHIC_DATA]" at bounding box center [790, 333] width 139 height 9
click at [792, 430] on span "Syndicated Retail Cost Capture" at bounding box center [776, 433] width 94 height 10
click at [966, 40] on button "Save" at bounding box center [972, 45] width 31 height 19
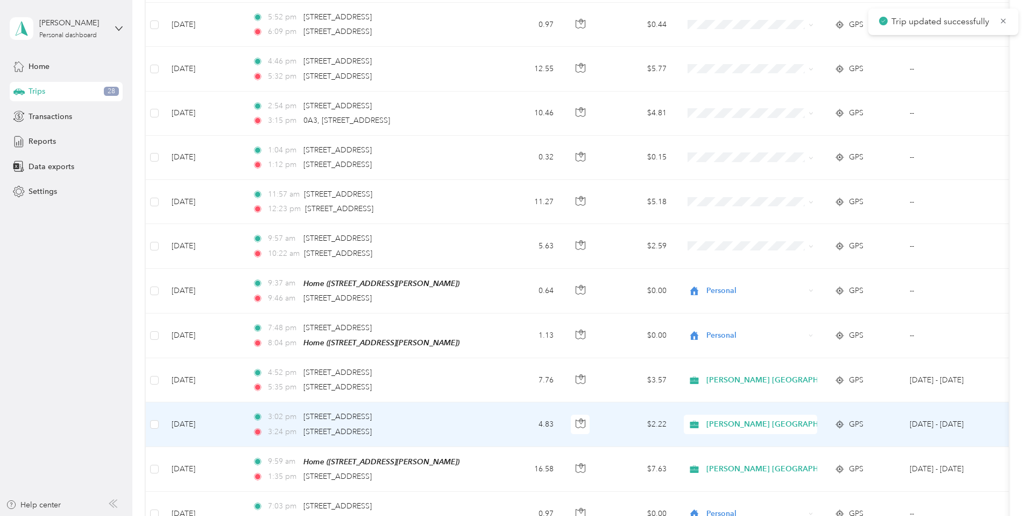
scroll to position [1068, 0]
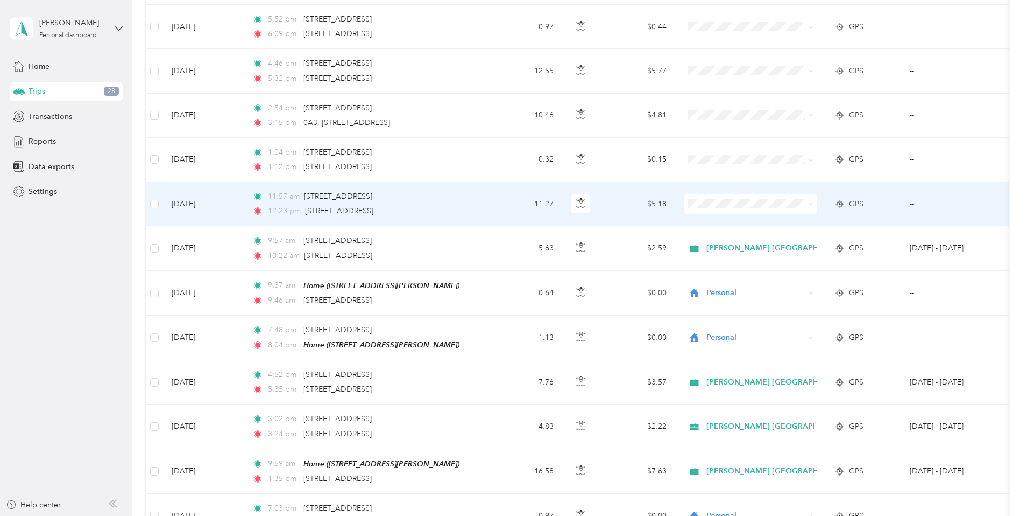
click at [675, 190] on td "$5.18" at bounding box center [637, 204] width 75 height 44
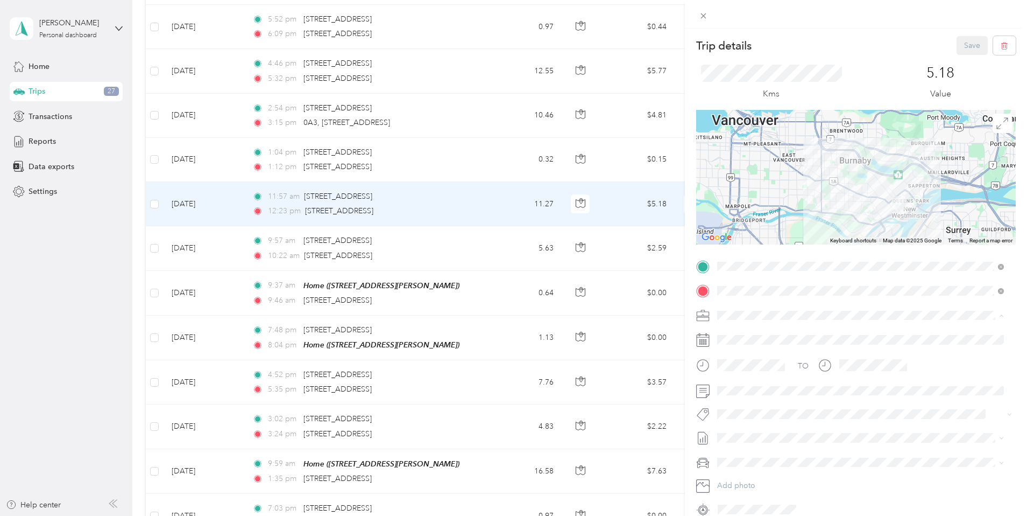
click at [747, 334] on div "[PERSON_NAME] [GEOGRAPHIC_DATA]" at bounding box center [860, 333] width 279 height 11
click at [759, 429] on span "Syndicated Retail Cost Capture" at bounding box center [776, 429] width 94 height 10
click at [961, 45] on button "Save" at bounding box center [972, 45] width 31 height 19
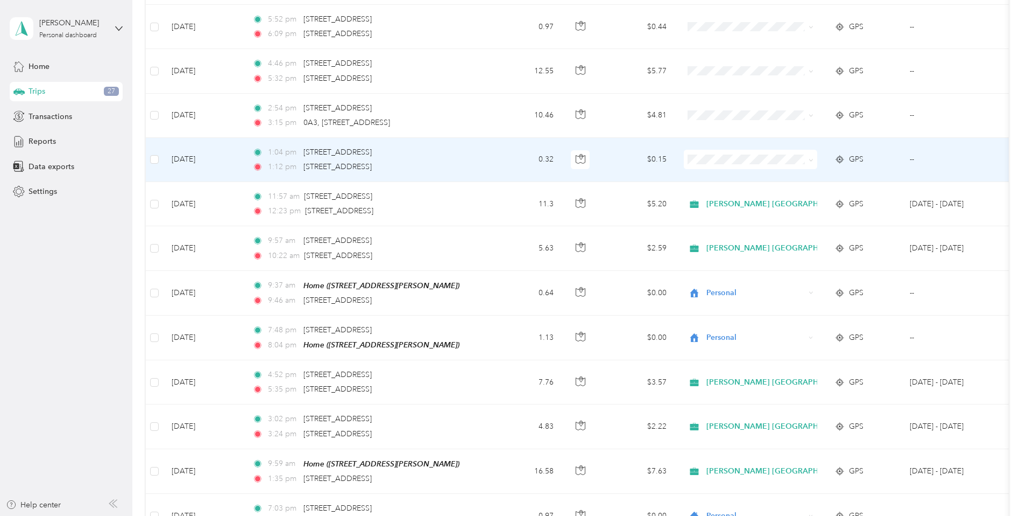
click at [675, 154] on td "$0.15" at bounding box center [637, 160] width 75 height 44
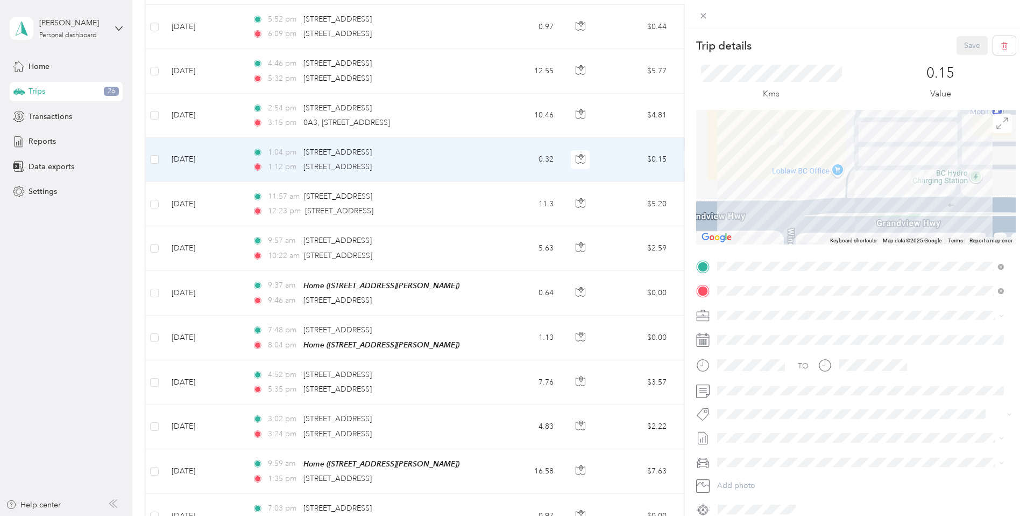
click at [747, 333] on div "[PERSON_NAME] [GEOGRAPHIC_DATA]" at bounding box center [860, 328] width 279 height 11
click at [797, 431] on span "Syndicated Retail Cost Capture" at bounding box center [776, 428] width 94 height 10
click at [960, 45] on button "Save" at bounding box center [972, 45] width 31 height 19
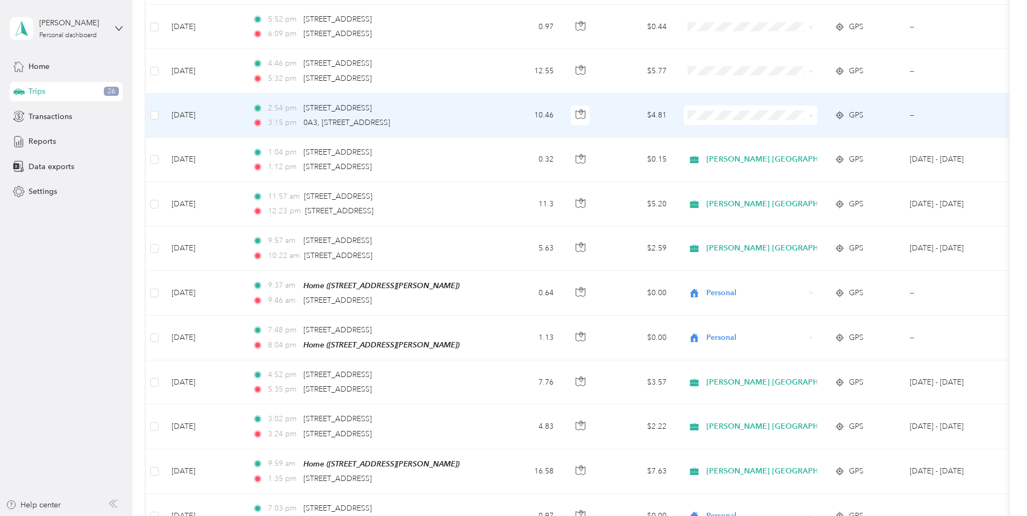
click at [675, 111] on td "$4.81" at bounding box center [637, 116] width 75 height 44
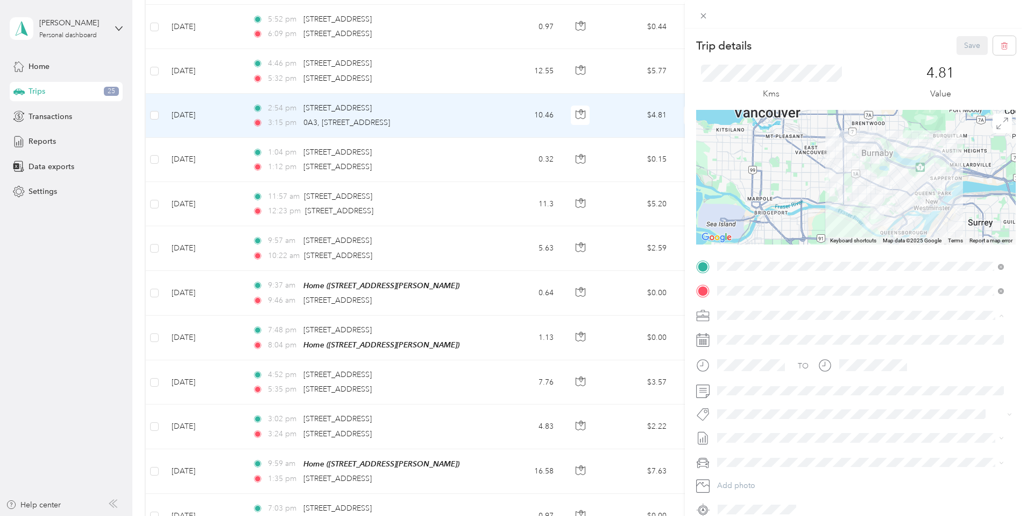
click at [745, 331] on span "[PERSON_NAME] [GEOGRAPHIC_DATA]" at bounding box center [790, 333] width 139 height 9
click at [754, 429] on span "Syndicated Retail Cost Capture" at bounding box center [776, 432] width 94 height 10
click at [957, 44] on button "Save" at bounding box center [972, 45] width 31 height 19
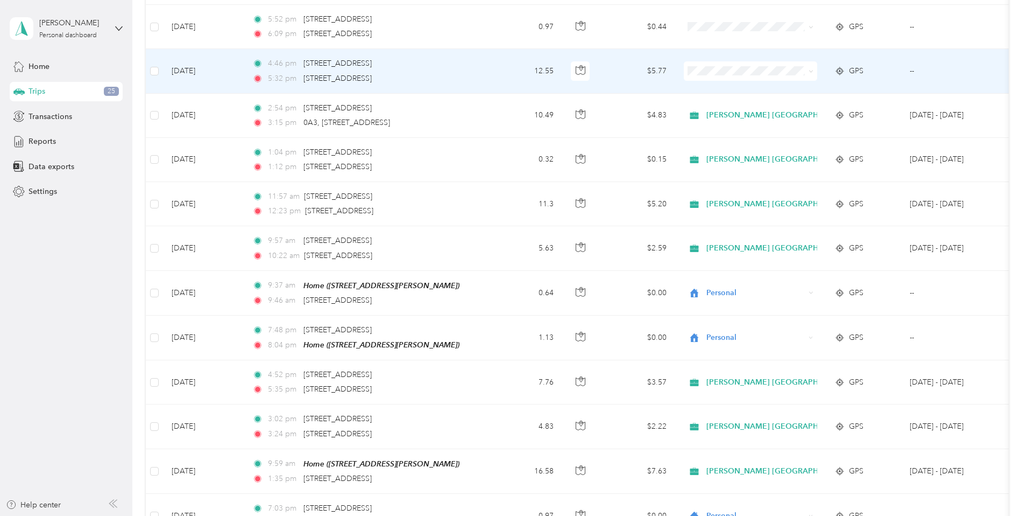
click at [675, 61] on td "$5.77" at bounding box center [637, 71] width 75 height 44
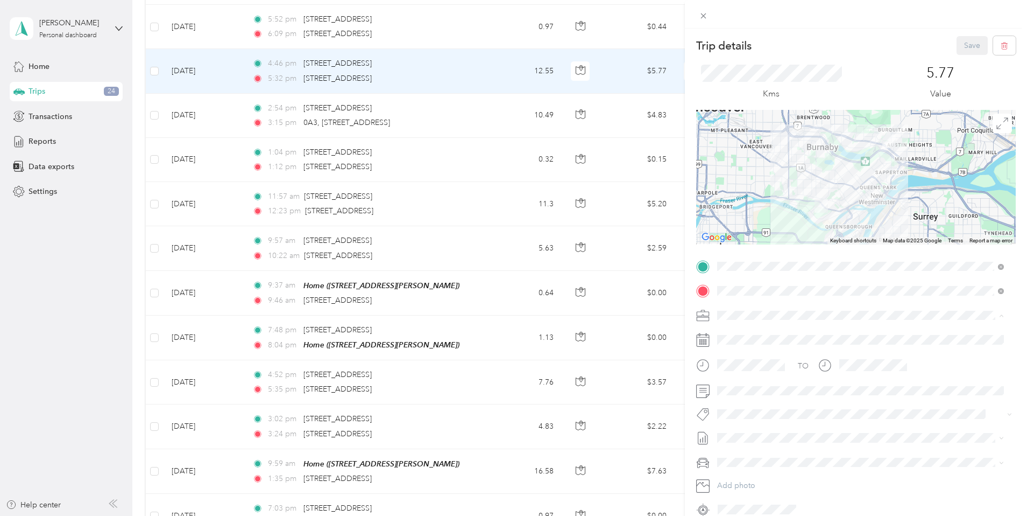
click at [743, 331] on span "[PERSON_NAME] [GEOGRAPHIC_DATA]" at bounding box center [790, 333] width 139 height 9
click at [770, 433] on button "Syndicated Retail Cost Capture" at bounding box center [775, 427] width 109 height 13
click at [959, 47] on button "Save" at bounding box center [972, 45] width 31 height 19
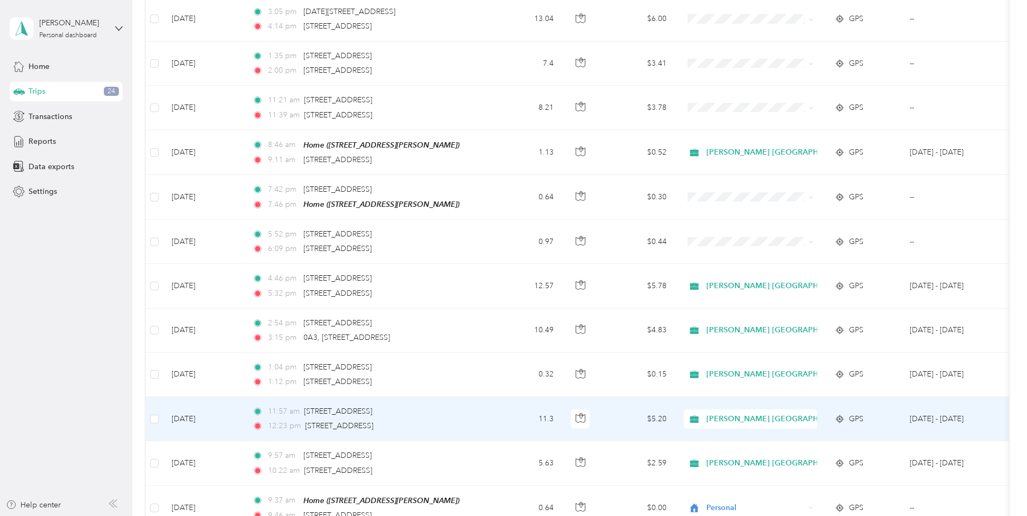
scroll to position [848, 0]
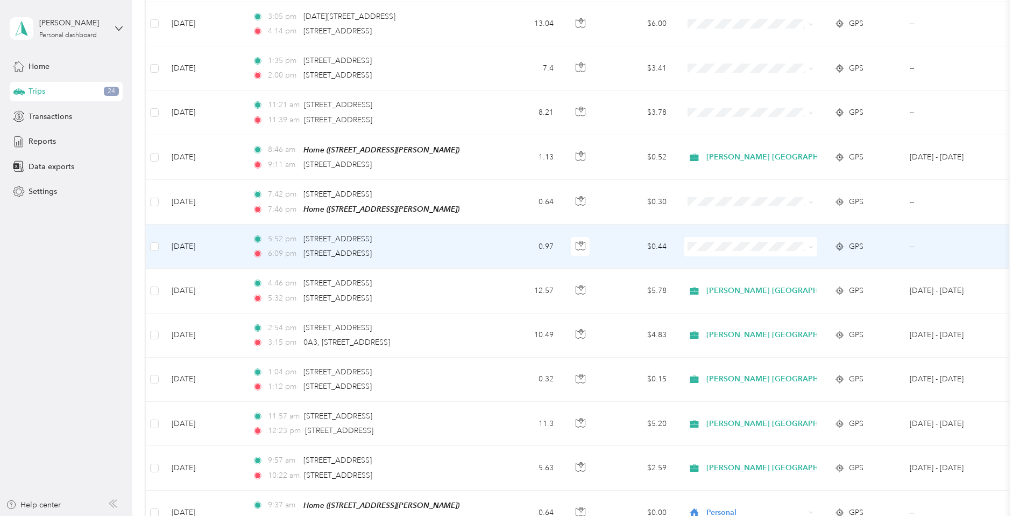
click at [675, 238] on td "$0.44" at bounding box center [637, 246] width 75 height 44
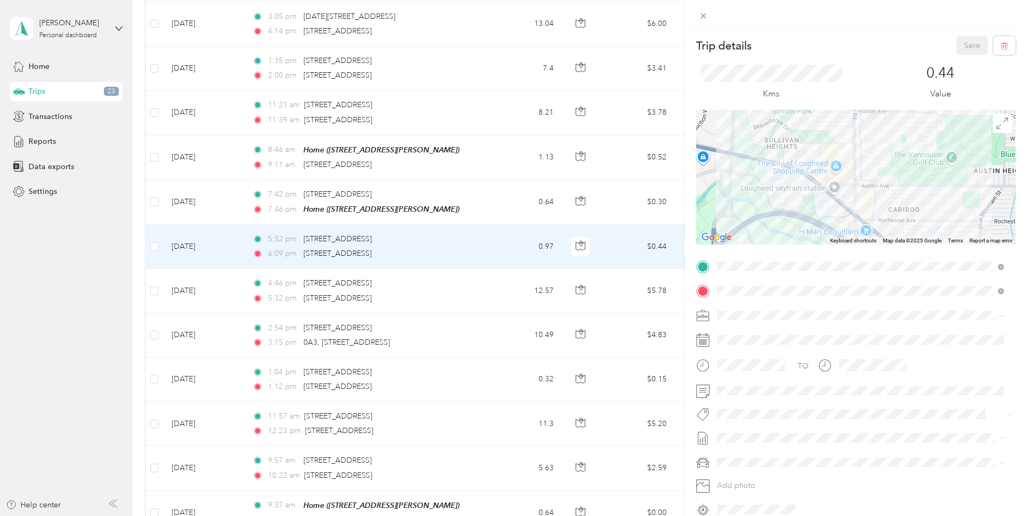
click at [737, 334] on li "[PERSON_NAME] [GEOGRAPHIC_DATA]" at bounding box center [861, 329] width 294 height 19
click at [758, 429] on span "Syndicated Retail Cost Capture" at bounding box center [776, 428] width 94 height 10
click at [965, 43] on button "Save" at bounding box center [972, 45] width 31 height 19
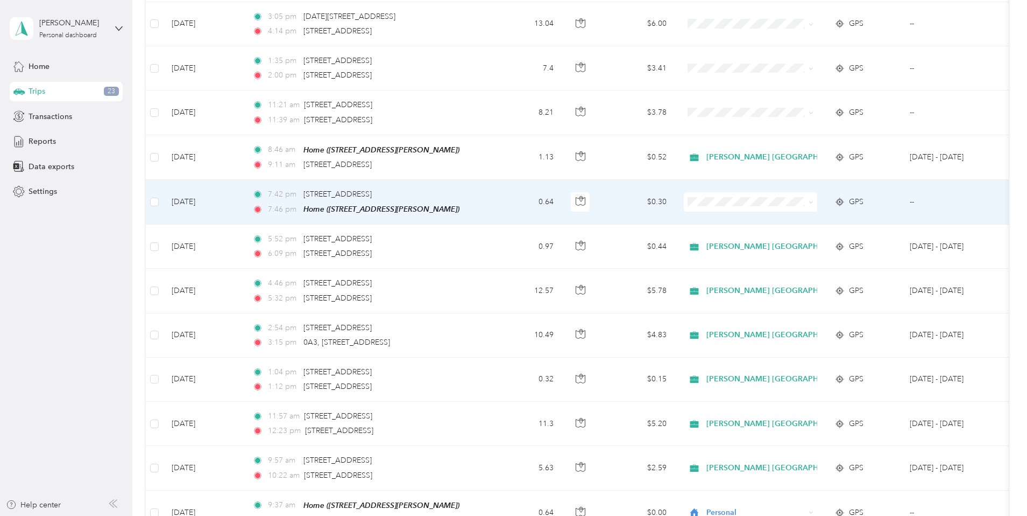
click at [790, 192] on span at bounding box center [750, 201] width 133 height 19
click at [789, 232] on span "Personal" at bounding box center [855, 234] width 146 height 11
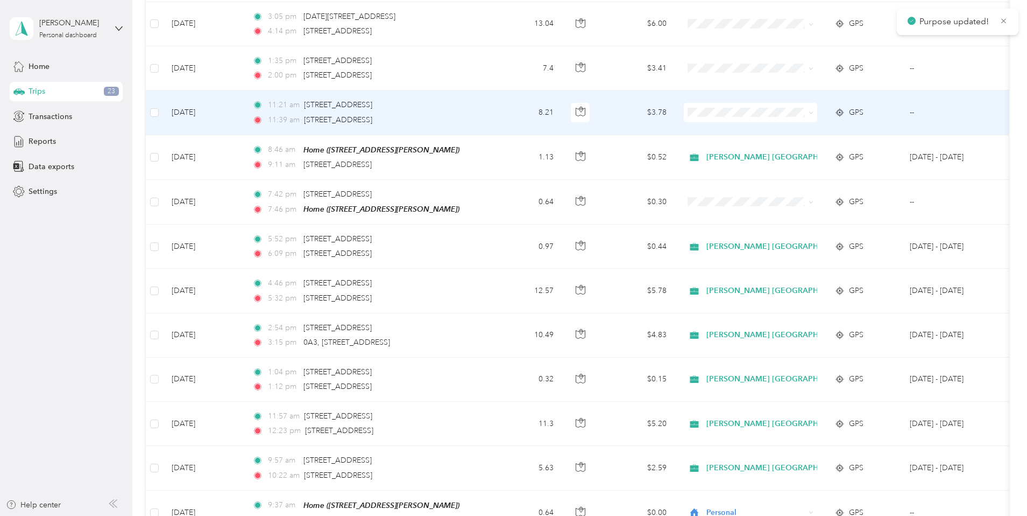
click at [675, 109] on td "$3.78" at bounding box center [637, 112] width 75 height 44
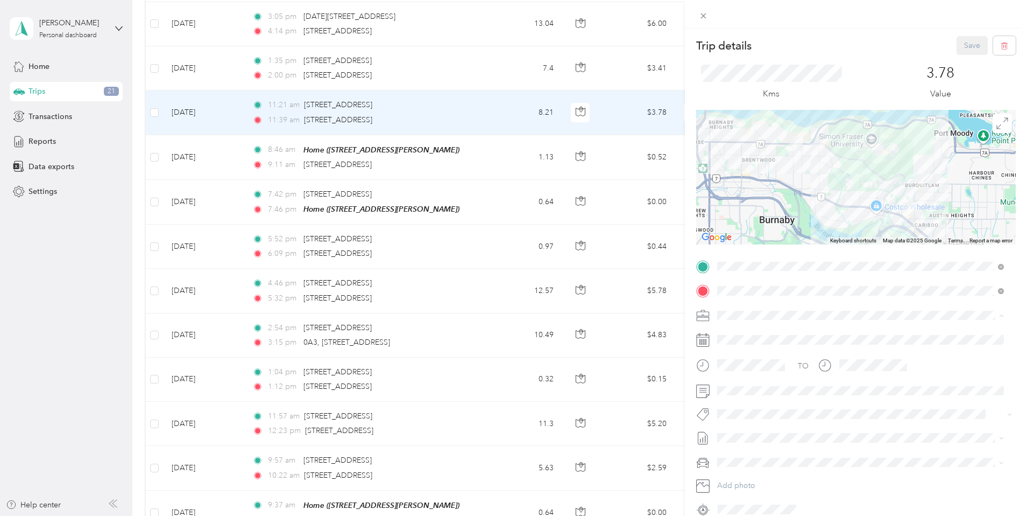
click at [740, 332] on span "[PERSON_NAME] [GEOGRAPHIC_DATA]" at bounding box center [790, 333] width 139 height 9
click at [754, 434] on li "Syndicated Retail Cost Capture" at bounding box center [861, 431] width 294 height 21
click at [964, 44] on button "Save" at bounding box center [972, 45] width 31 height 19
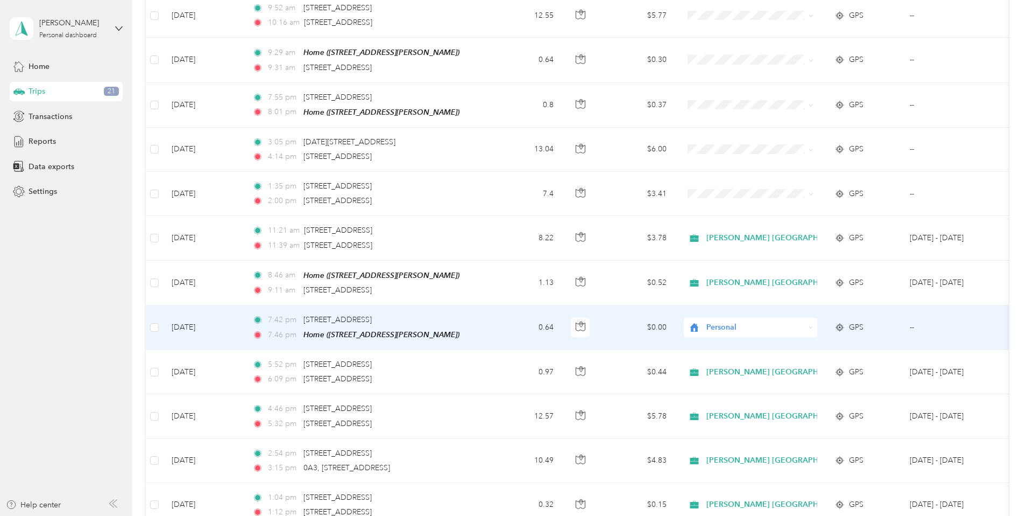
scroll to position [720, 0]
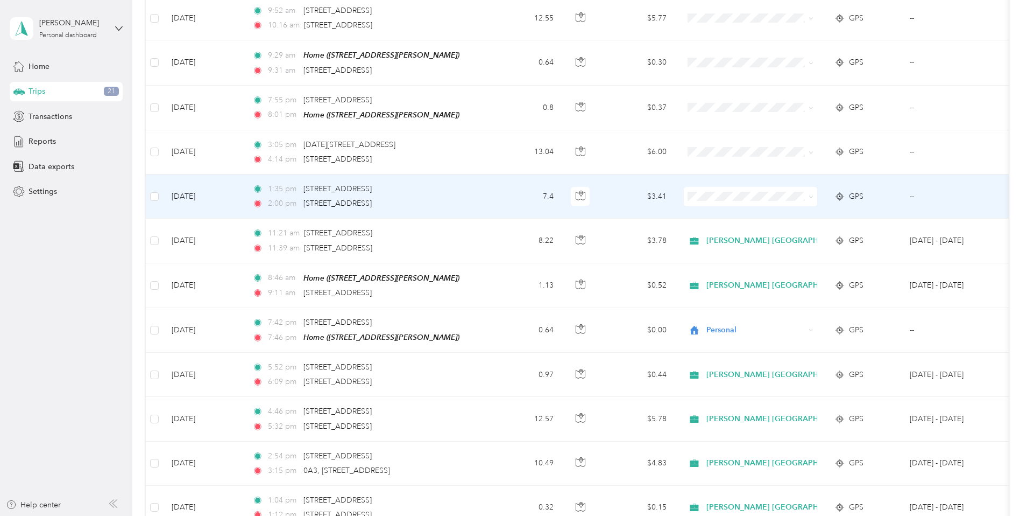
click at [675, 187] on td "$3.41" at bounding box center [637, 196] width 75 height 44
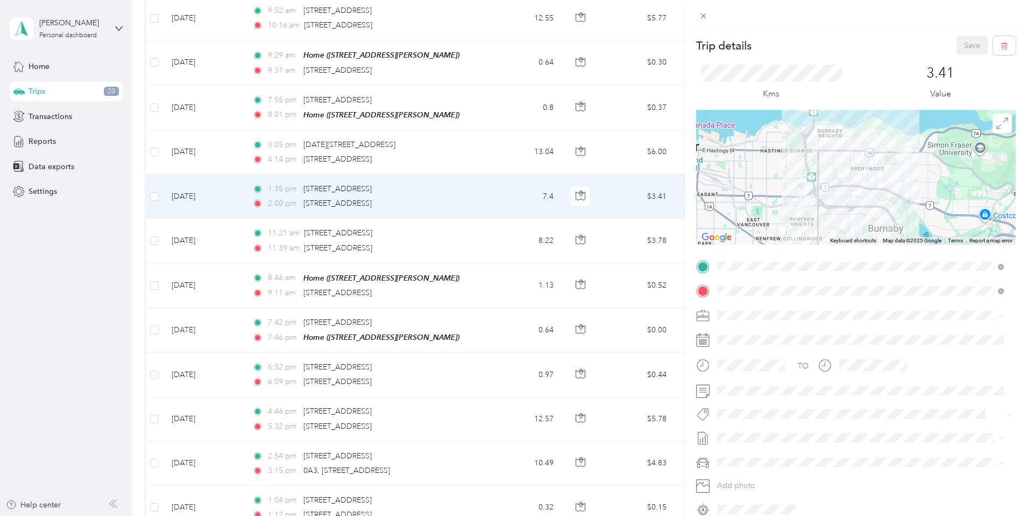
click at [738, 330] on span "[PERSON_NAME] [GEOGRAPHIC_DATA]" at bounding box center [790, 333] width 139 height 9
click at [781, 430] on span "Syndicated Retail Cost Capture" at bounding box center [776, 433] width 94 height 10
click at [958, 42] on button "Save" at bounding box center [972, 45] width 31 height 19
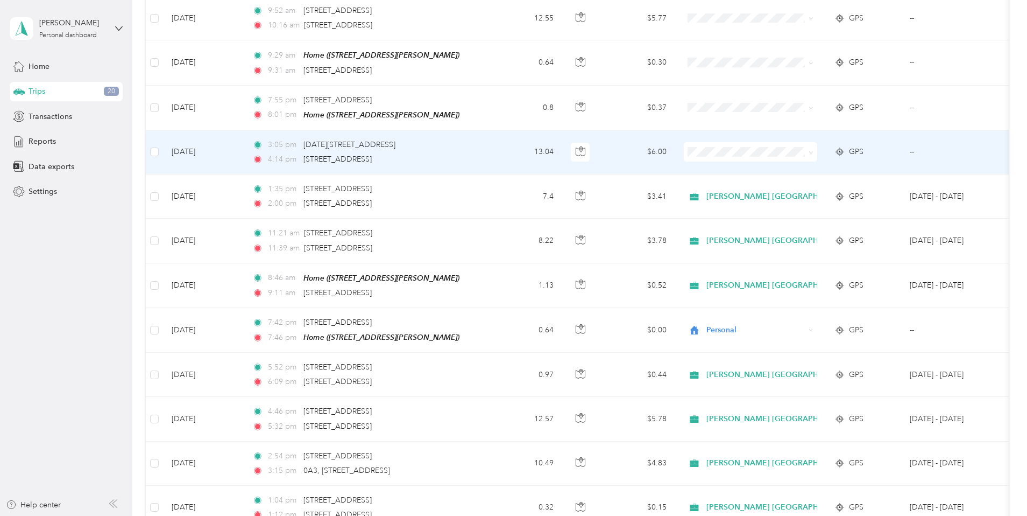
click at [675, 144] on td "$6.00" at bounding box center [637, 152] width 75 height 44
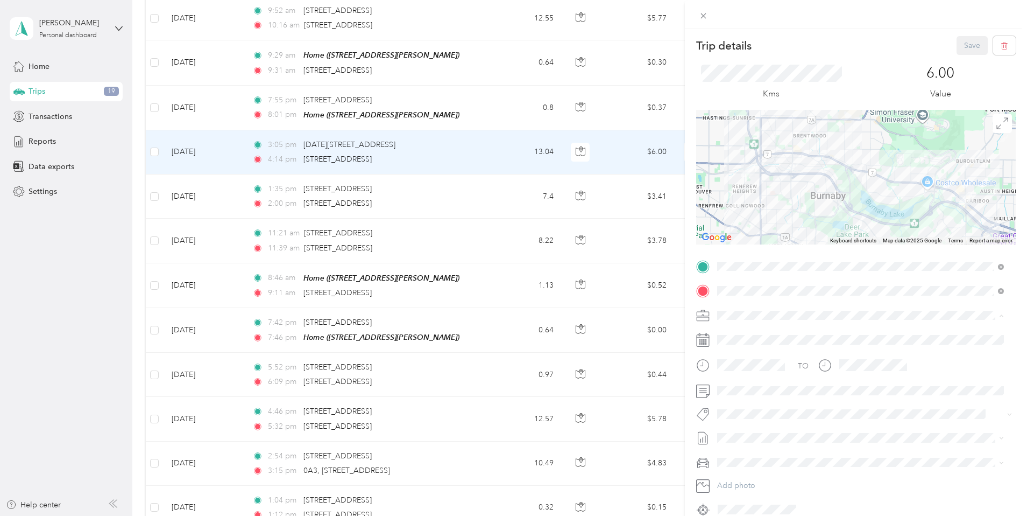
click at [735, 333] on li "[PERSON_NAME] [GEOGRAPHIC_DATA]" at bounding box center [861, 333] width 294 height 19
click at [752, 428] on span "Syndicated Retail Cost Capture" at bounding box center [776, 433] width 94 height 10
click at [958, 42] on button "Save" at bounding box center [972, 45] width 31 height 19
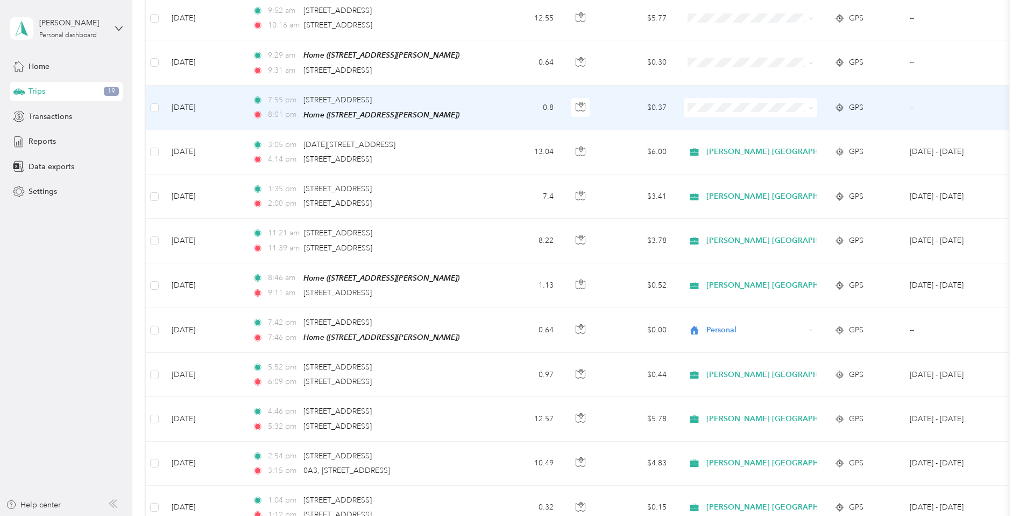
click at [787, 98] on span at bounding box center [750, 107] width 133 height 19
click at [790, 139] on span "Personal" at bounding box center [855, 141] width 146 height 11
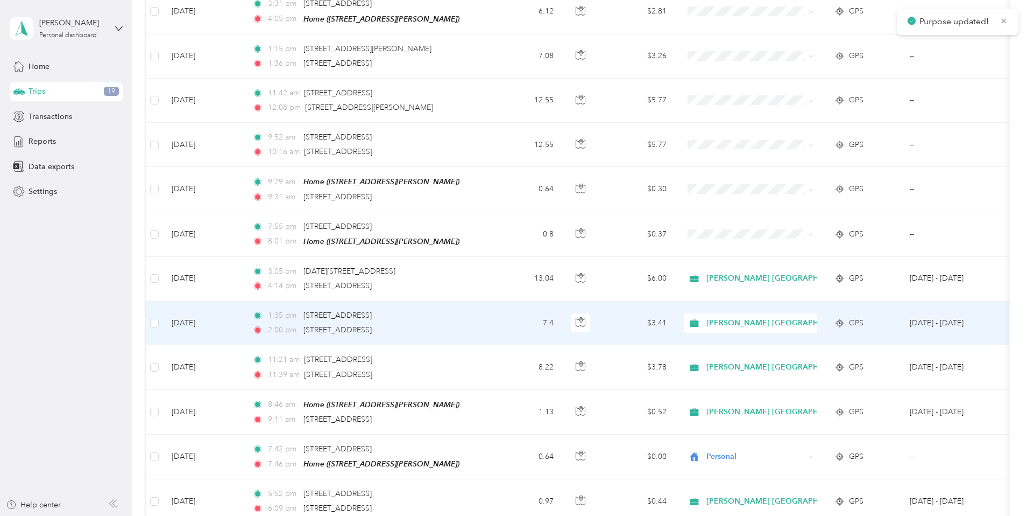
scroll to position [592, 0]
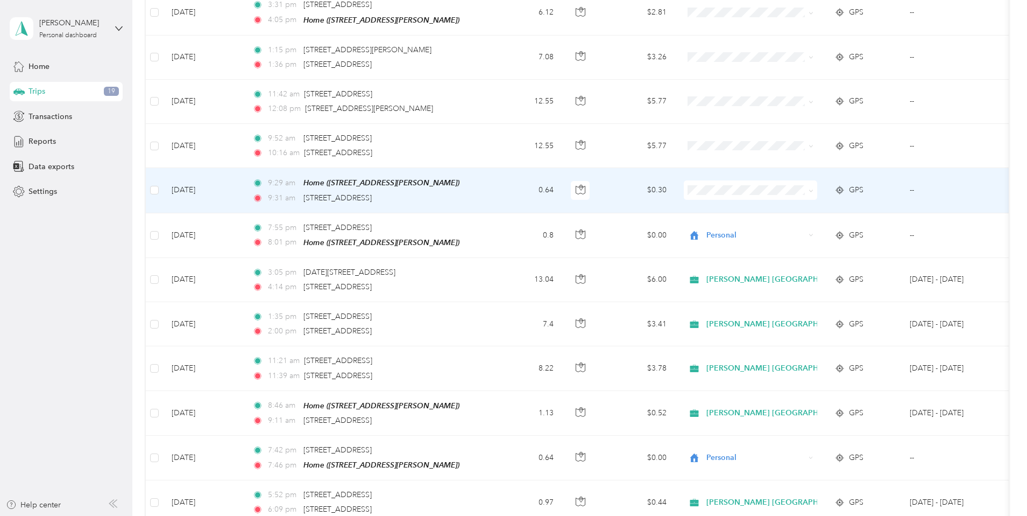
click at [794, 226] on li "Personal" at bounding box center [846, 220] width 180 height 19
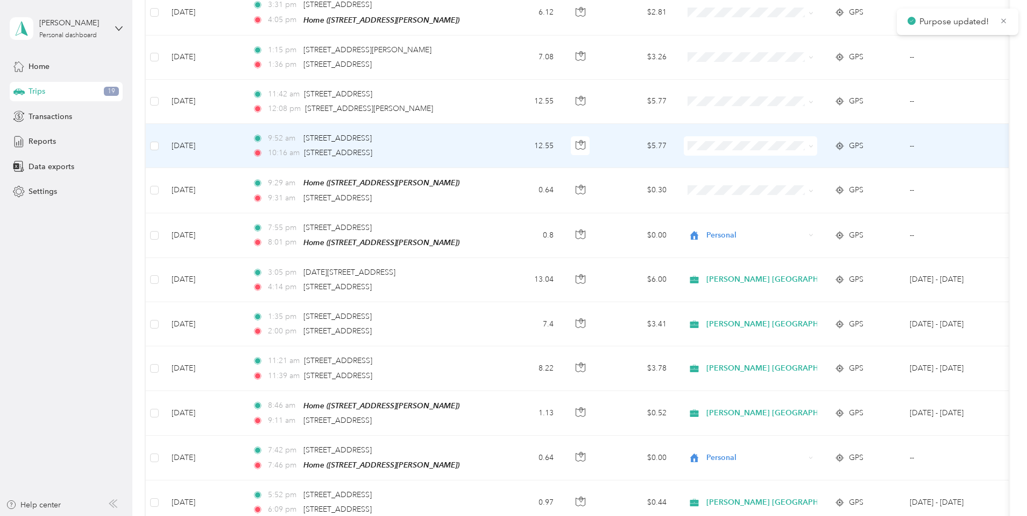
click at [675, 140] on td "$5.77" at bounding box center [637, 146] width 75 height 44
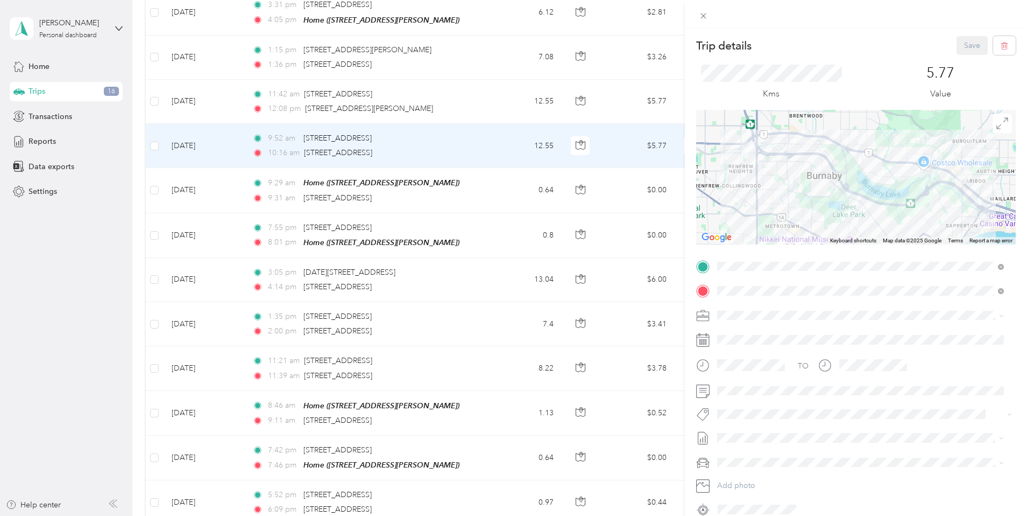
click at [745, 335] on li "[PERSON_NAME] [GEOGRAPHIC_DATA]" at bounding box center [861, 333] width 294 height 19
click at [796, 434] on li "Syndicated Retail Cost Capture" at bounding box center [861, 427] width 294 height 21
click at [962, 41] on button "Save" at bounding box center [972, 45] width 31 height 19
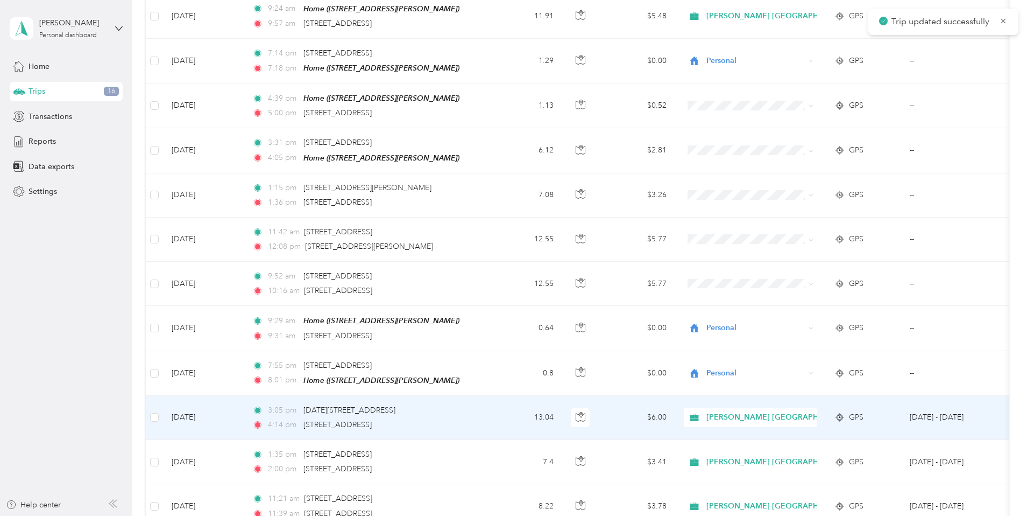
scroll to position [422, 0]
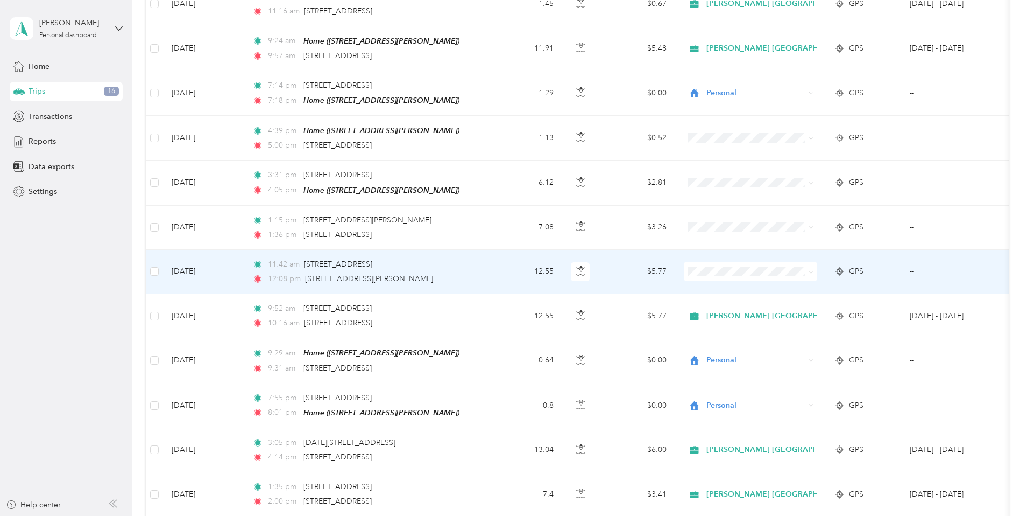
click at [675, 266] on td "$5.77" at bounding box center [637, 272] width 75 height 44
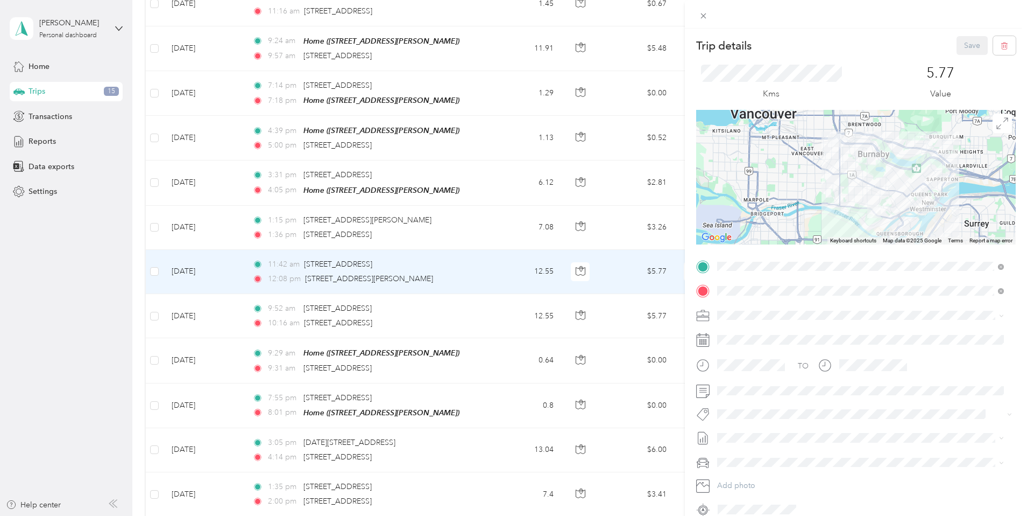
click at [749, 333] on span "[PERSON_NAME] [GEOGRAPHIC_DATA]" at bounding box center [790, 330] width 139 height 9
click at [765, 432] on button "Syndicated Retail Cost Capture" at bounding box center [775, 426] width 109 height 13
click at [958, 45] on button "Save" at bounding box center [972, 45] width 31 height 19
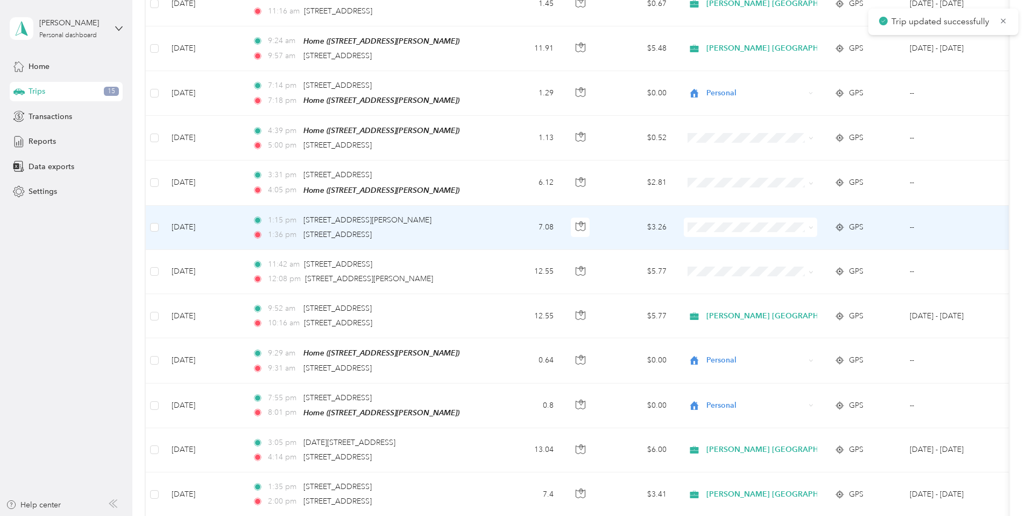
click at [675, 221] on td "$3.26" at bounding box center [637, 228] width 75 height 44
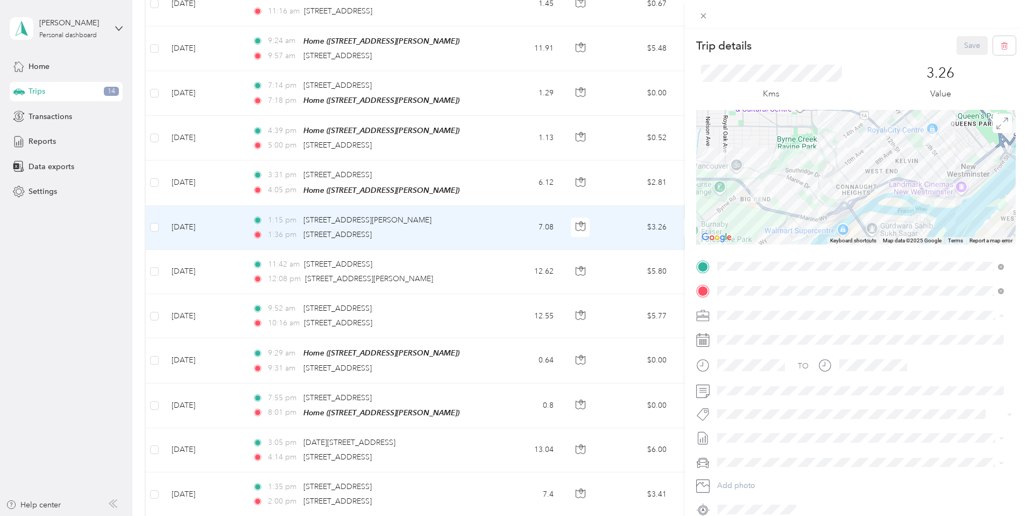
click at [735, 335] on li "[PERSON_NAME] [GEOGRAPHIC_DATA]" at bounding box center [861, 333] width 294 height 19
click at [752, 432] on button "Syndicated Retail Cost Capture" at bounding box center [775, 432] width 109 height 13
click at [957, 44] on button "Save" at bounding box center [972, 45] width 31 height 19
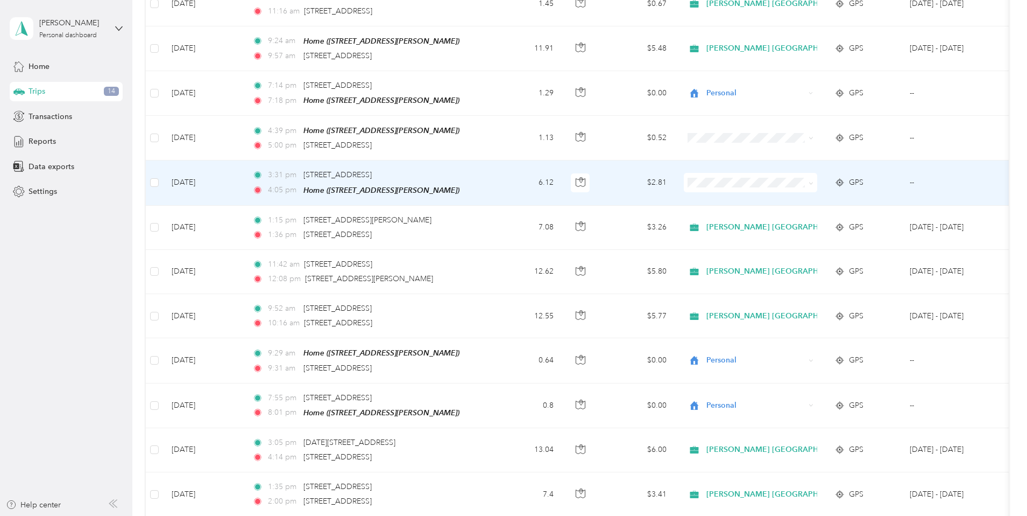
click at [675, 175] on td "$2.81" at bounding box center [637, 182] width 75 height 45
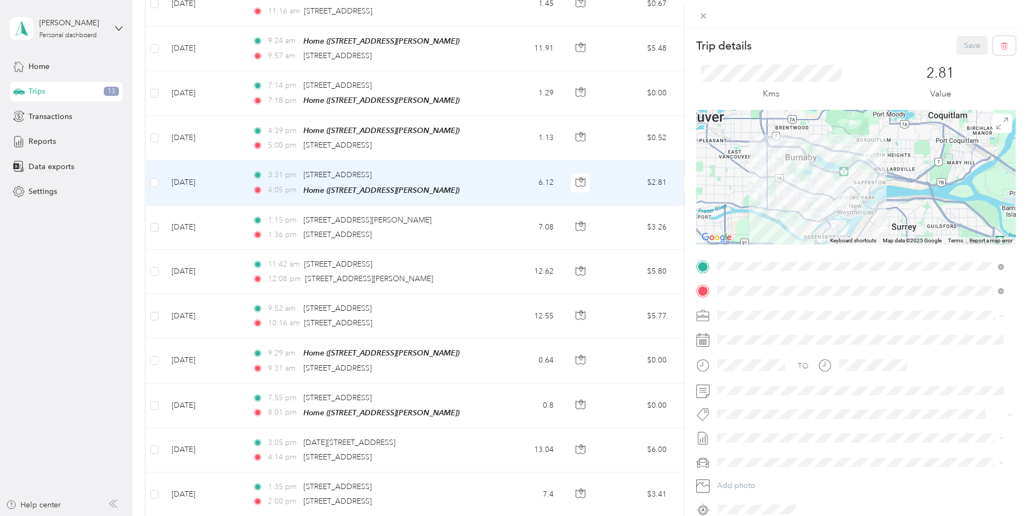
click at [757, 332] on div "[PERSON_NAME] [GEOGRAPHIC_DATA]" at bounding box center [860, 333] width 279 height 11
click at [766, 430] on span "Syndicated Retail Cost Capture" at bounding box center [776, 430] width 94 height 10
click at [958, 43] on button "Save" at bounding box center [972, 45] width 31 height 19
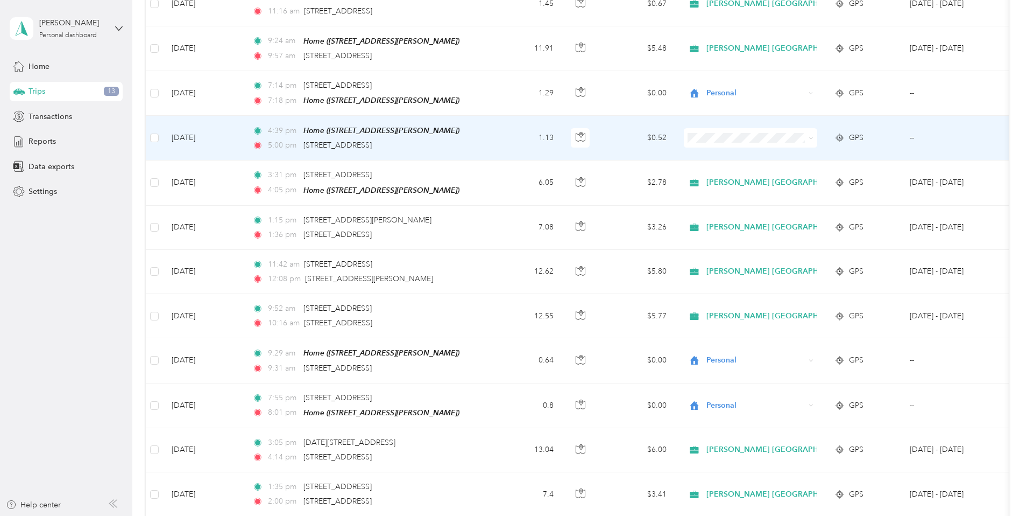
click at [800, 173] on span "Personal" at bounding box center [855, 168] width 146 height 11
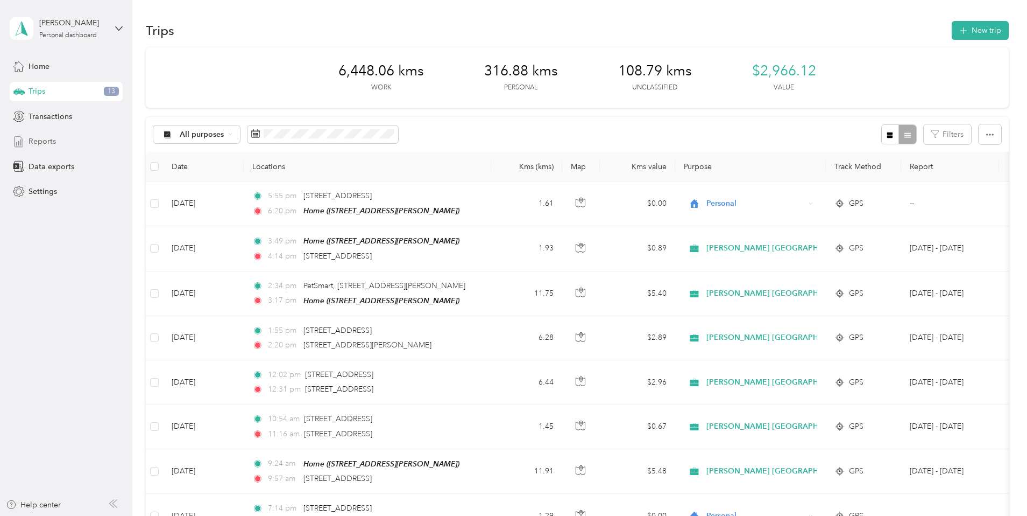
click at [50, 142] on span "Reports" at bounding box center [42, 141] width 27 height 11
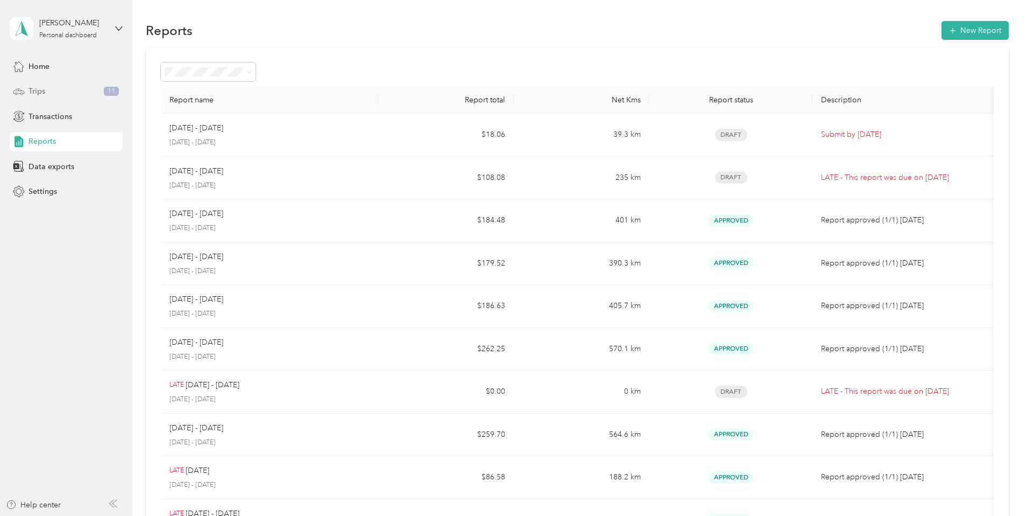
click at [48, 91] on div "Trips 11" at bounding box center [66, 91] width 113 height 19
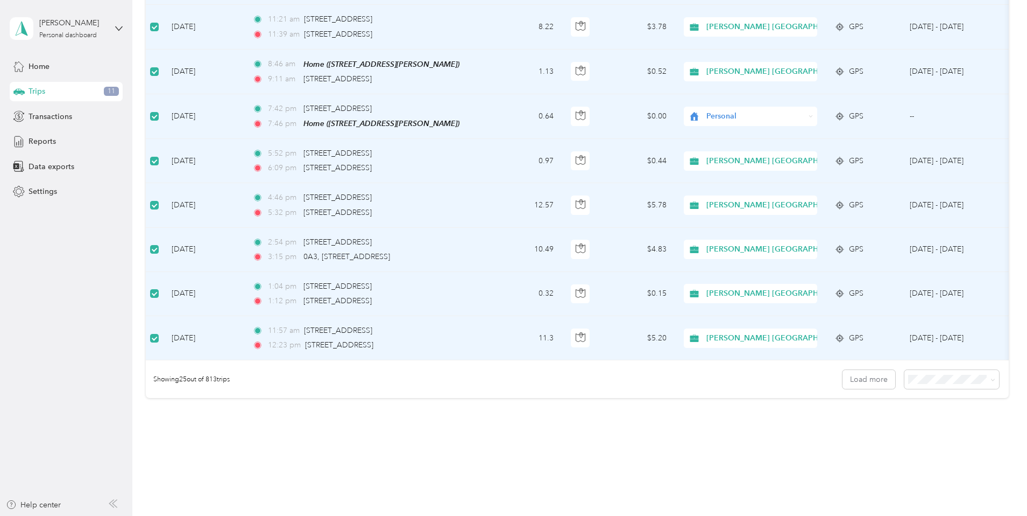
scroll to position [966, 0]
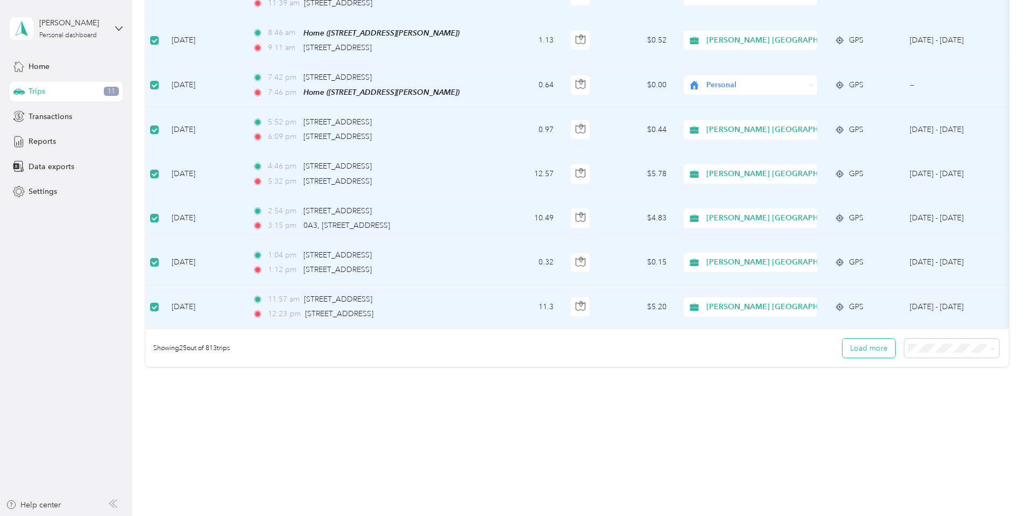
click at [843, 345] on button "Load more" at bounding box center [869, 347] width 53 height 19
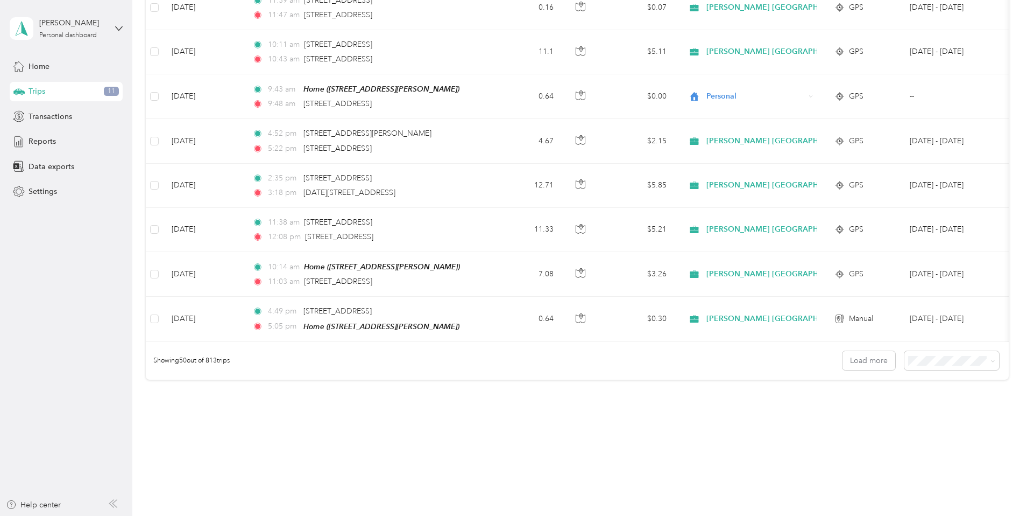
scroll to position [2072, 0]
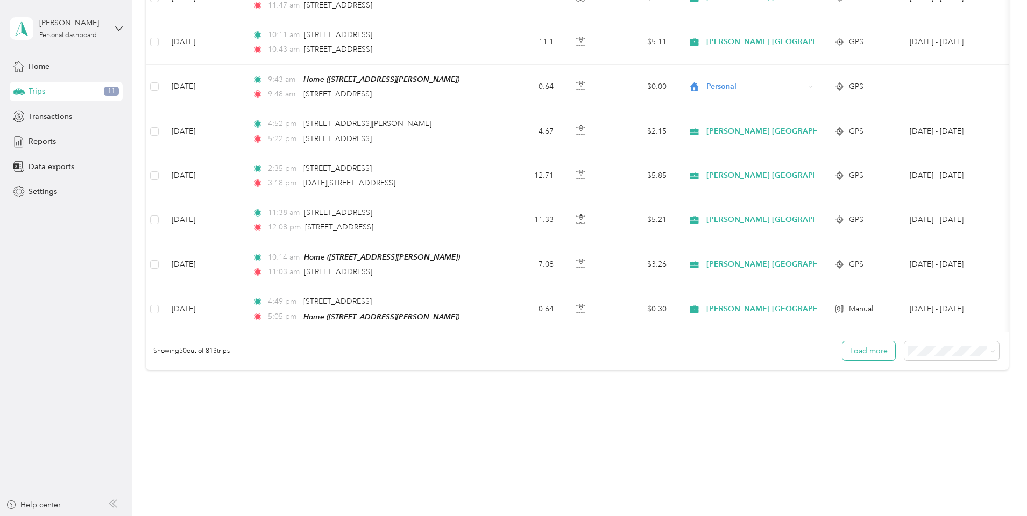
click at [843, 341] on button "Load more" at bounding box center [869, 350] width 53 height 19
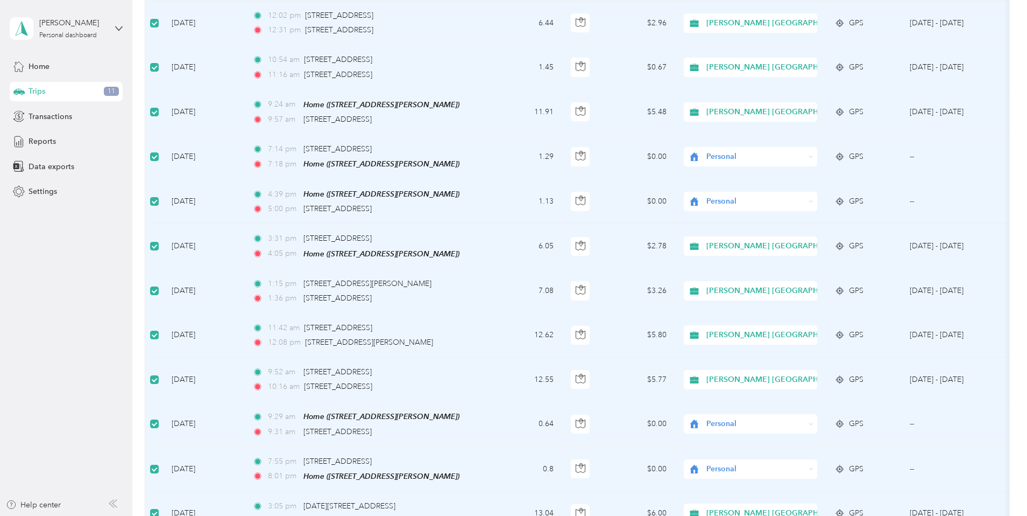
scroll to position [0, 0]
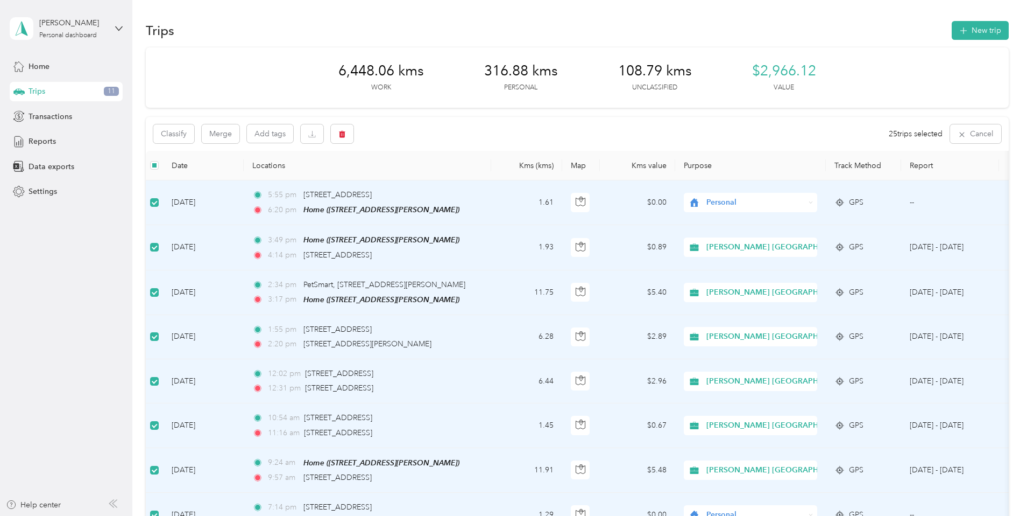
click at [40, 139] on span "Reports" at bounding box center [42, 141] width 27 height 11
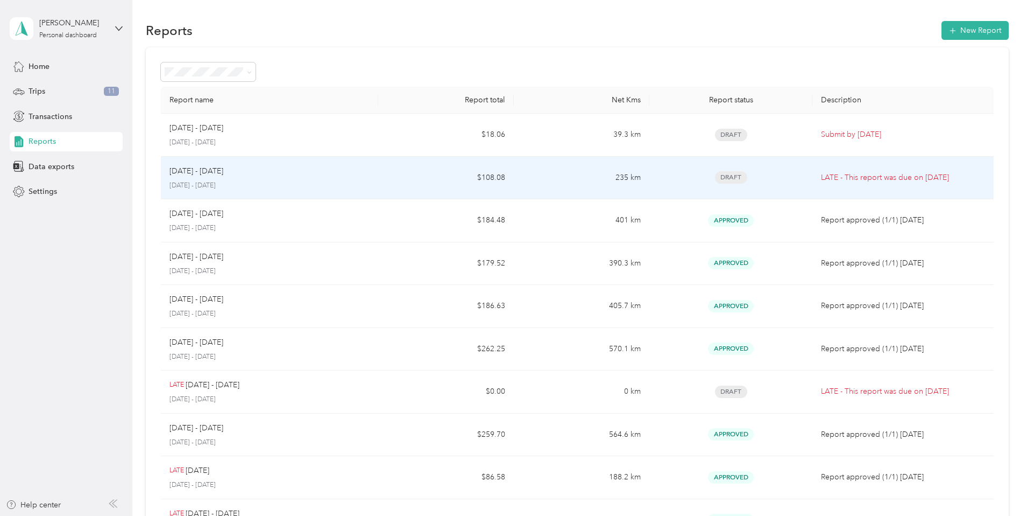
click at [765, 176] on td "Draft" at bounding box center [730, 178] width 163 height 43
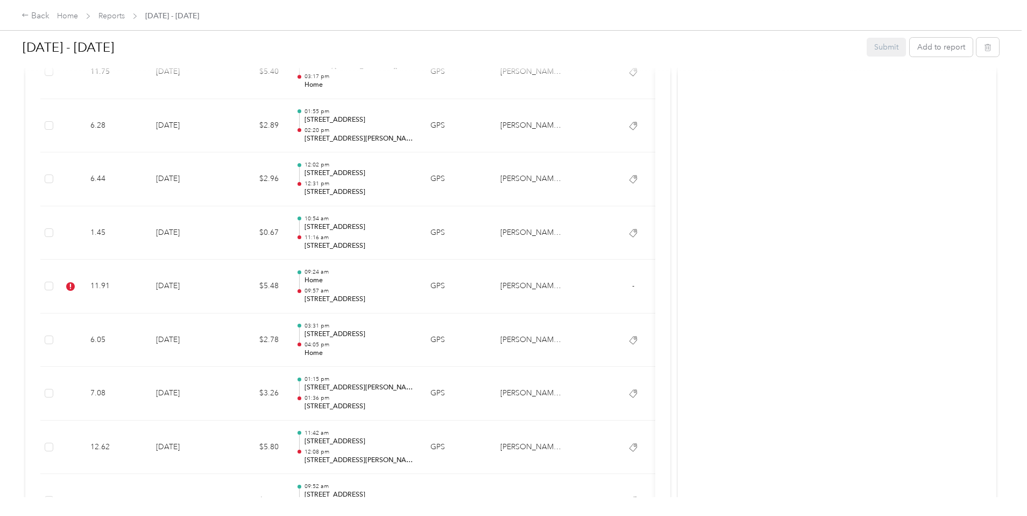
scroll to position [429, 0]
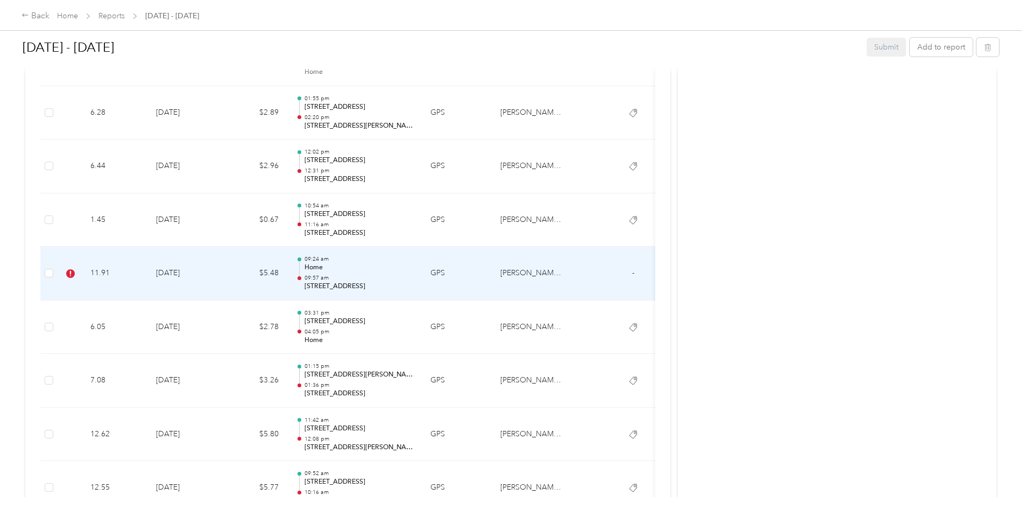
click at [413, 269] on p "Home" at bounding box center [359, 268] width 109 height 10
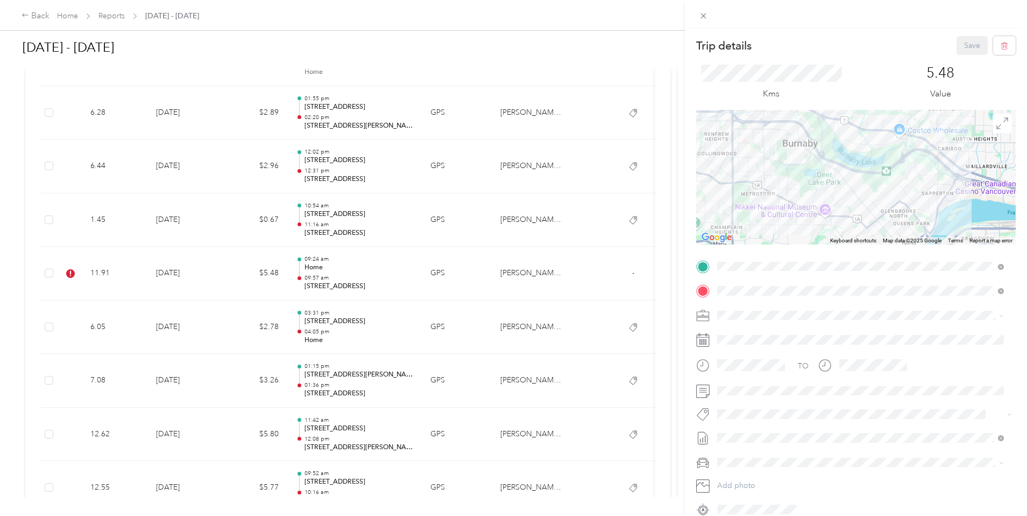
click at [807, 429] on span "Syndicated Retail Cost Capture" at bounding box center [776, 427] width 94 height 10
click at [963, 45] on button "Save" at bounding box center [972, 45] width 31 height 19
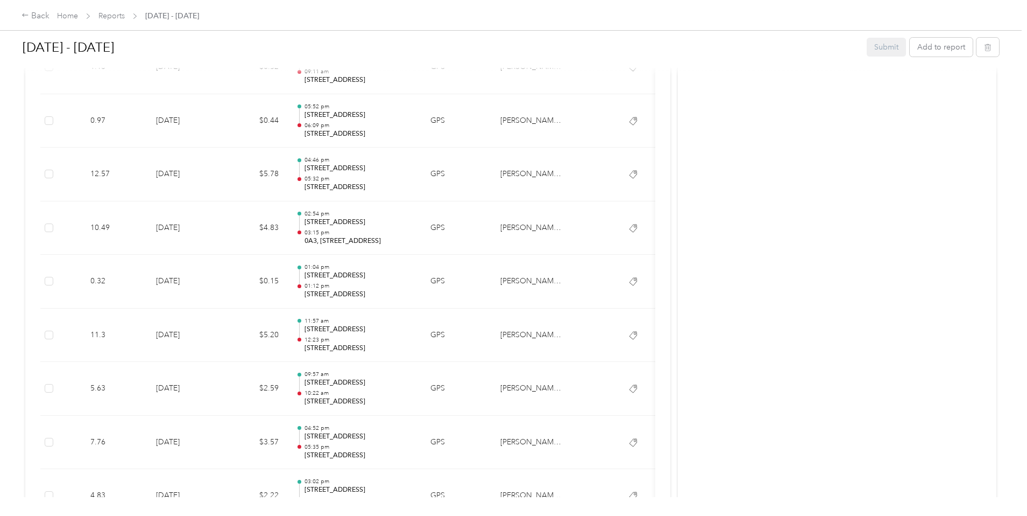
scroll to position [0, 0]
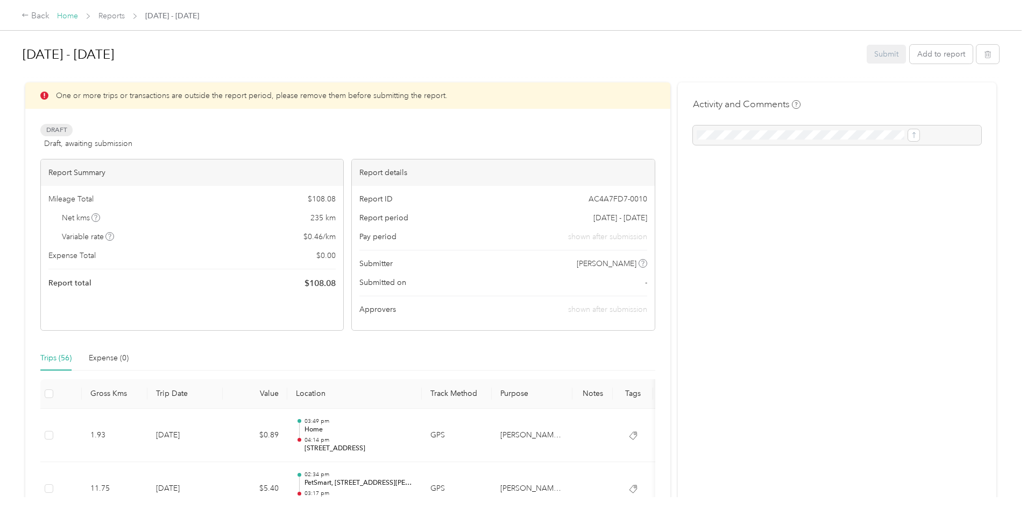
click at [78, 16] on link "Home" at bounding box center [67, 15] width 21 height 9
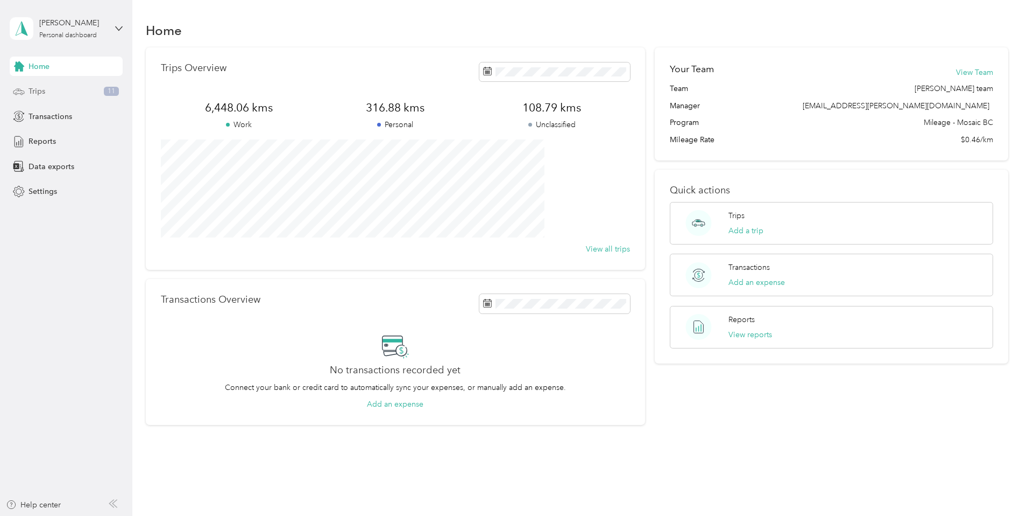
click at [60, 88] on div "Trips 11" at bounding box center [66, 91] width 113 height 19
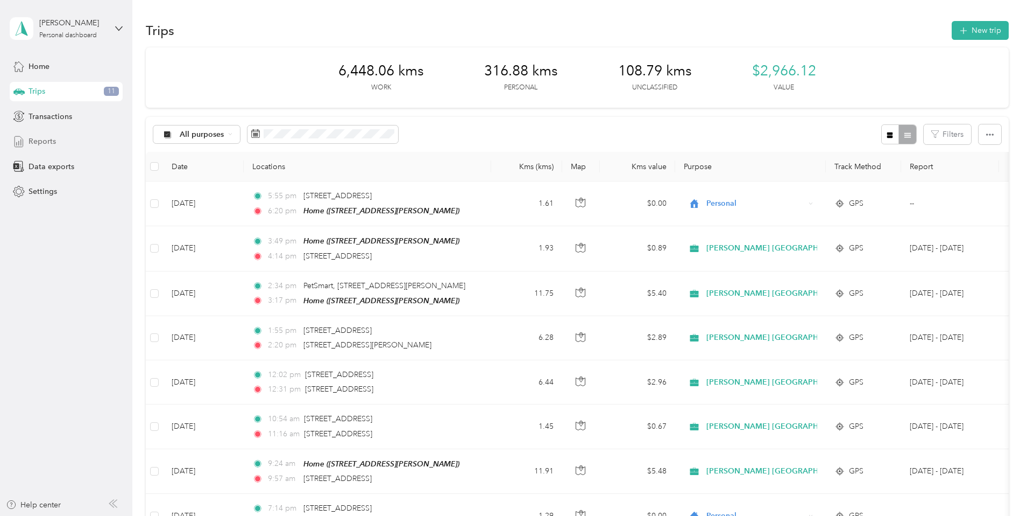
click at [46, 140] on span "Reports" at bounding box center [42, 141] width 27 height 11
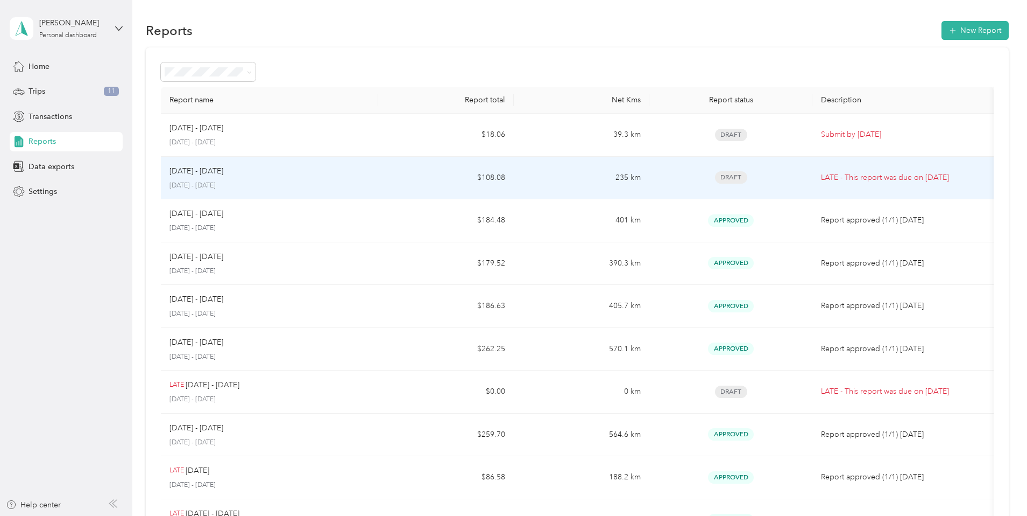
click at [363, 174] on div "[DATE] - [DATE]" at bounding box center [270, 171] width 200 height 12
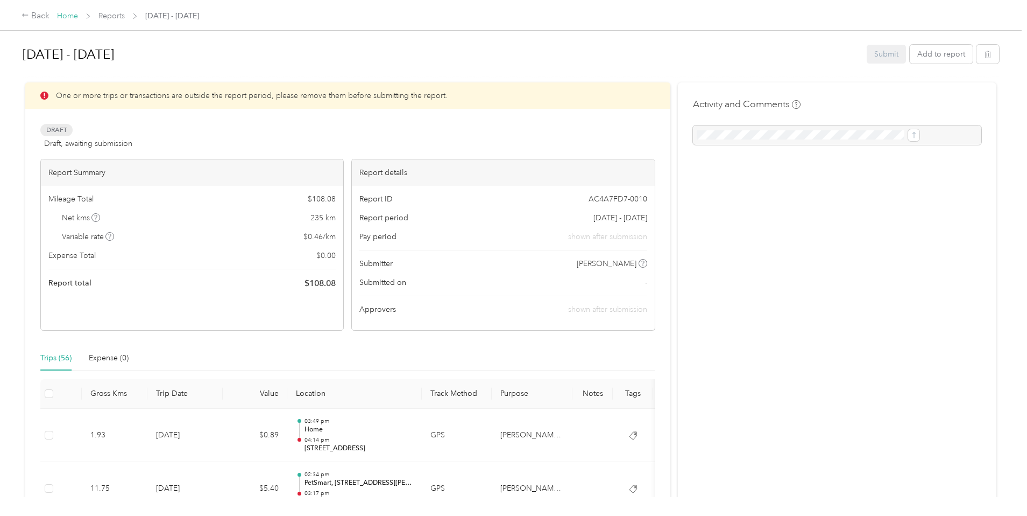
click at [78, 16] on link "Home" at bounding box center [67, 15] width 21 height 9
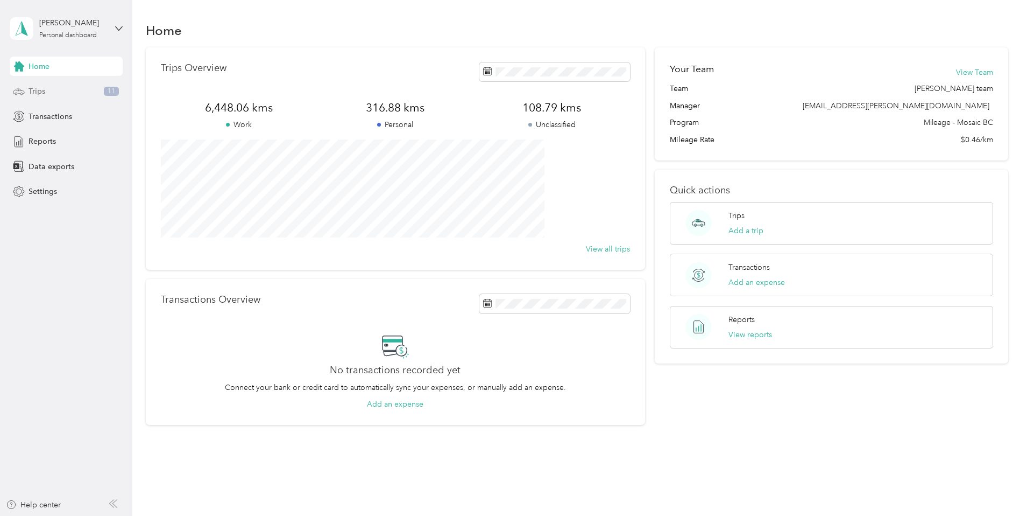
click at [61, 92] on div "Trips 11" at bounding box center [66, 91] width 113 height 19
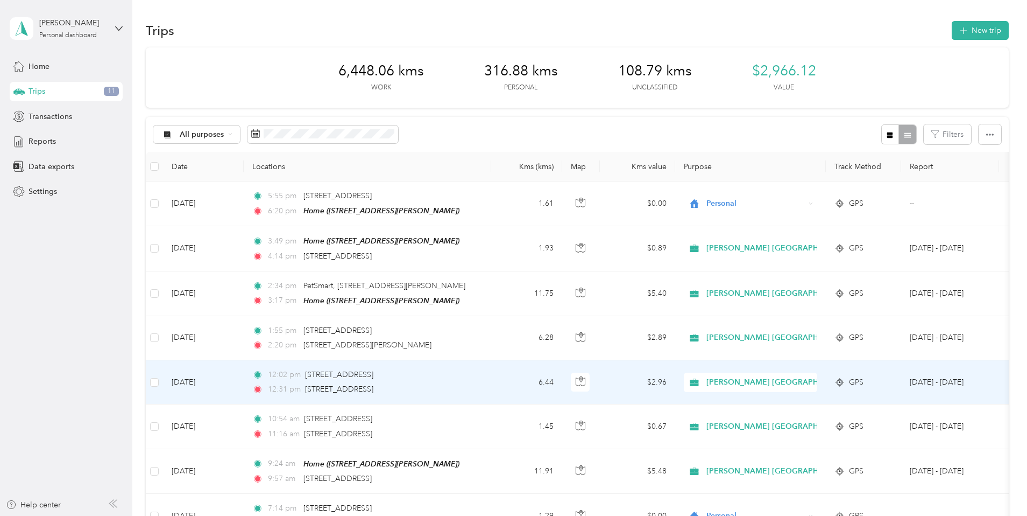
scroll to position [967, 0]
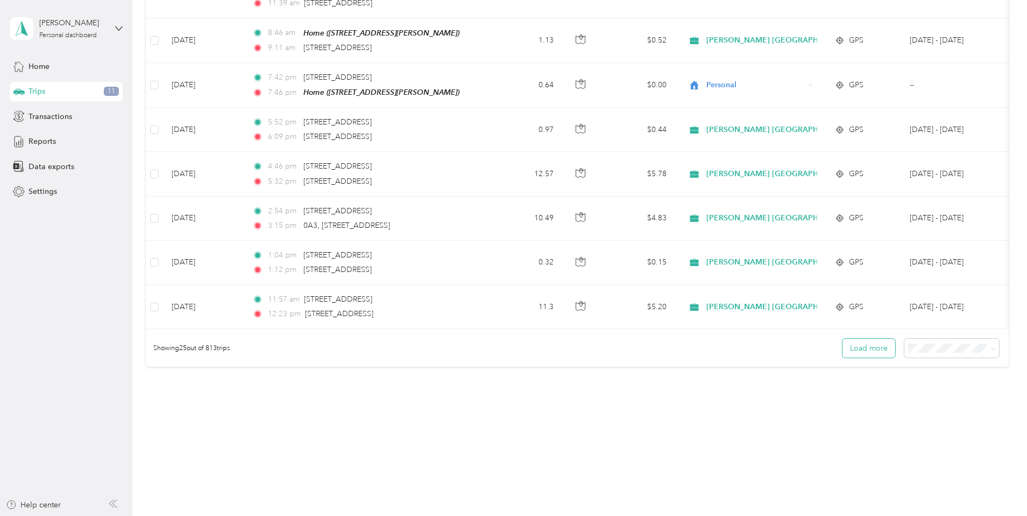
click at [843, 345] on button "Load more" at bounding box center [869, 347] width 53 height 19
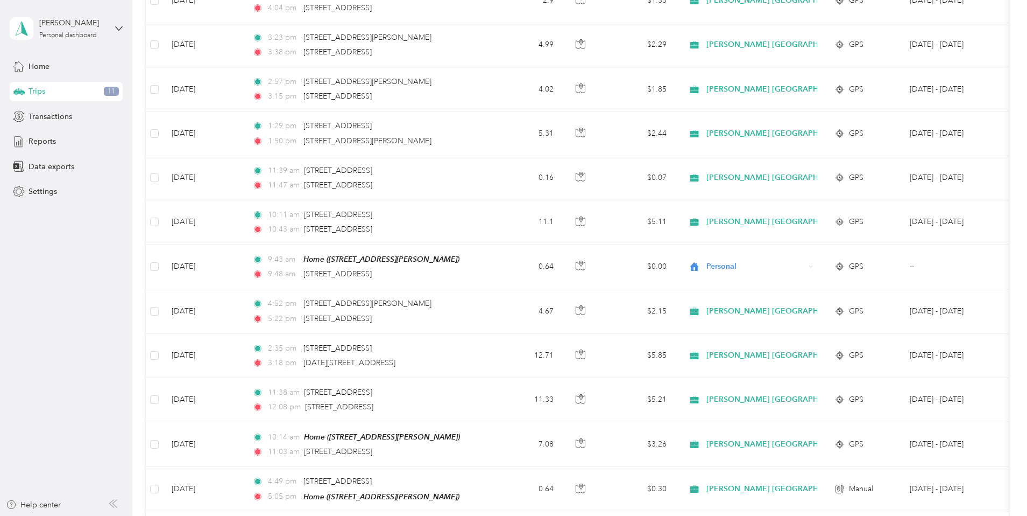
scroll to position [2073, 0]
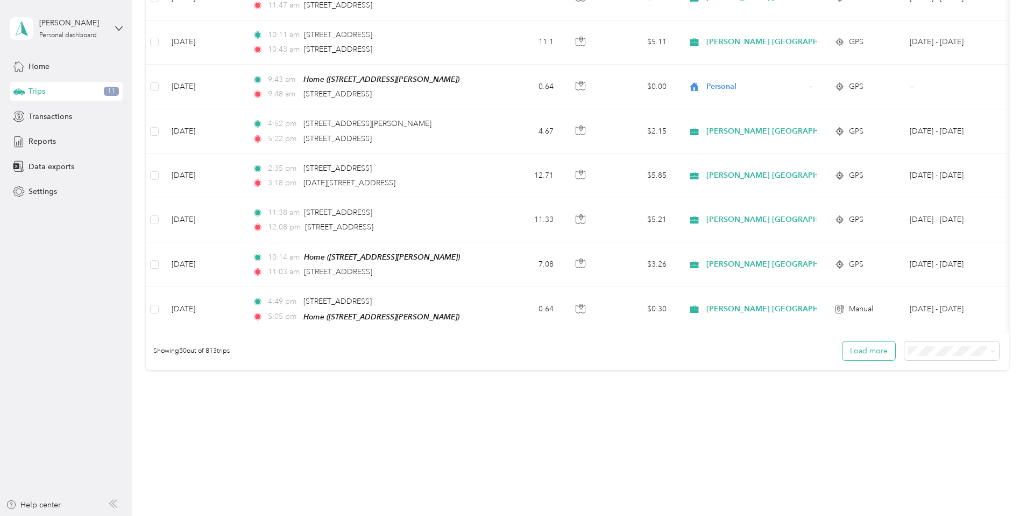
click at [843, 346] on button "Load more" at bounding box center [869, 350] width 53 height 19
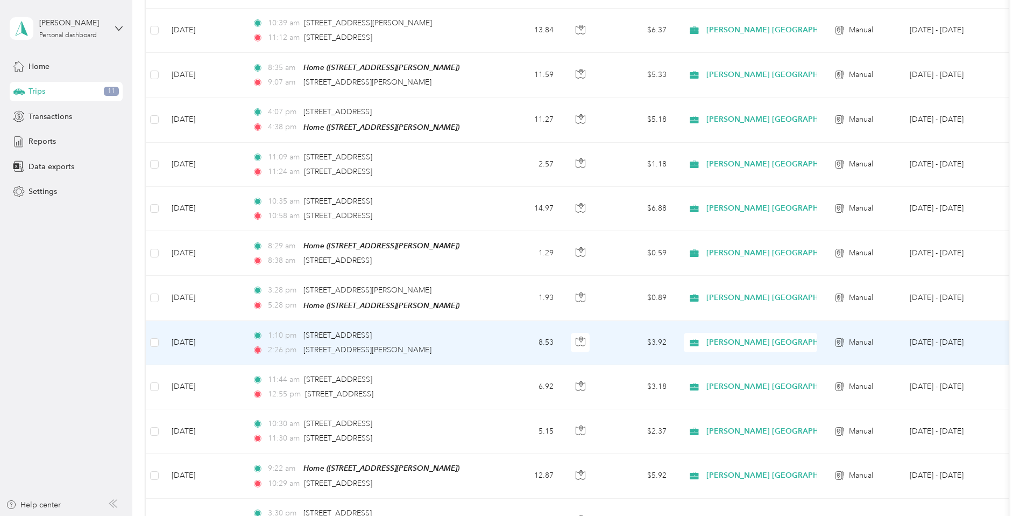
scroll to position [2421, 0]
